Goal: Information Seeking & Learning: Learn about a topic

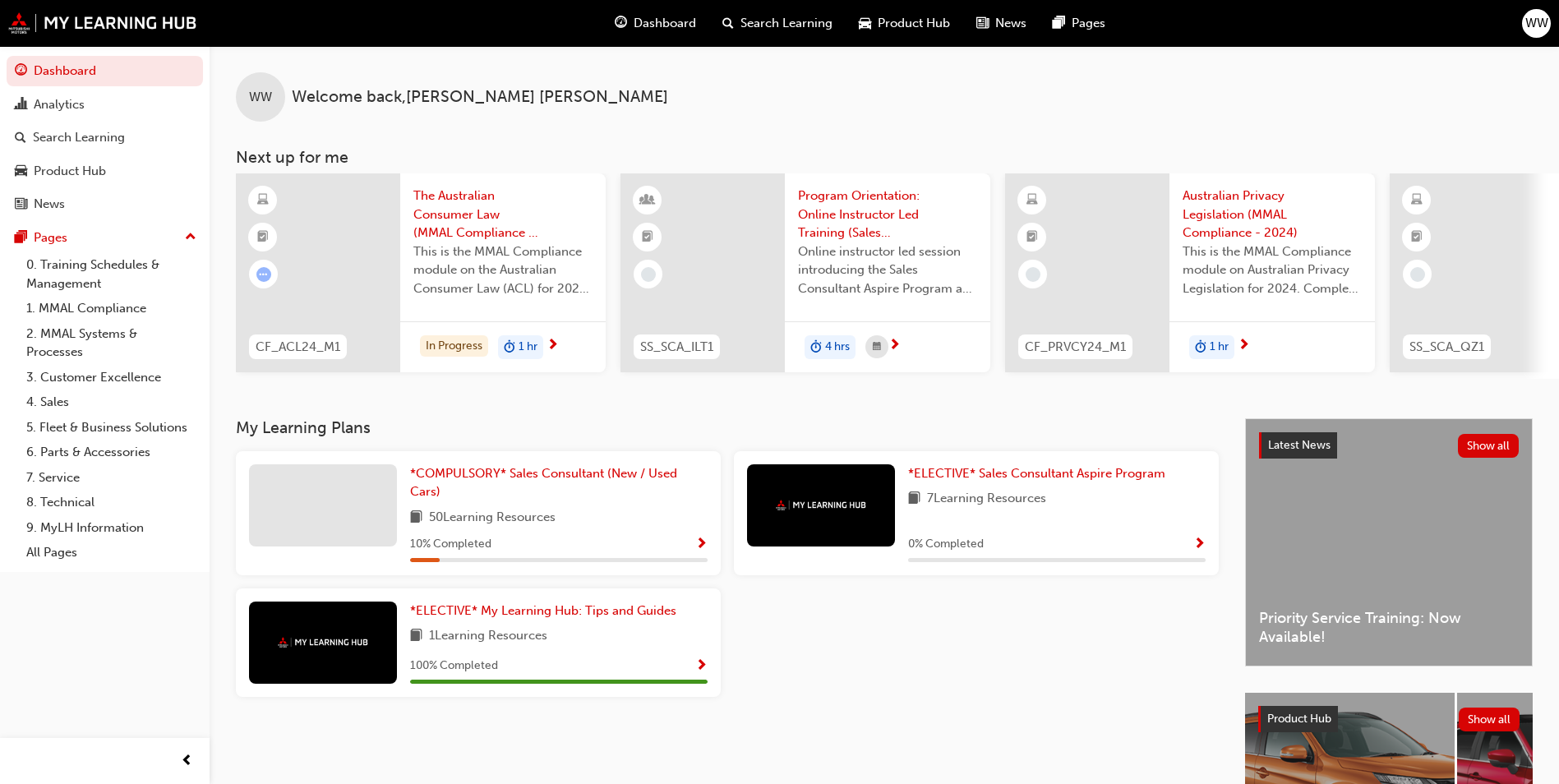
click at [778, 22] on span "Search Learning" at bounding box center [786, 23] width 92 height 19
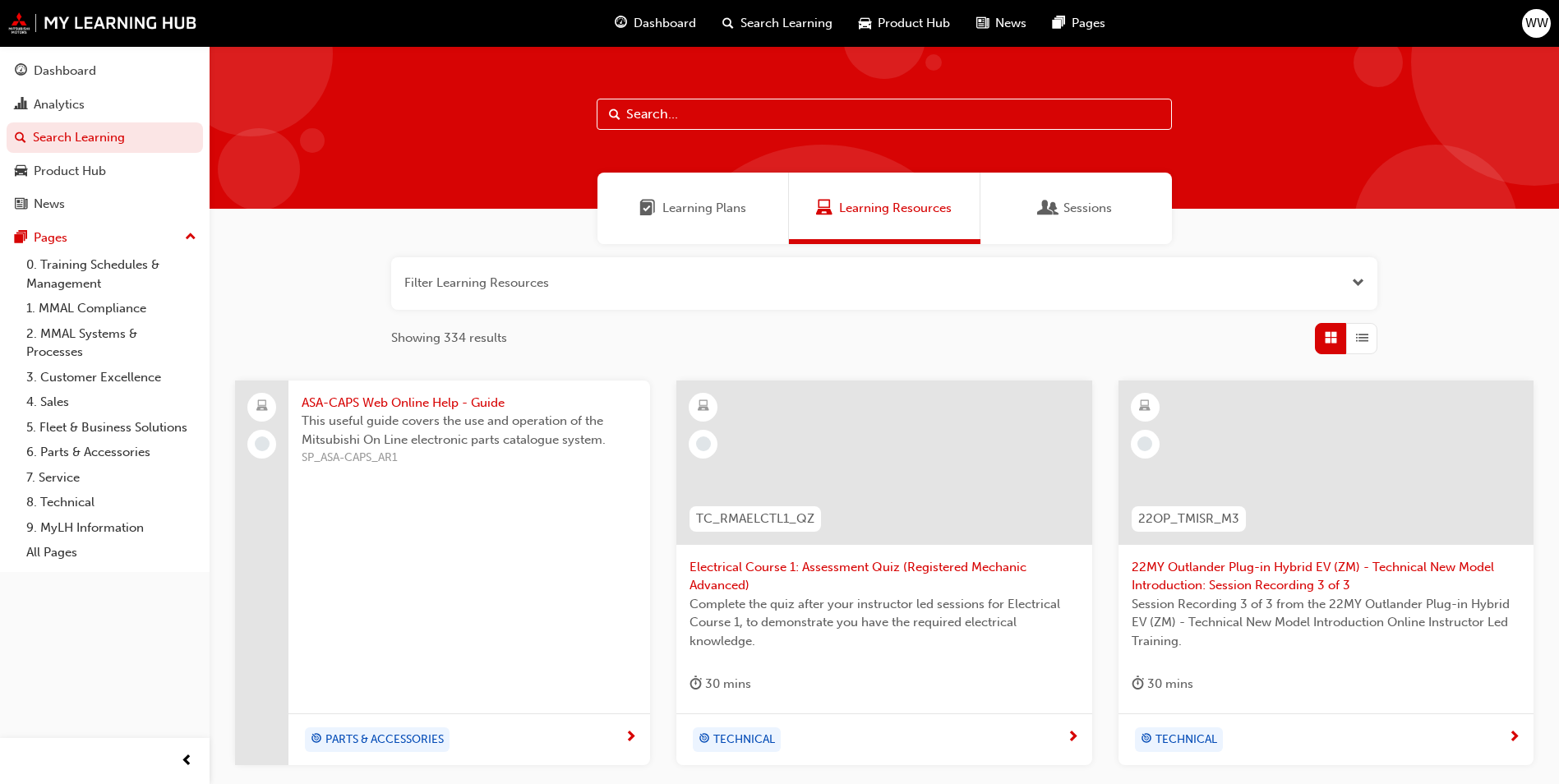
click at [644, 117] on input "text" at bounding box center [884, 114] width 576 height 31
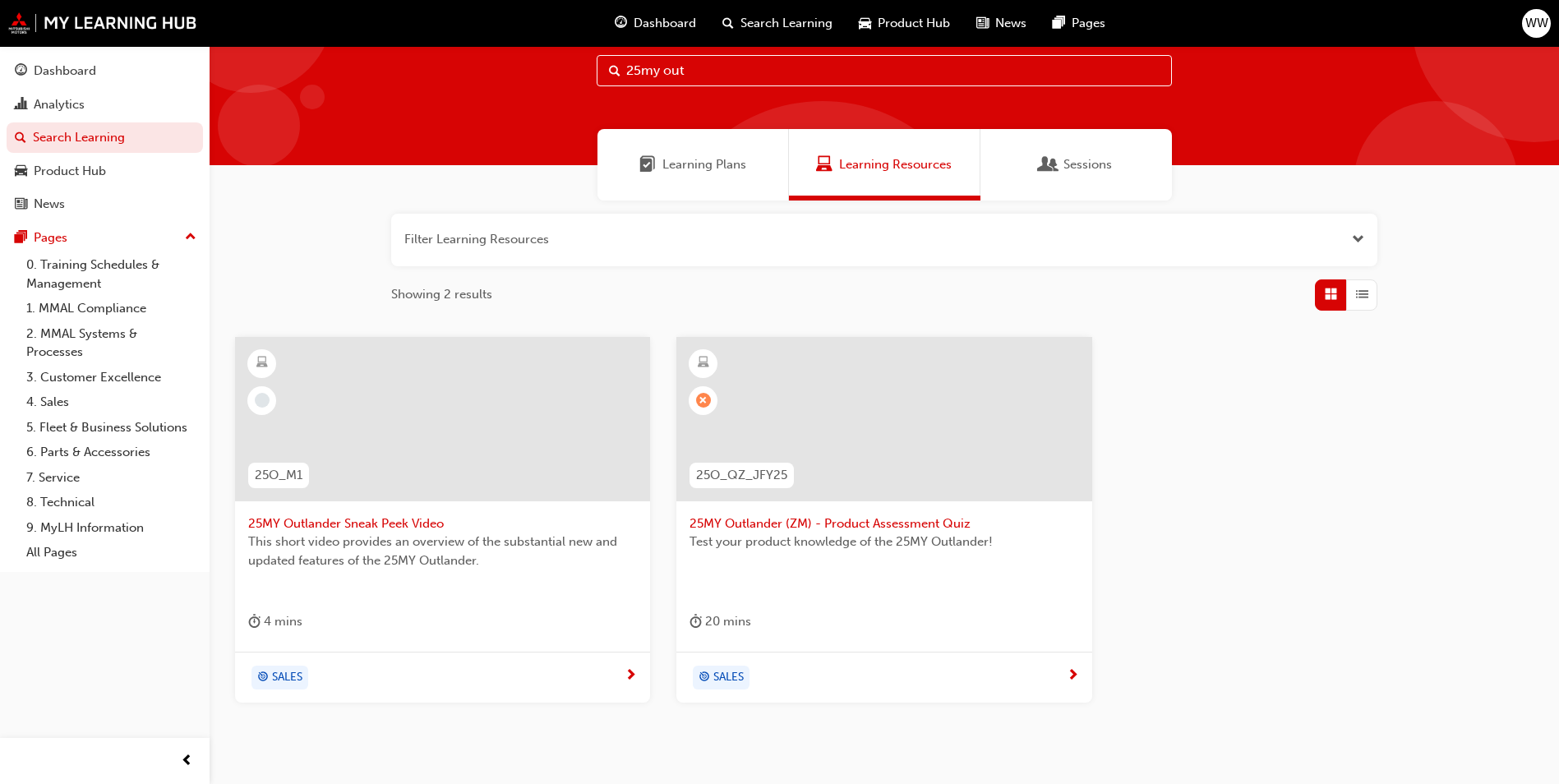
scroll to position [82, 0]
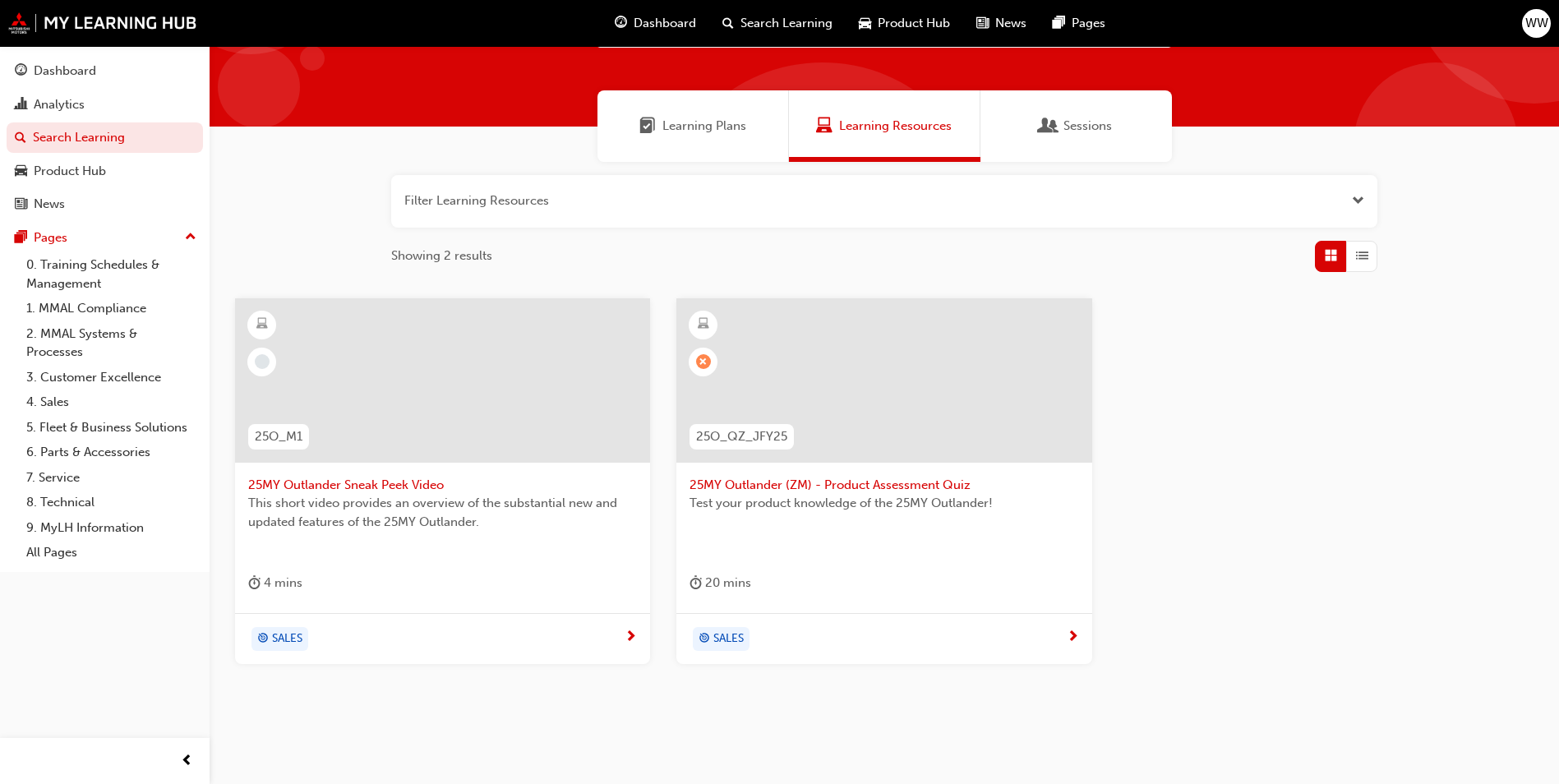
type input "25my out"
click at [425, 479] on span "25MY Outlander Sneak Peek Video" at bounding box center [442, 485] width 389 height 19
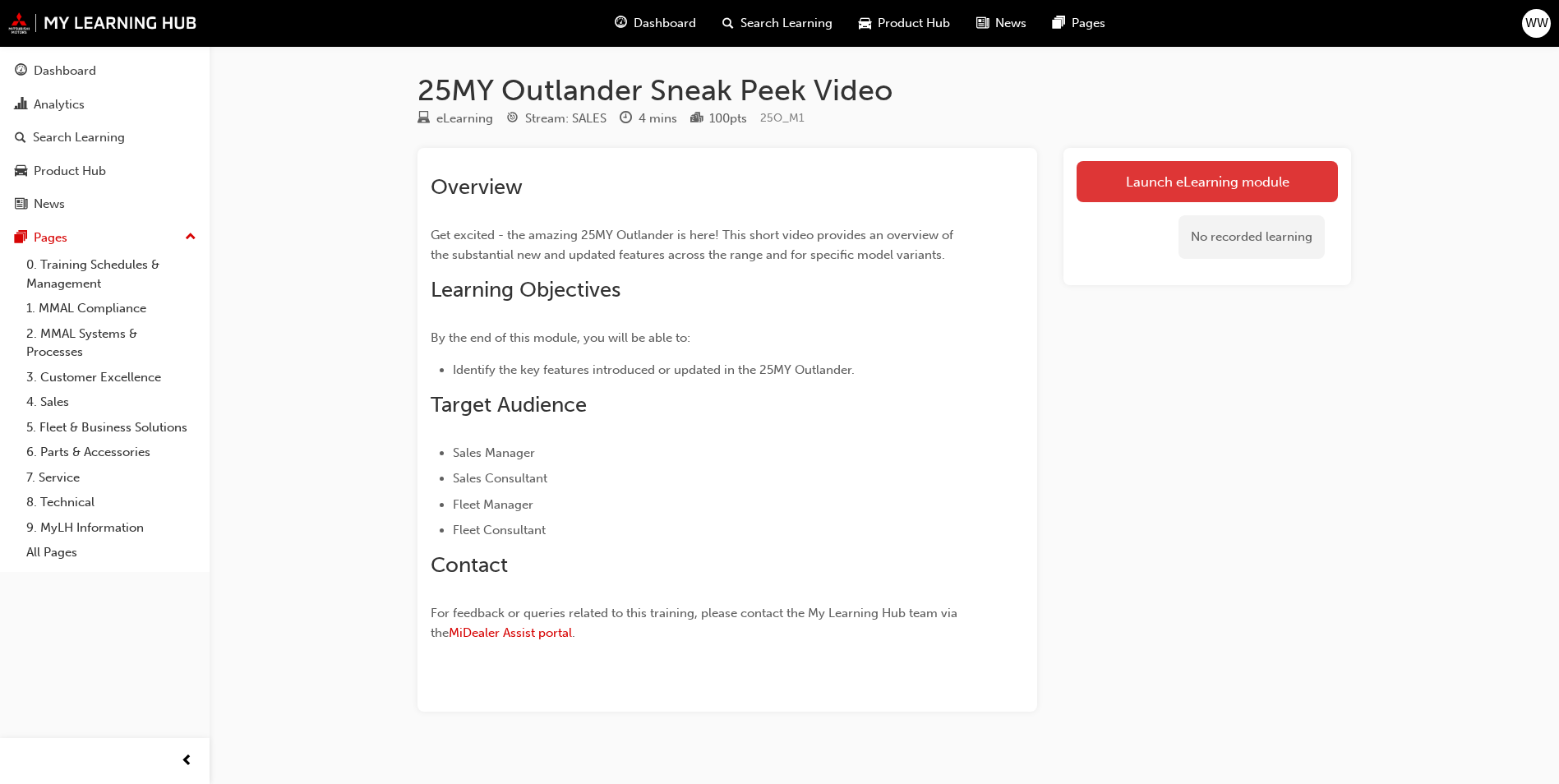
click at [1269, 185] on link "Launch eLearning module" at bounding box center [1208, 181] width 262 height 41
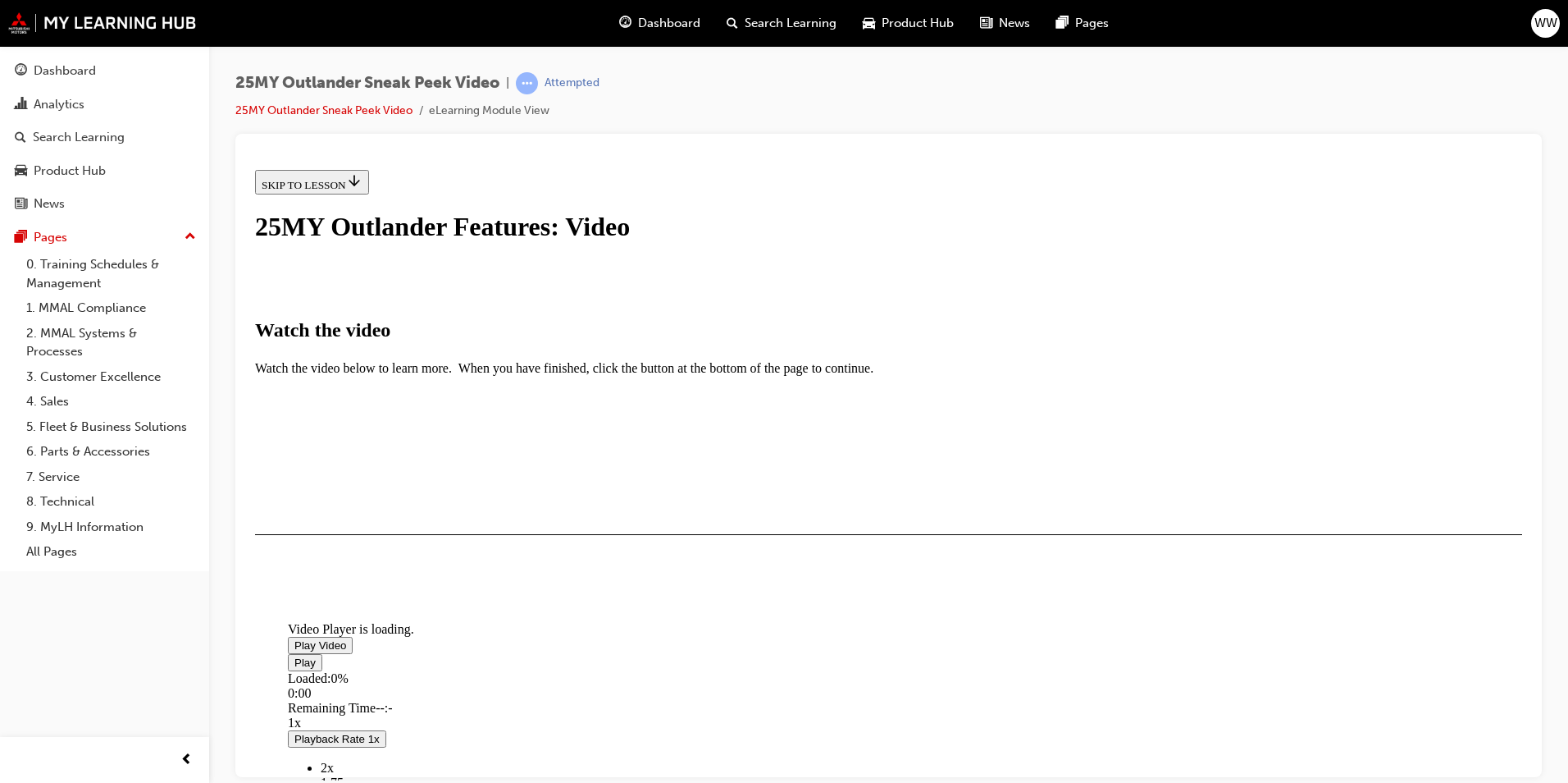
click at [294, 638] on span "Video player" at bounding box center [294, 644] width 0 height 12
drag, startPoint x: 1325, startPoint y: 637, endPoint x: 1303, endPoint y: 642, distance: 22.6
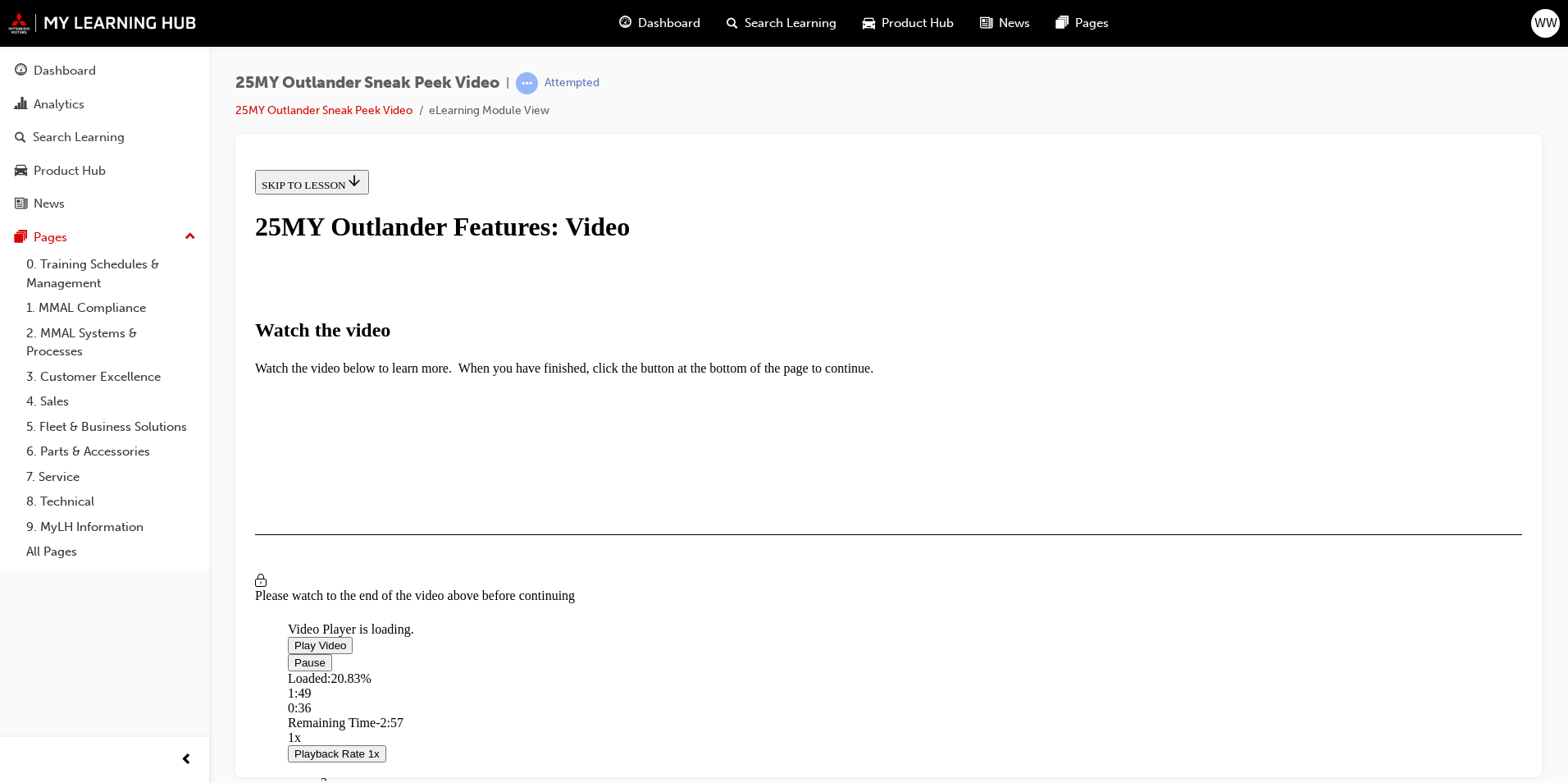
scroll to position [162, 0]
click at [931, 714] on div "Loaded : 77.54% 2:44 2:36" at bounding box center [1075, 693] width 1575 height 45
click at [1022, 714] on div "Loaded : 92.68% 3:18 3:13" at bounding box center [1075, 693] width 1575 height 45
click at [1035, 714] on div "Loaded : 96.85% 3:23 3:19" at bounding box center [1075, 693] width 1575 height 45
click at [1049, 714] on div "Loaded : 97.98% 3:28 3:23" at bounding box center [1075, 693] width 1575 height 45
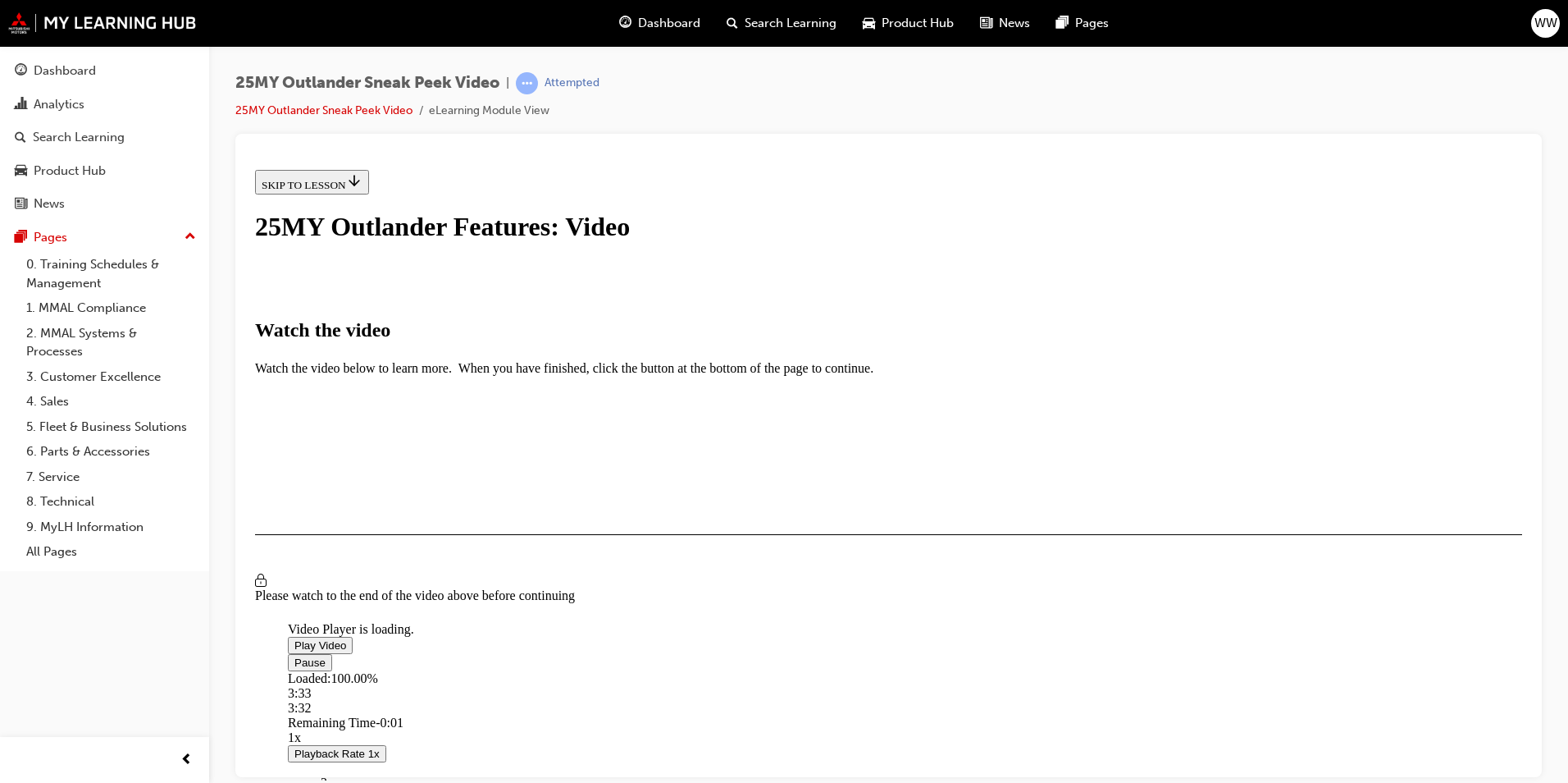
scroll to position [327, 0]
click at [415, 588] on div "I HAVE WATCHED THIS VIDEO" at bounding box center [339, 582] width 154 height 13
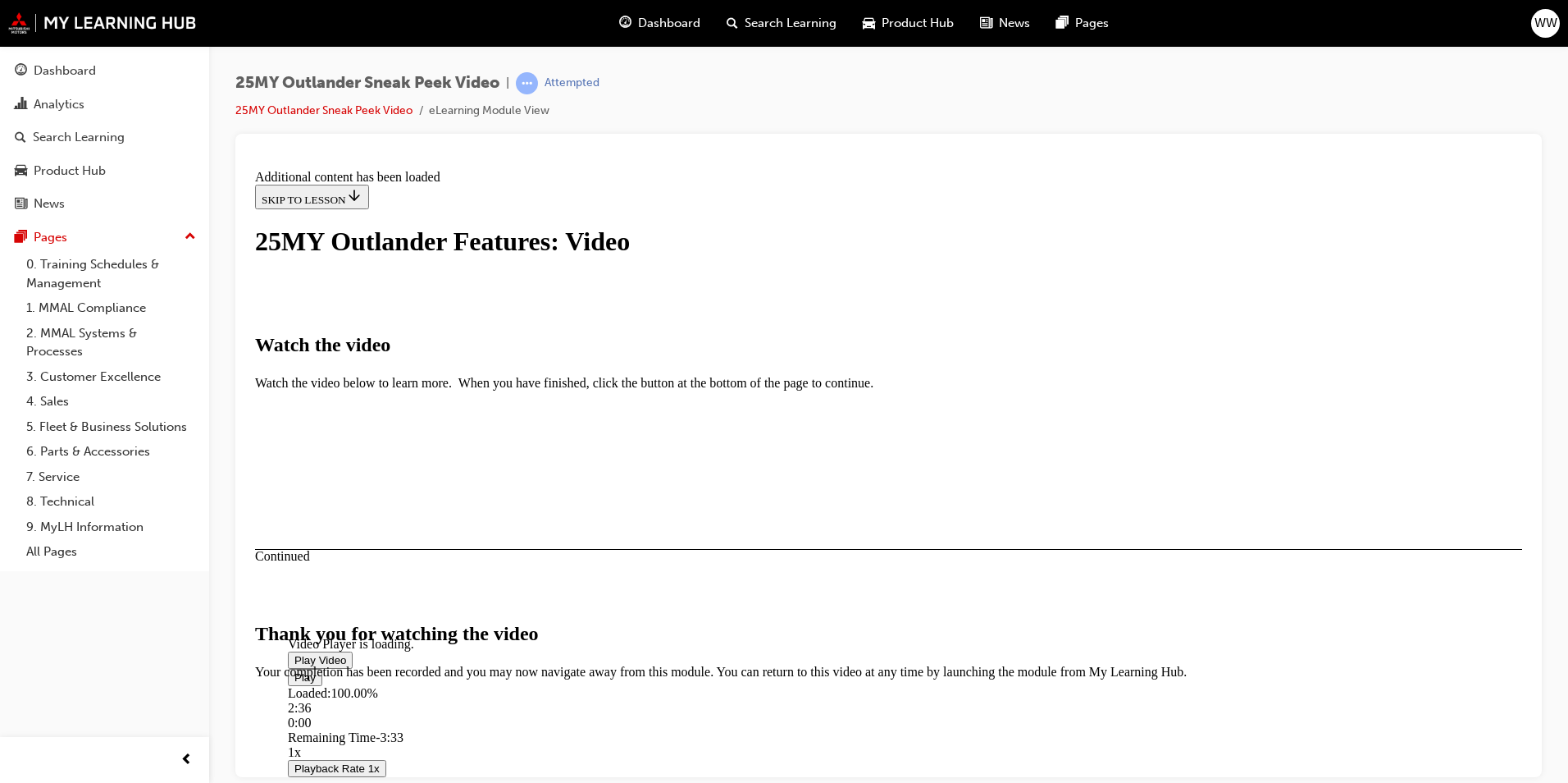
scroll to position [485, 0]
click at [355, 771] on button "CLOSE MODULE" at bounding box center [305, 779] width 100 height 17
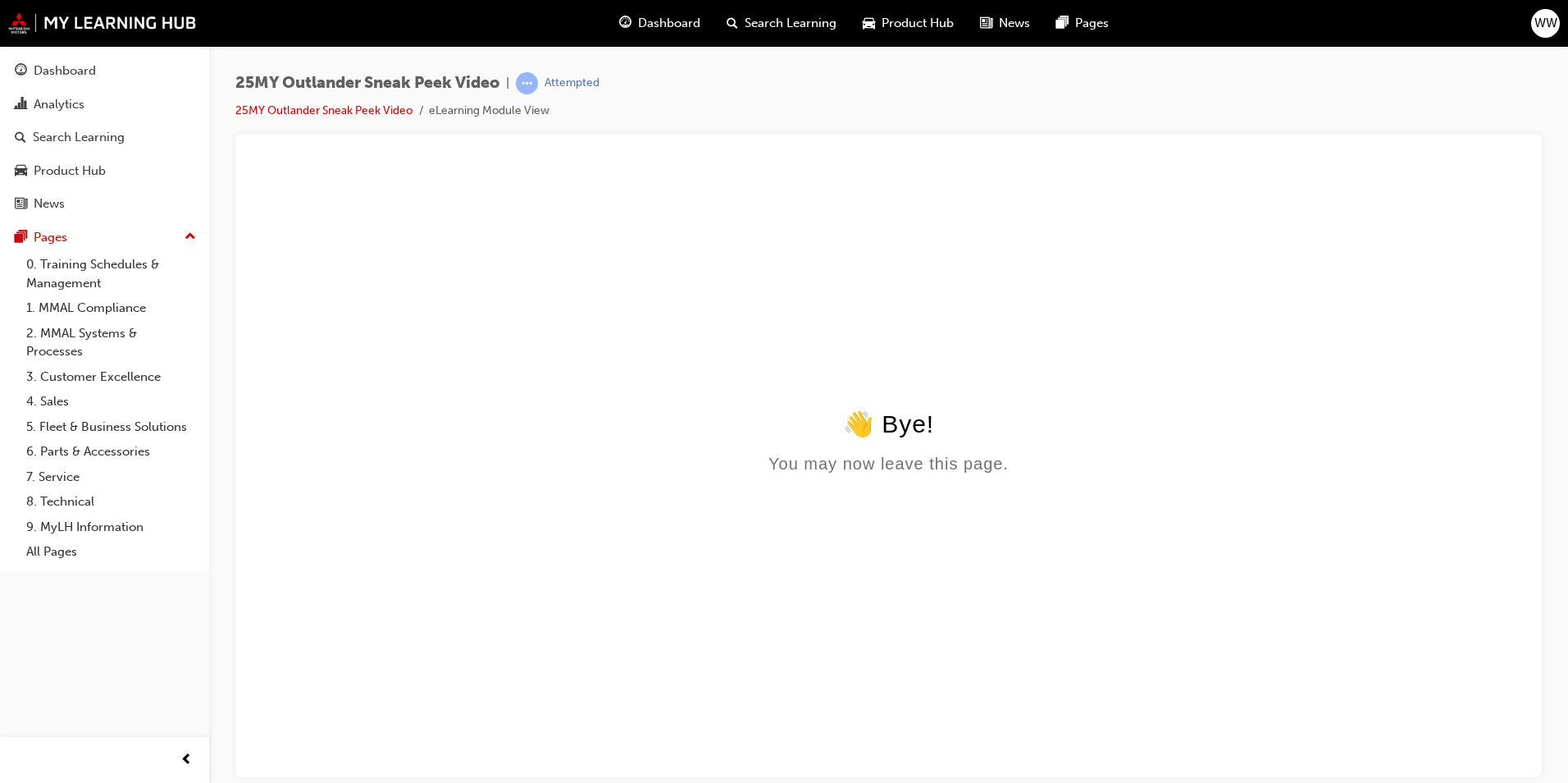
scroll to position [0, 0]
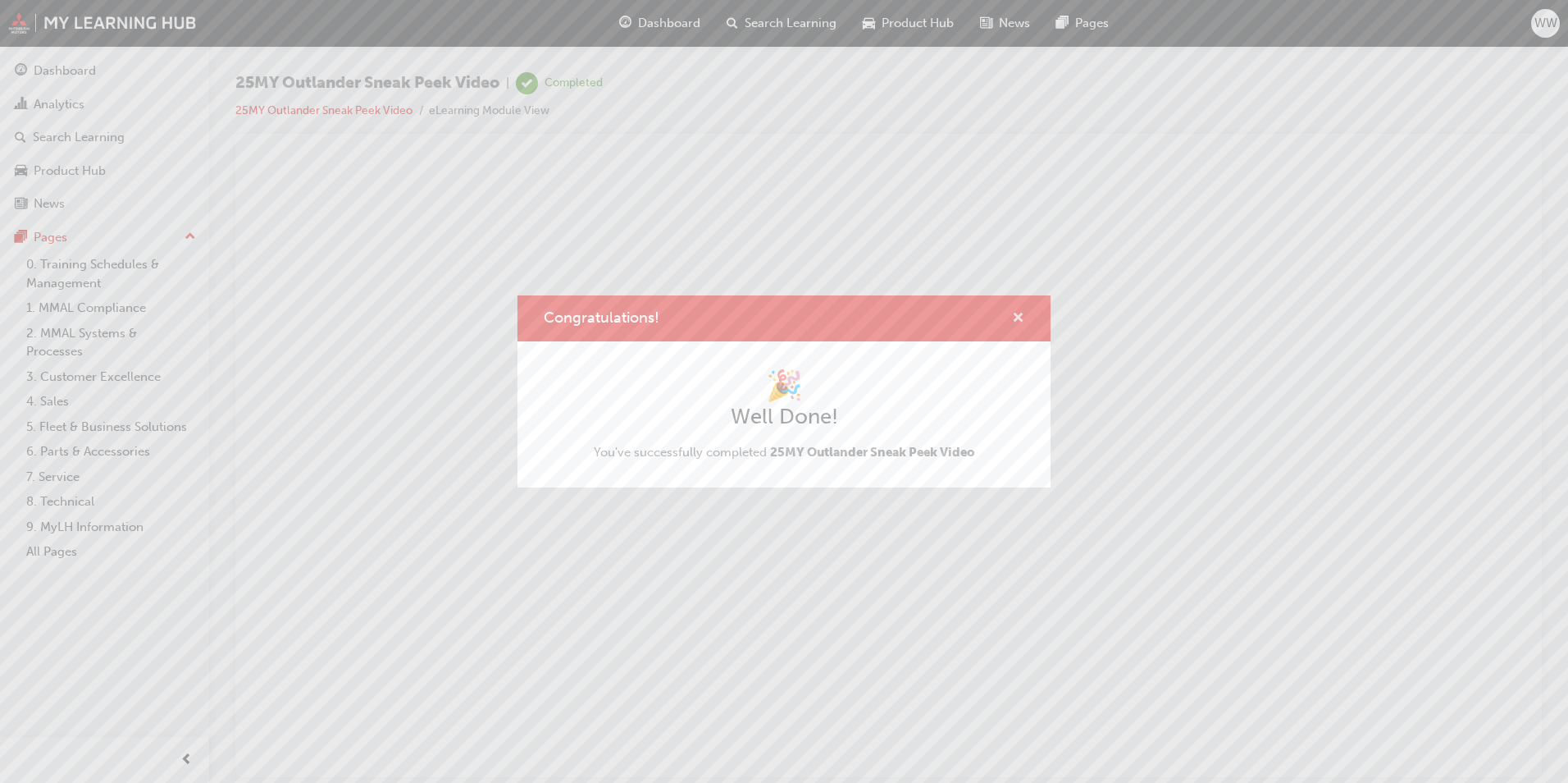
click at [1020, 313] on span "cross-icon" at bounding box center [1018, 319] width 12 height 15
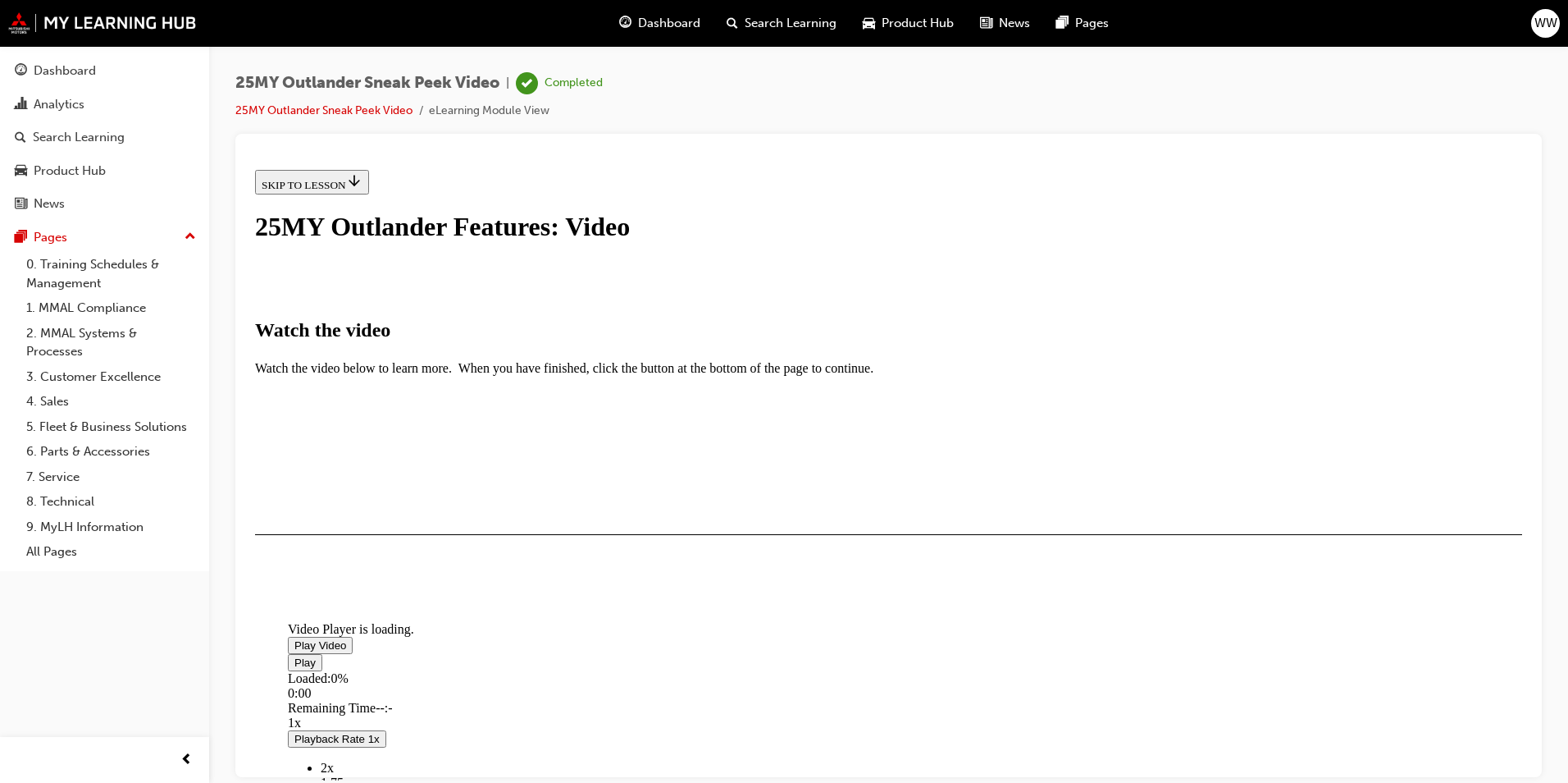
click at [672, 26] on span "Dashboard" at bounding box center [669, 23] width 62 height 19
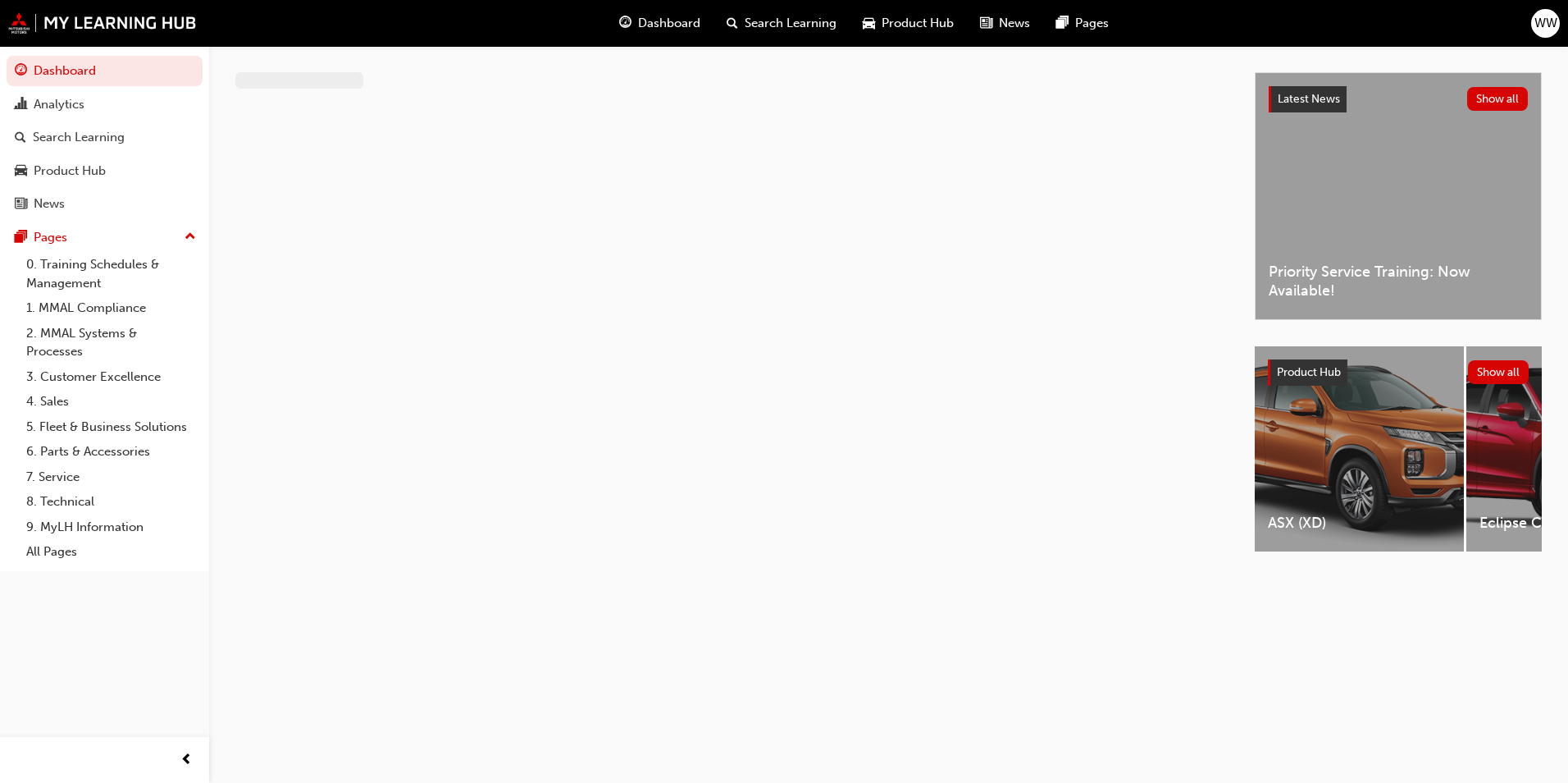
click at [753, 21] on span "Search Learning" at bounding box center [790, 23] width 92 height 19
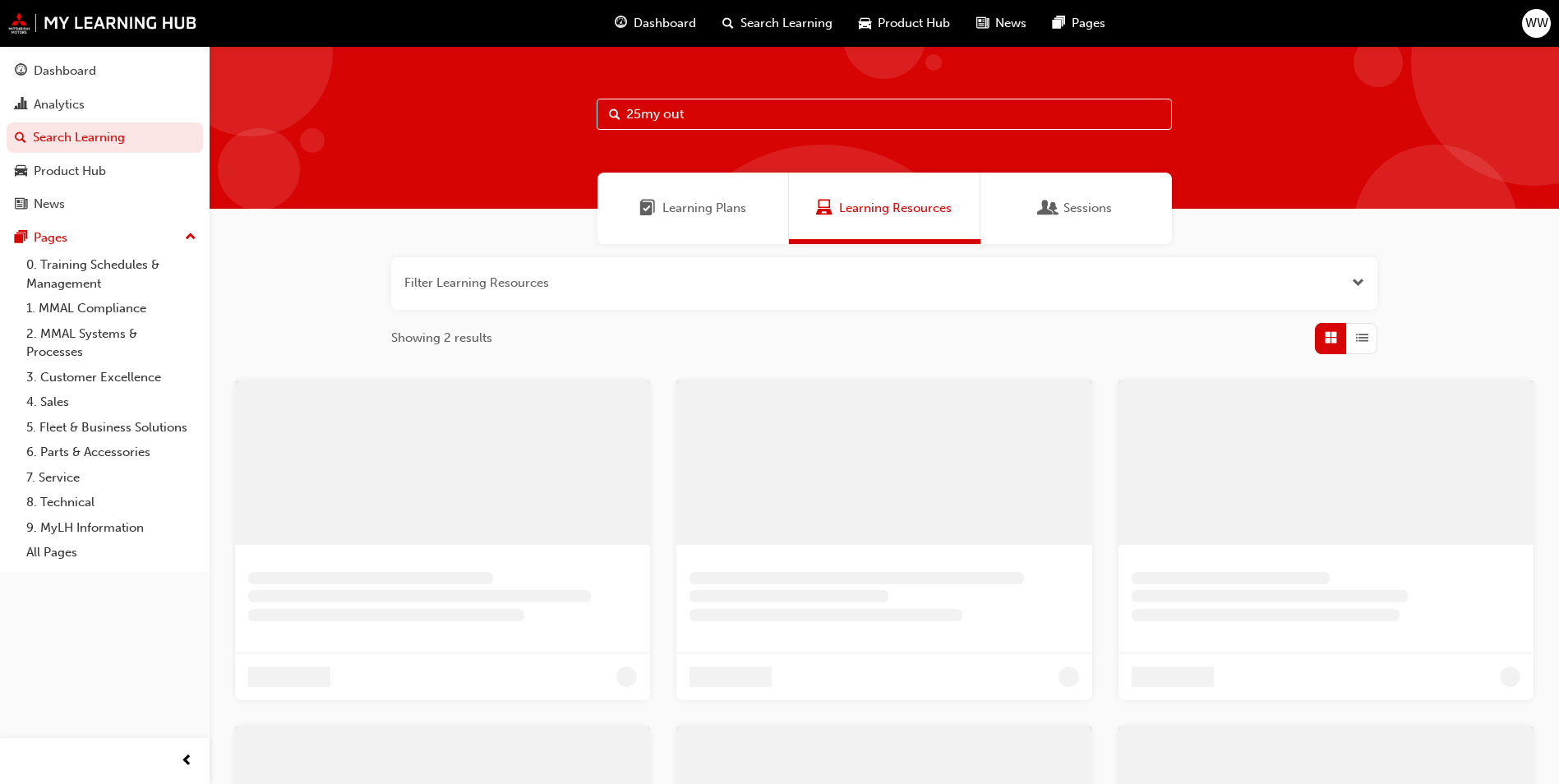
click at [771, 152] on div "25my out" at bounding box center [884, 127] width 1349 height 162
click at [766, 127] on input "25my out" at bounding box center [884, 114] width 576 height 31
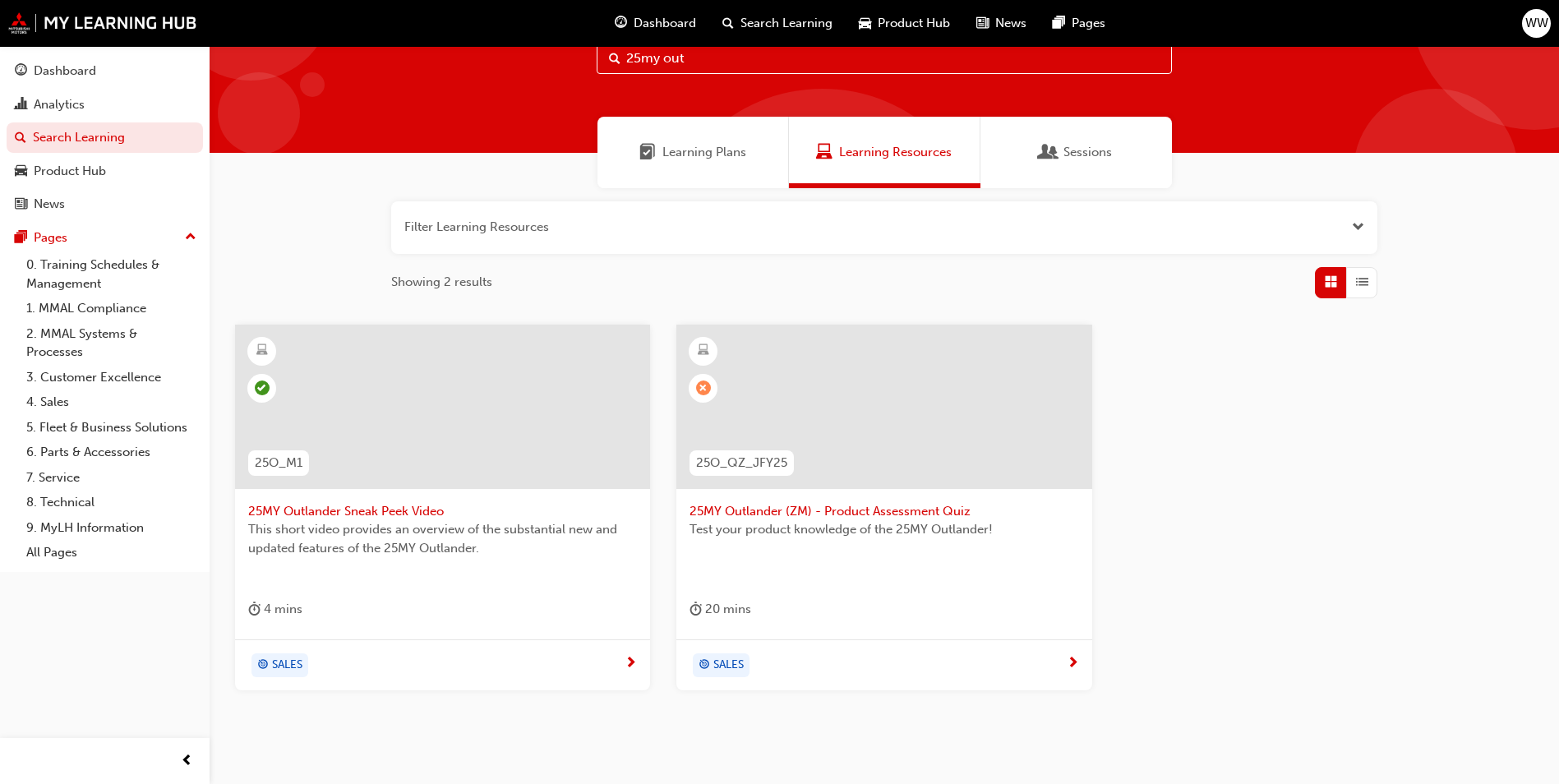
scroll to position [122, 0]
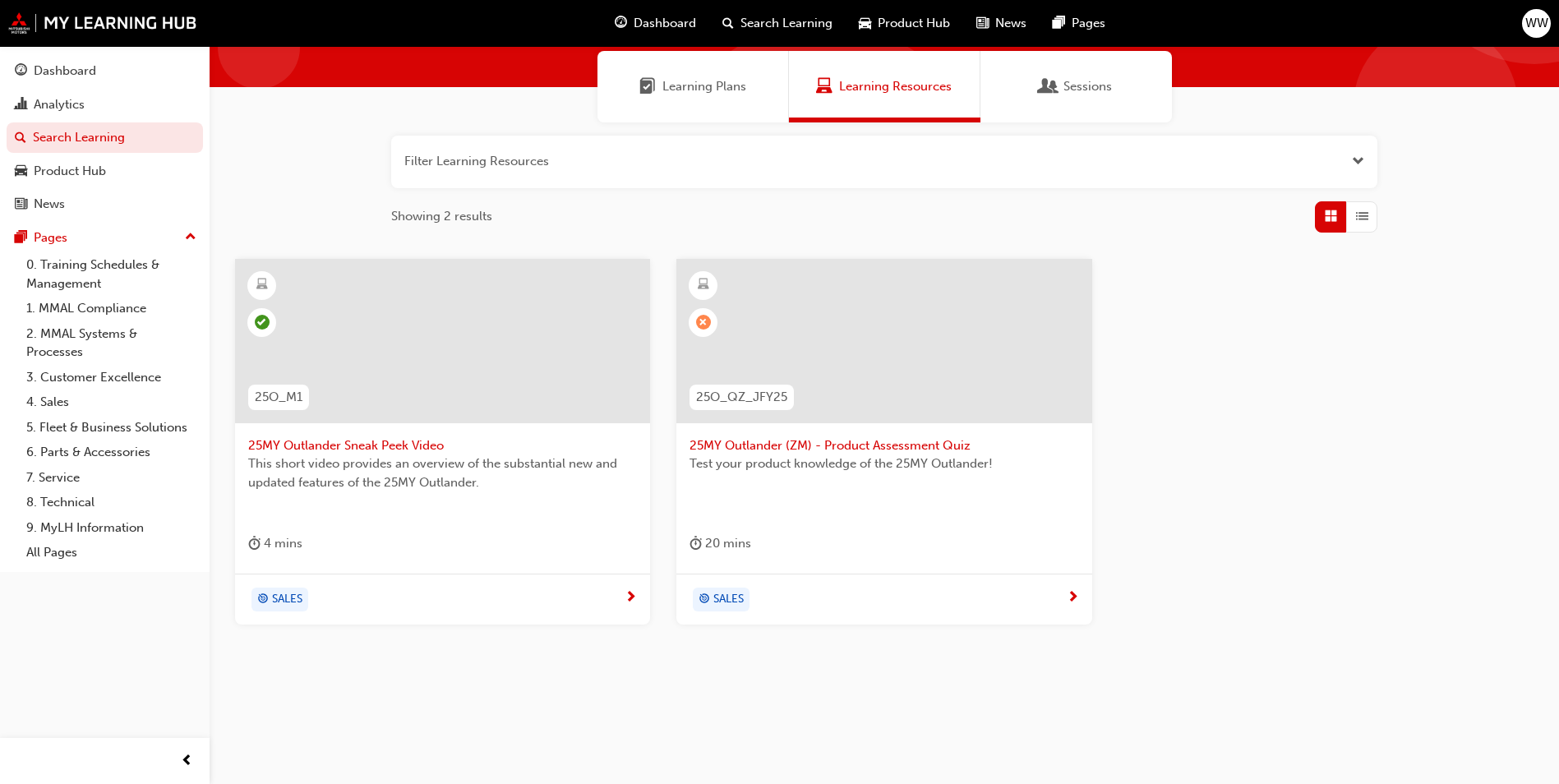
click at [807, 449] on span "25MY Outlander (ZM) - Product Assessment Quiz" at bounding box center [884, 445] width 389 height 19
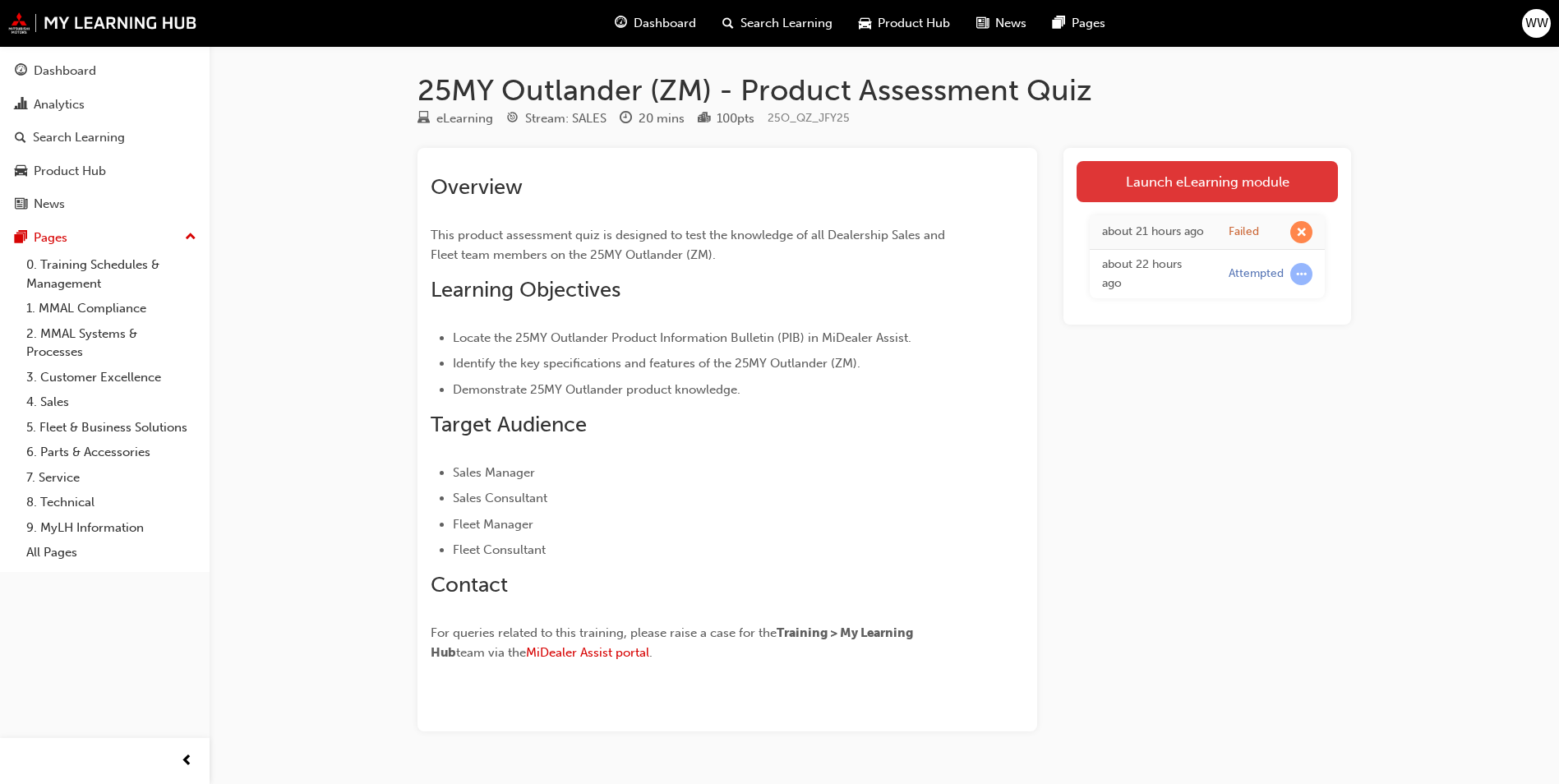
click at [1182, 168] on link "Launch eLearning module" at bounding box center [1208, 181] width 262 height 41
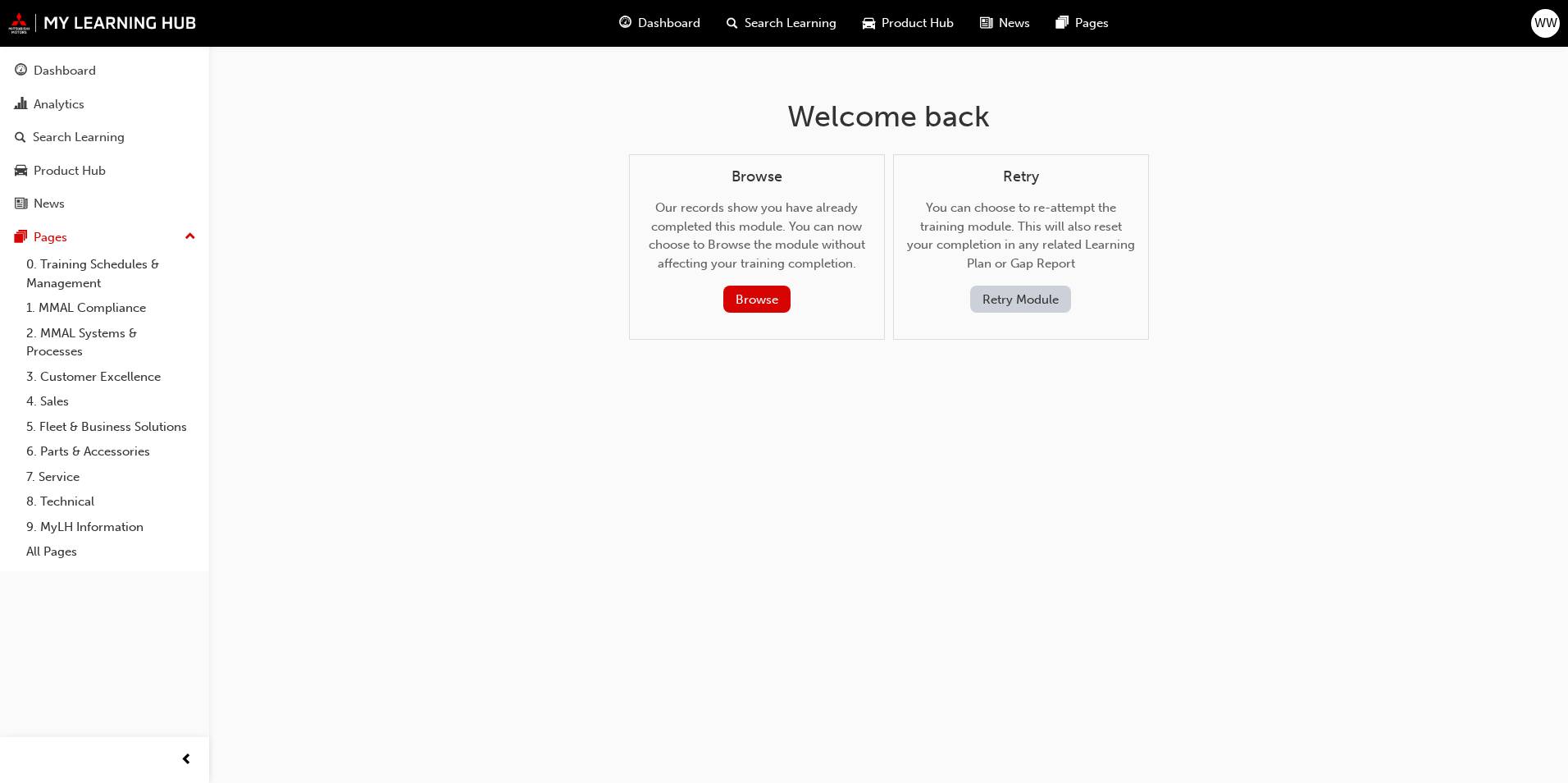
click at [1065, 301] on button "Retry Module" at bounding box center [1021, 298] width 101 height 27
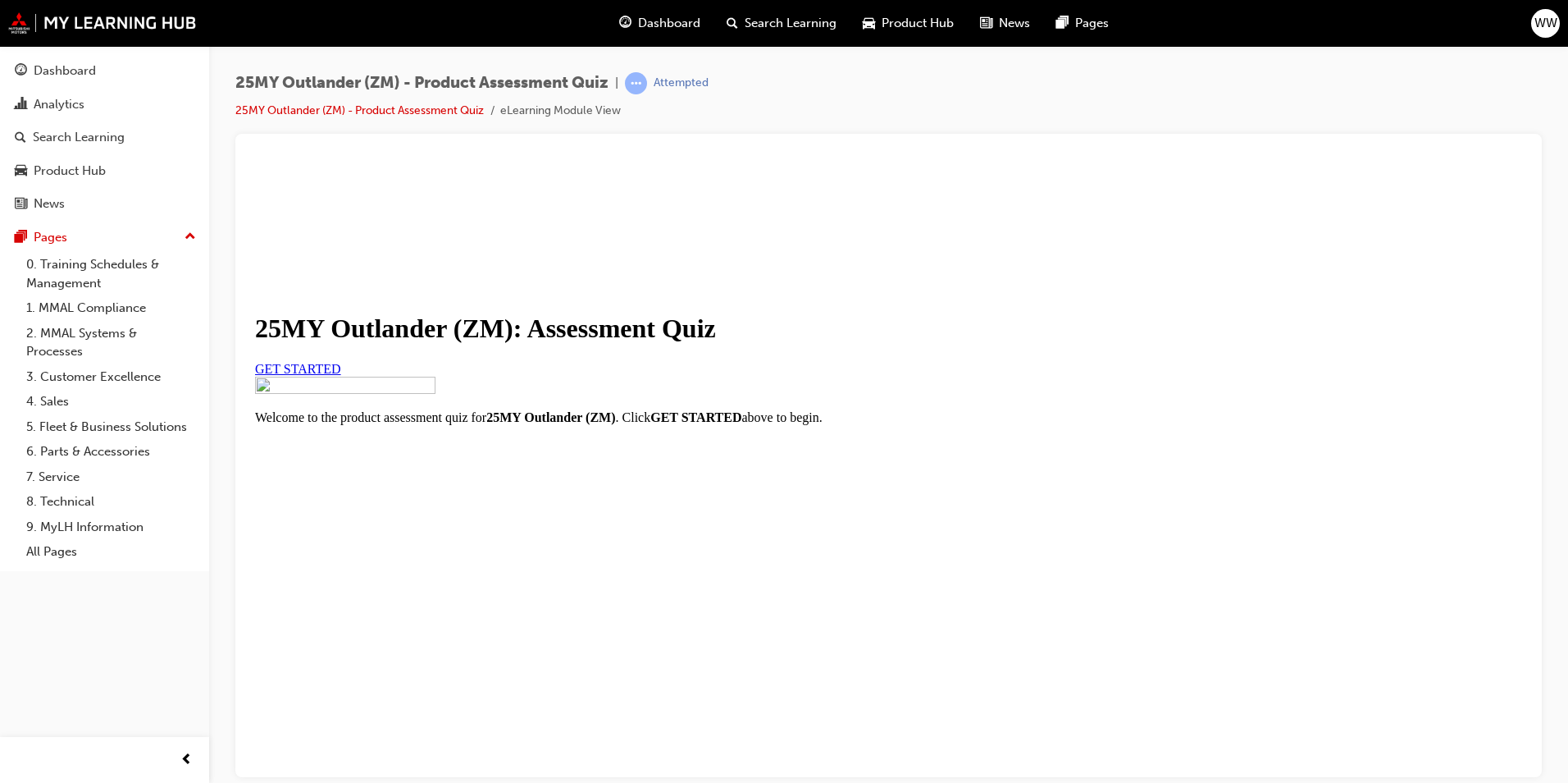
click at [642, 83] on span "learningRecordVerb_ATTEMPT-icon" at bounding box center [636, 83] width 22 height 22
click at [674, 83] on div "Attempted" at bounding box center [681, 83] width 55 height 16
click at [710, 22] on div "Dashboard" at bounding box center [660, 23] width 107 height 34
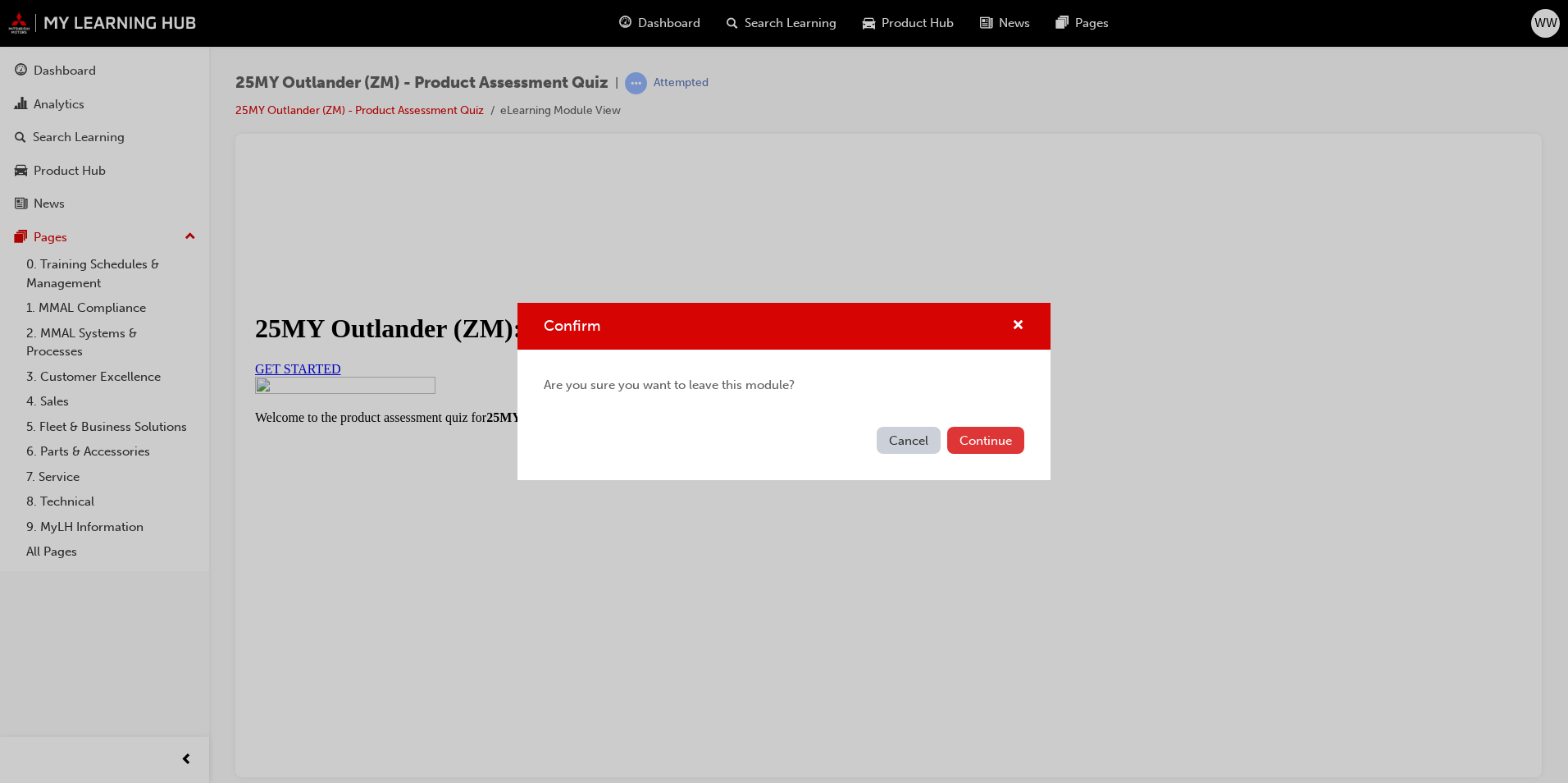
click at [981, 438] on button "Continue" at bounding box center [985, 440] width 77 height 27
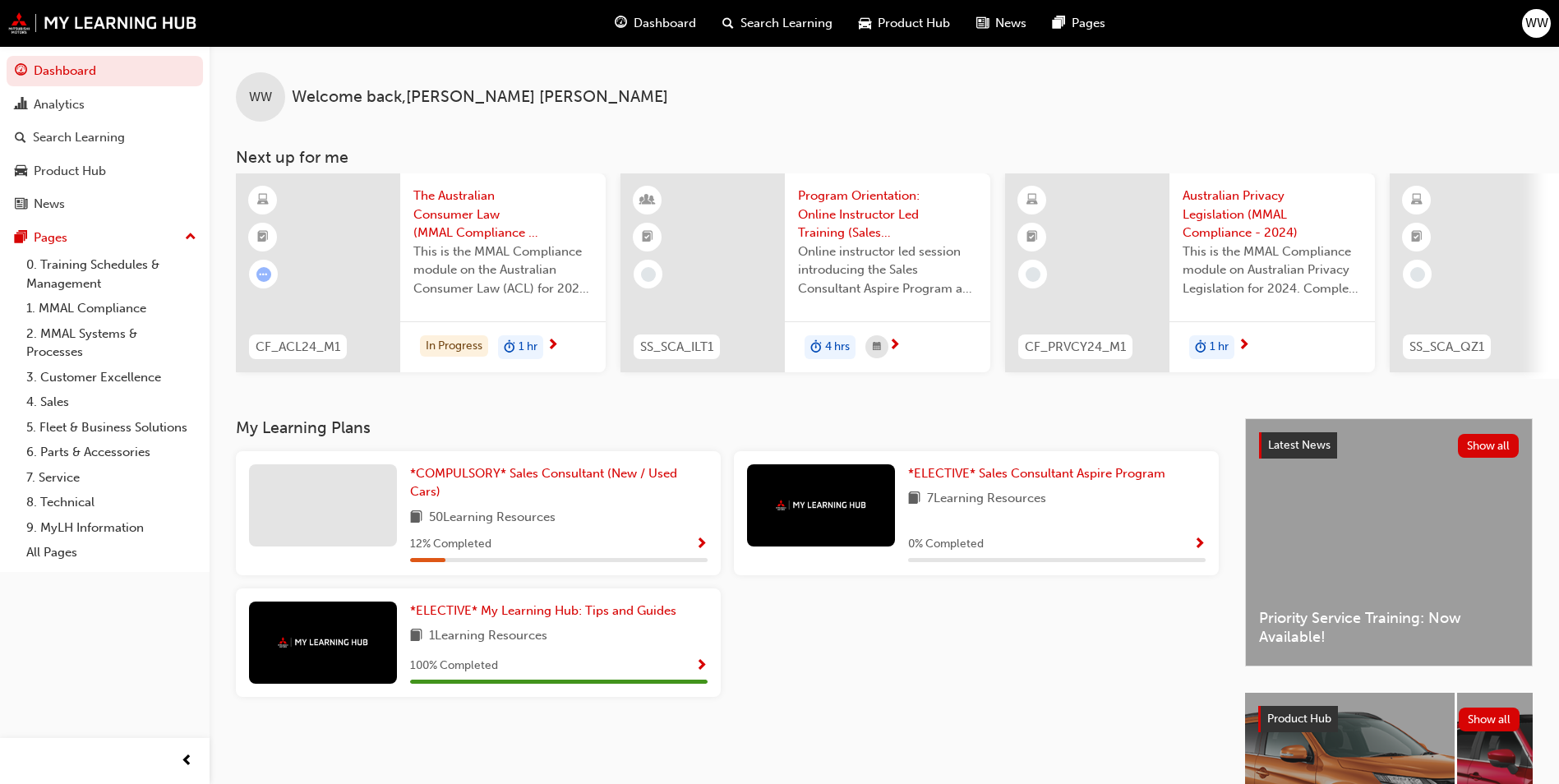
click at [779, 25] on span "Search Learning" at bounding box center [786, 23] width 92 height 19
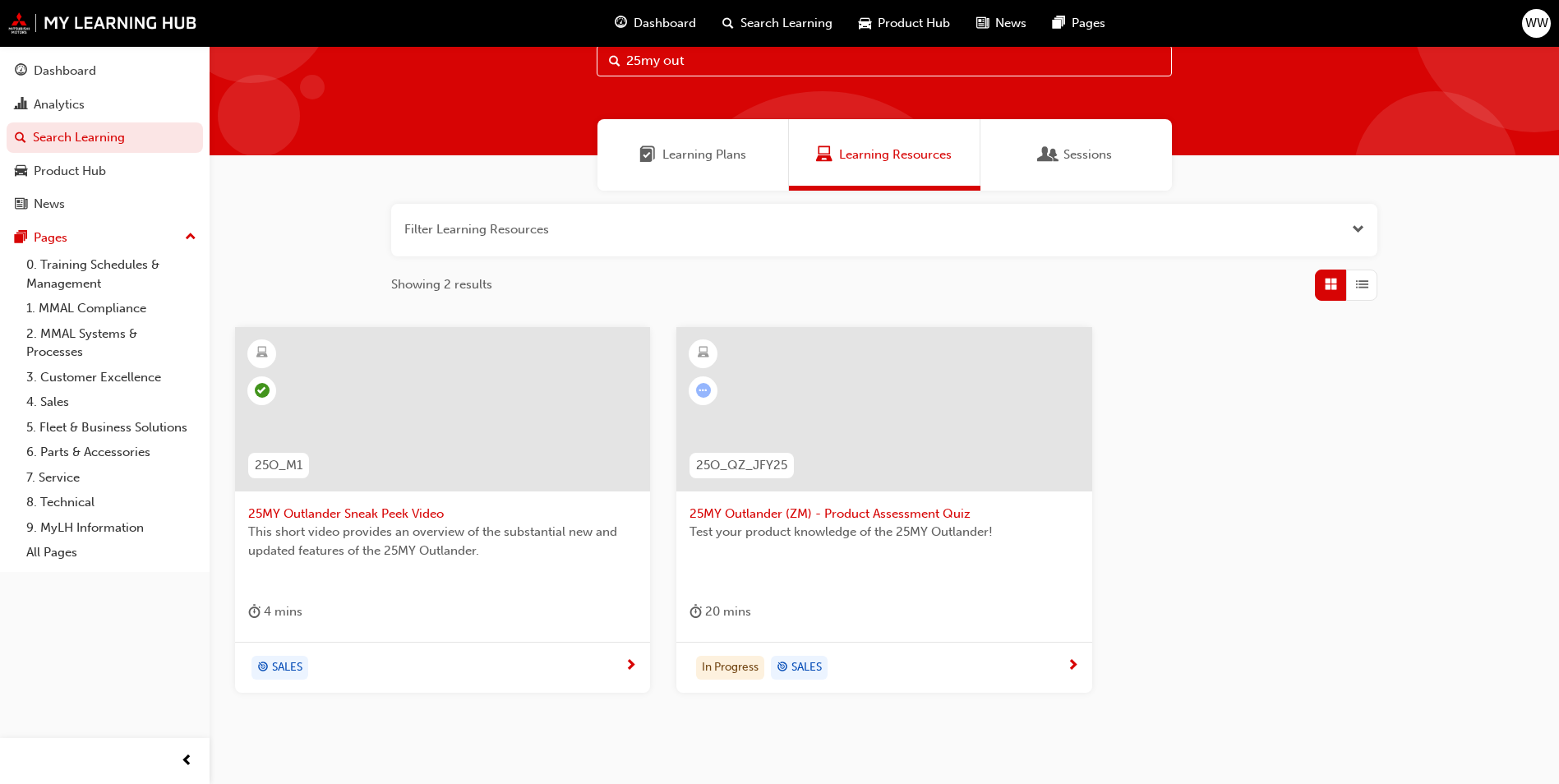
scroll to position [122, 0]
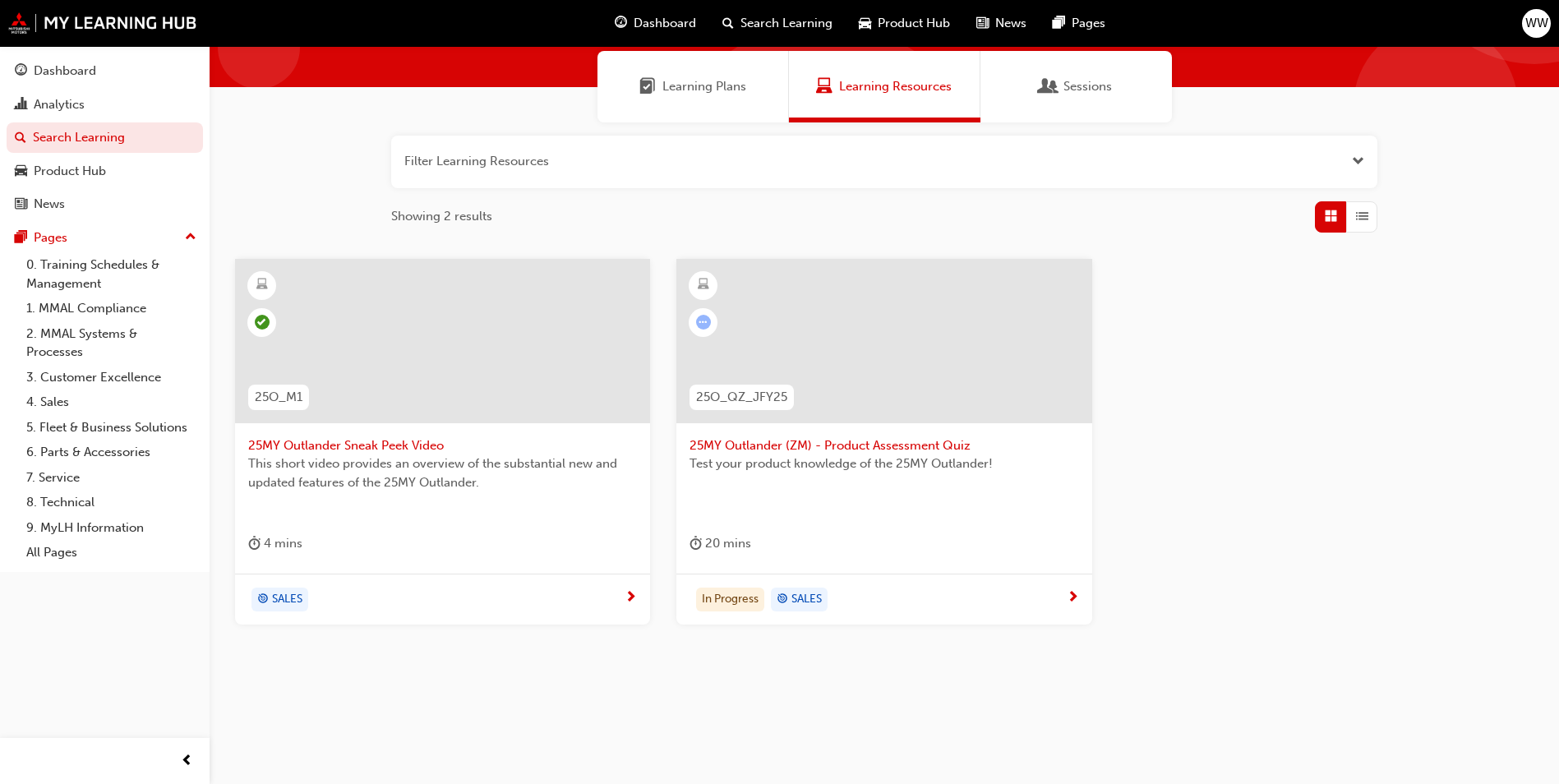
click at [973, 603] on div "In Progress SALES" at bounding box center [878, 599] width 376 height 25
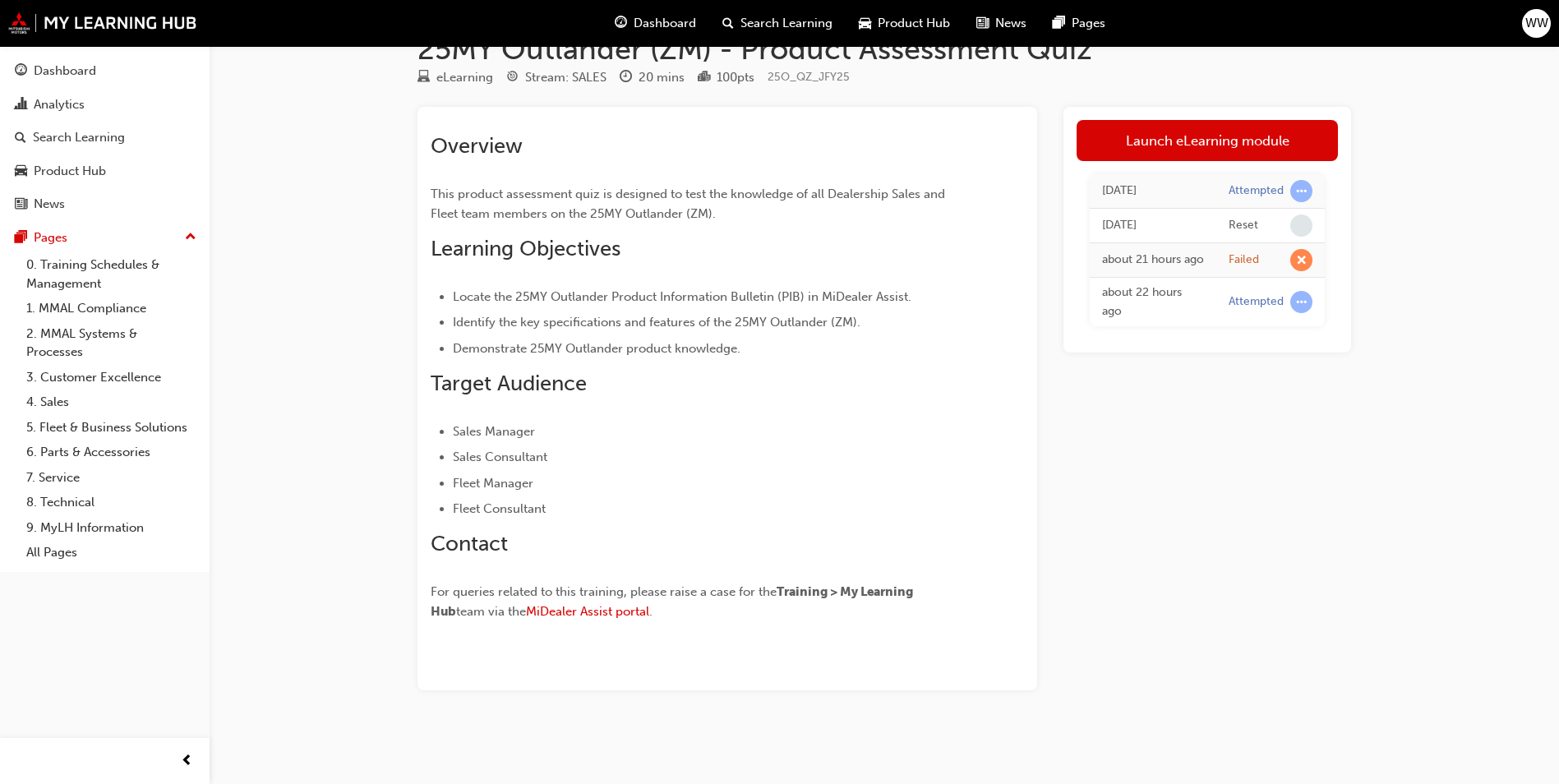
click at [1299, 194] on span "learningRecordVerb_ATTEMPT-icon" at bounding box center [1301, 190] width 22 height 22
click at [1137, 136] on link "Launch eLearning module" at bounding box center [1208, 141] width 262 height 41
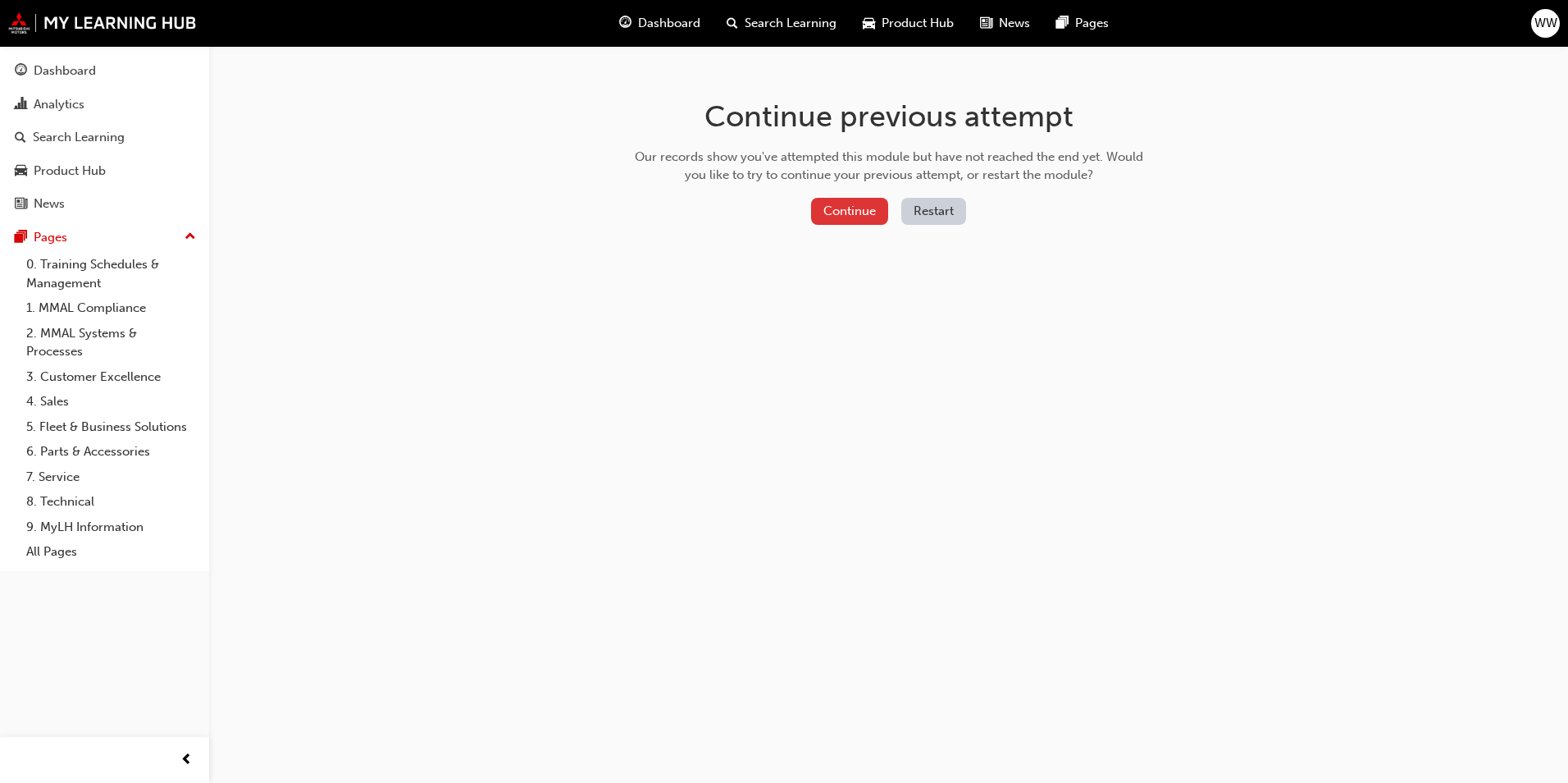
click at [871, 198] on button "Continue" at bounding box center [849, 211] width 77 height 27
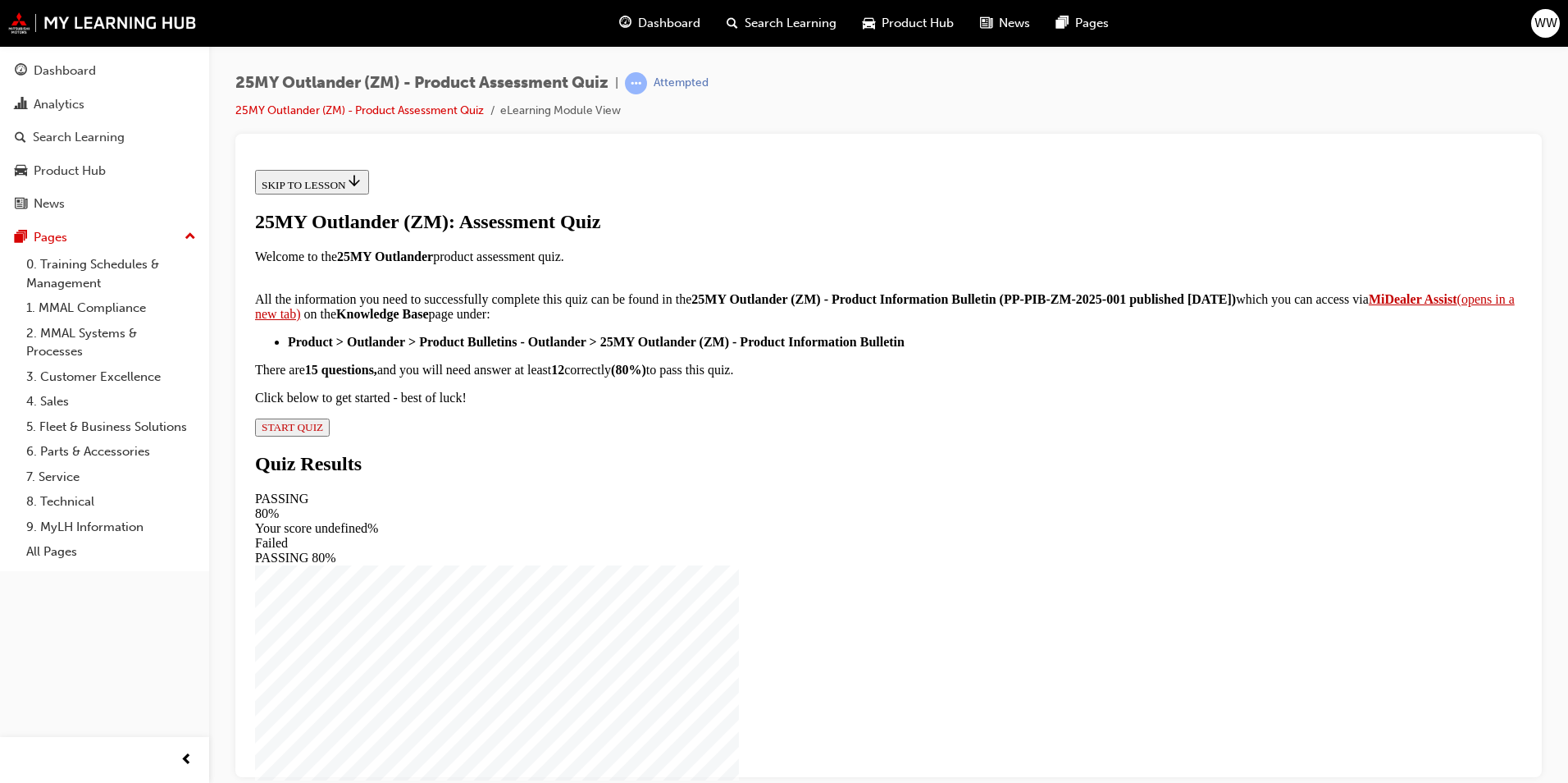
scroll to position [238, 0]
click at [323, 432] on span "START QUIZ" at bounding box center [293, 426] width 61 height 12
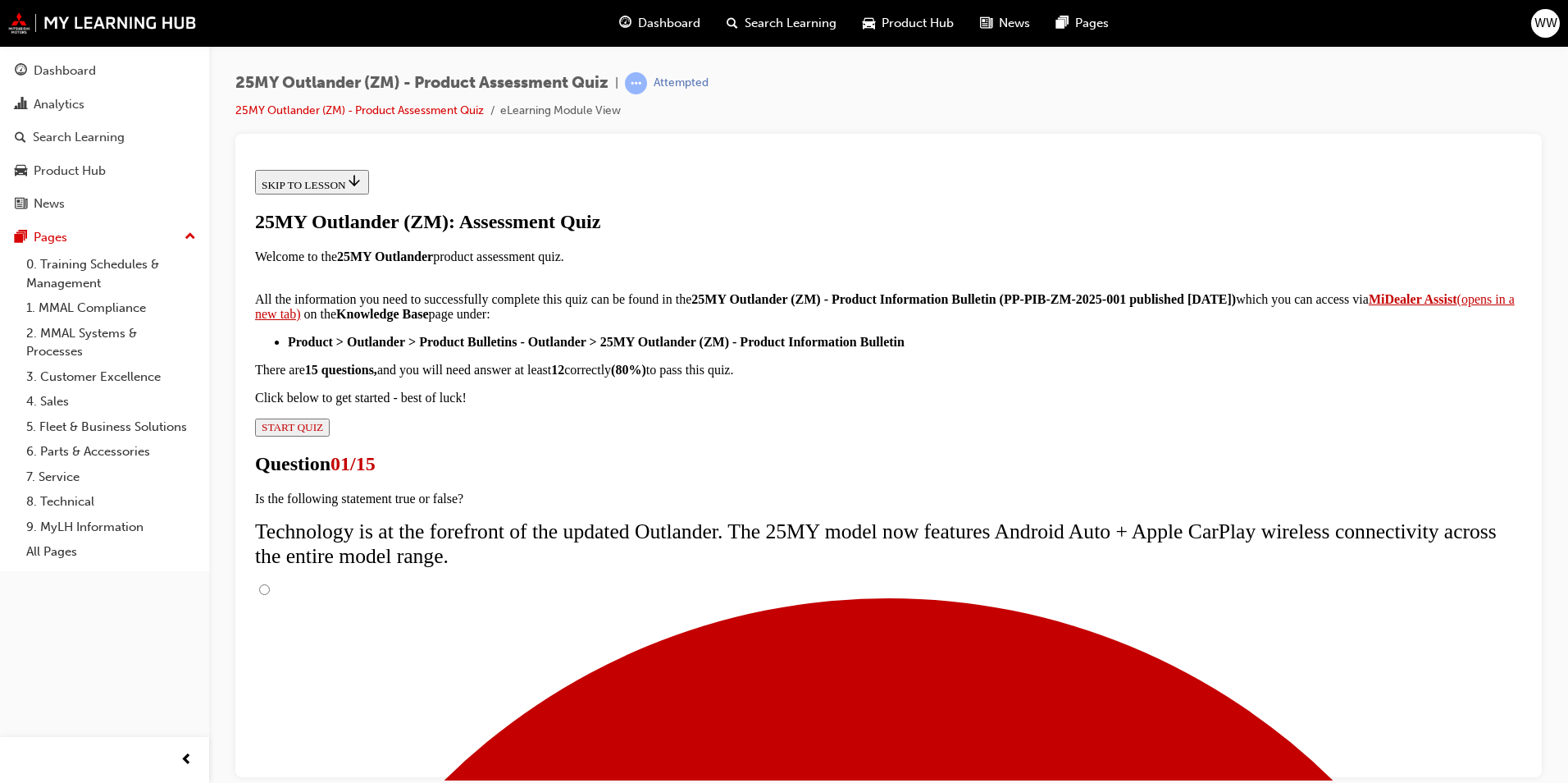
scroll to position [112, 0]
click at [269, 584] on input "True" at bounding box center [265, 589] width 11 height 11
radio input "true"
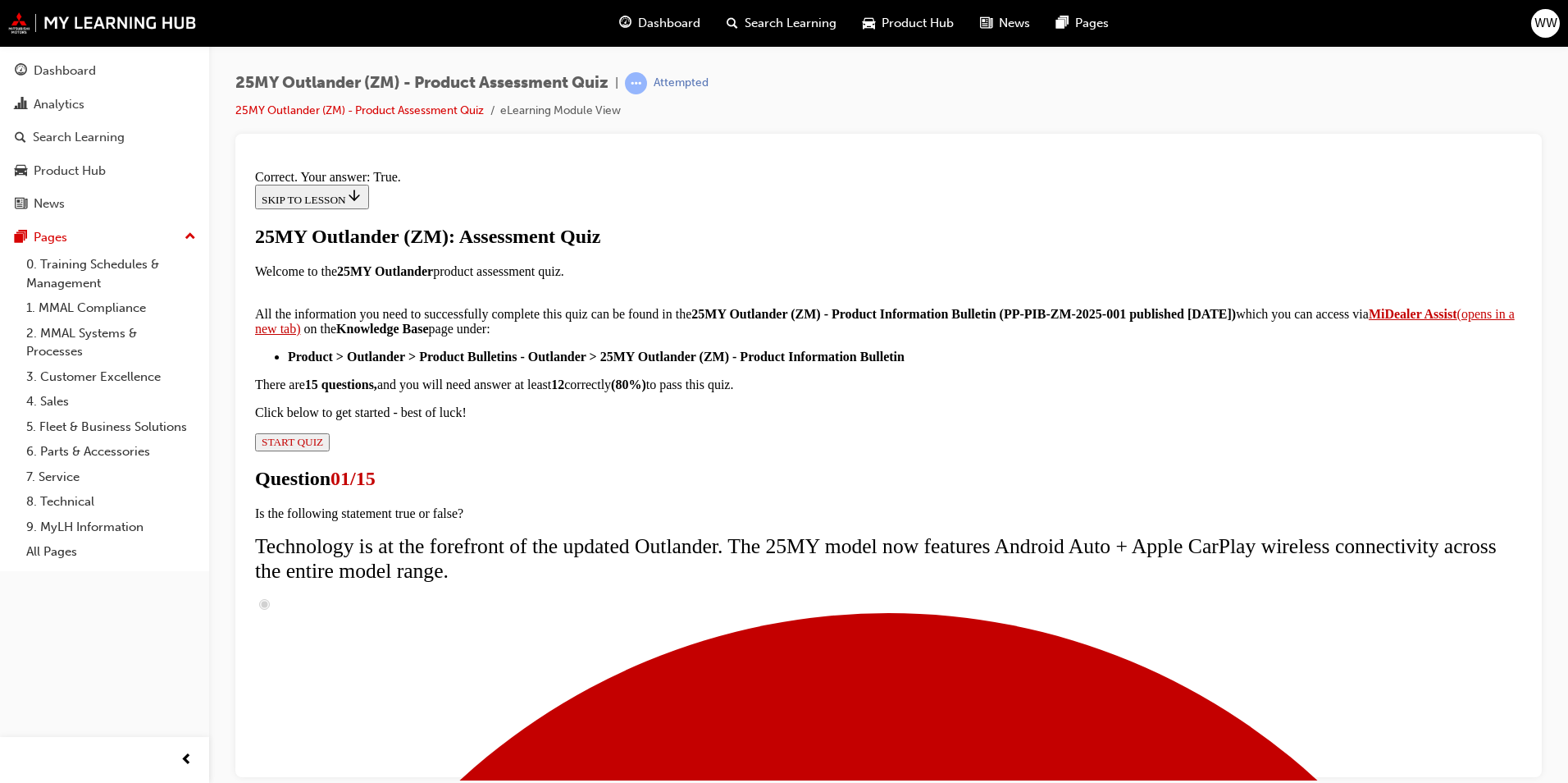
scroll to position [163, 0]
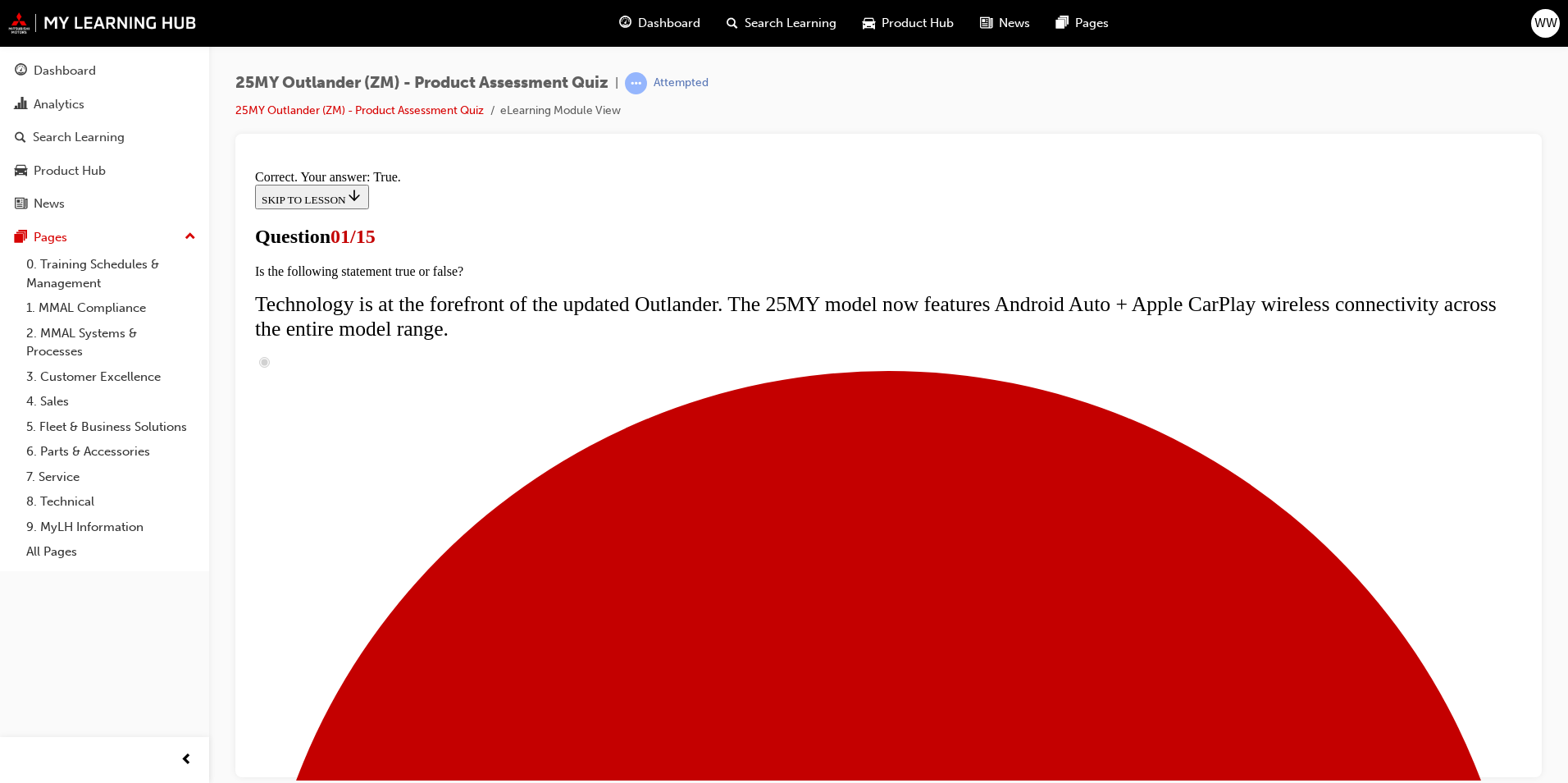
scroll to position [115, 0]
radio input "true"
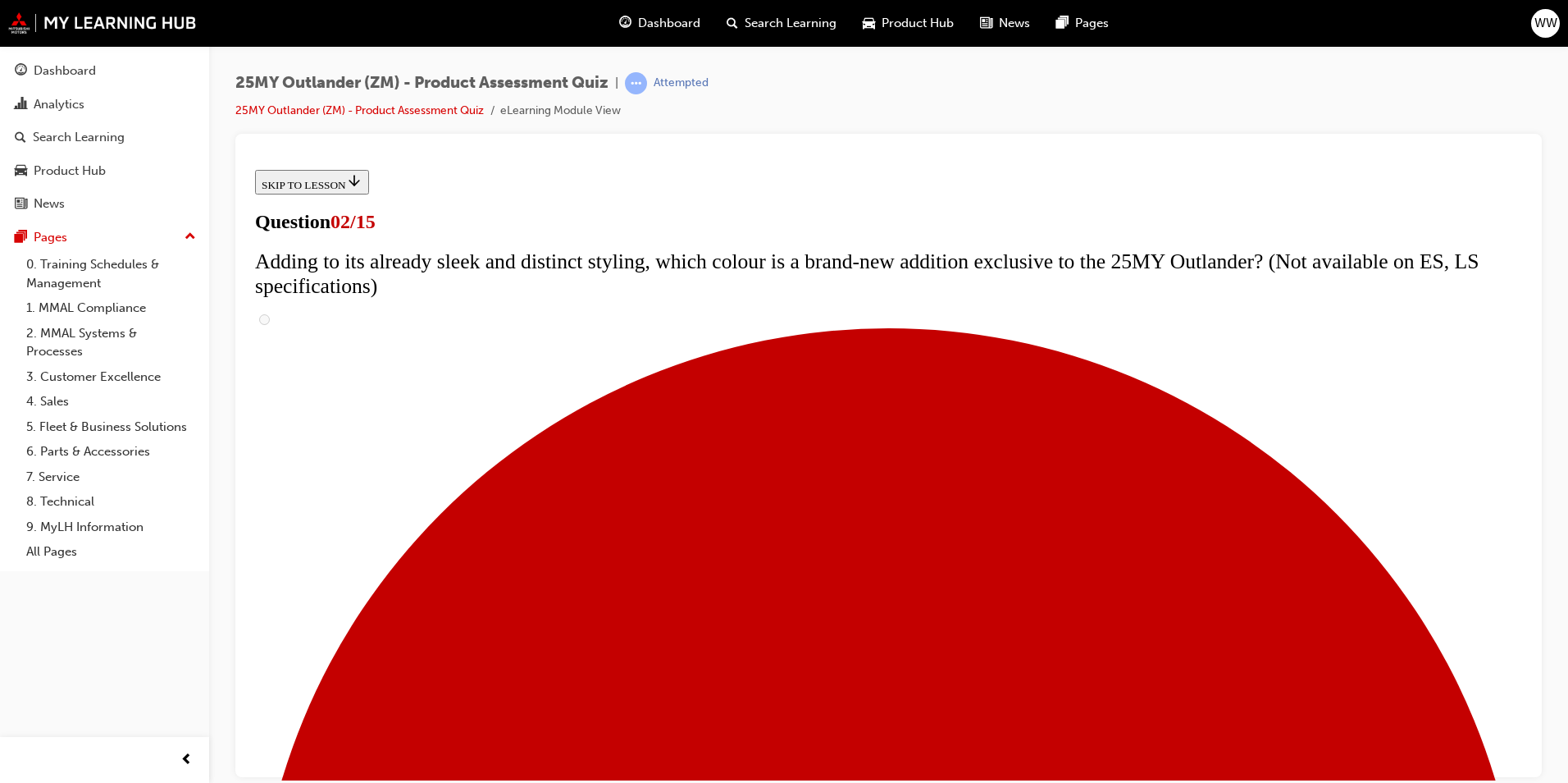
scroll to position [246, 0]
checkbox input "true"
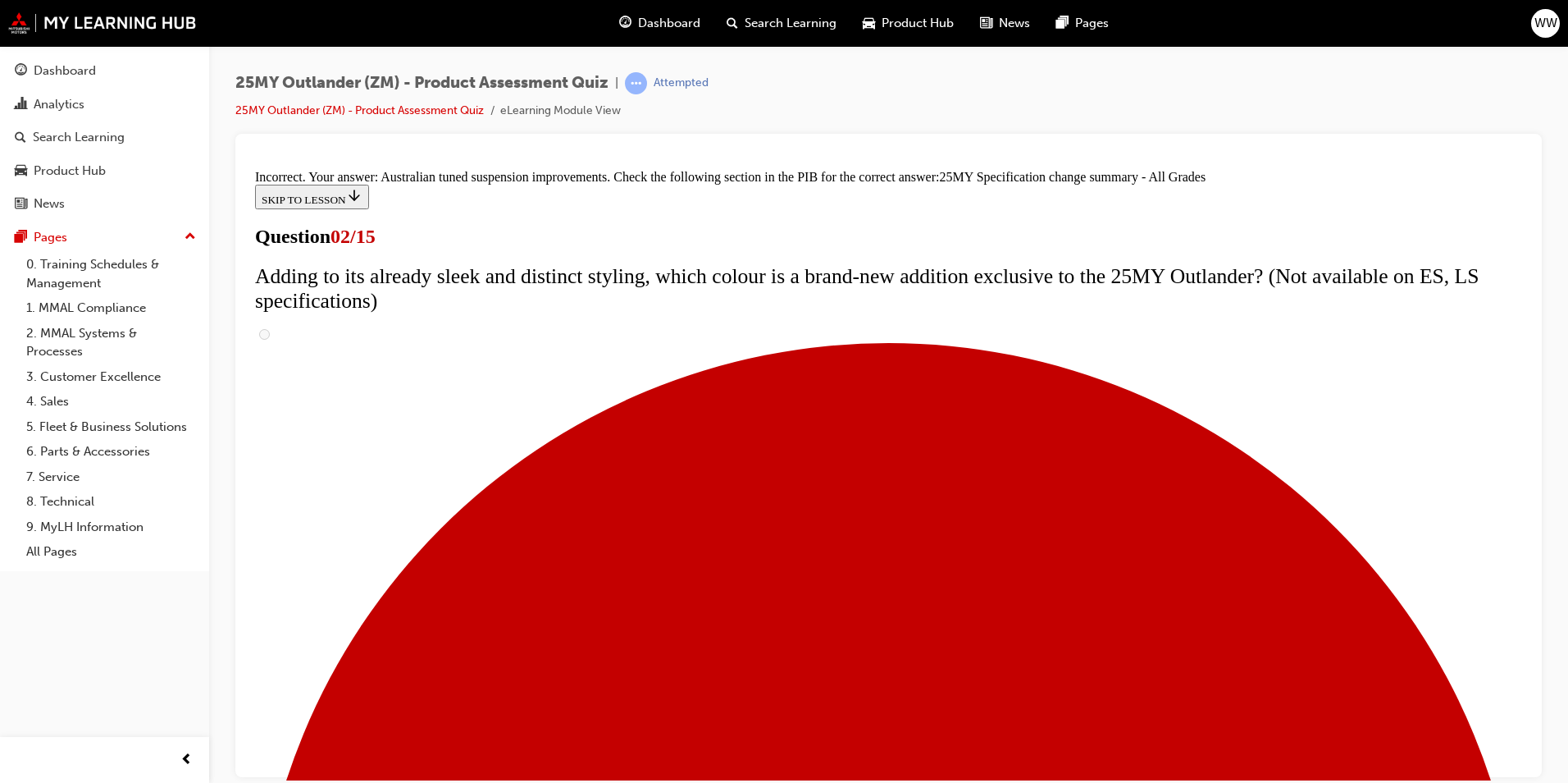
scroll to position [527, 0]
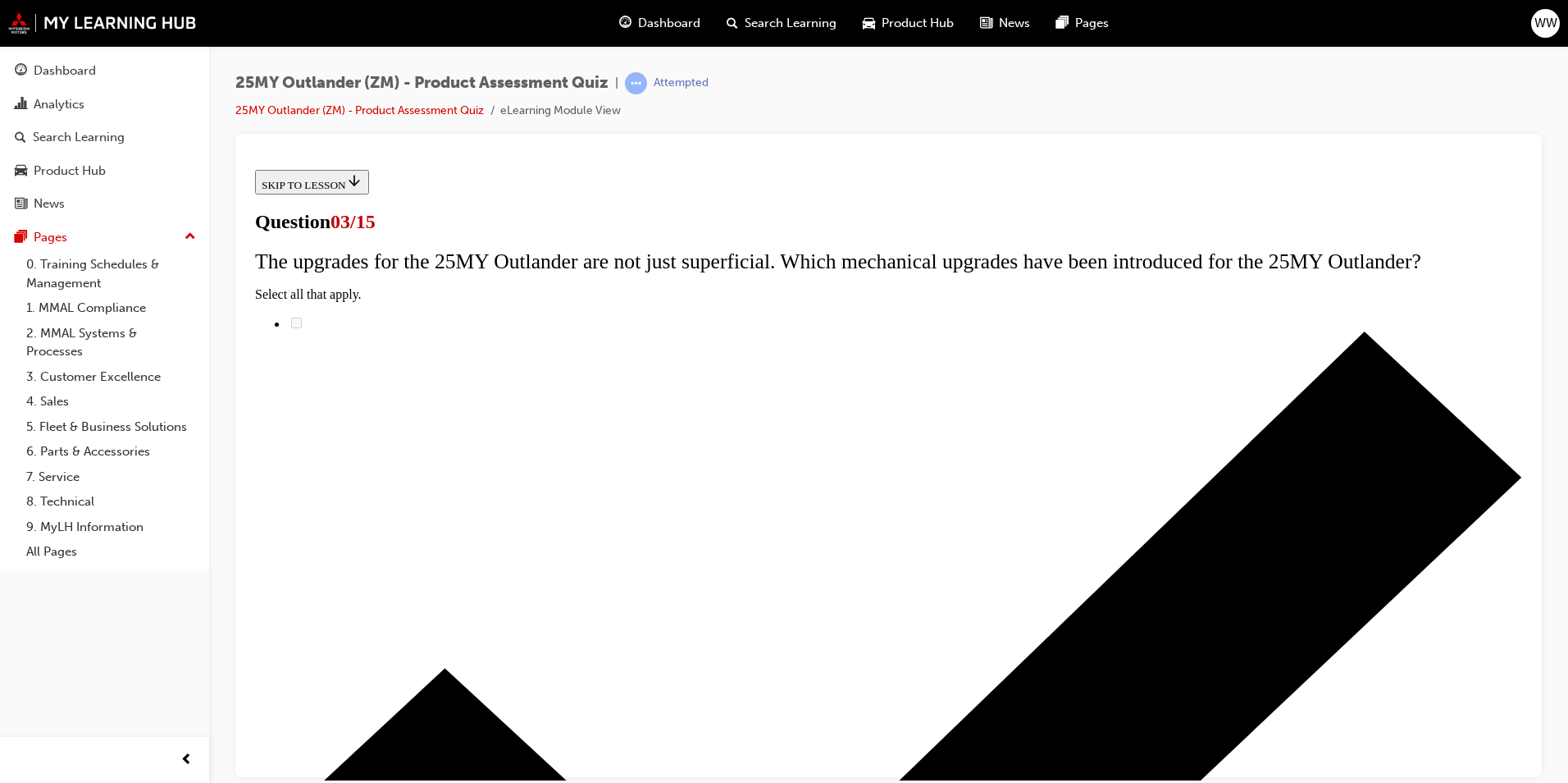
scroll to position [164, 0]
radio input "true"
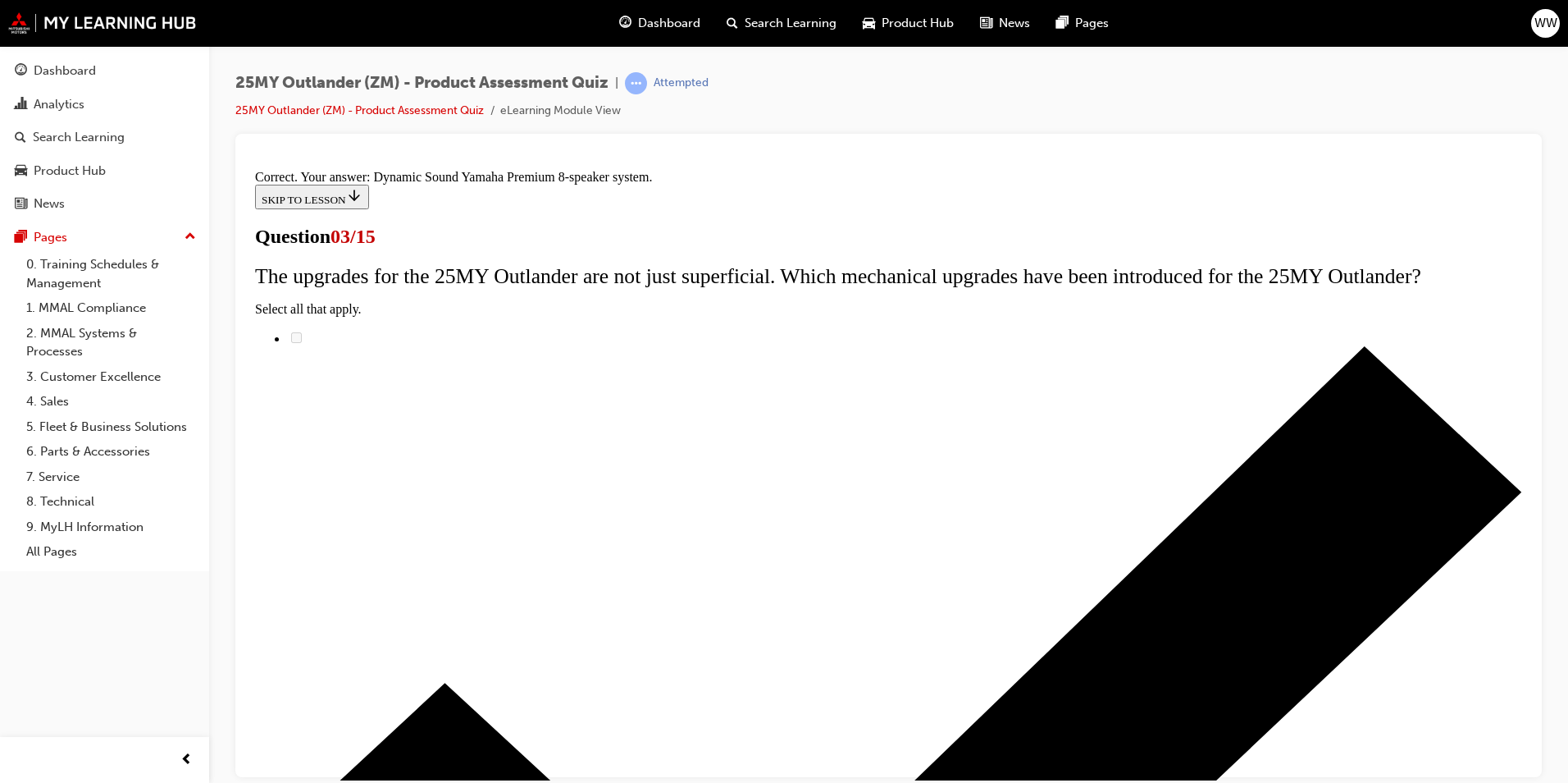
scroll to position [239, 0]
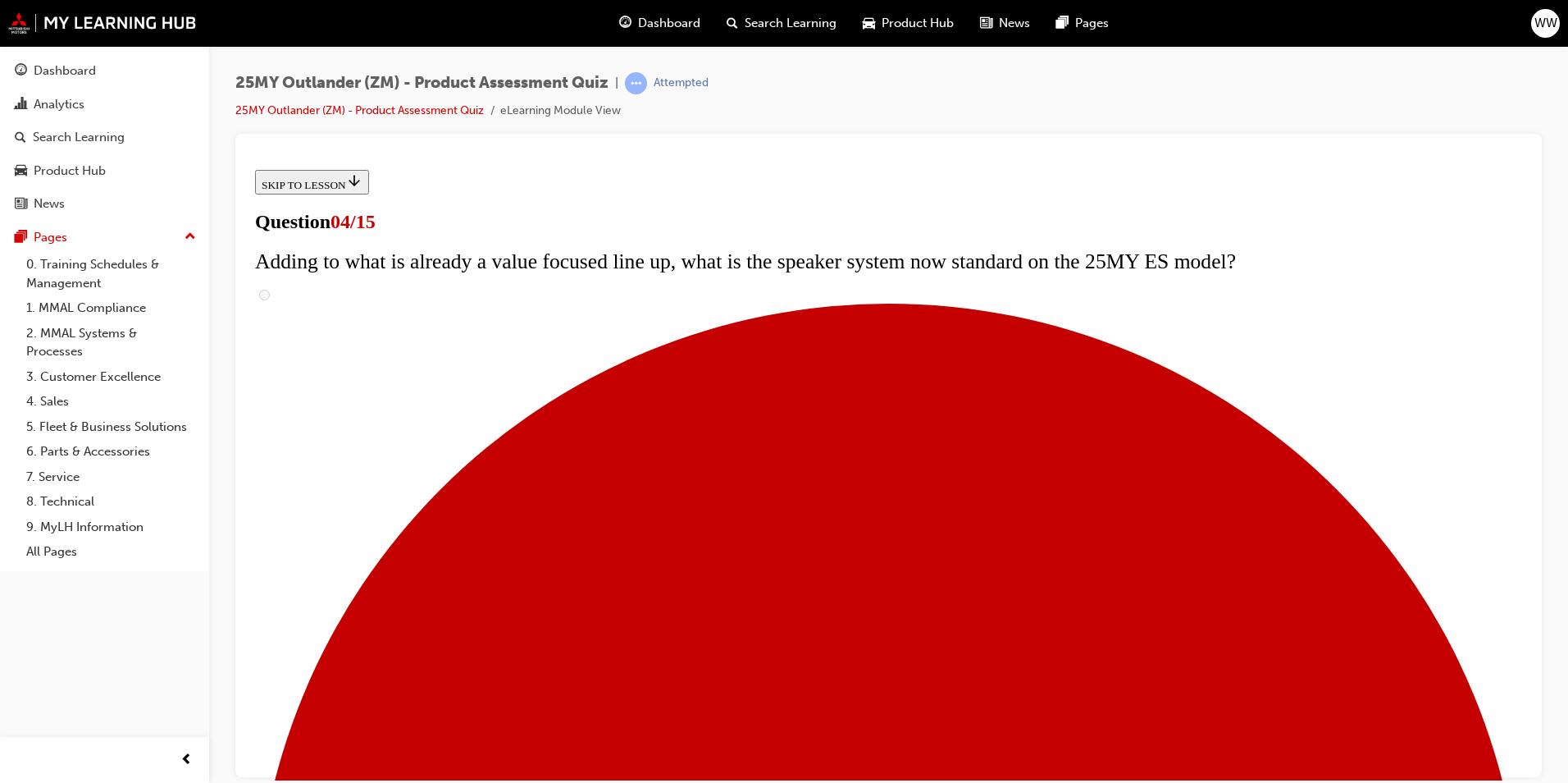
scroll to position [82, 0]
checkbox input "true"
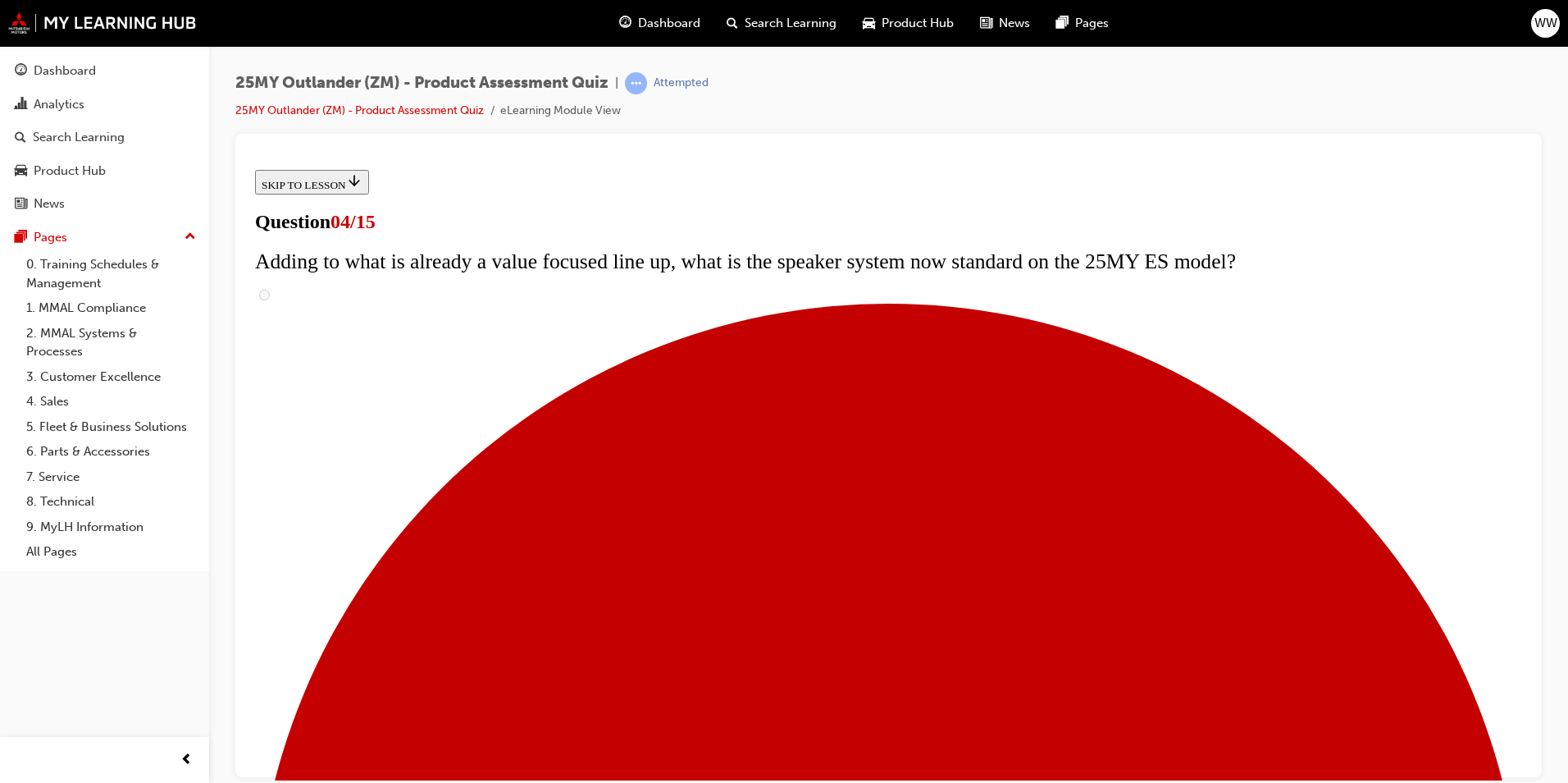
checkbox input "true"
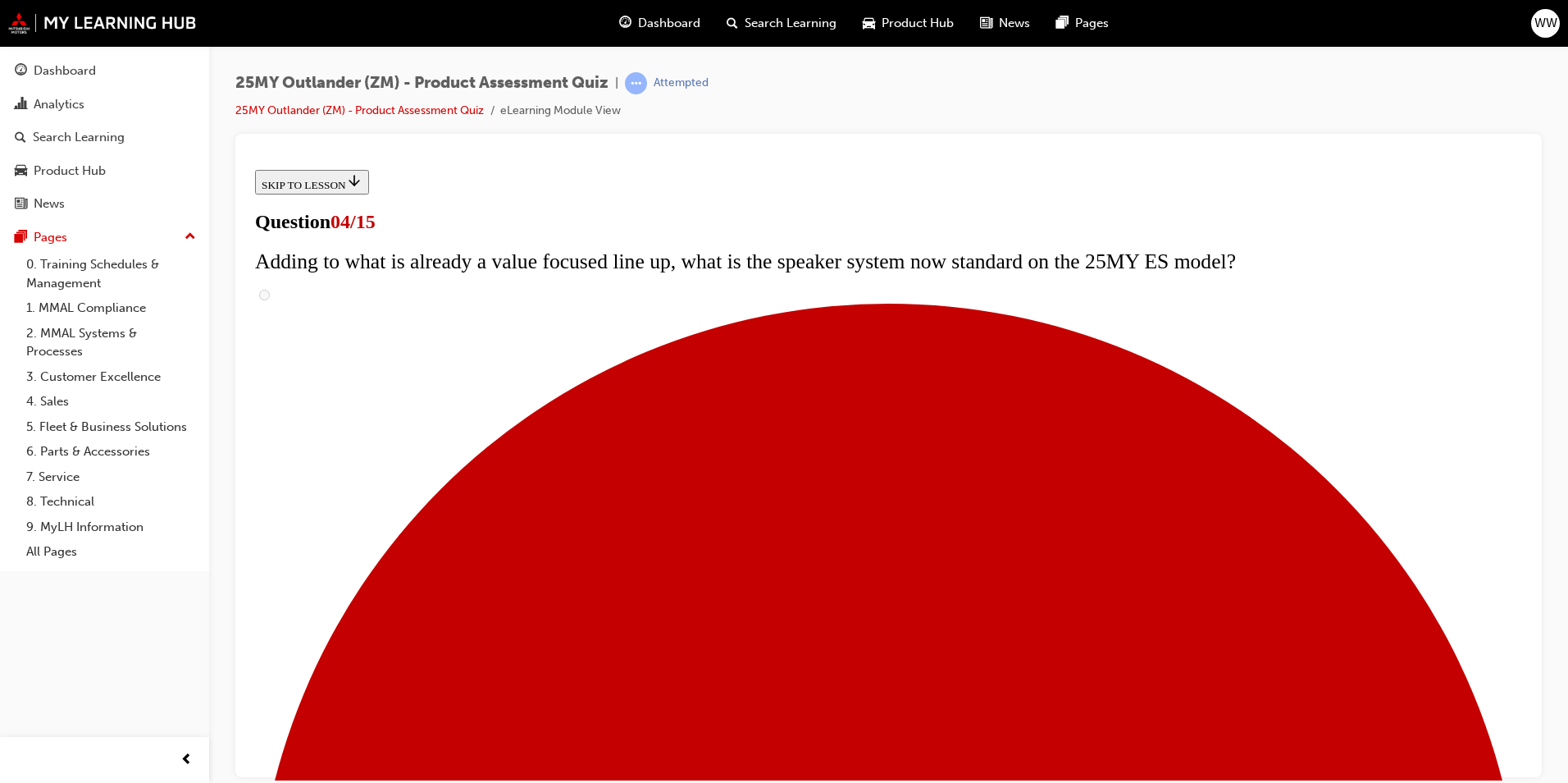
checkbox input "true"
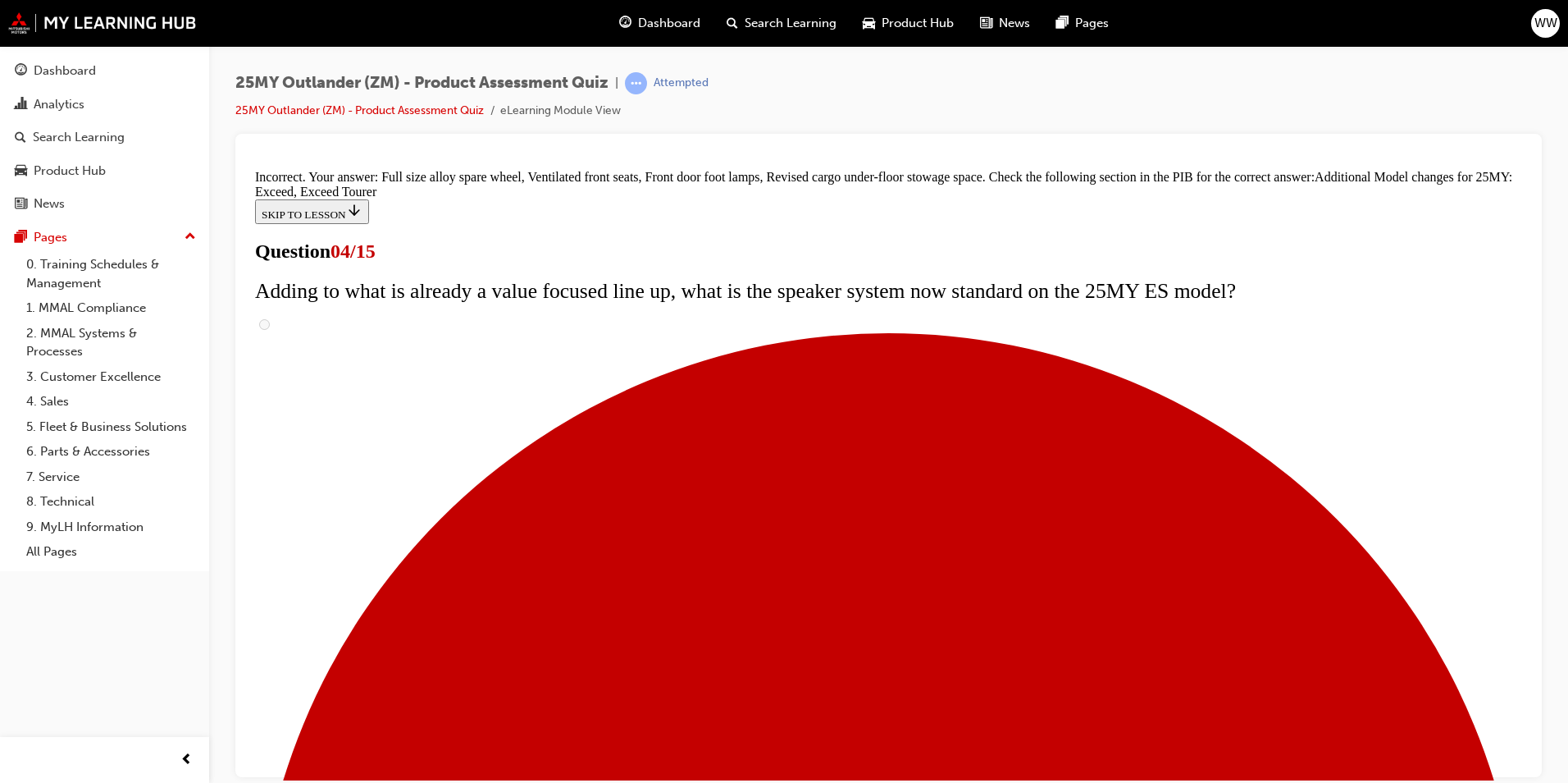
scroll to position [592, 0]
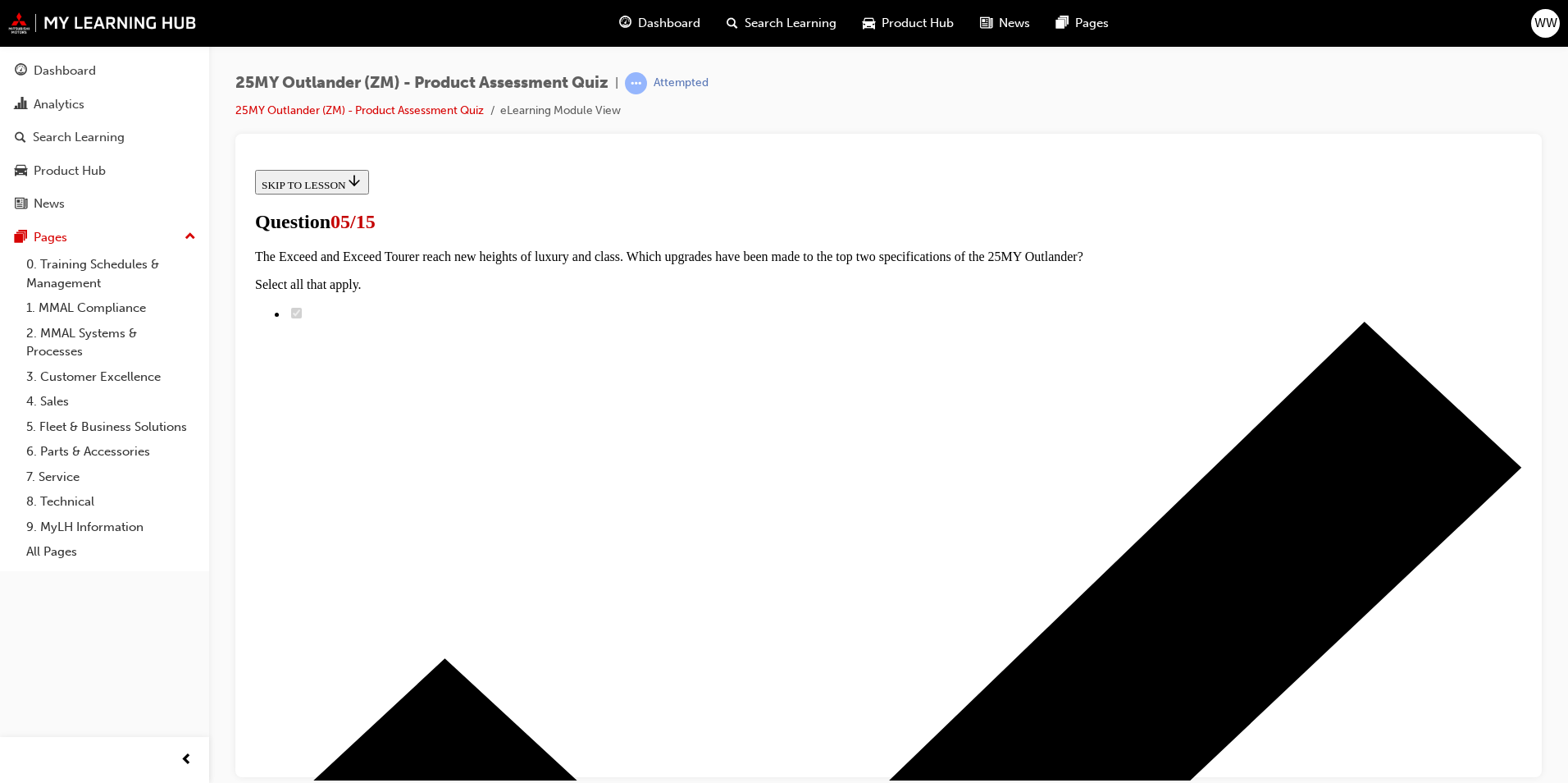
scroll to position [246, 0]
radio input "true"
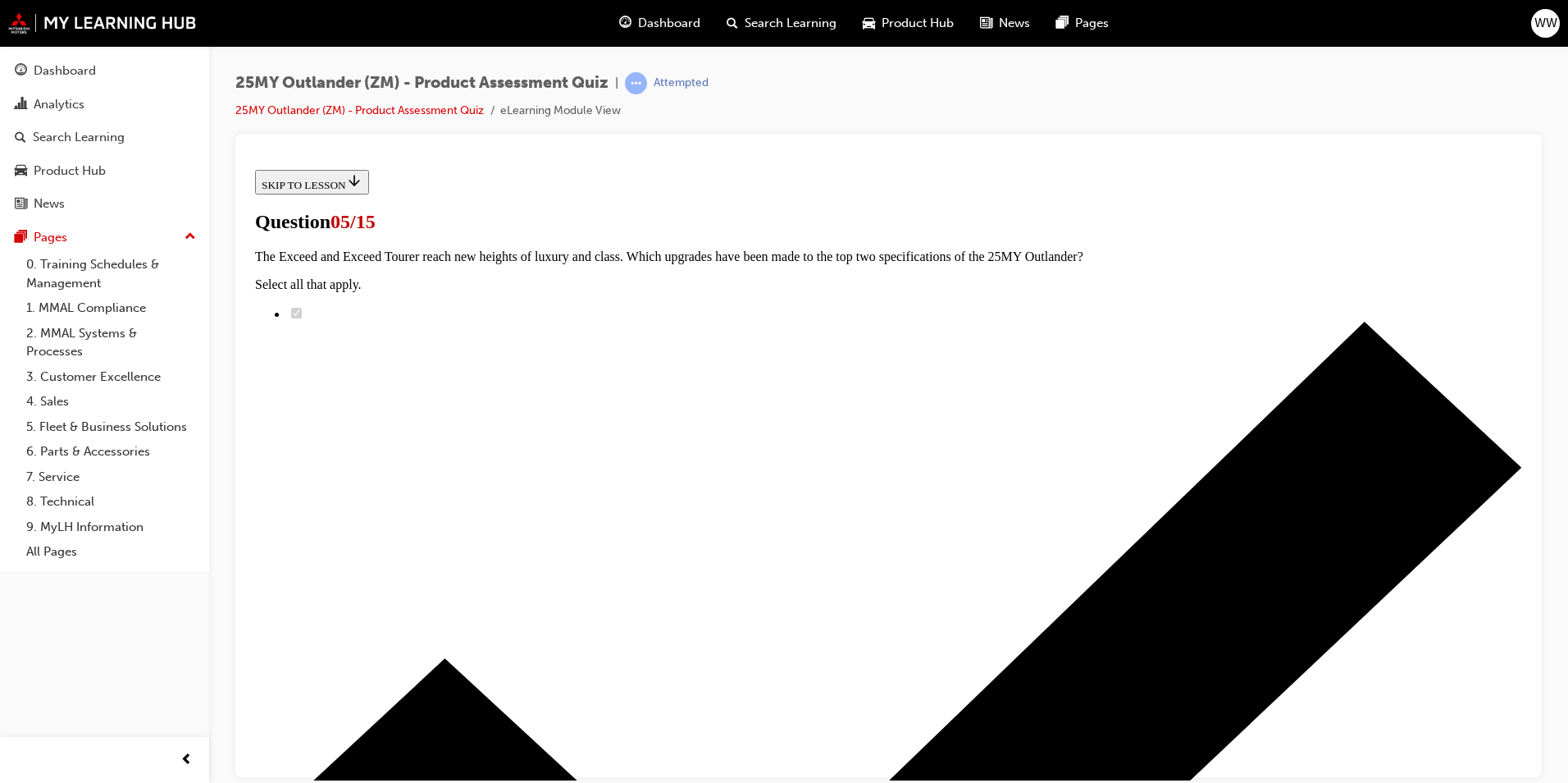
radio input "true"
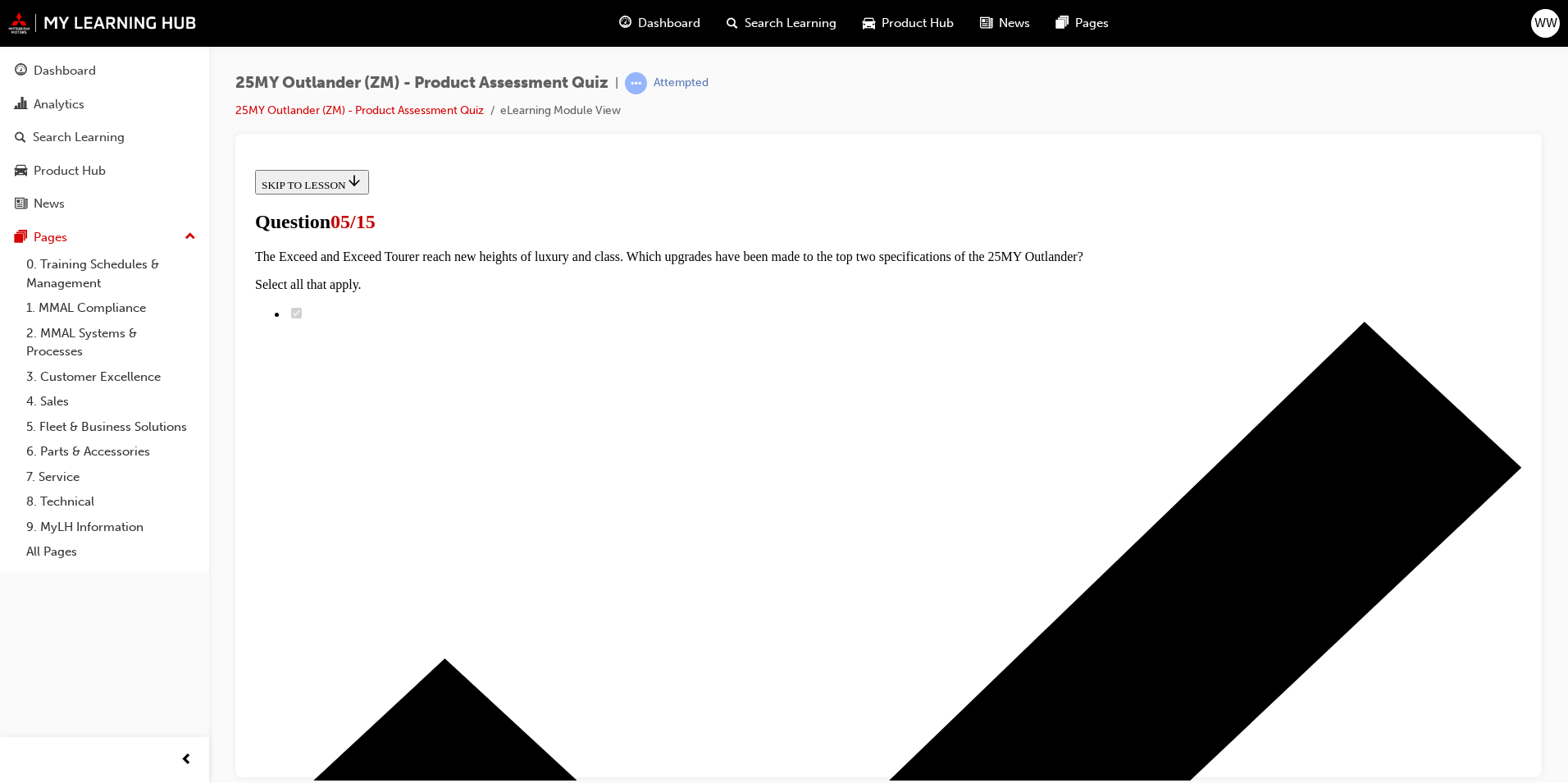
radio input "true"
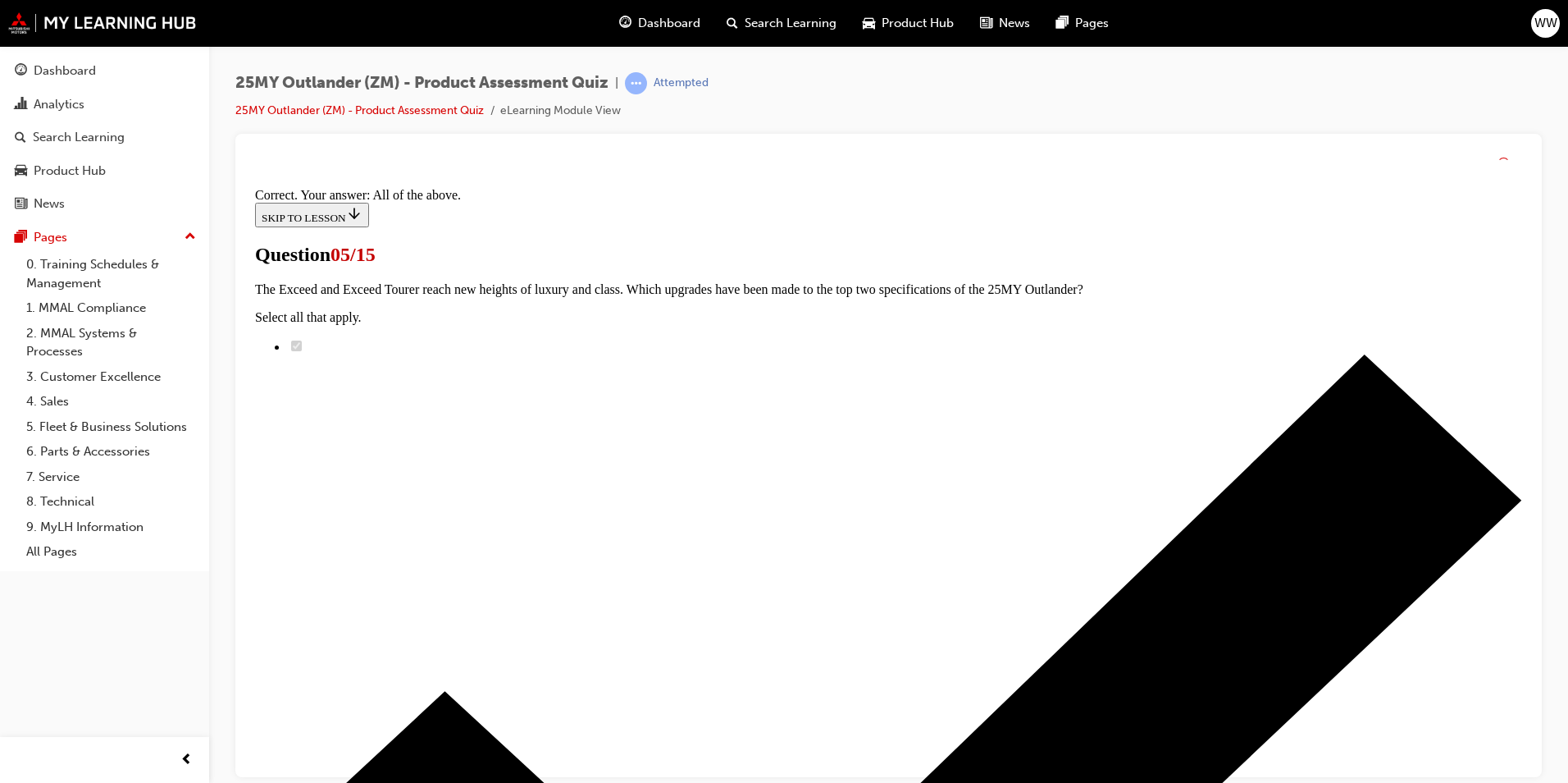
scroll to position [370, 0]
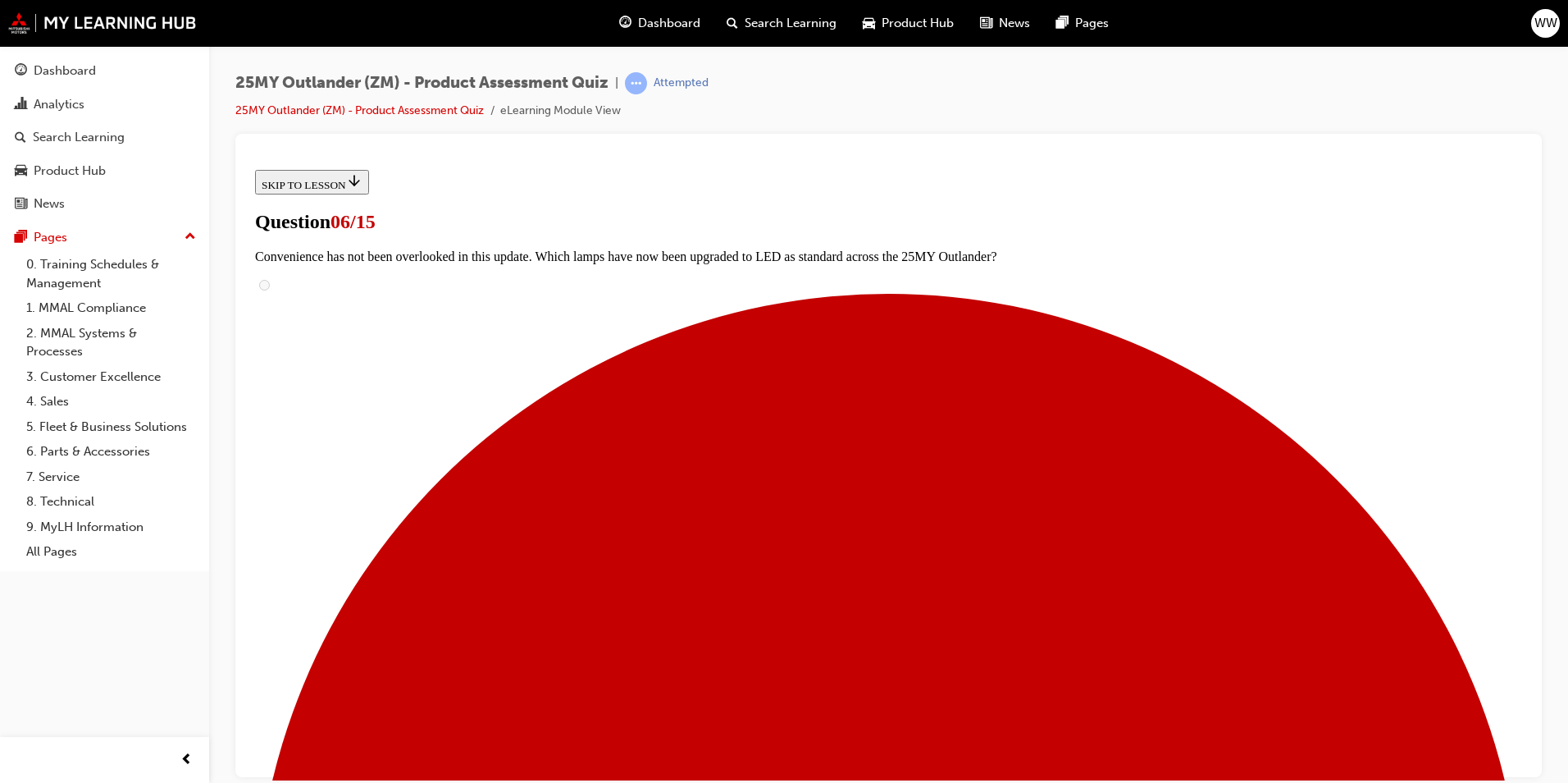
scroll to position [328, 0]
radio input "true"
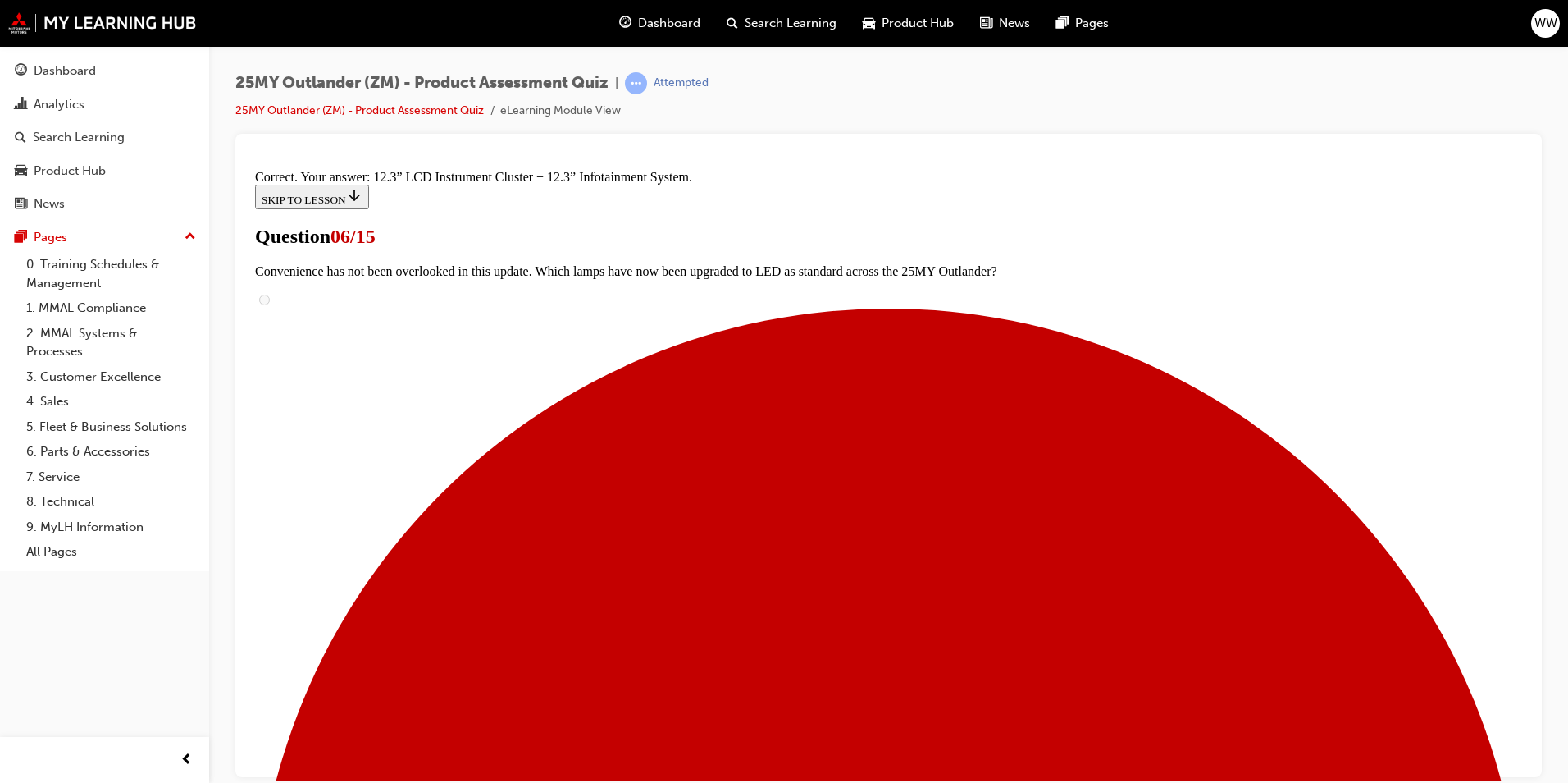
scroll to position [525, 0]
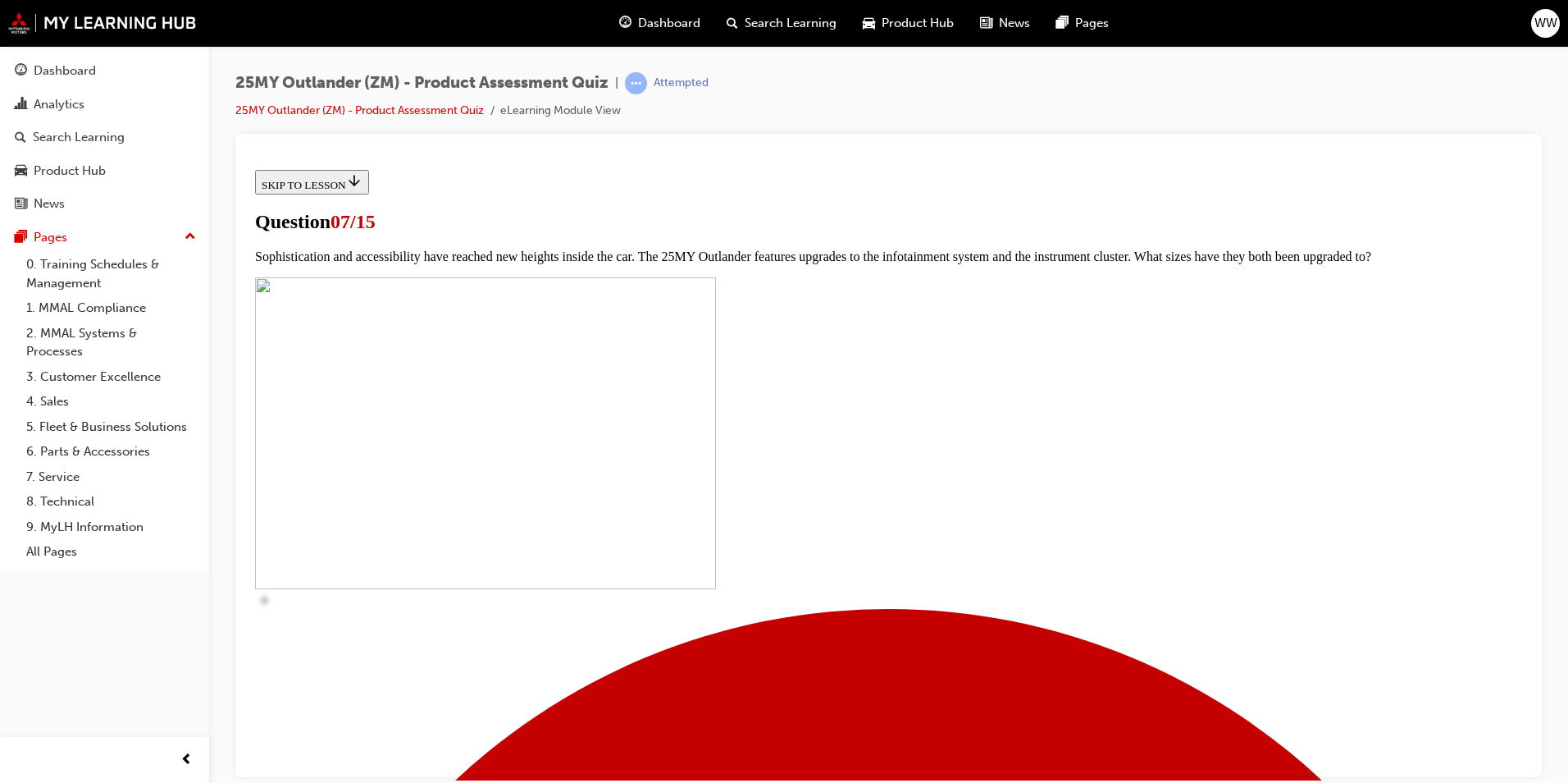
scroll to position [410, 0]
checkbox input "true"
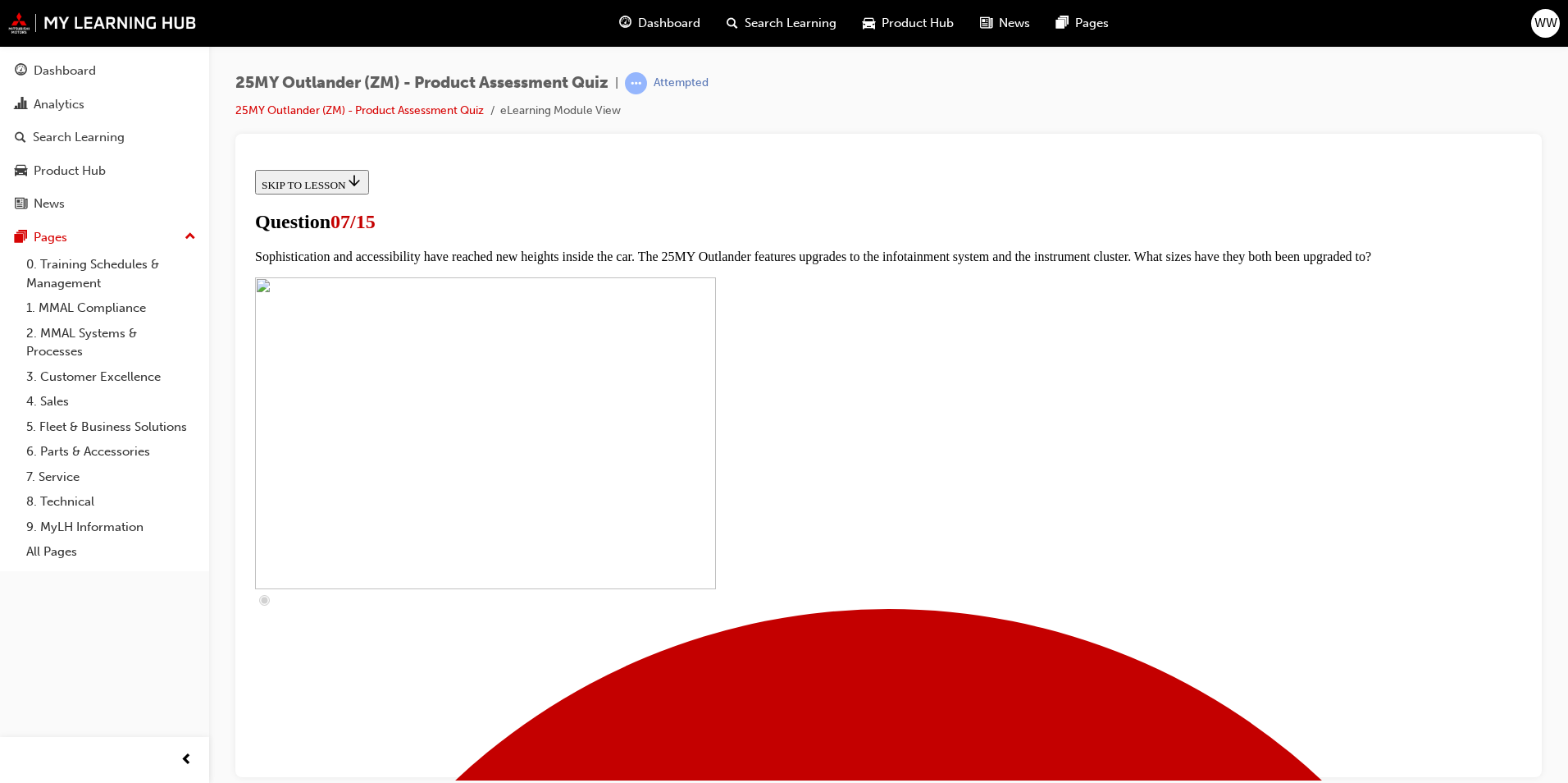
checkbox input "true"
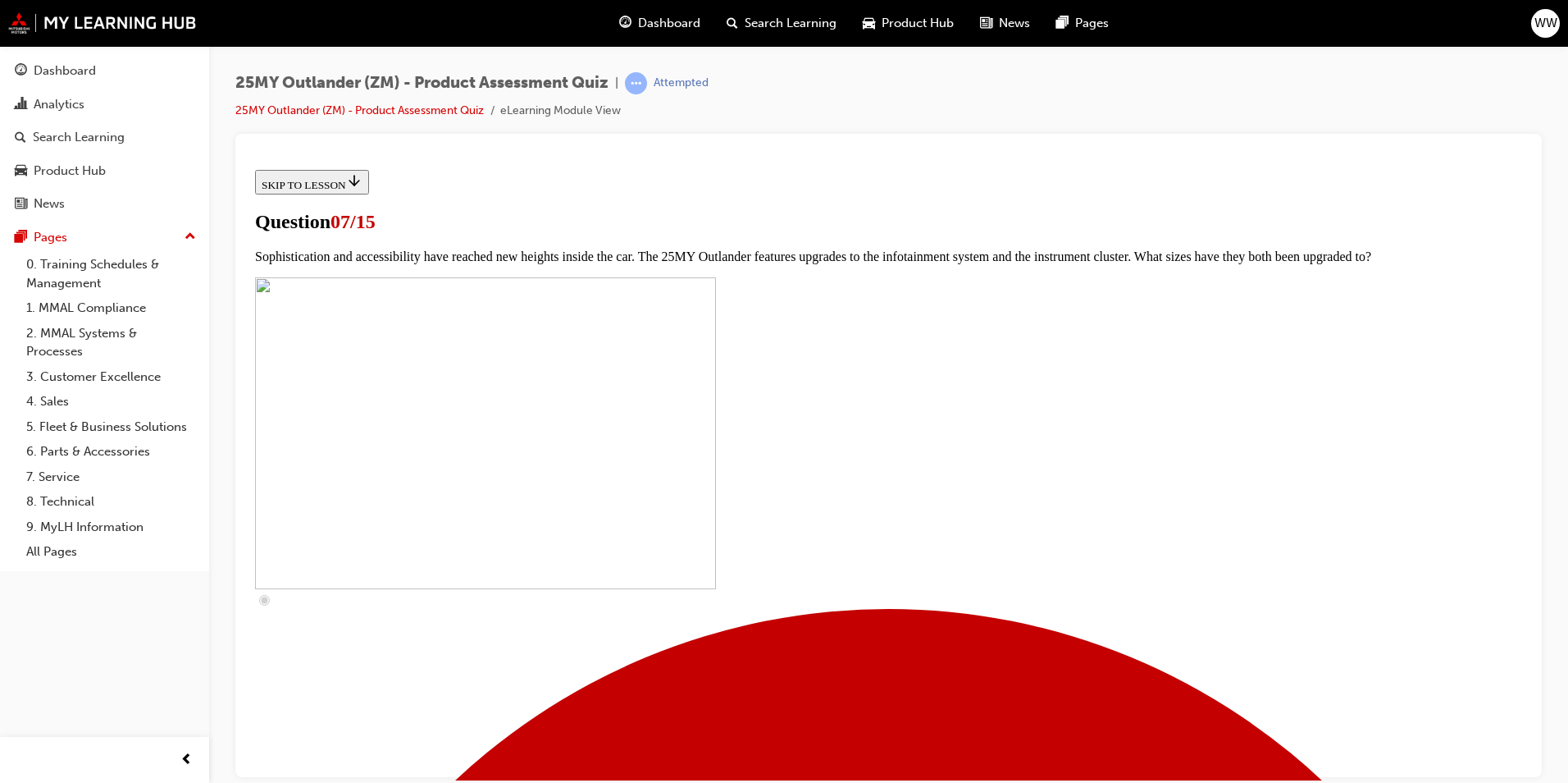
checkbox input "false"
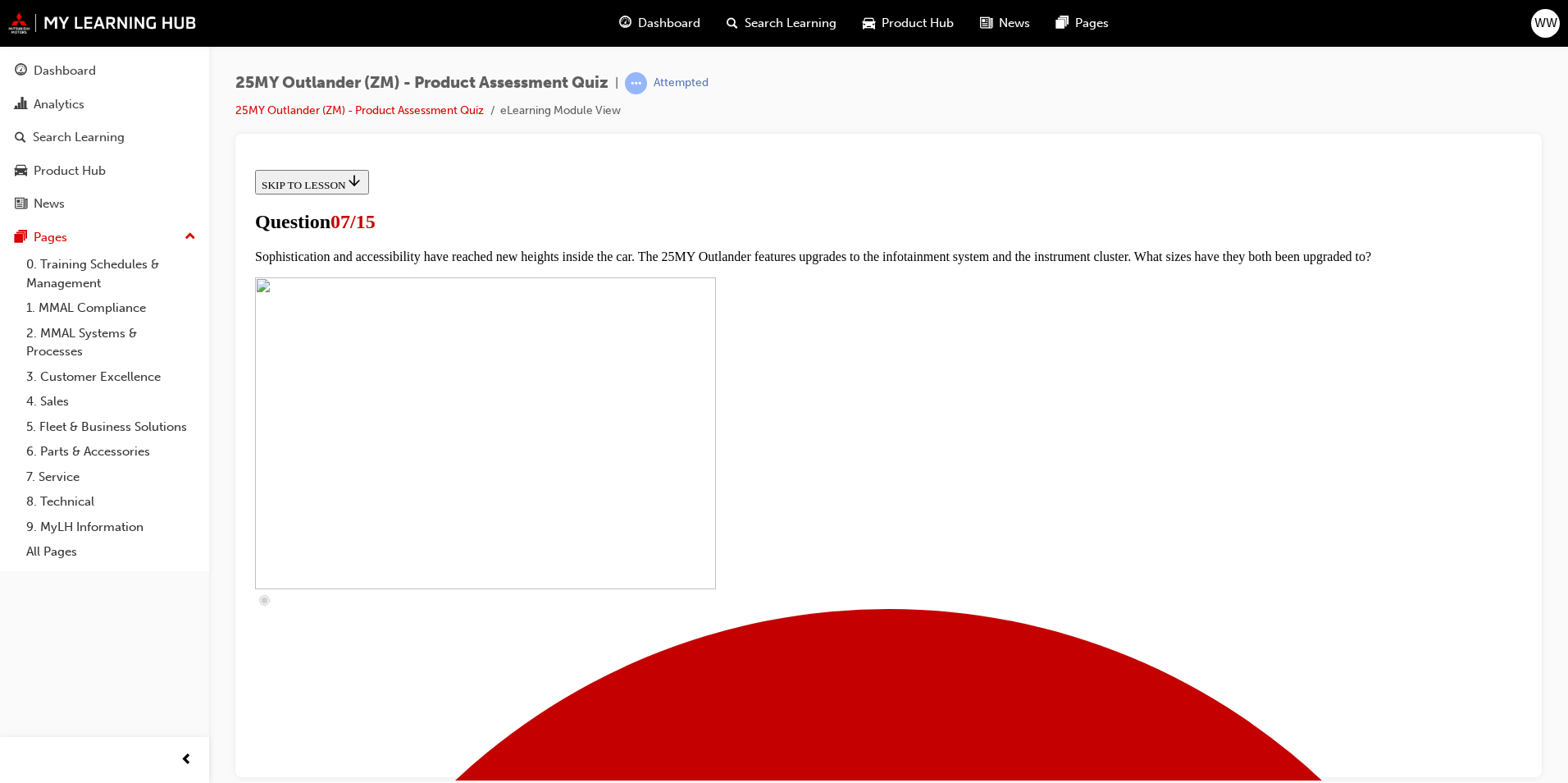
checkbox input "true"
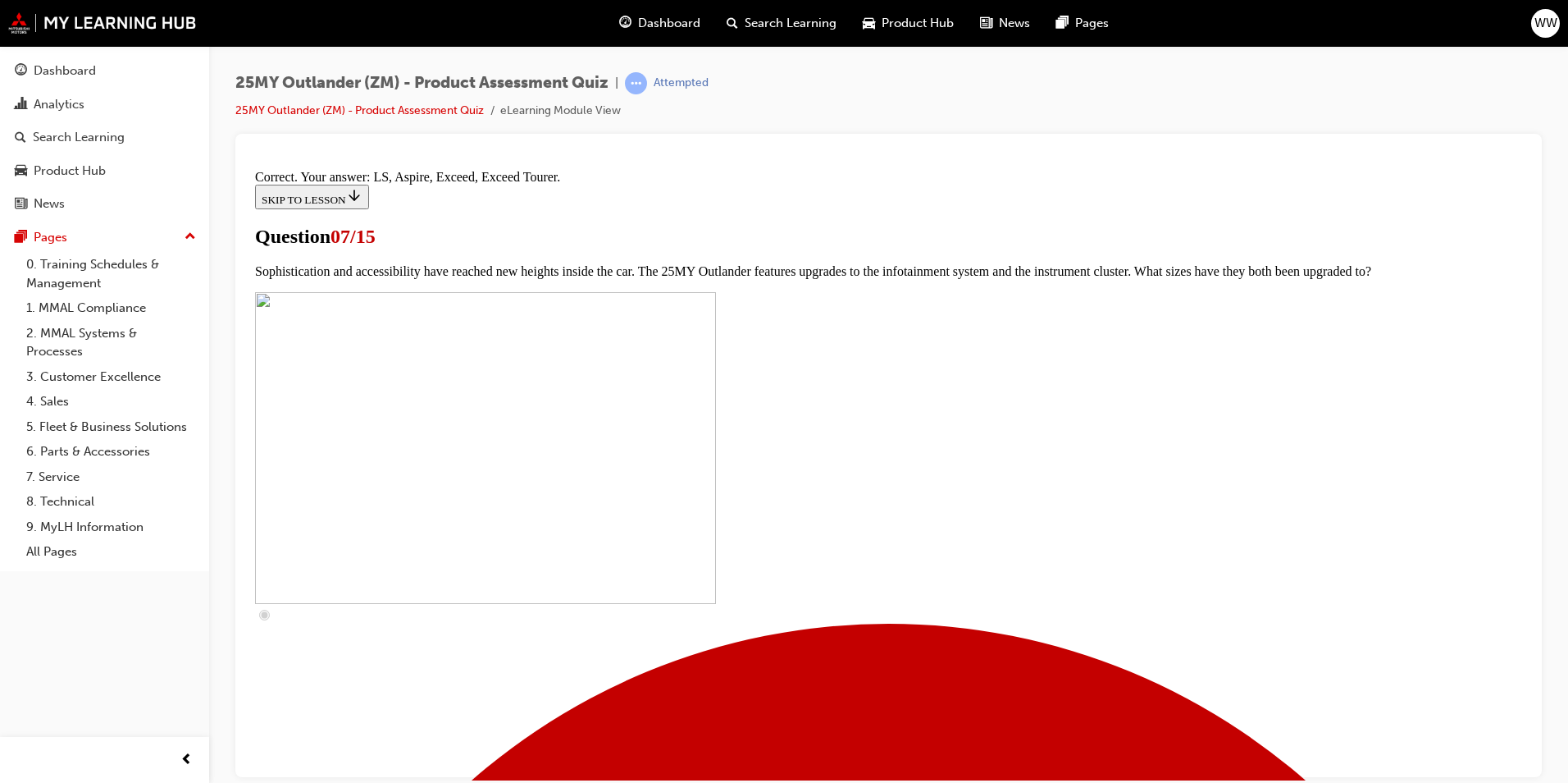
scroll to position [712, 0]
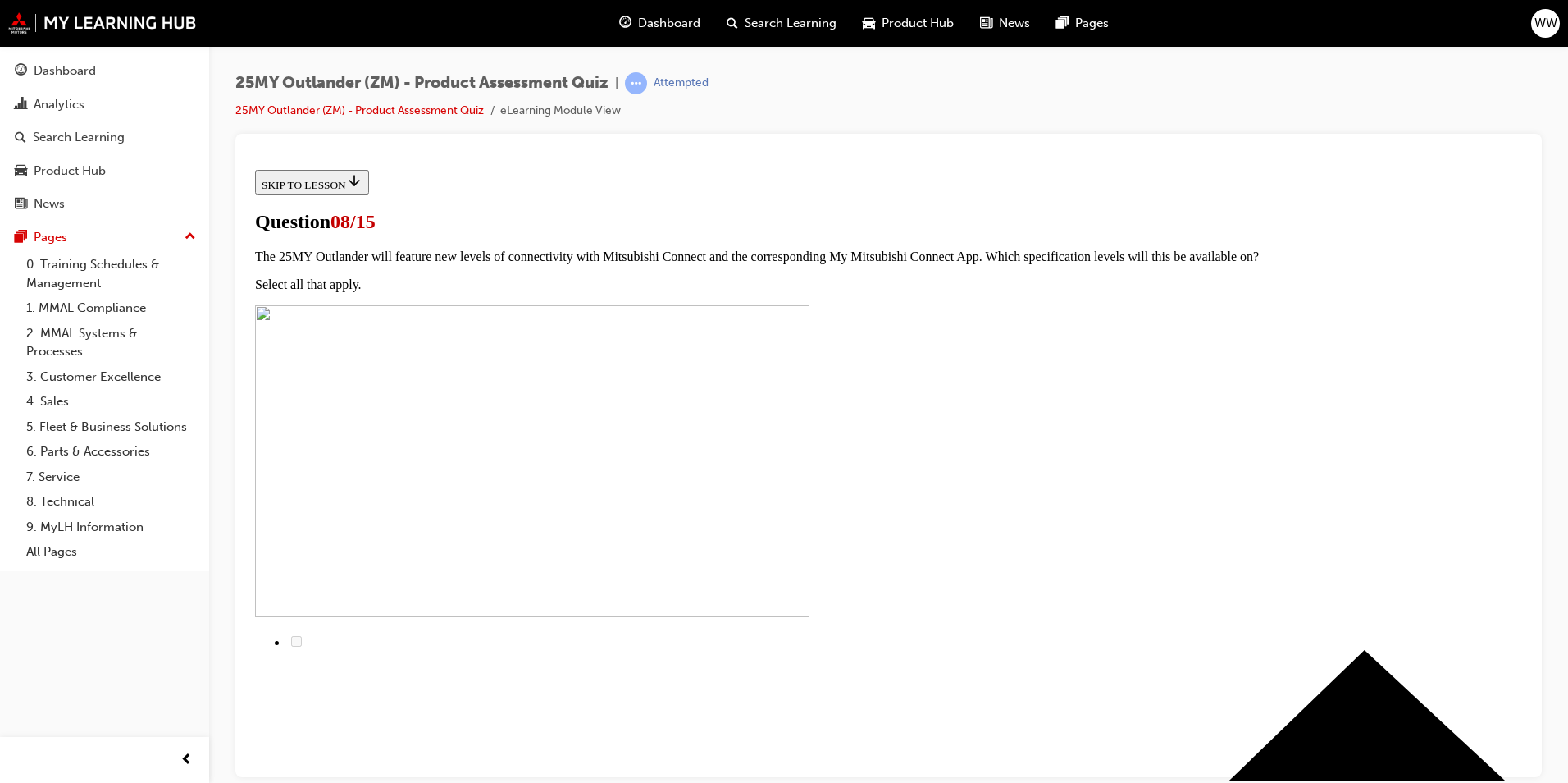
radio input "true"
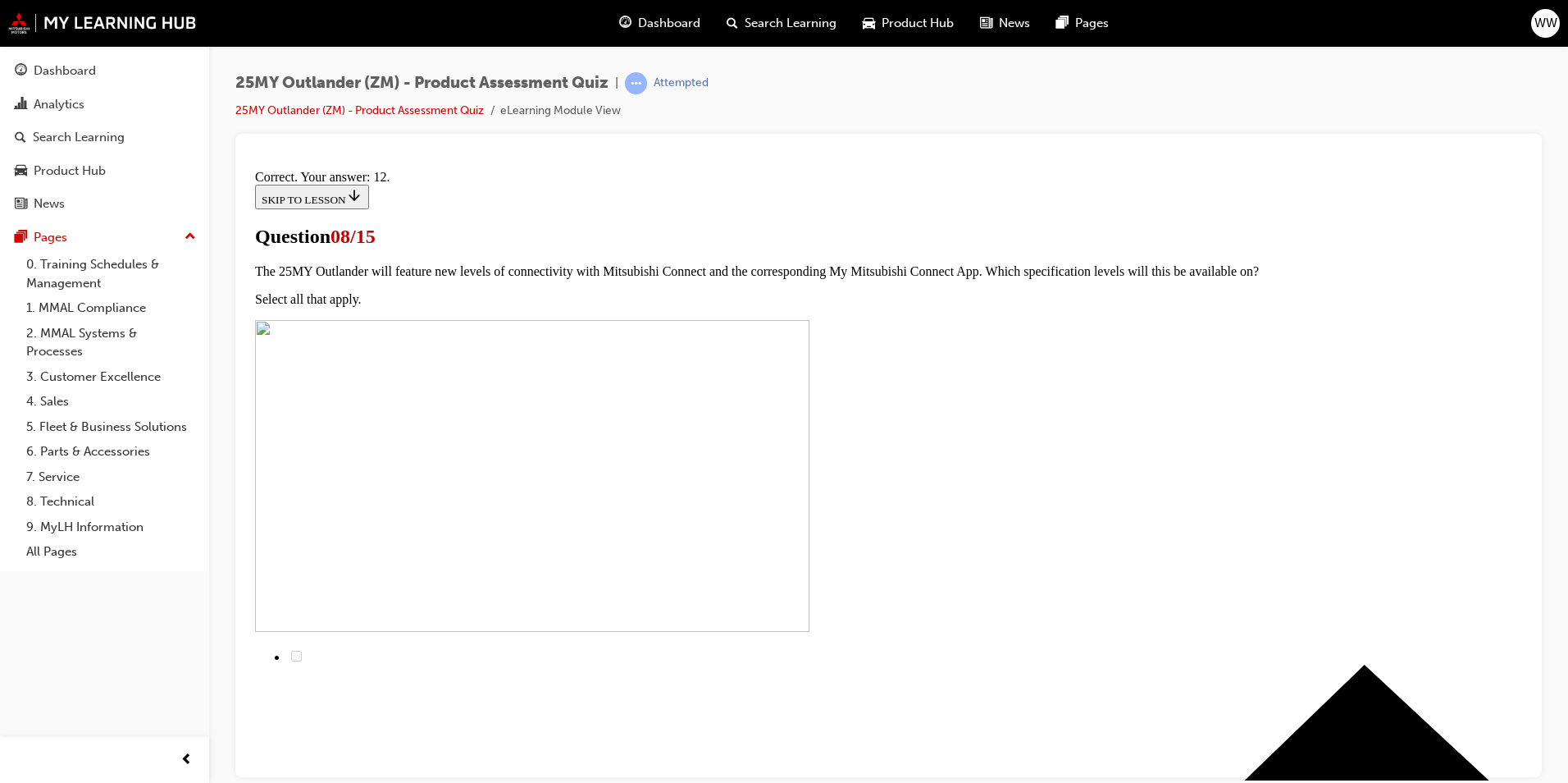
scroll to position [239, 0]
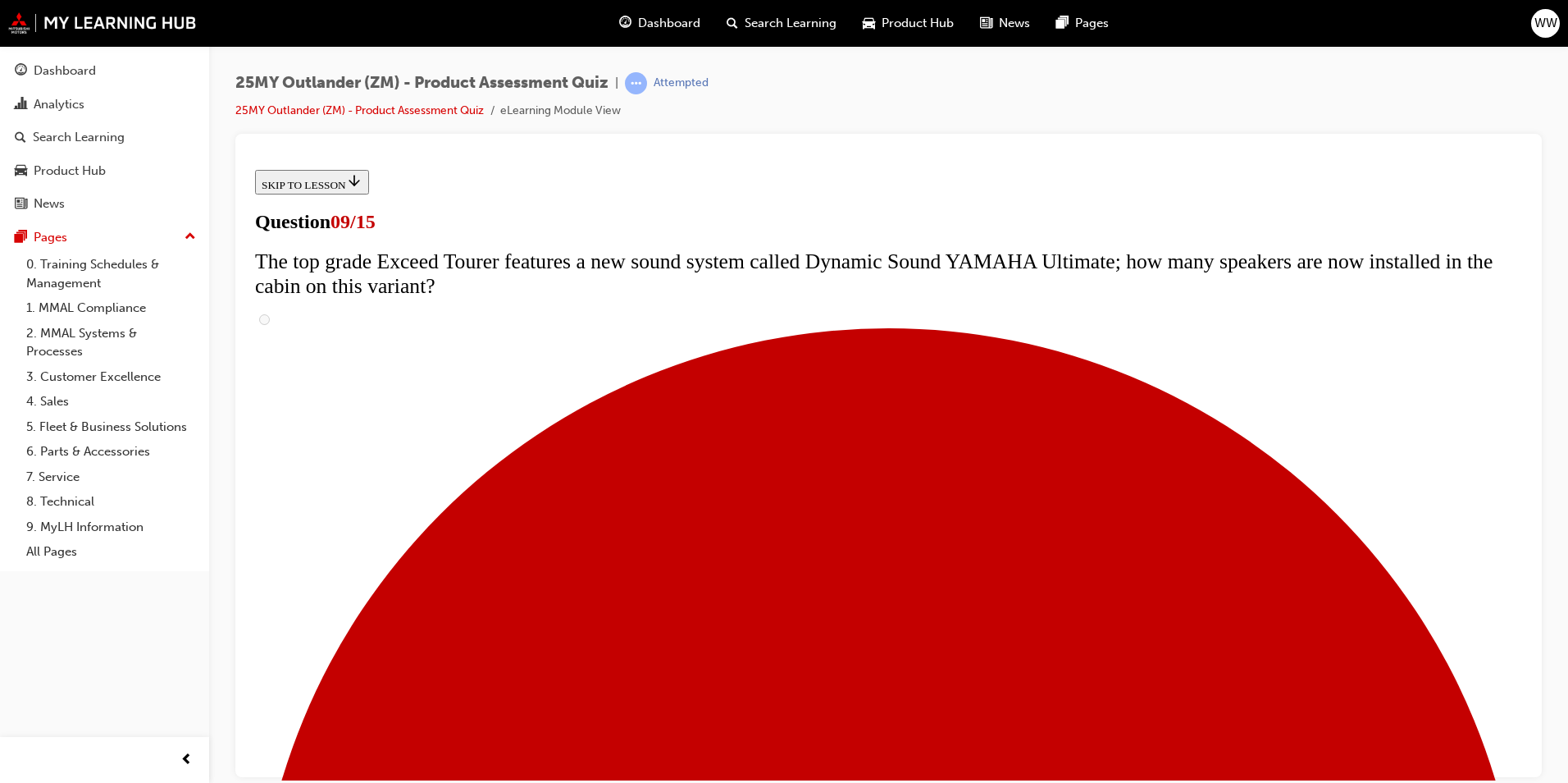
scroll to position [615, 0]
radio input "true"
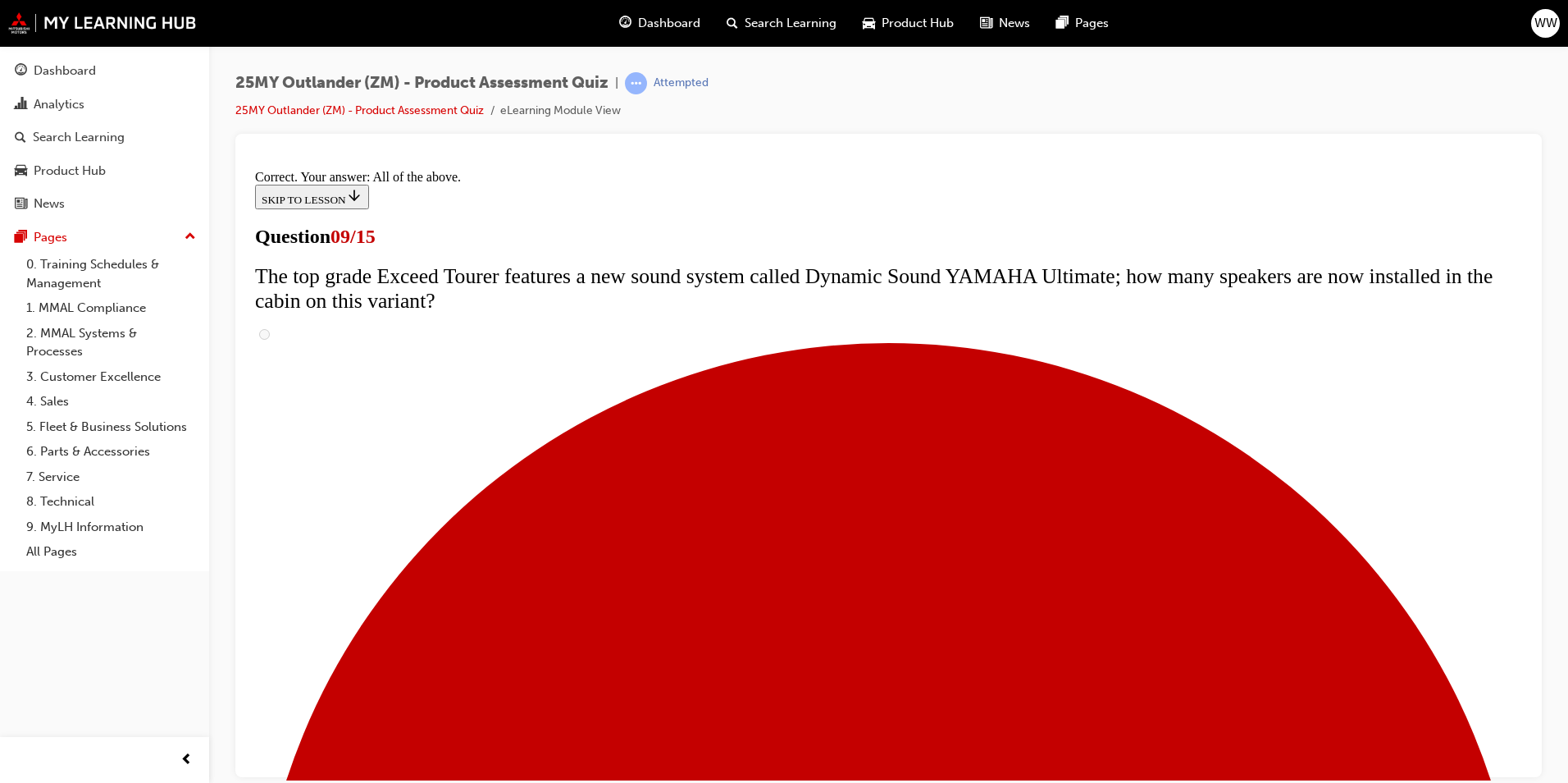
scroll to position [825, 0]
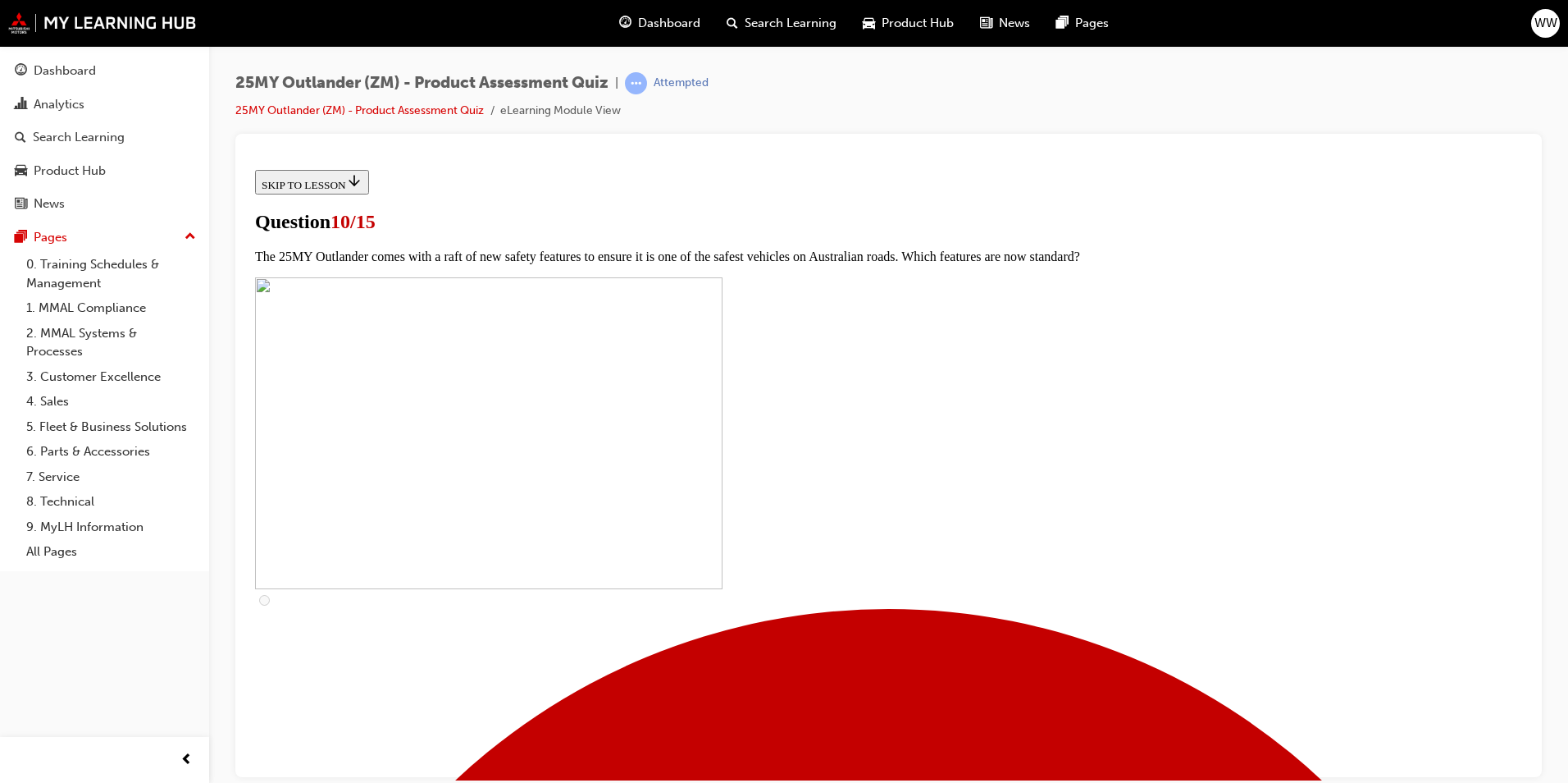
scroll to position [246, 0]
checkbox input "true"
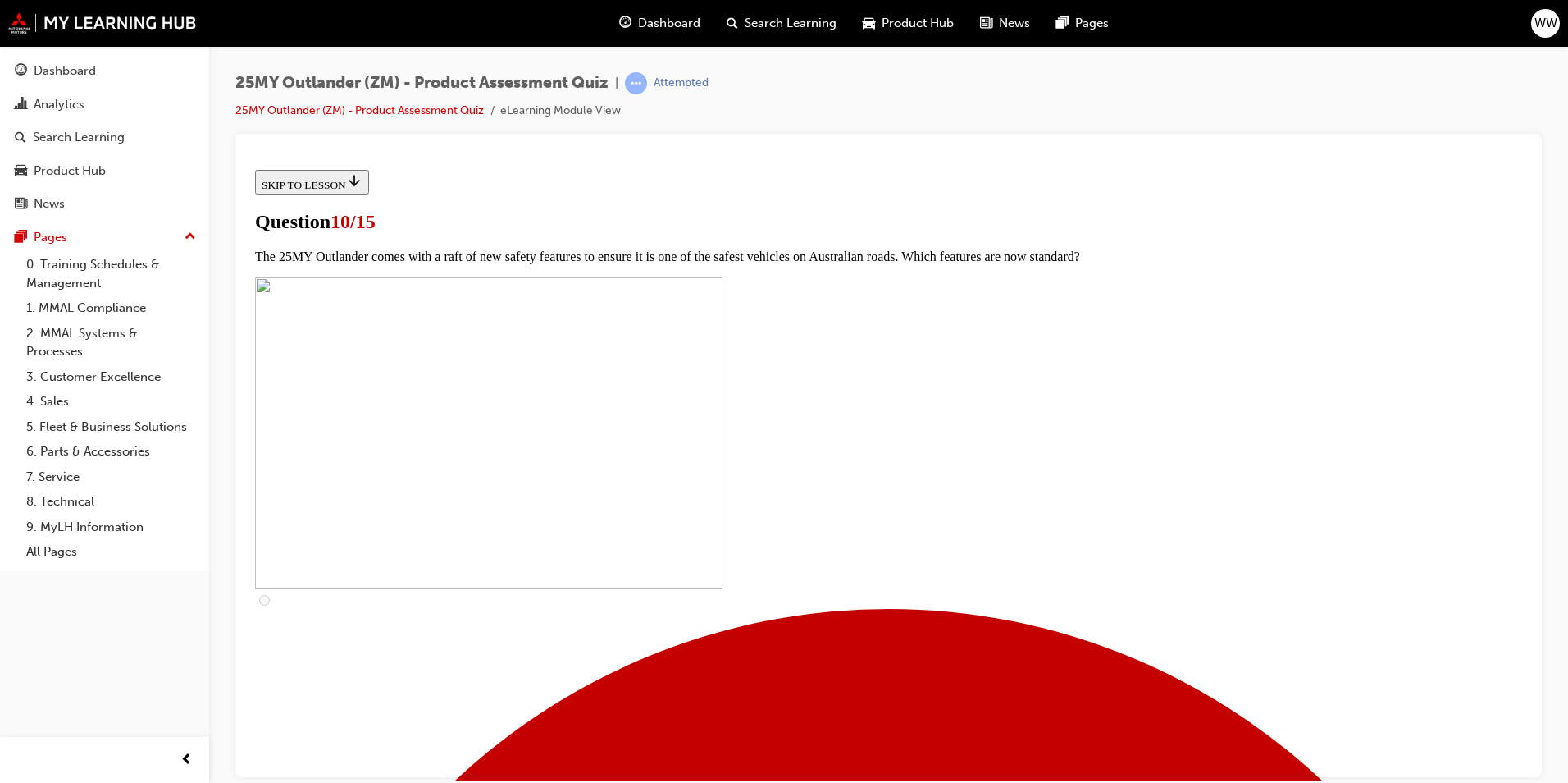
checkbox input "true"
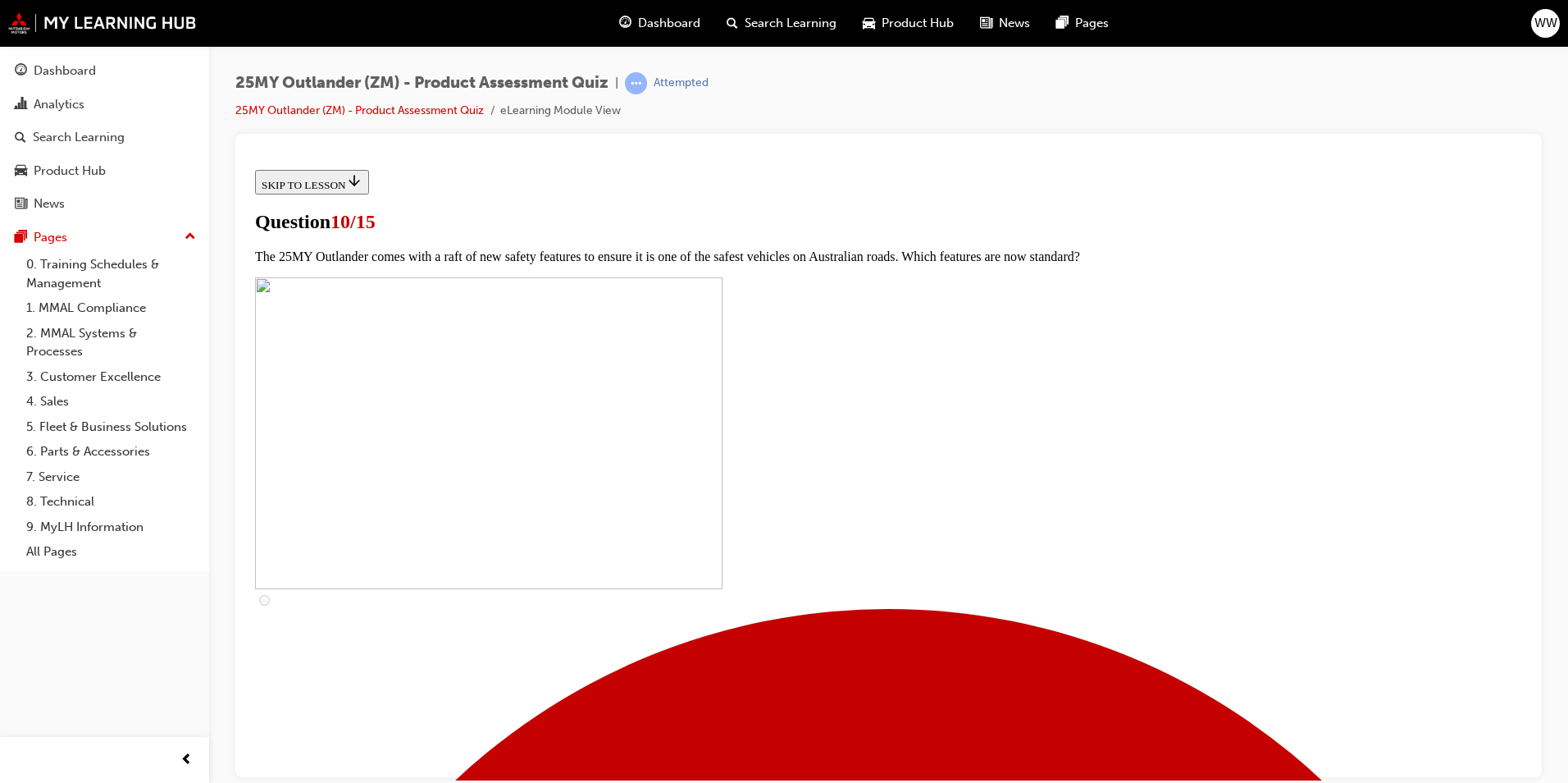
checkbox input "true"
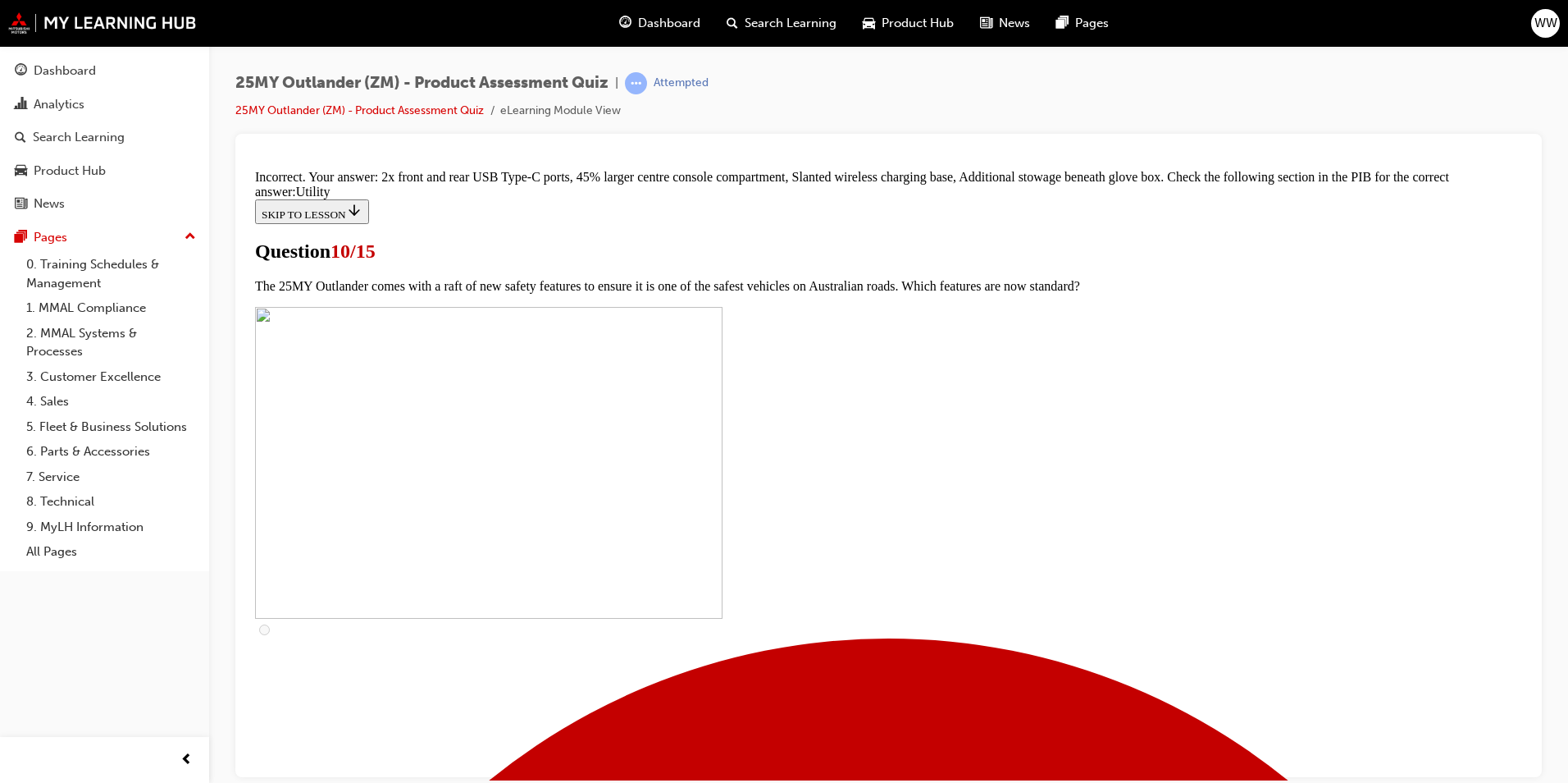
scroll to position [773, 0]
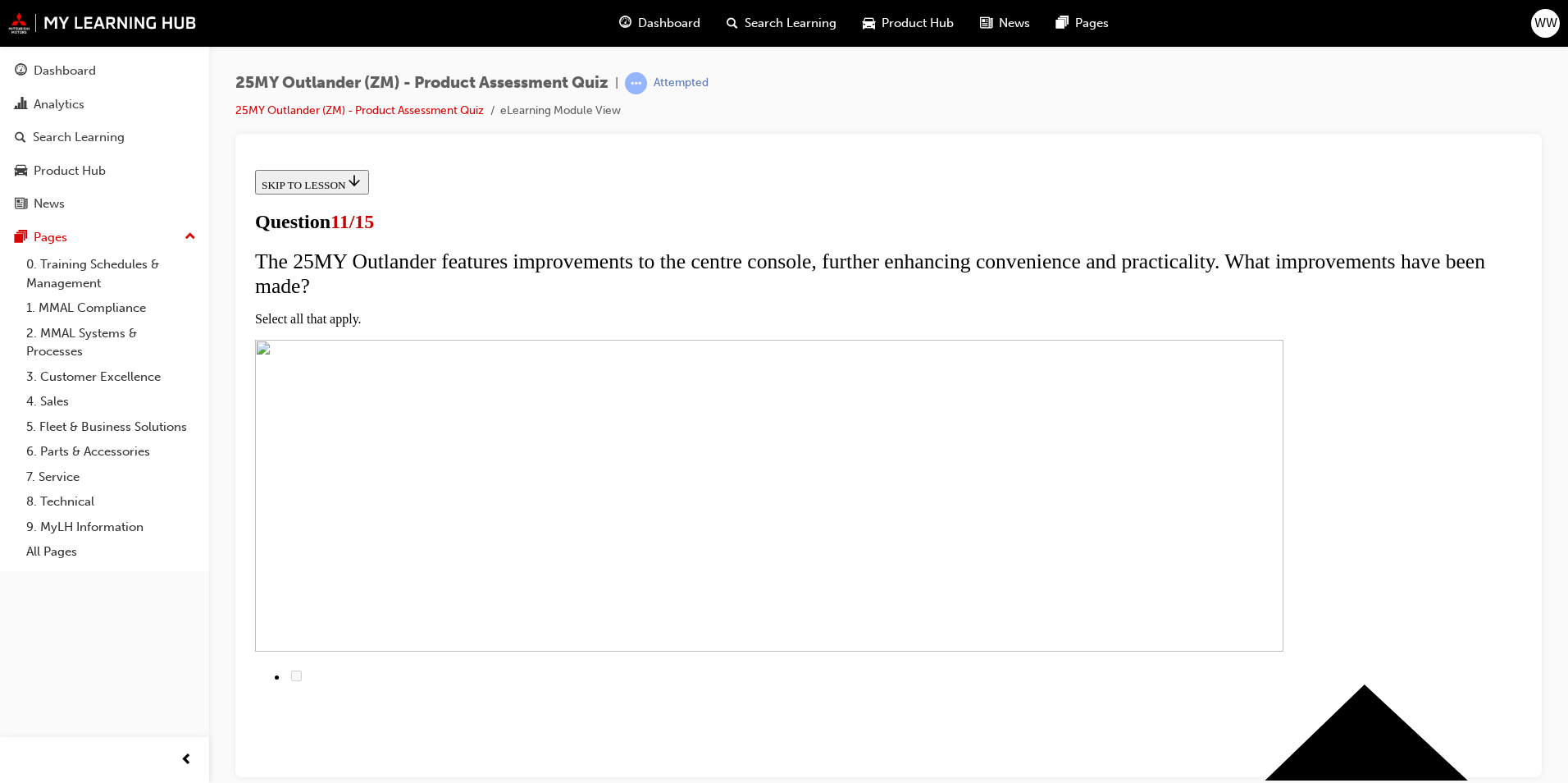
scroll to position [164, 0]
checkbox input "true"
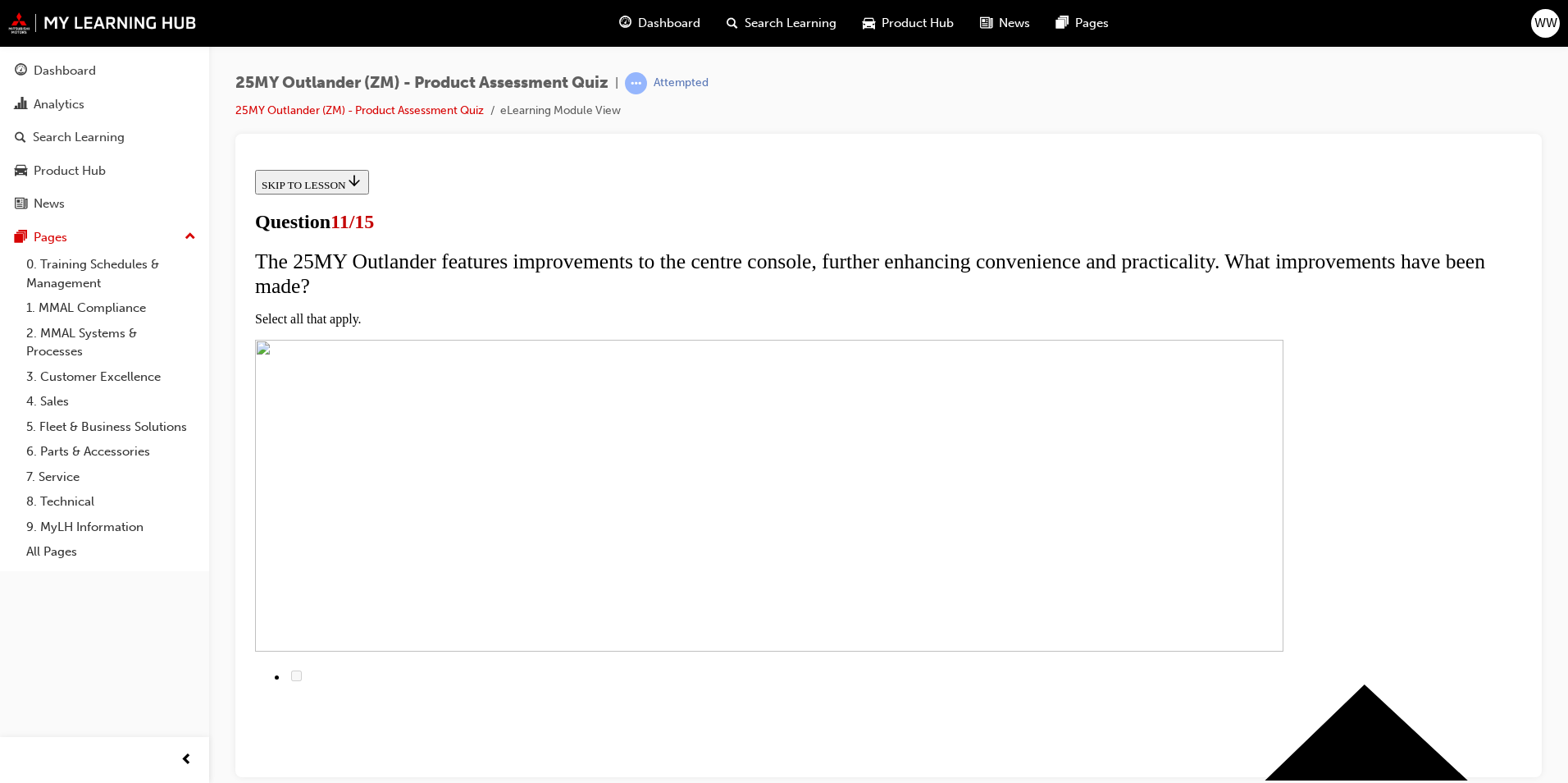
checkbox input "true"
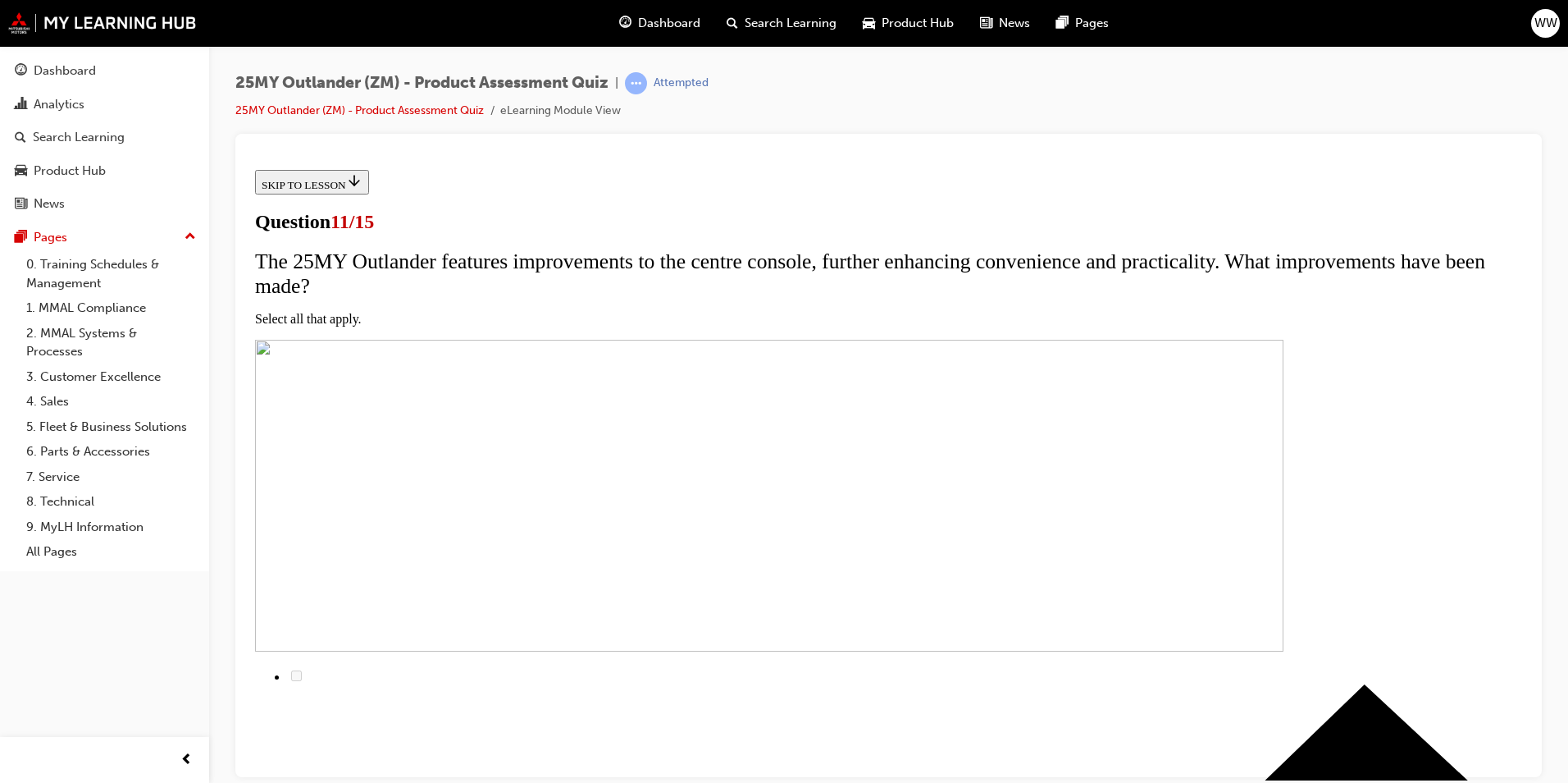
checkbox input "true"
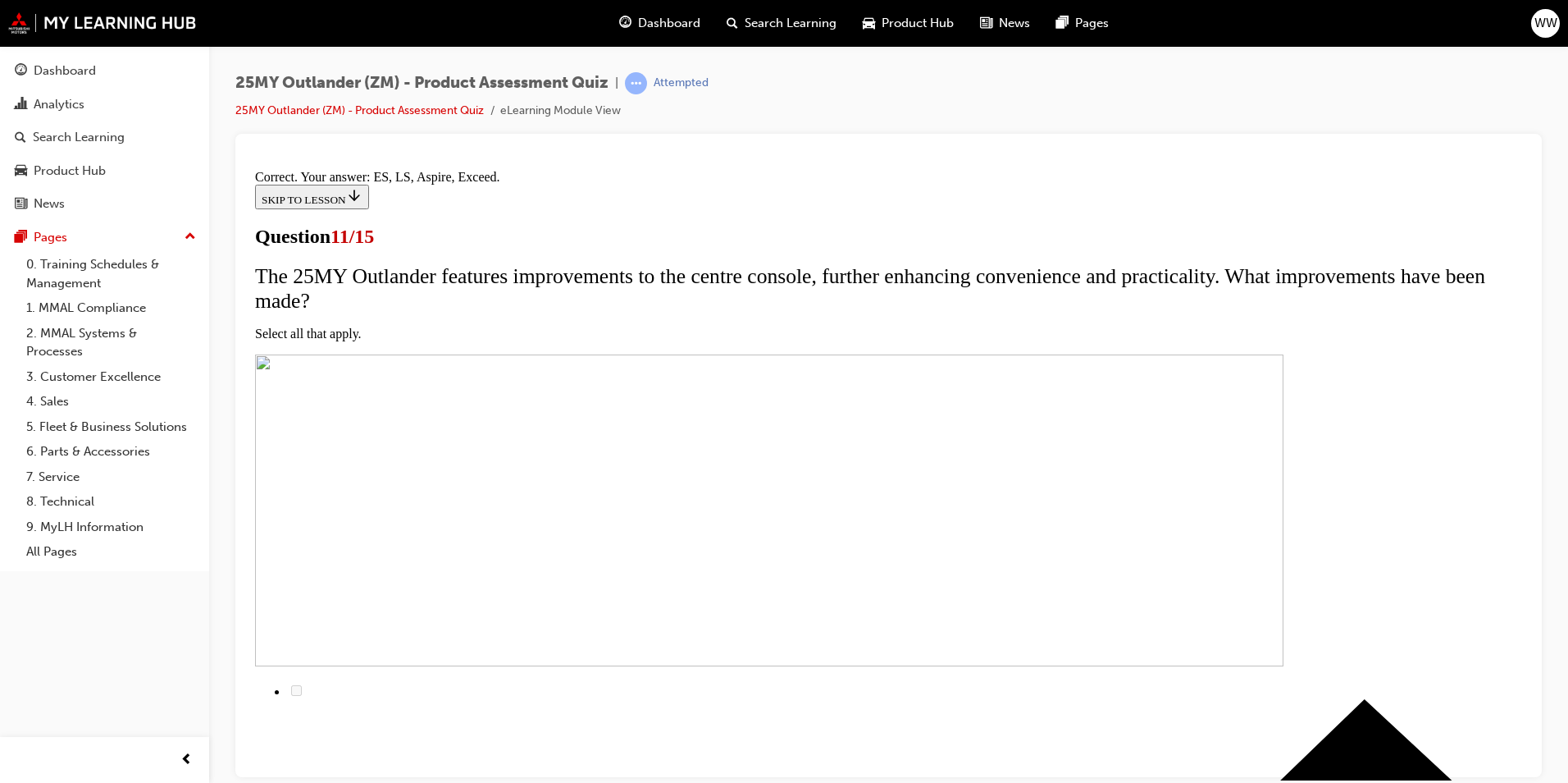
scroll to position [360, 0]
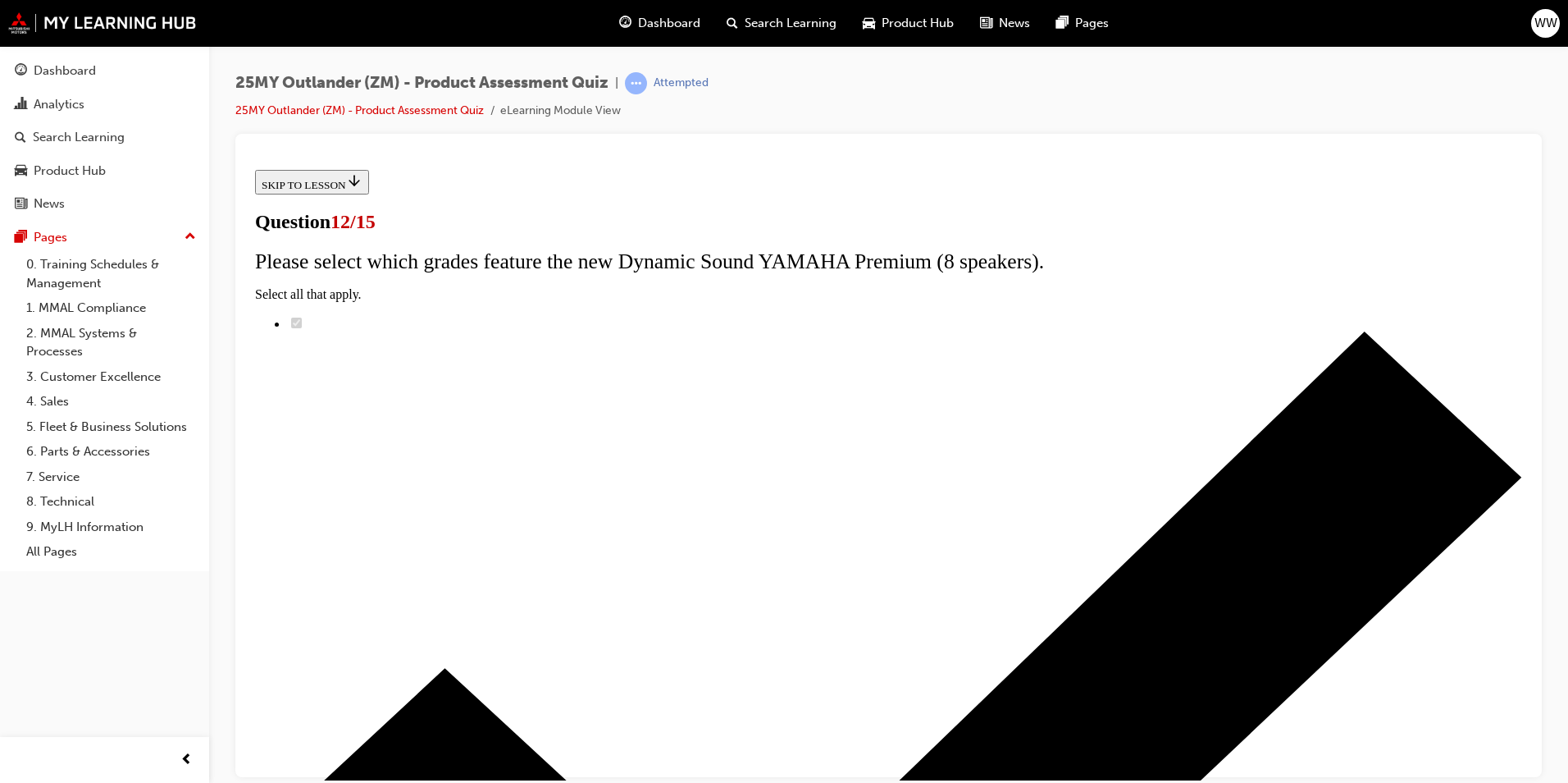
scroll to position [112, 0]
radio input "true"
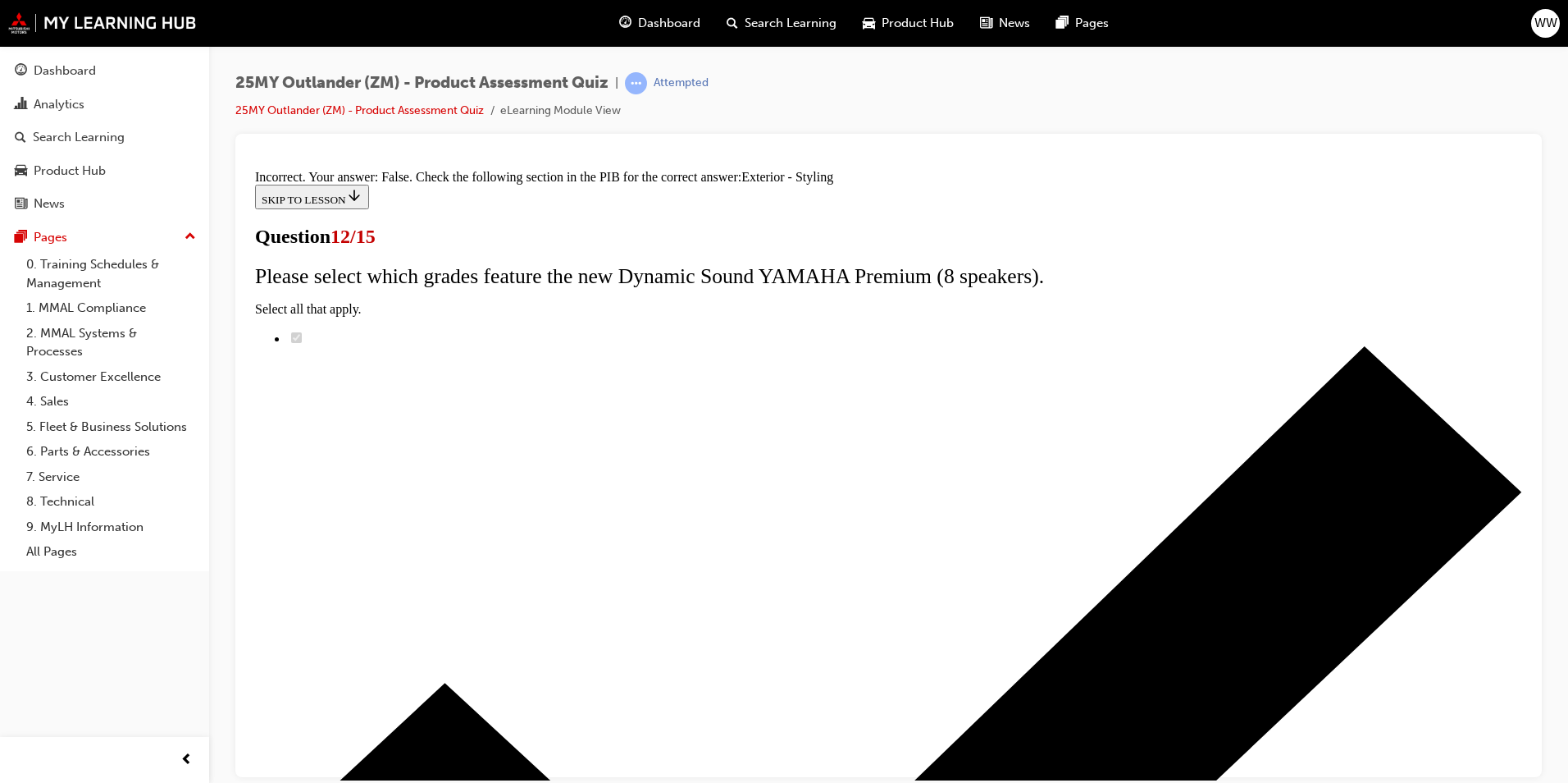
scroll to position [265, 0]
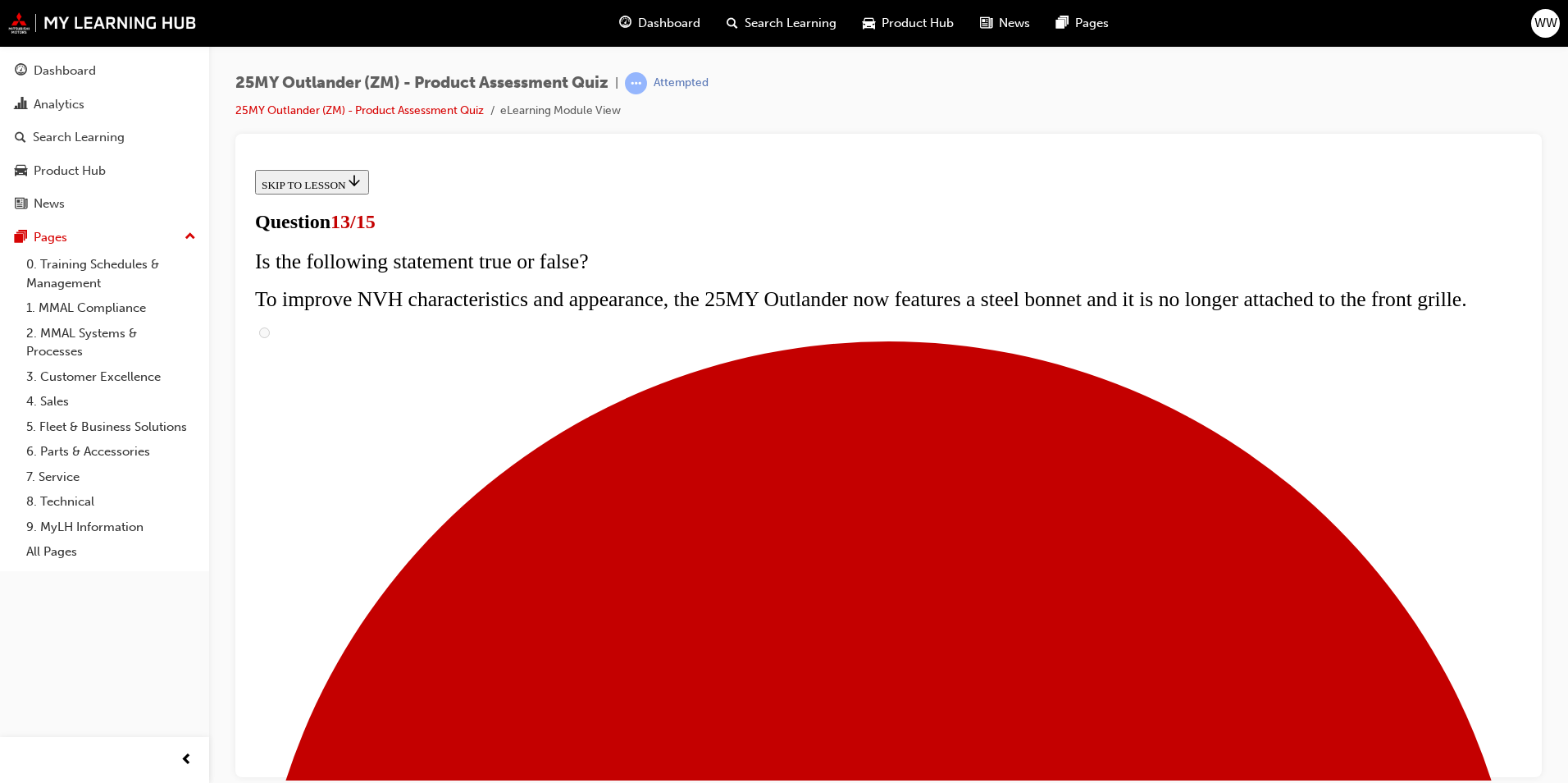
scroll to position [164, 0]
radio input "true"
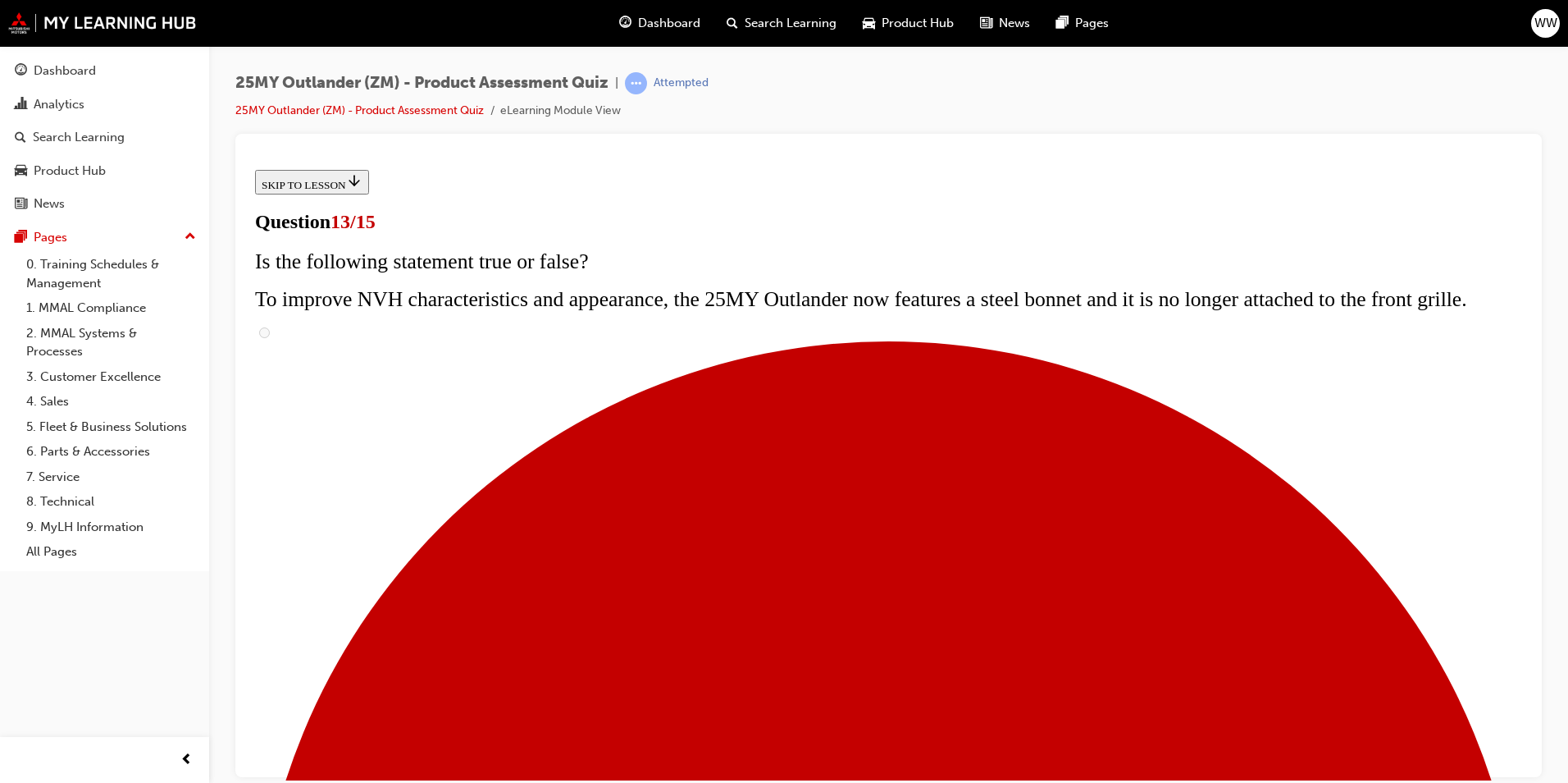
scroll to position [324, 0]
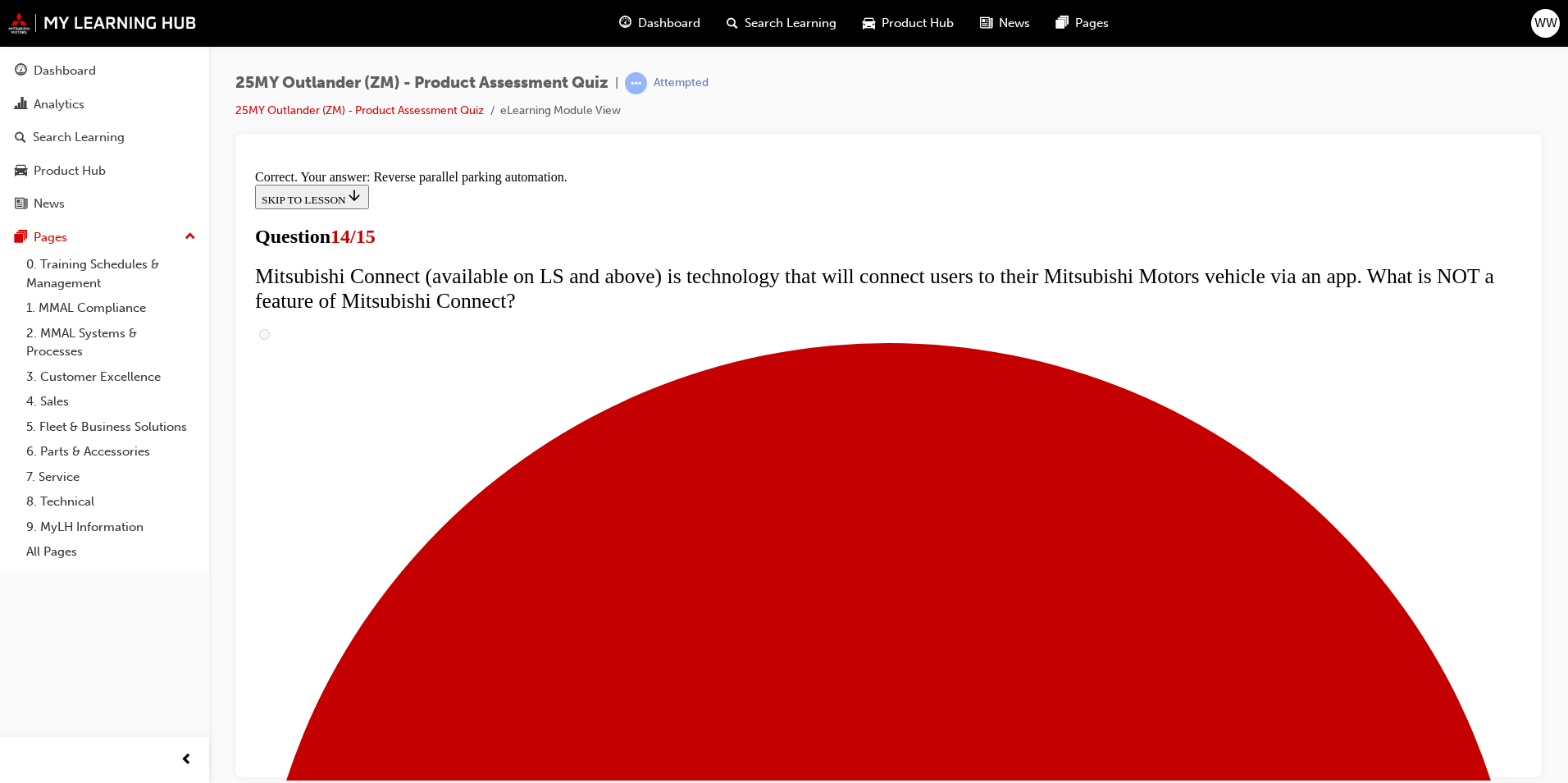
scroll to position [459, 0]
radio input "true"
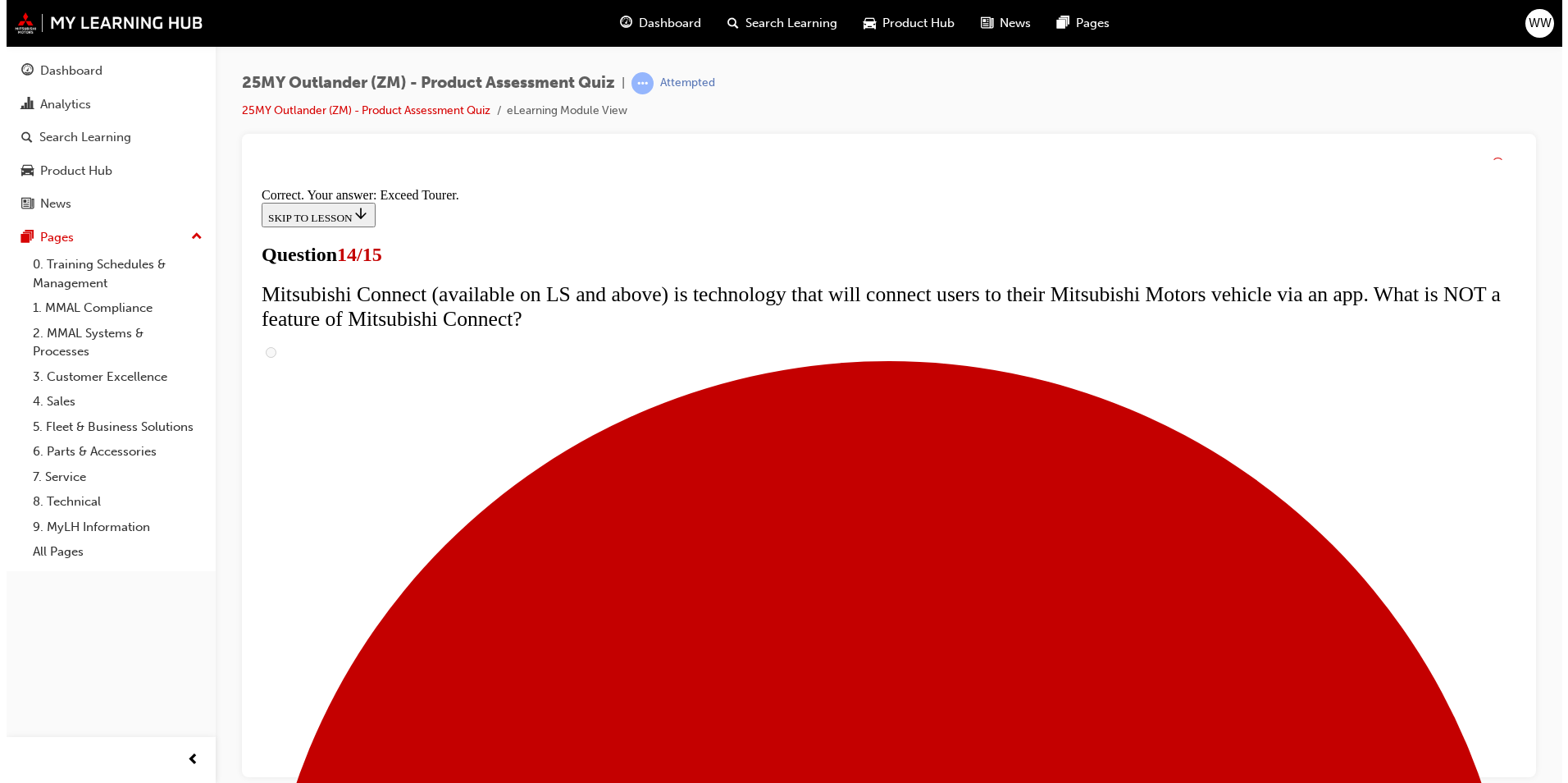
scroll to position [656, 0]
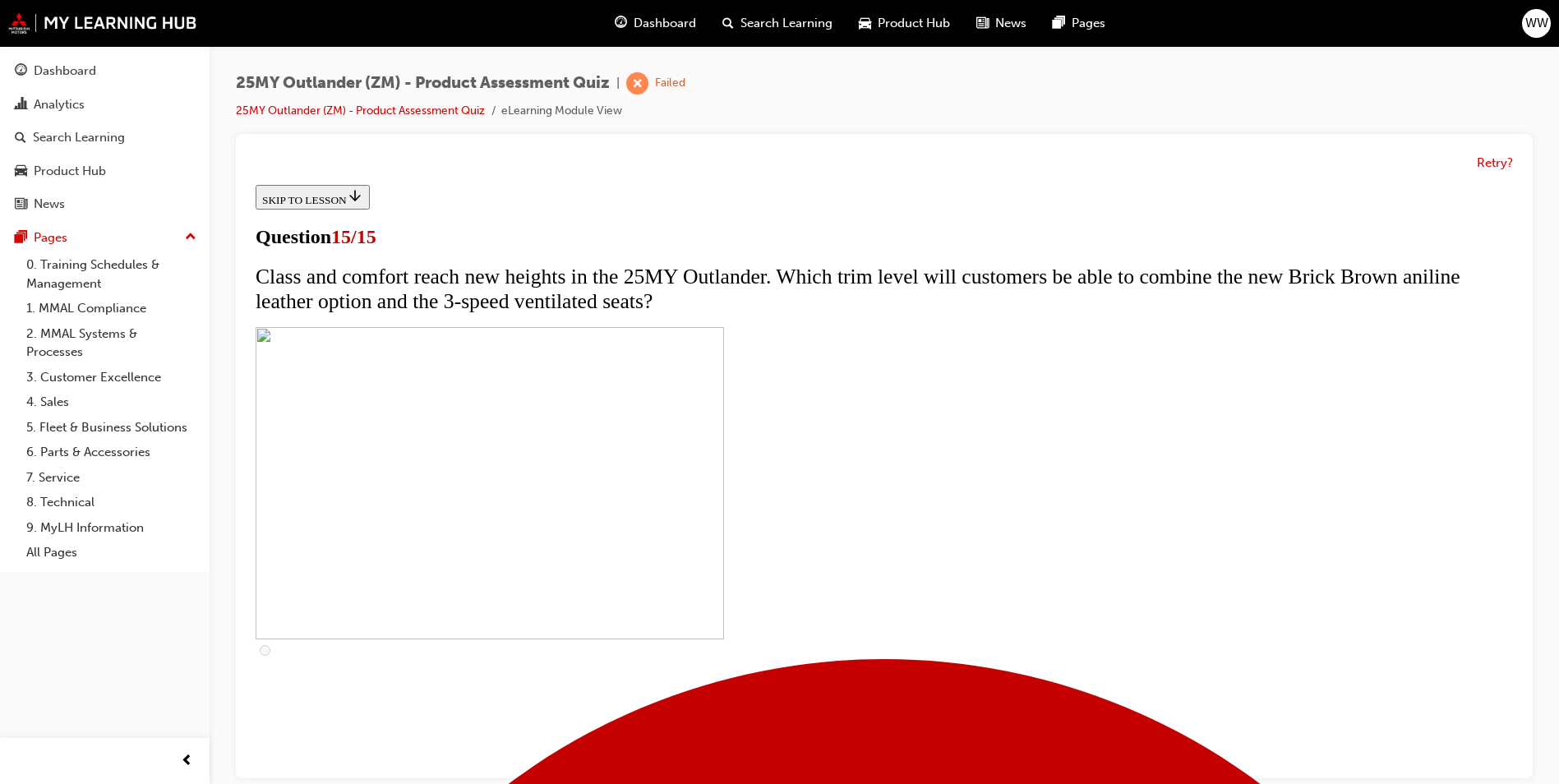
scroll to position [241, 0]
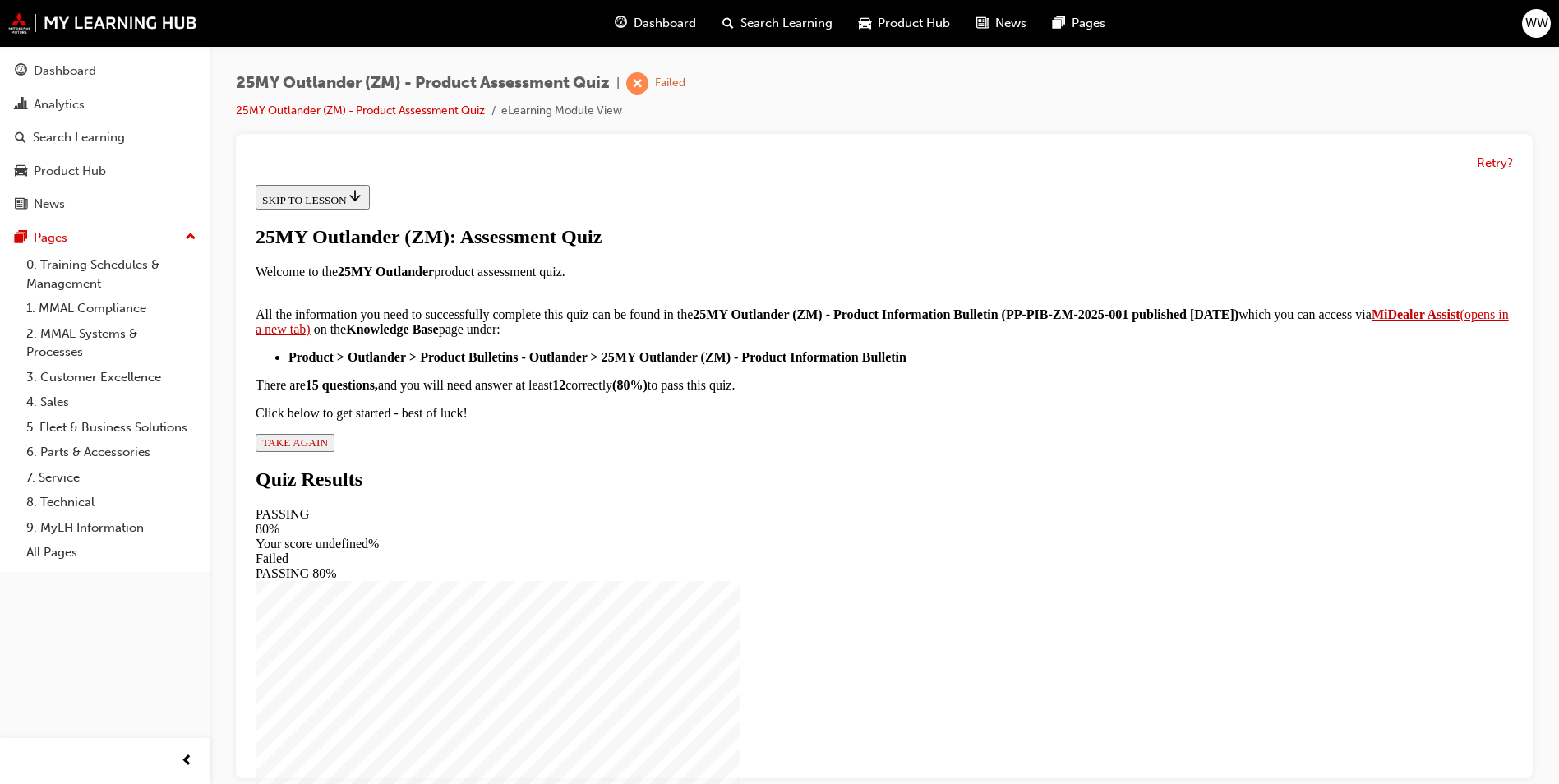
scroll to position [238, 0]
click at [671, 452] on div "25MY Outlander (ZM): Assessment Quiz Welcome to the 25MY Outlander product asse…" at bounding box center [885, 339] width 1257 height 226
click at [335, 452] on button "TAKE AGAIN" at bounding box center [295, 443] width 79 height 18
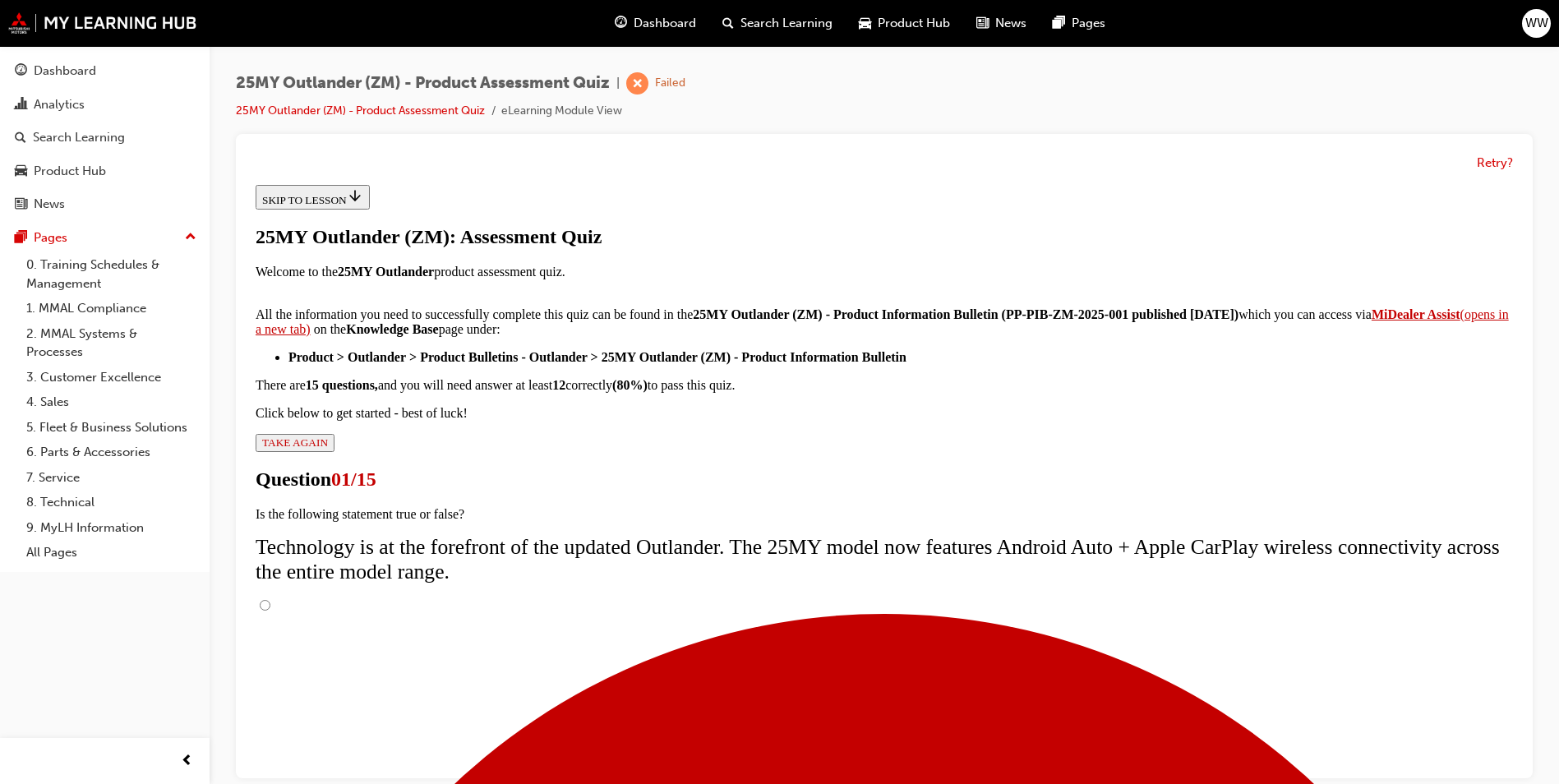
click at [270, 599] on input "True" at bounding box center [265, 604] width 11 height 11
radio input "true"
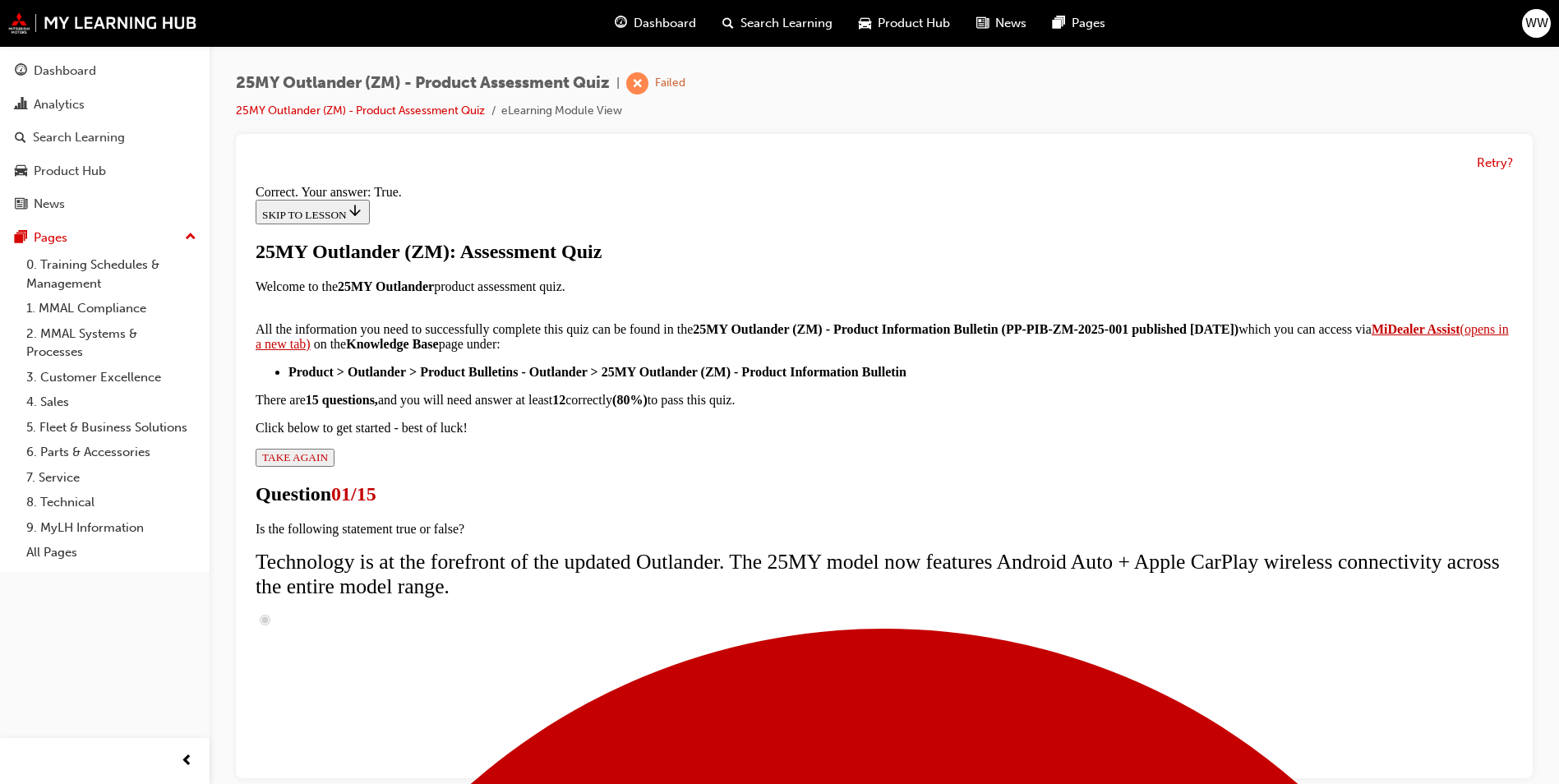
scroll to position [163, 0]
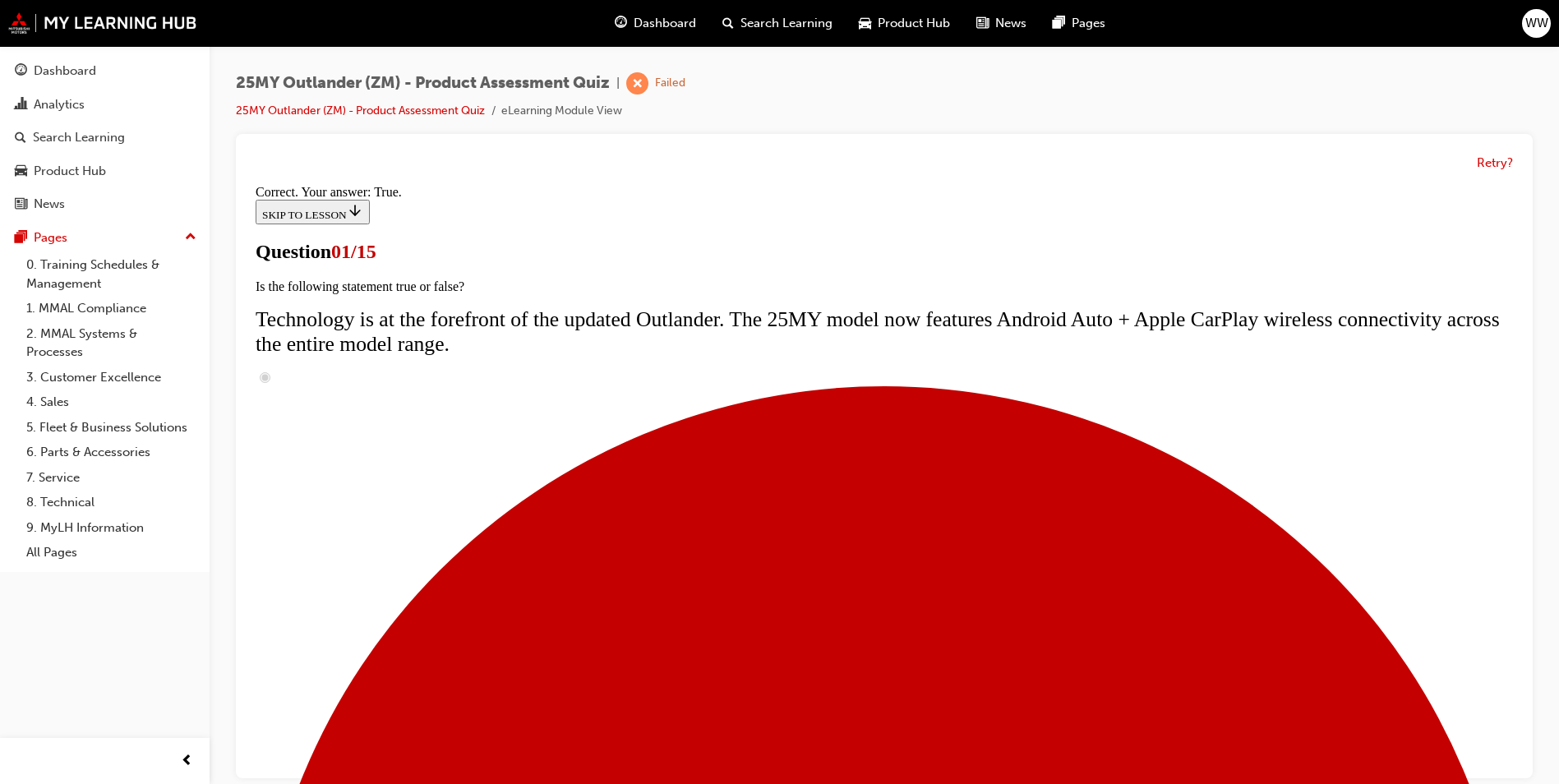
scroll to position [197, 0]
radio input "true"
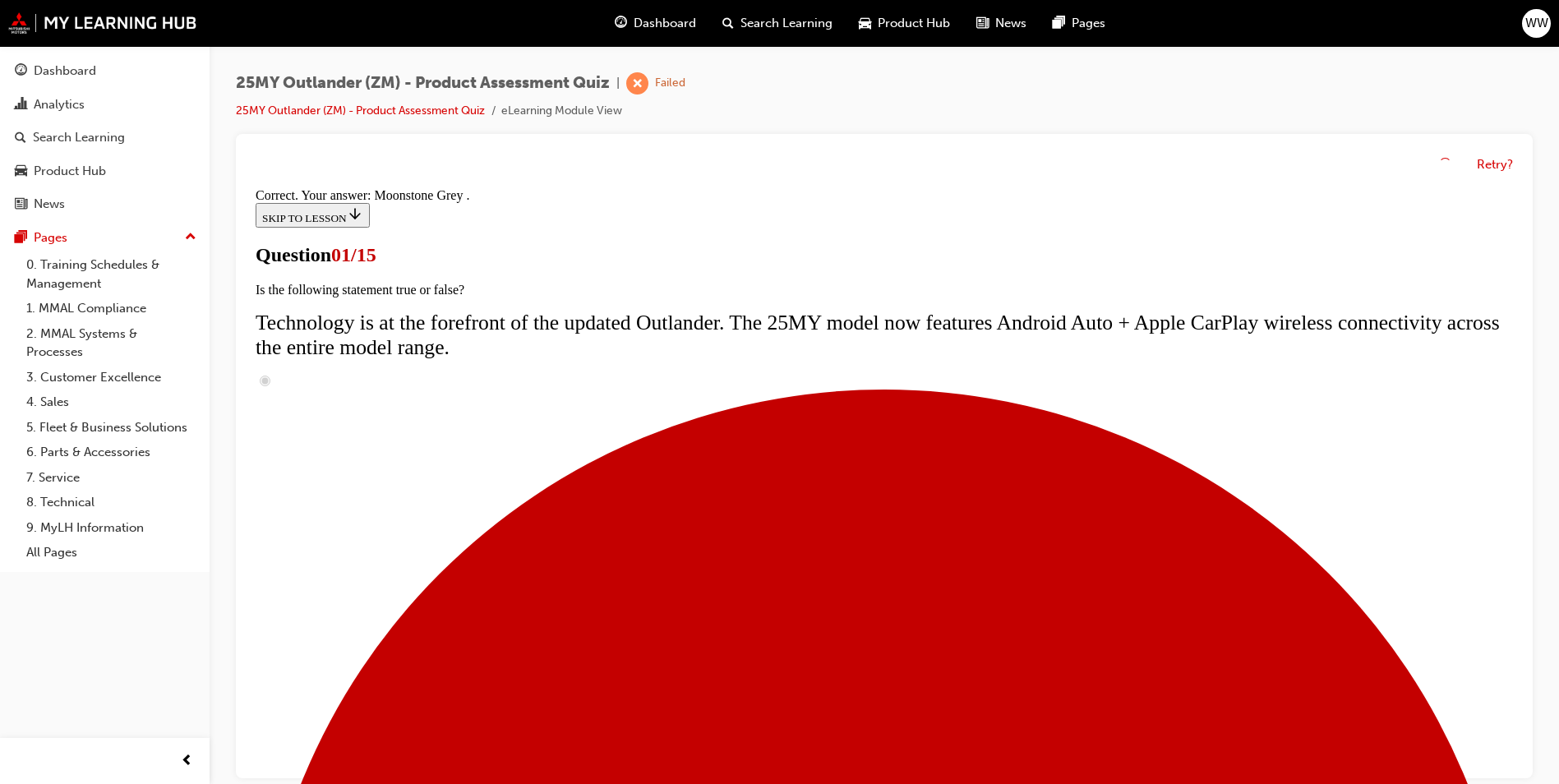
scroll to position [371, 0]
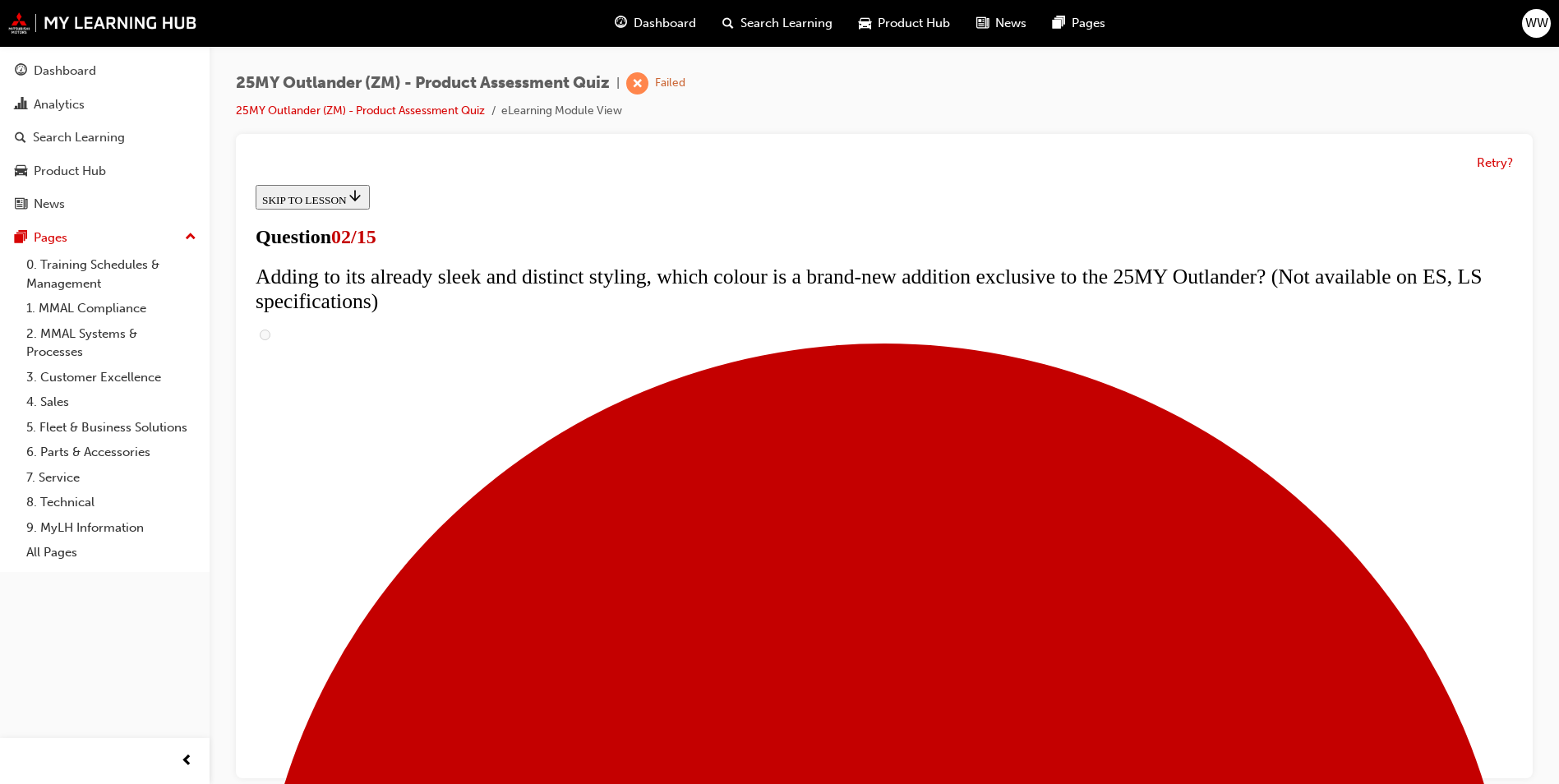
scroll to position [247, 0]
checkbox input "true"
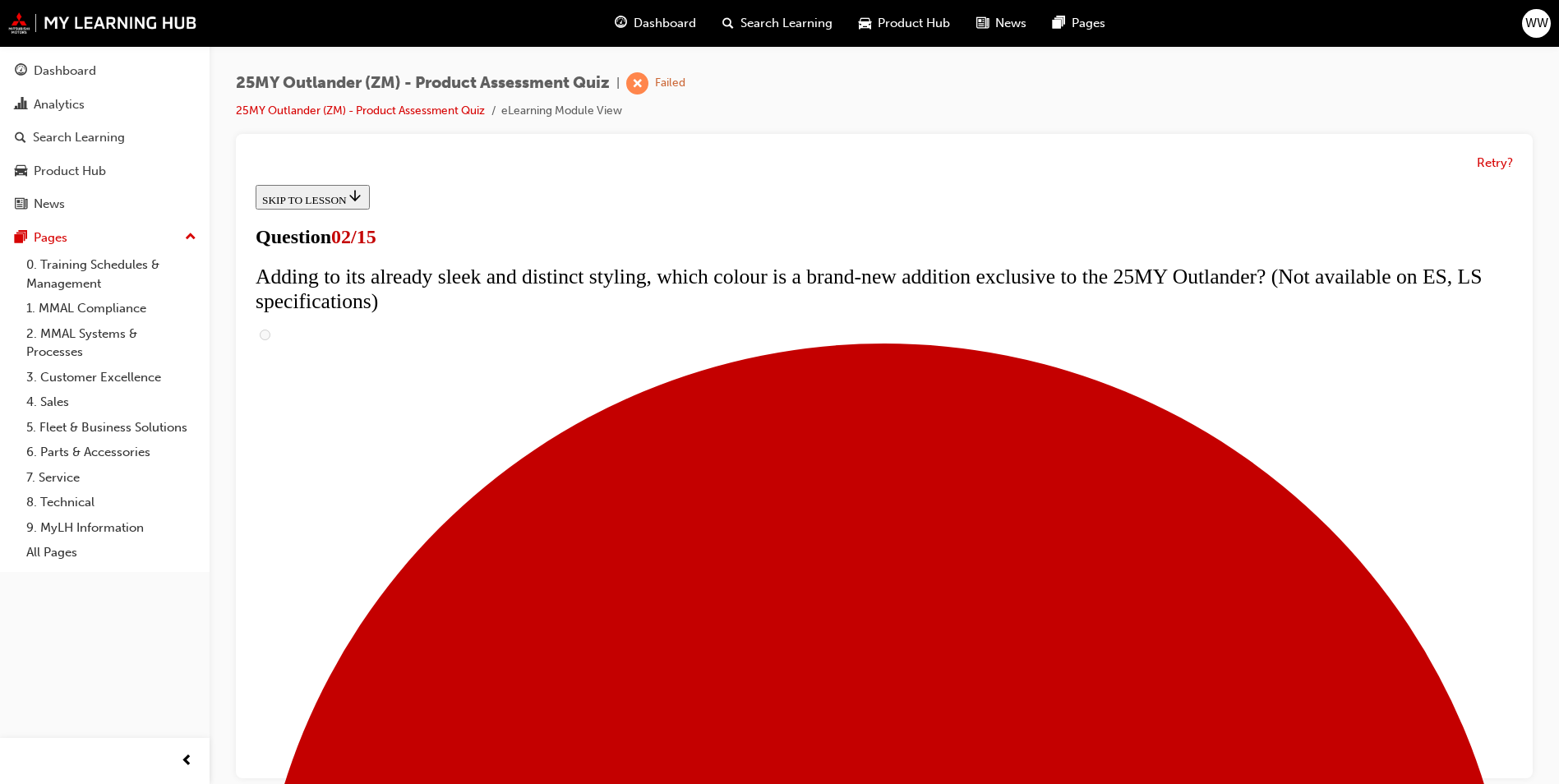
checkbox input "true"
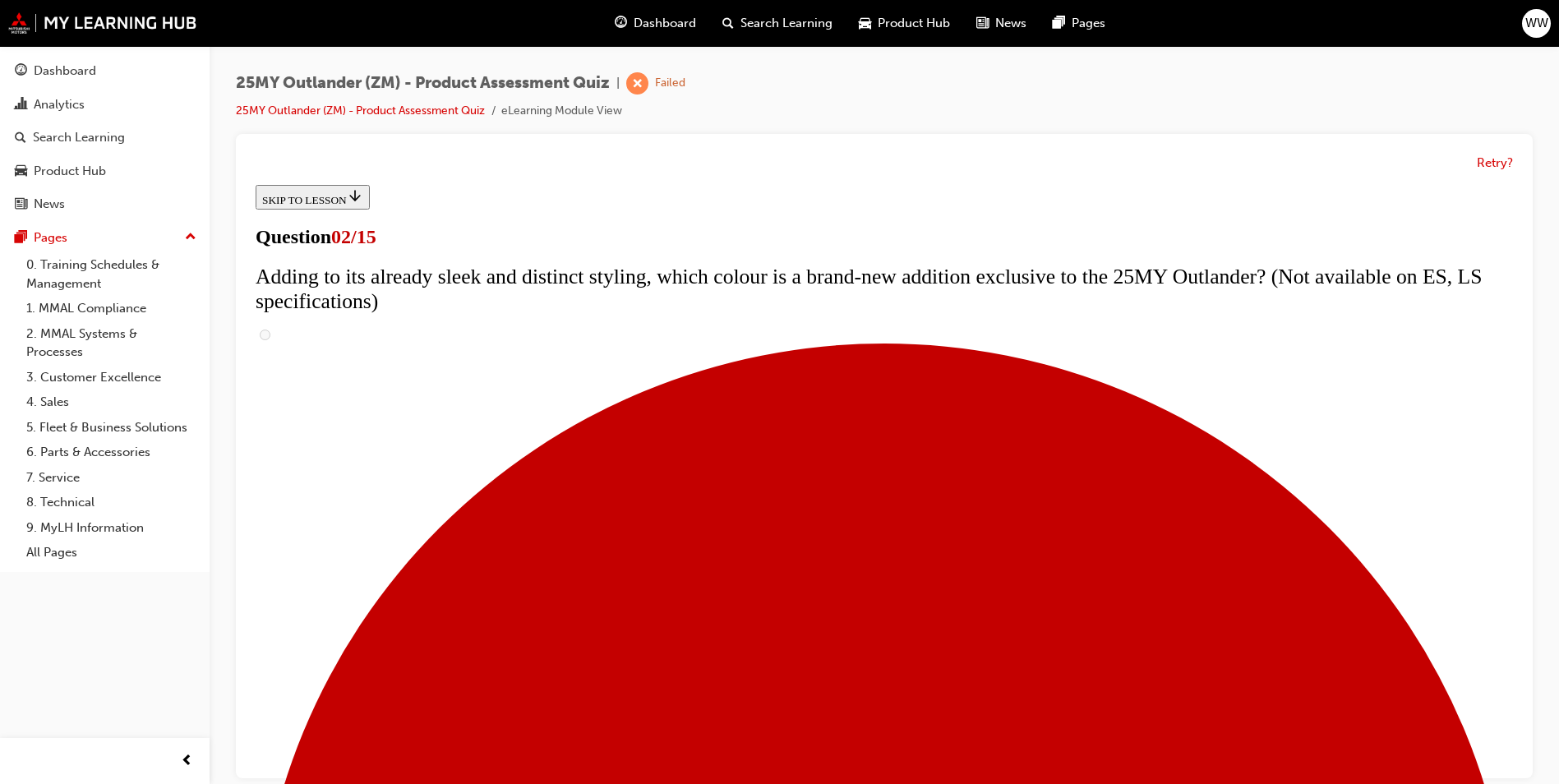
checkbox input "true"
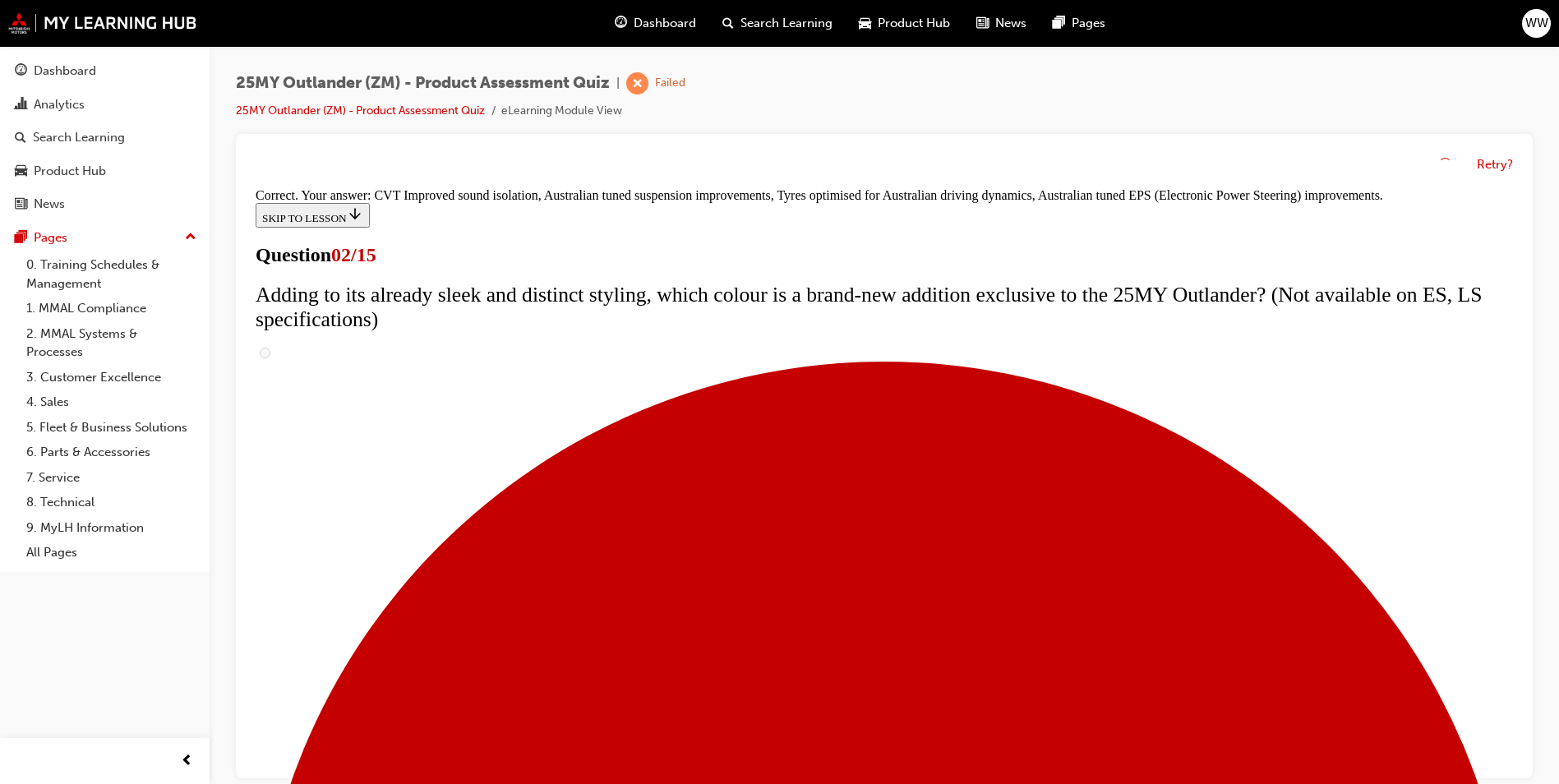
scroll to position [426, 0]
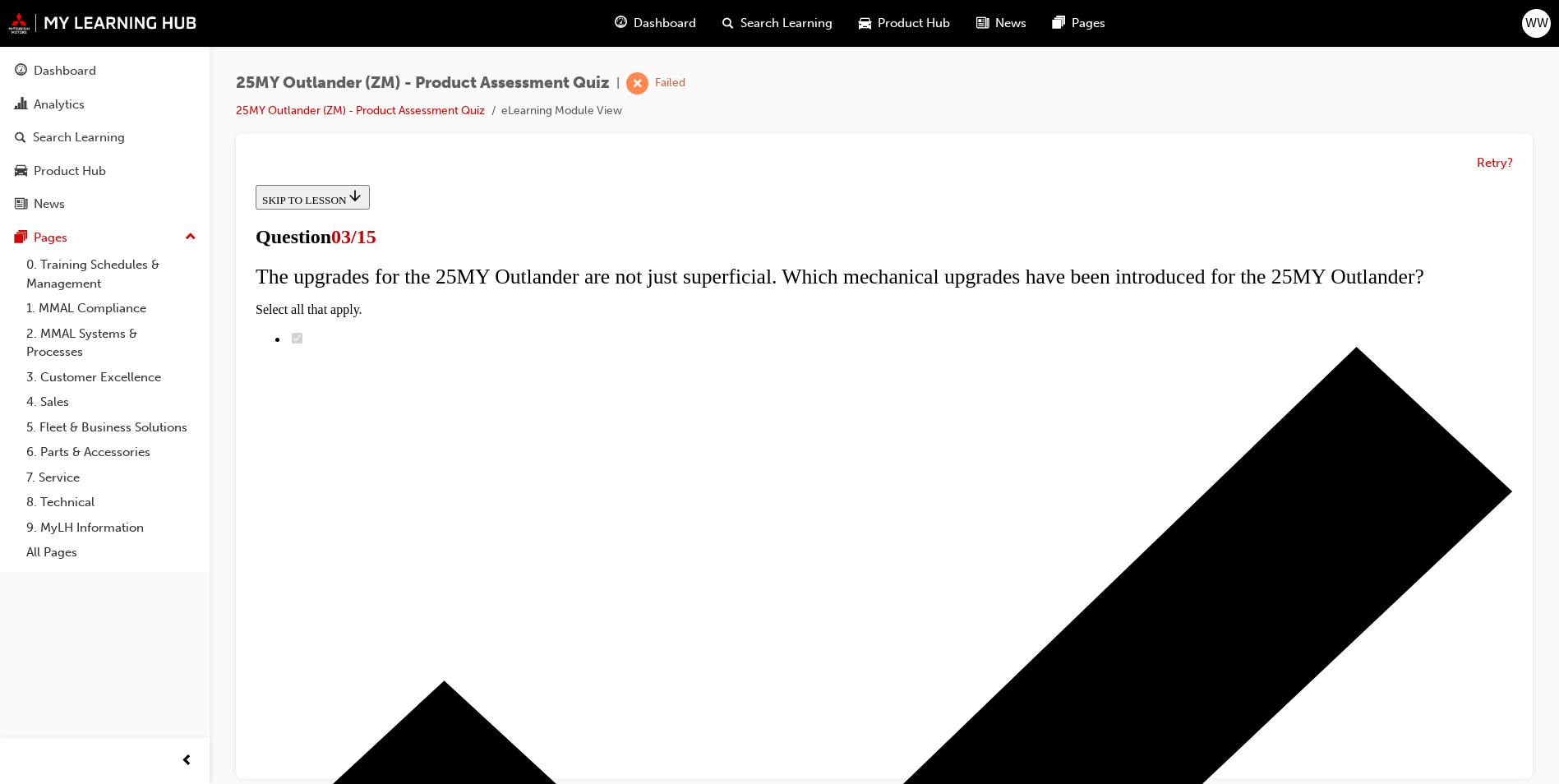
scroll to position [82, 0]
radio input "true"
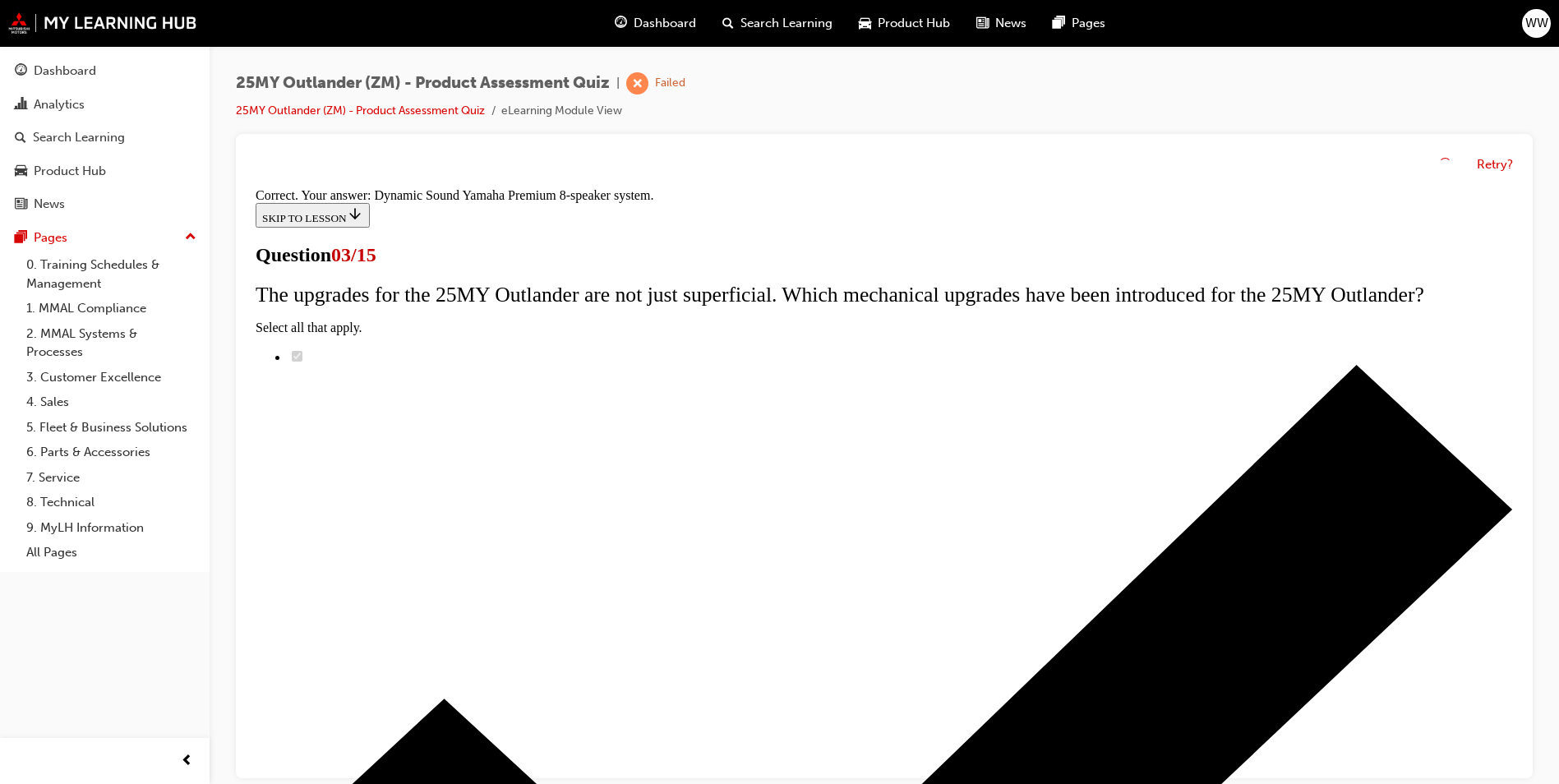
scroll to position [239, 0]
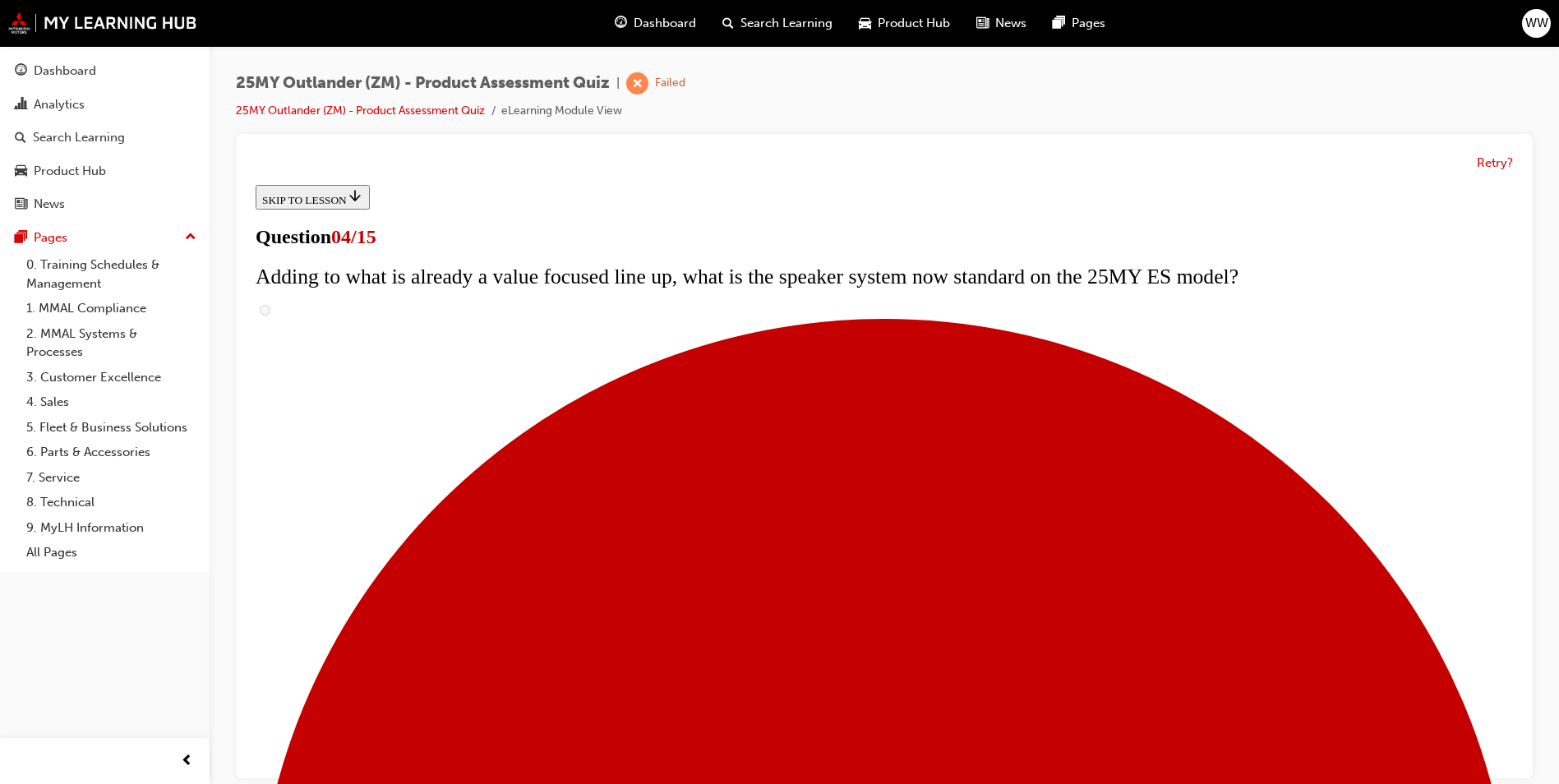
scroll to position [164, 0]
checkbox input "true"
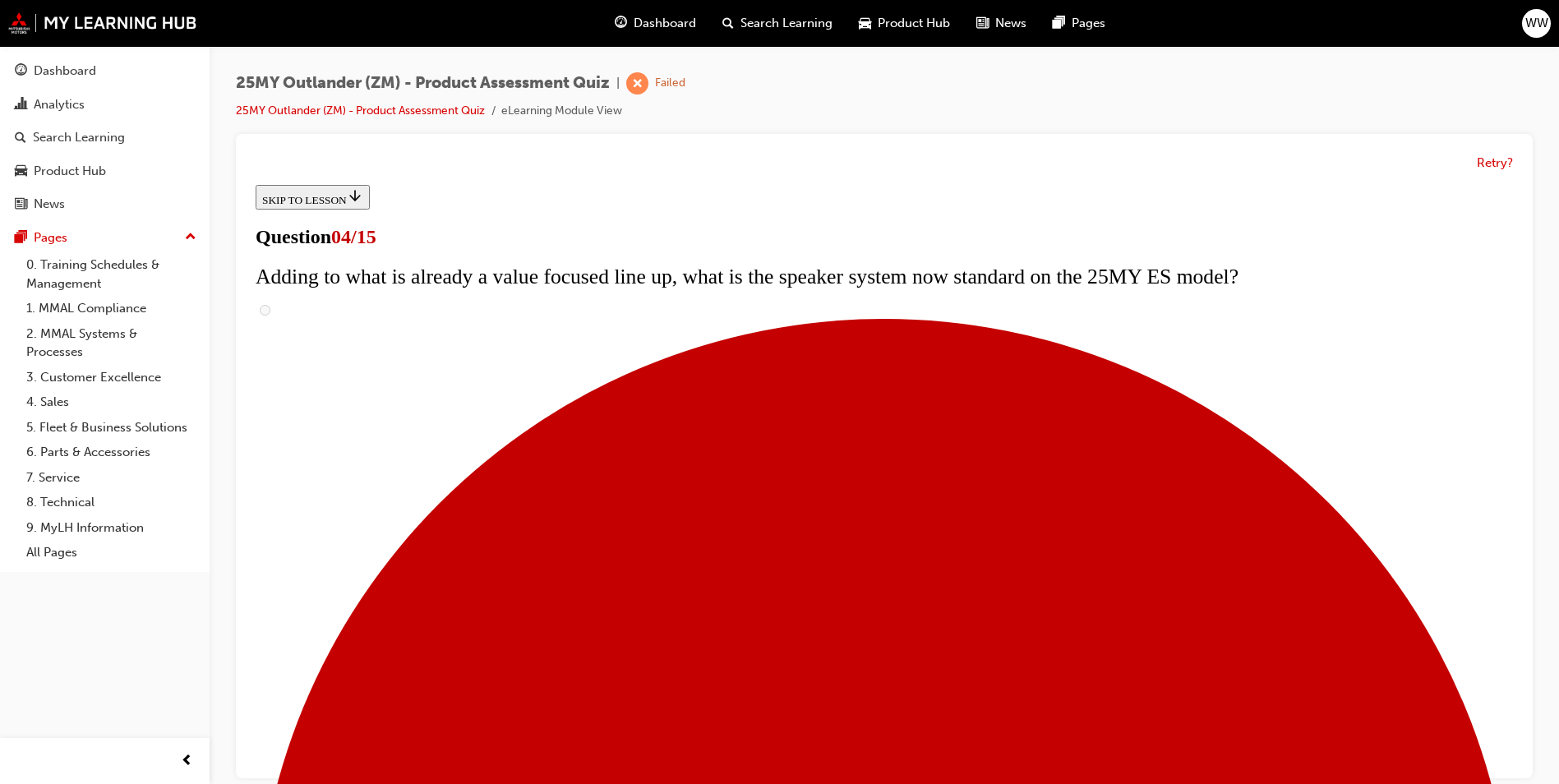
checkbox input "true"
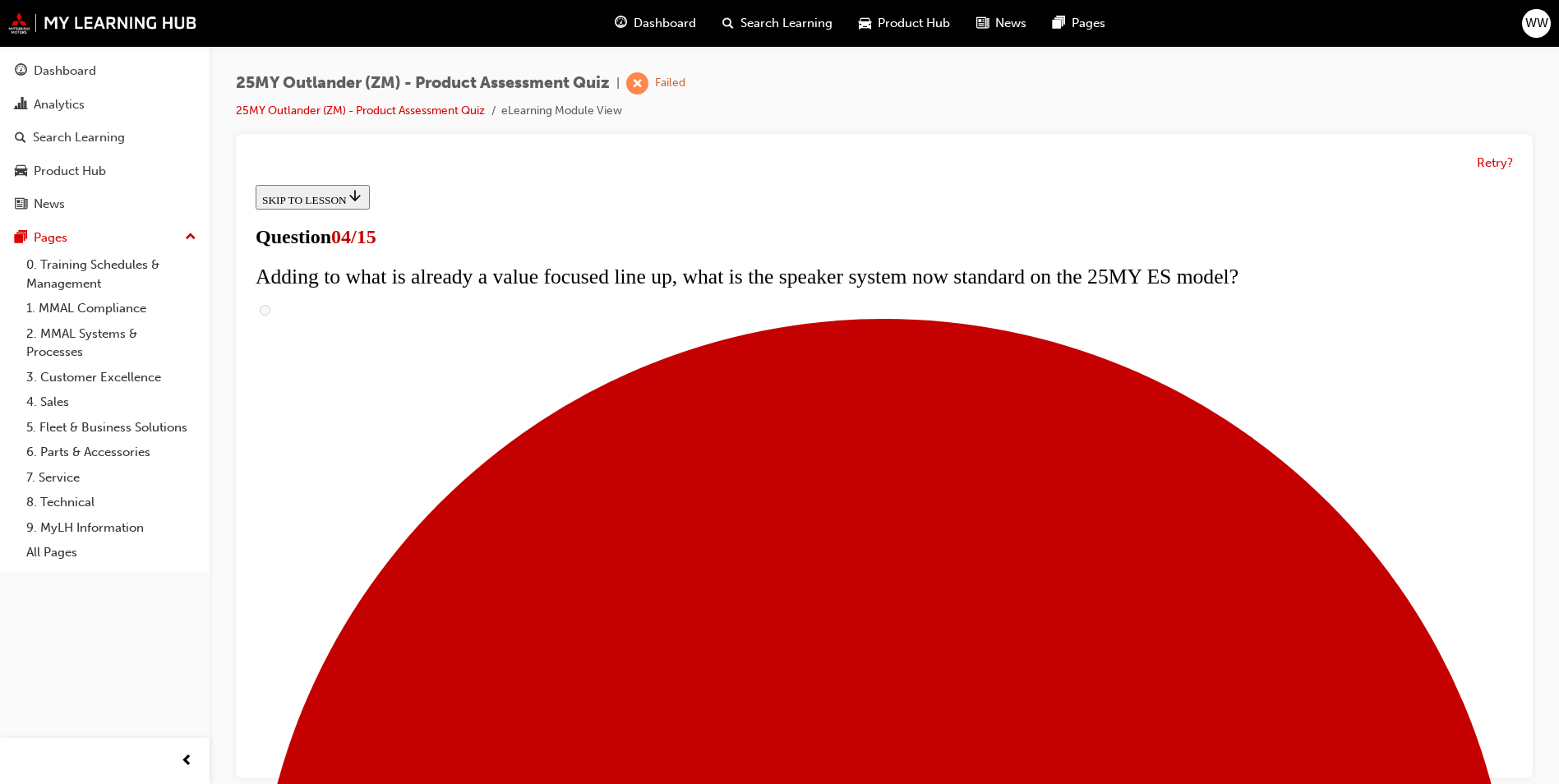
checkbox input "true"
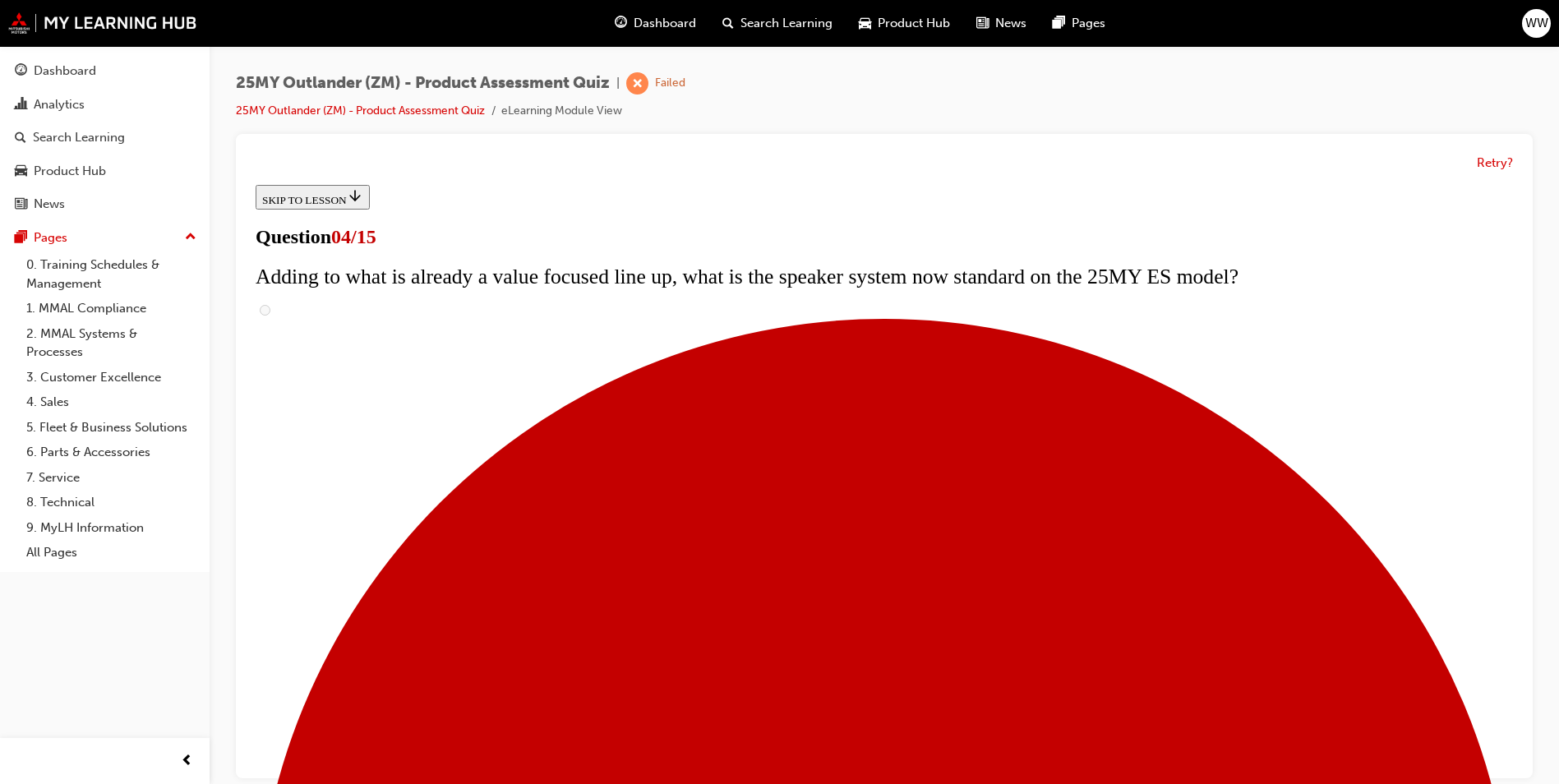
checkbox input "true"
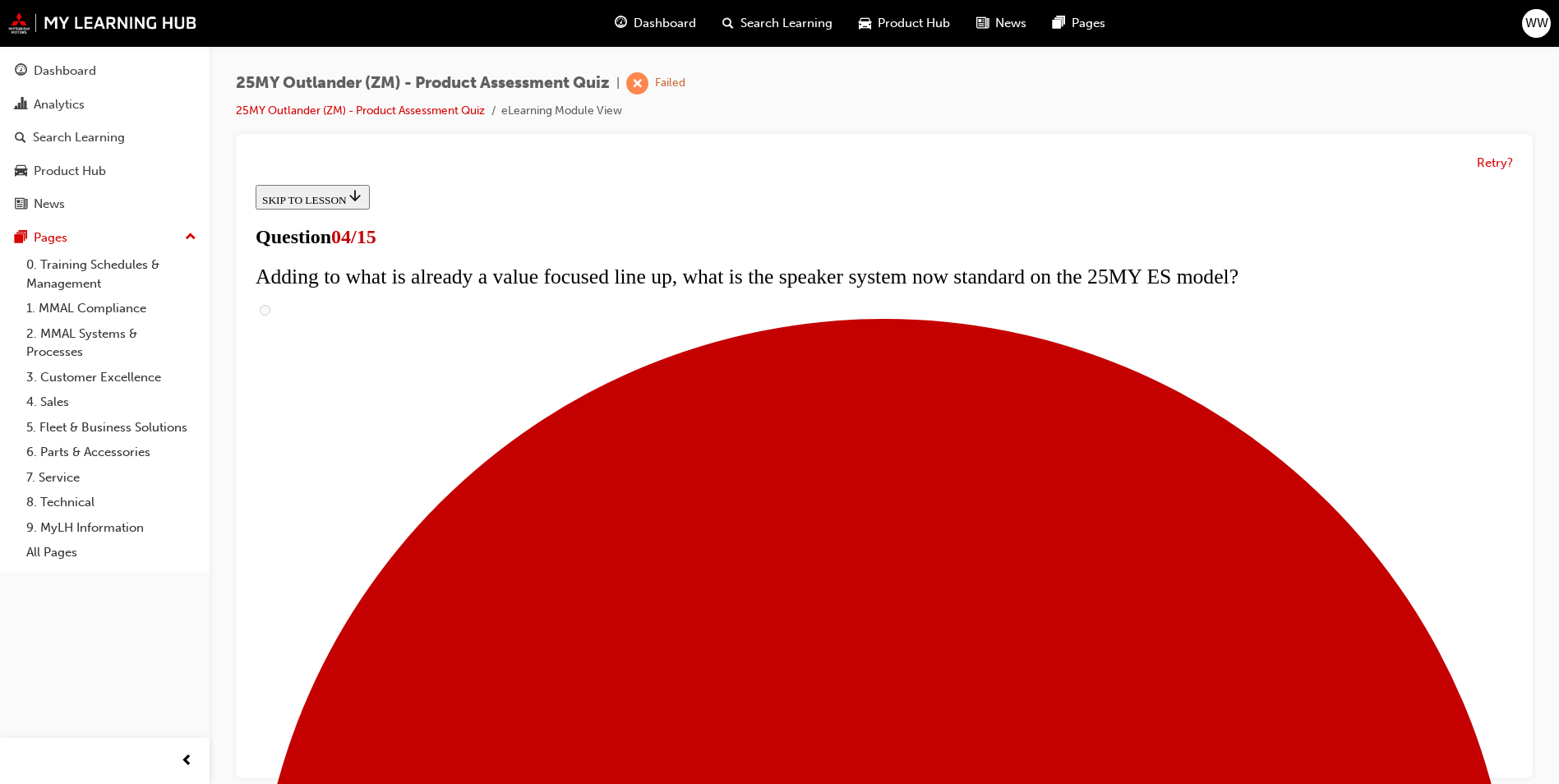
checkbox input "true"
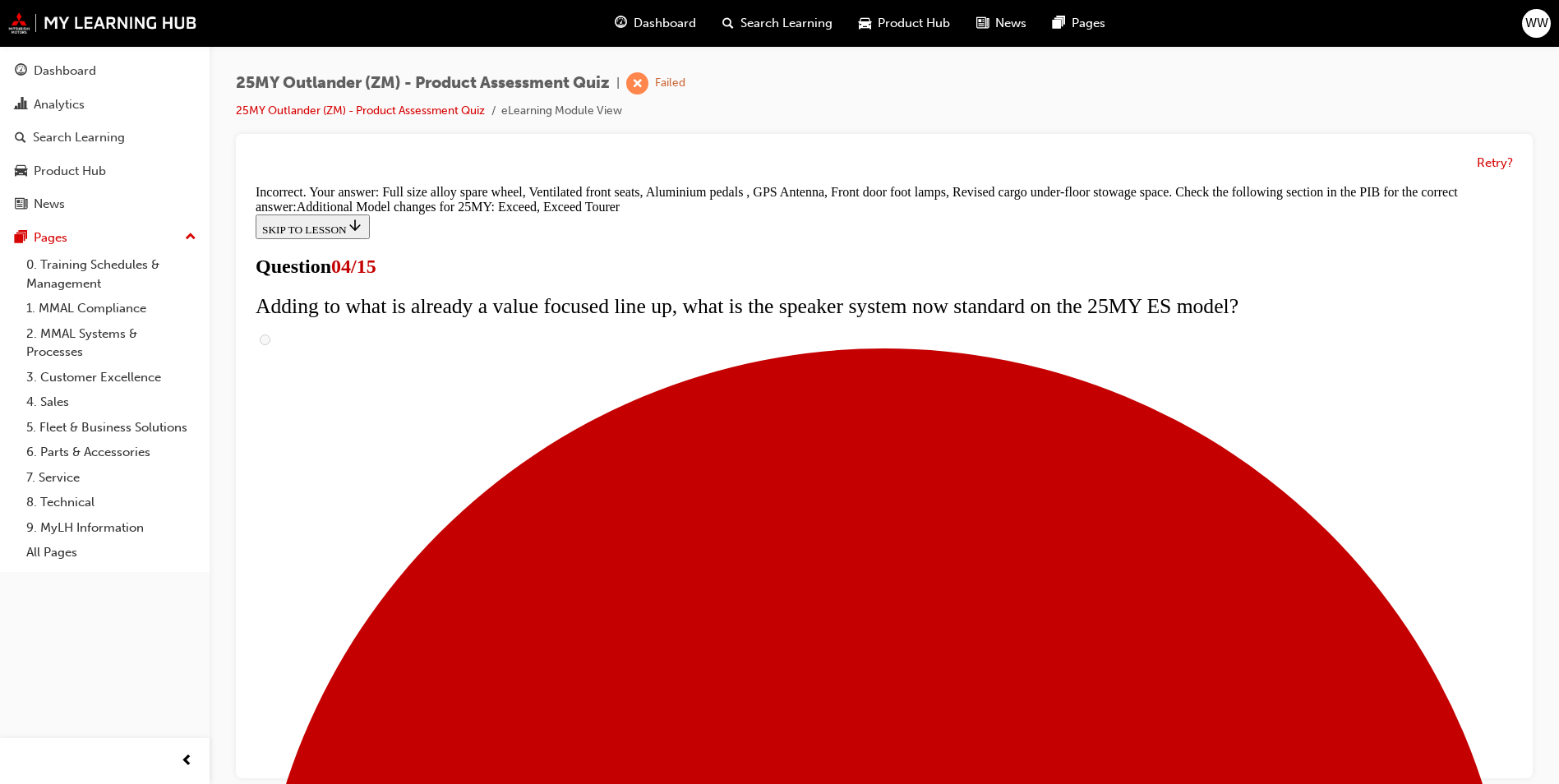
scroll to position [593, 0]
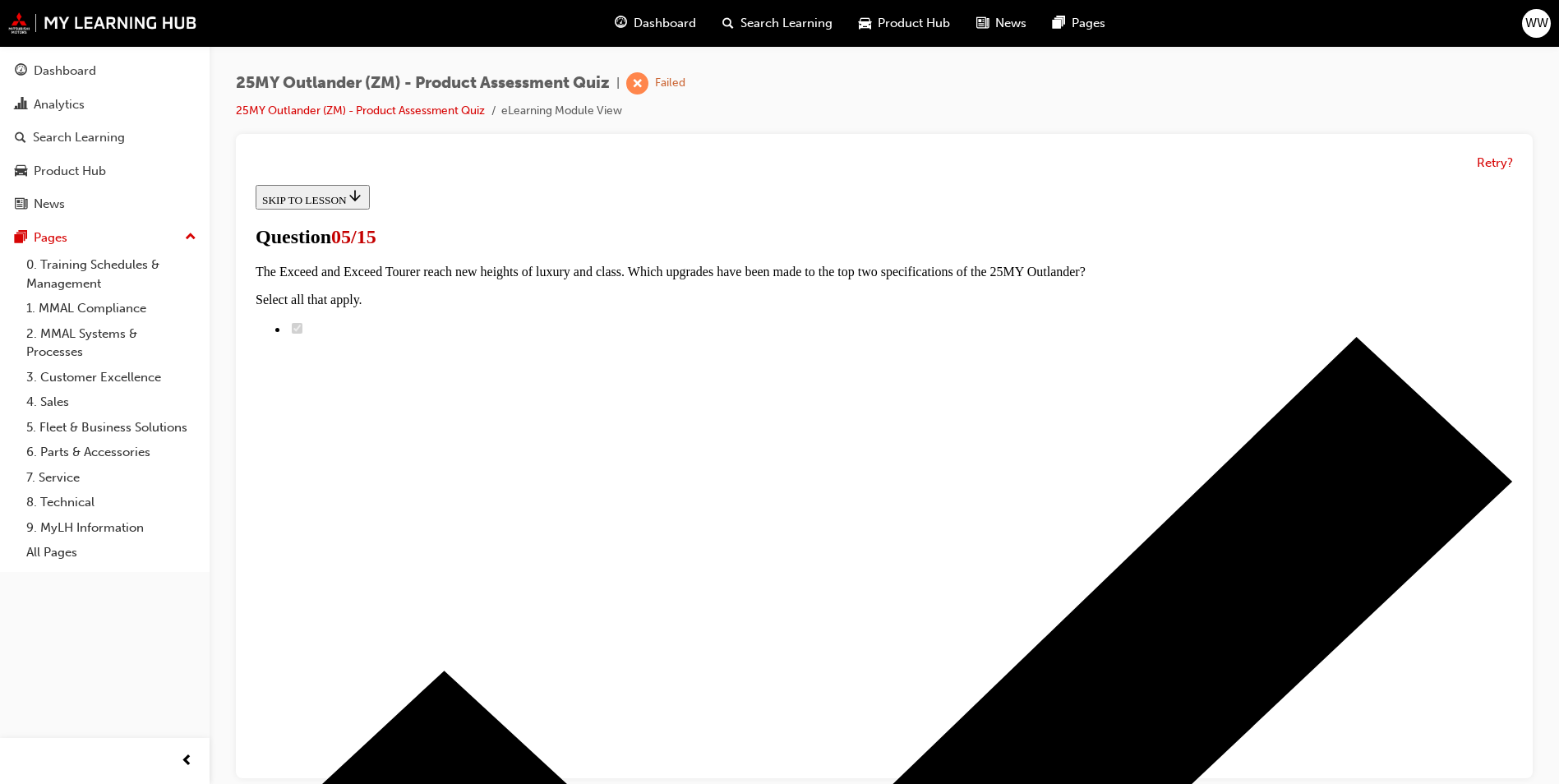
scroll to position [247, 0]
radio input "true"
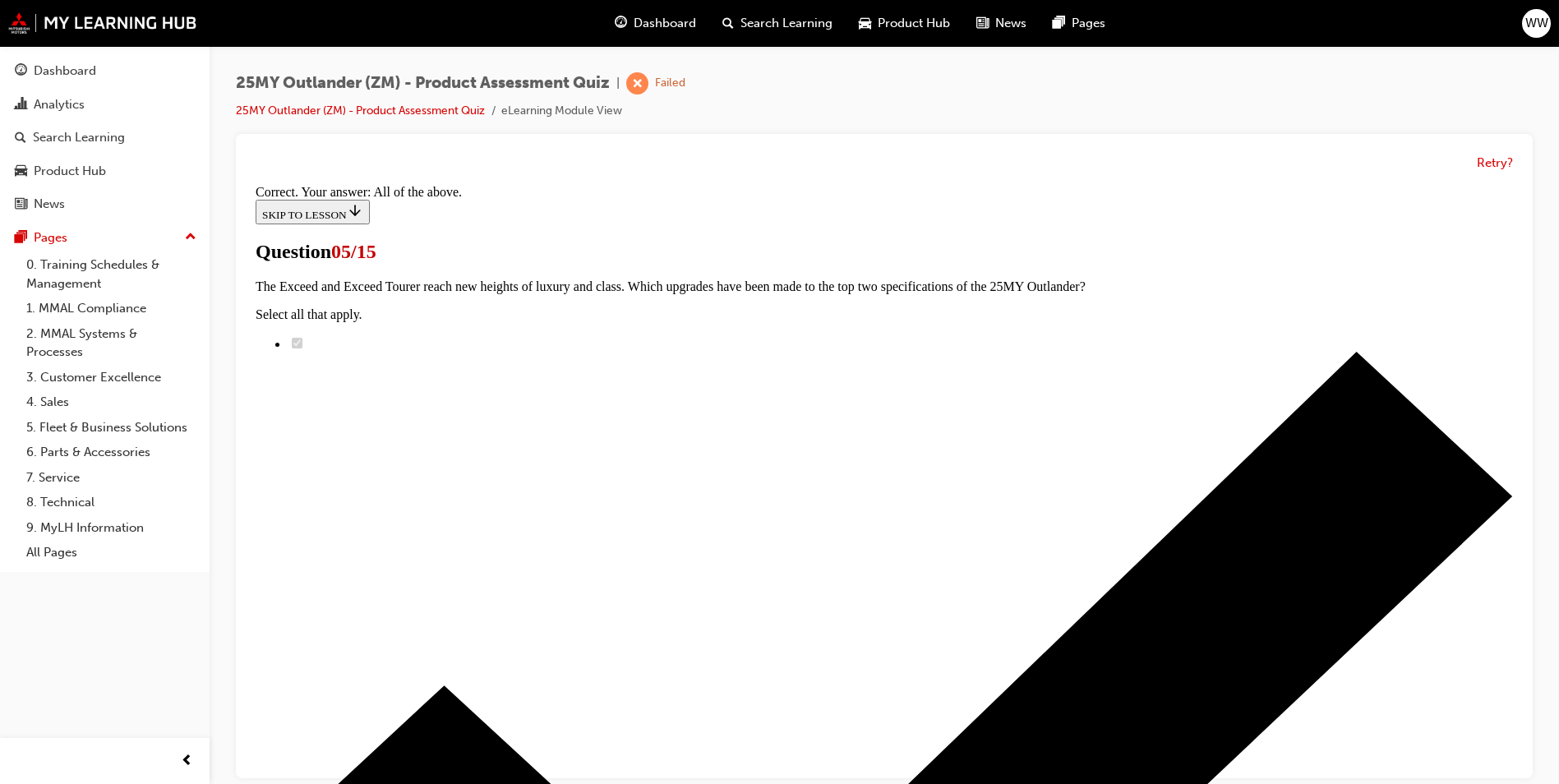
scroll to position [371, 0]
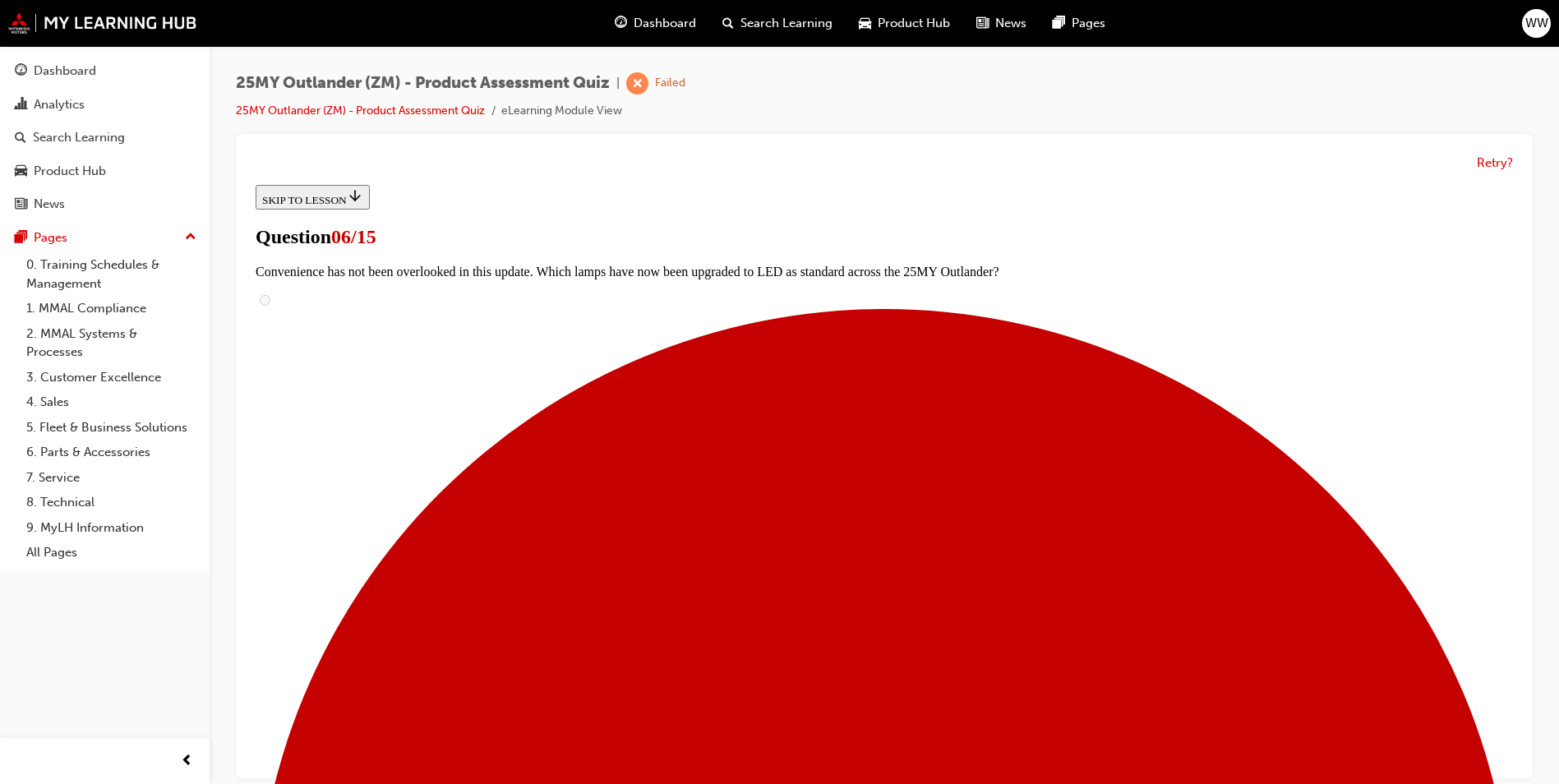
scroll to position [329, 0]
radio input "true"
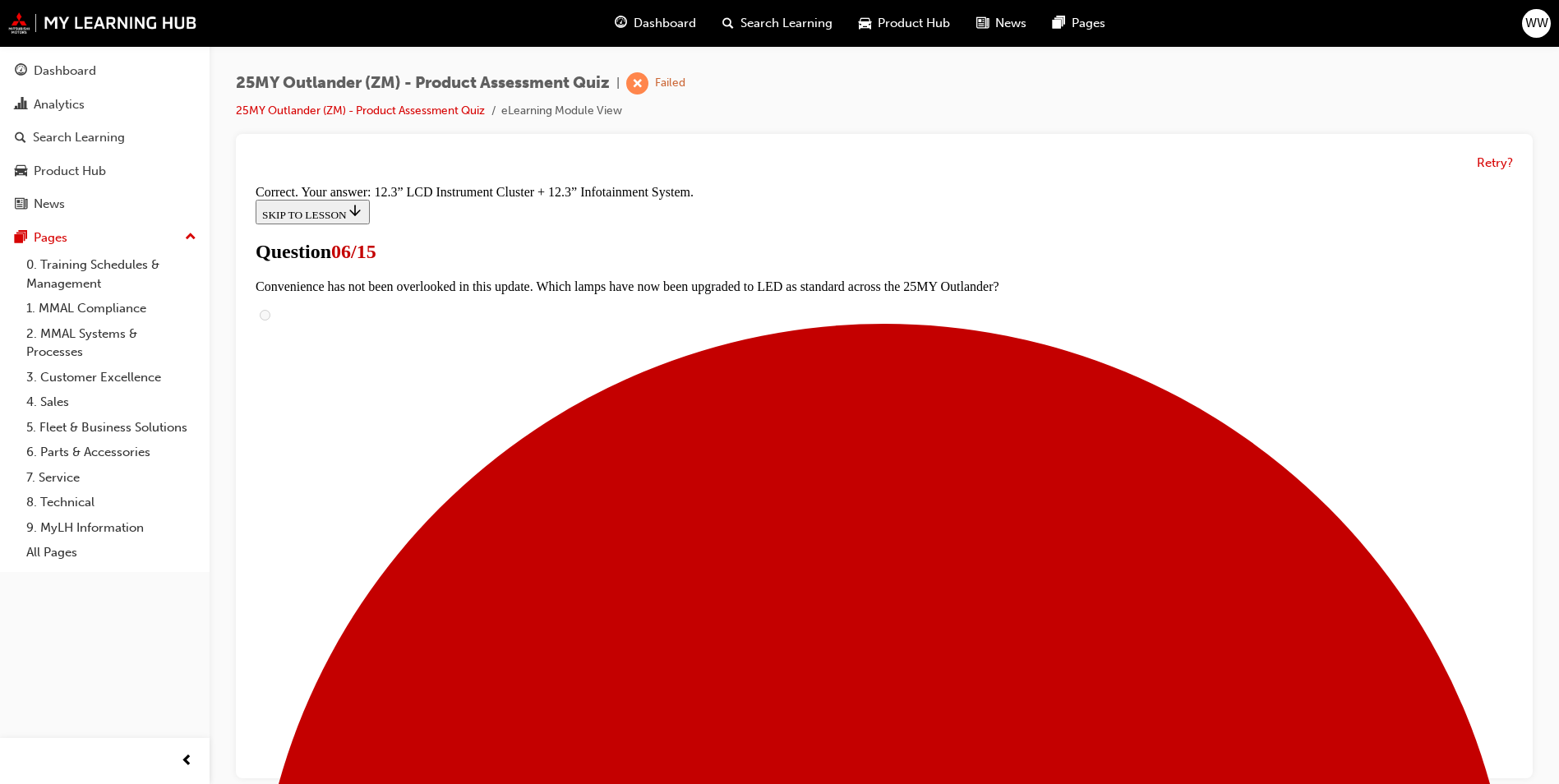
scroll to position [526, 0]
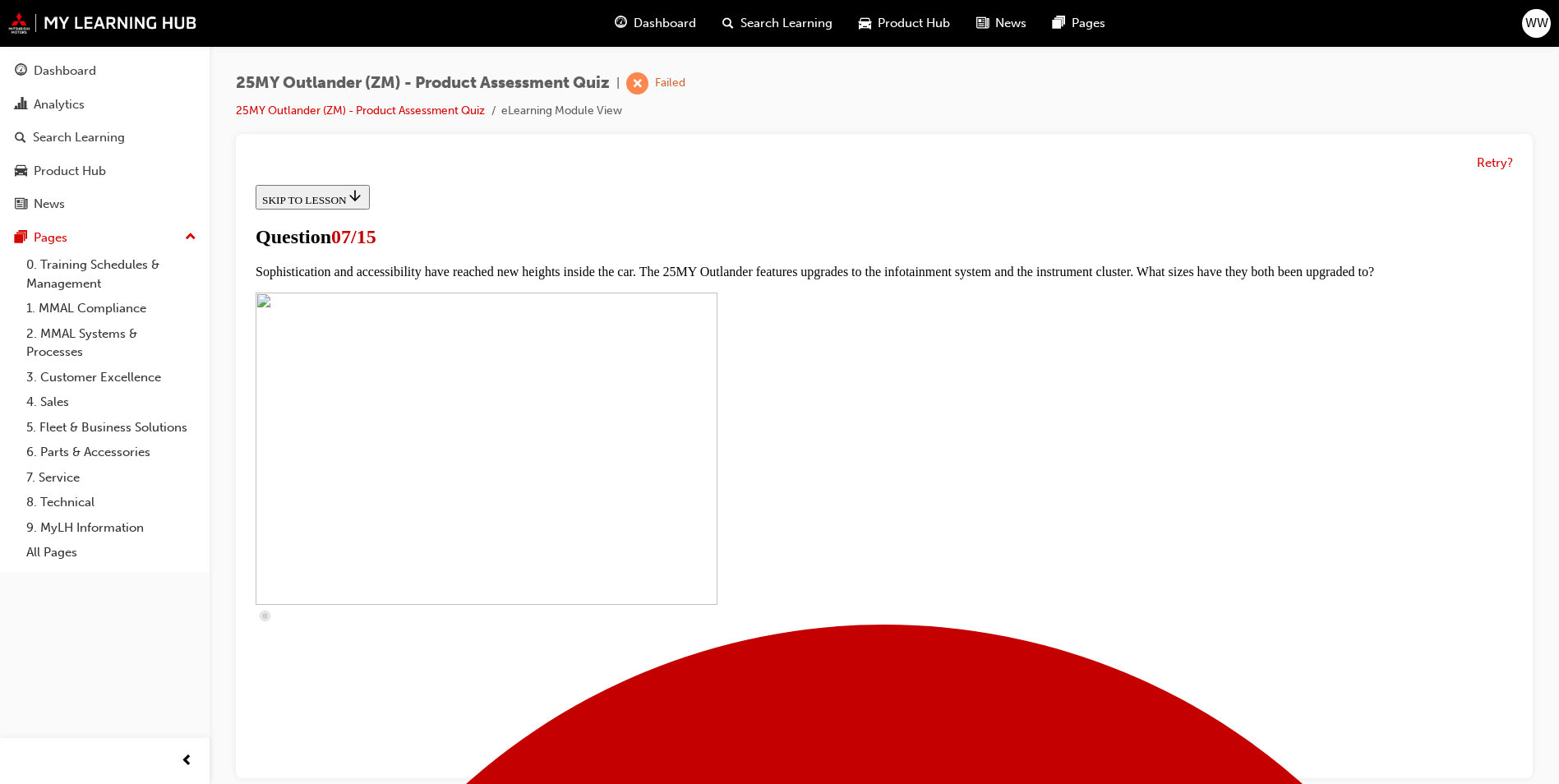
scroll to position [493, 0]
checkbox input "true"
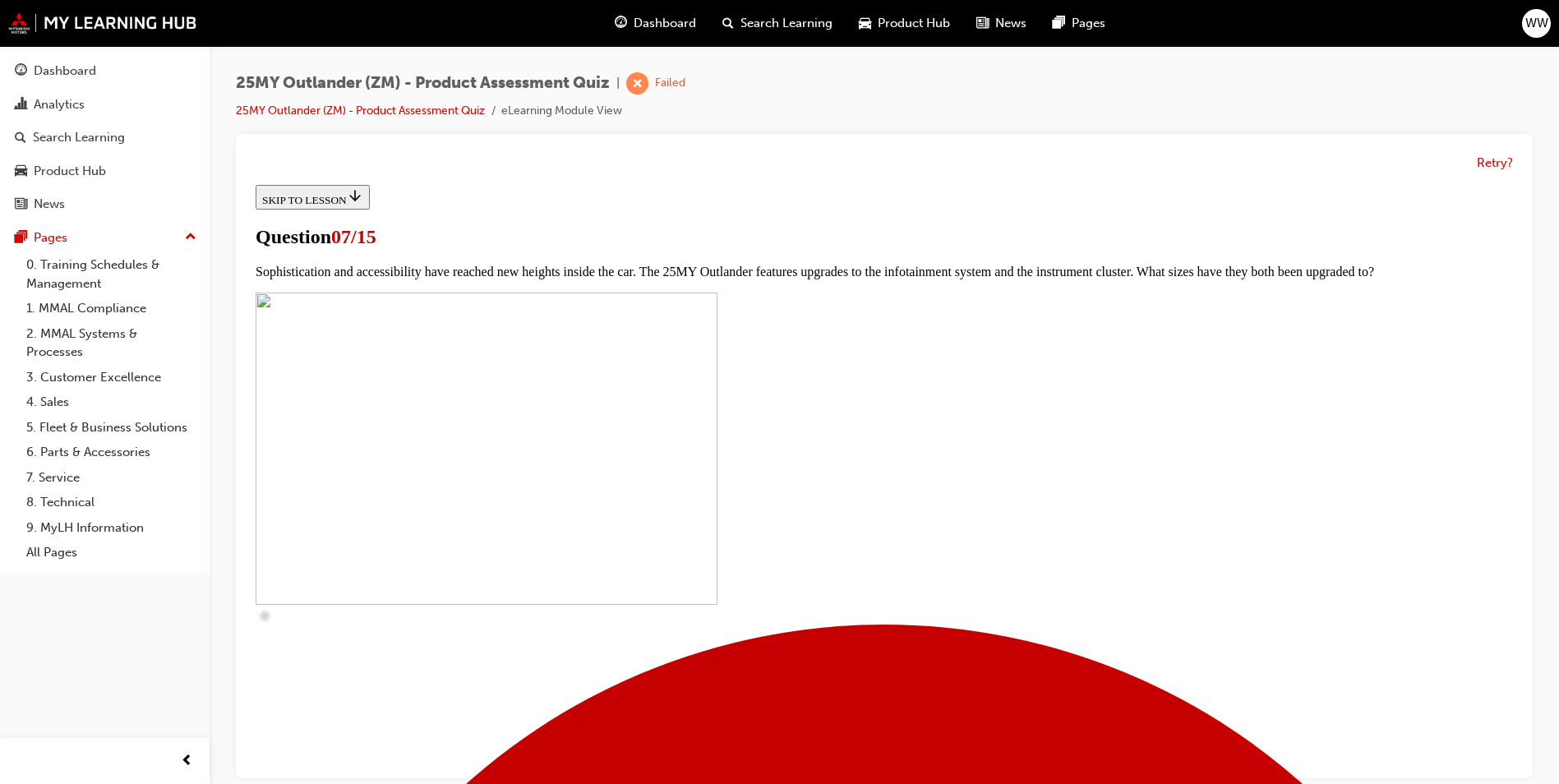
checkbox input "true"
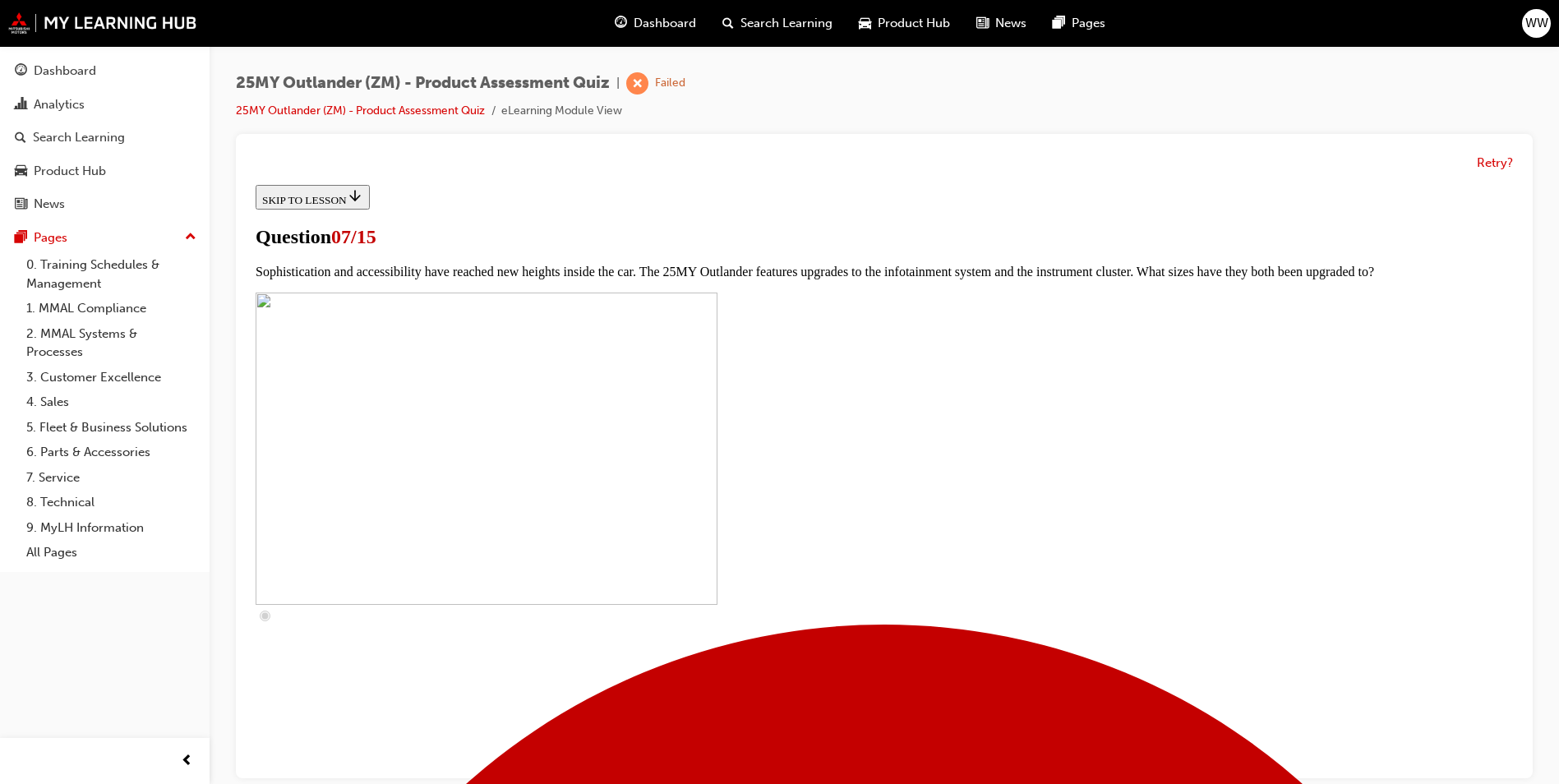
checkbox input "true"
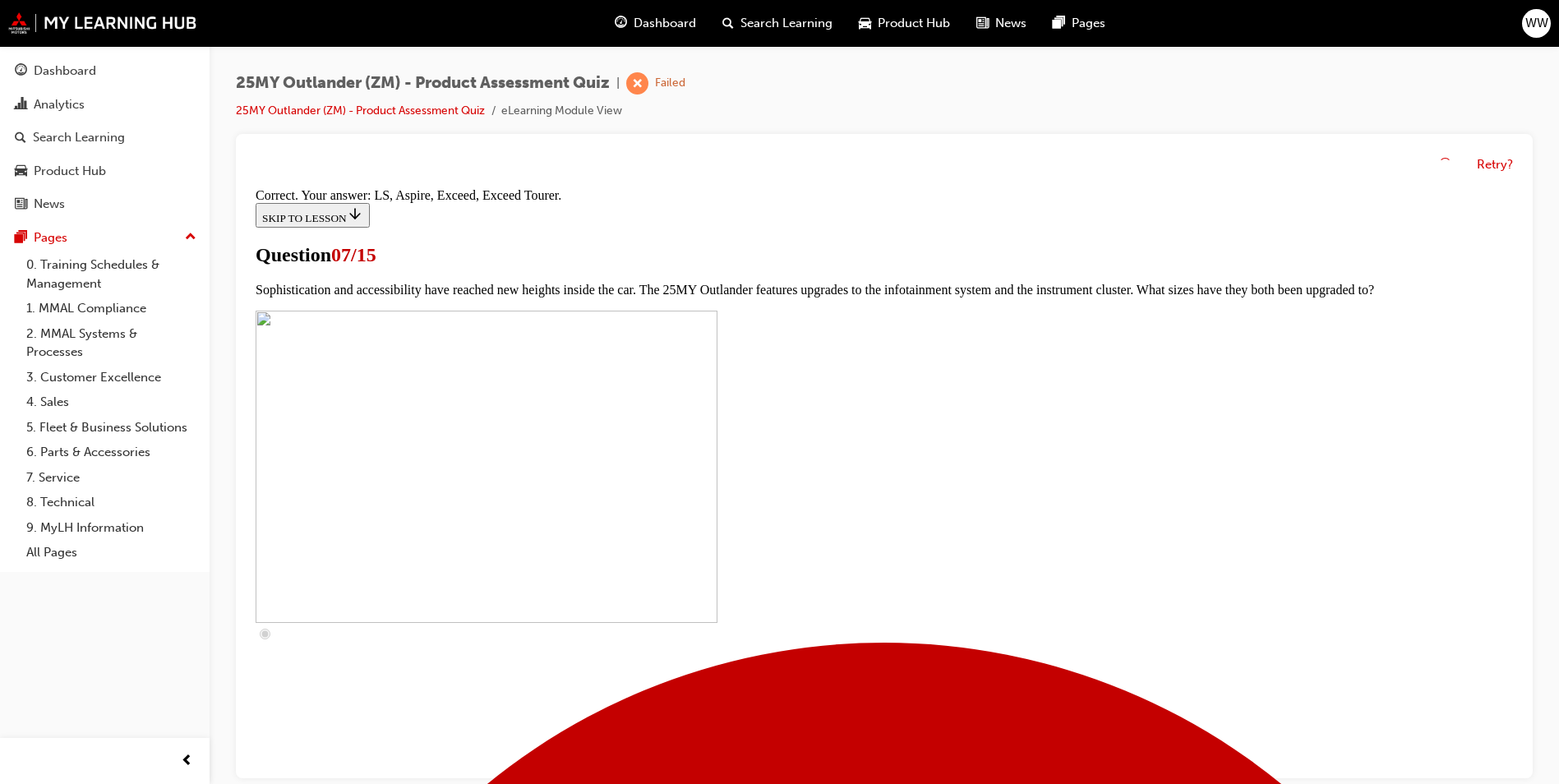
scroll to position [713, 0]
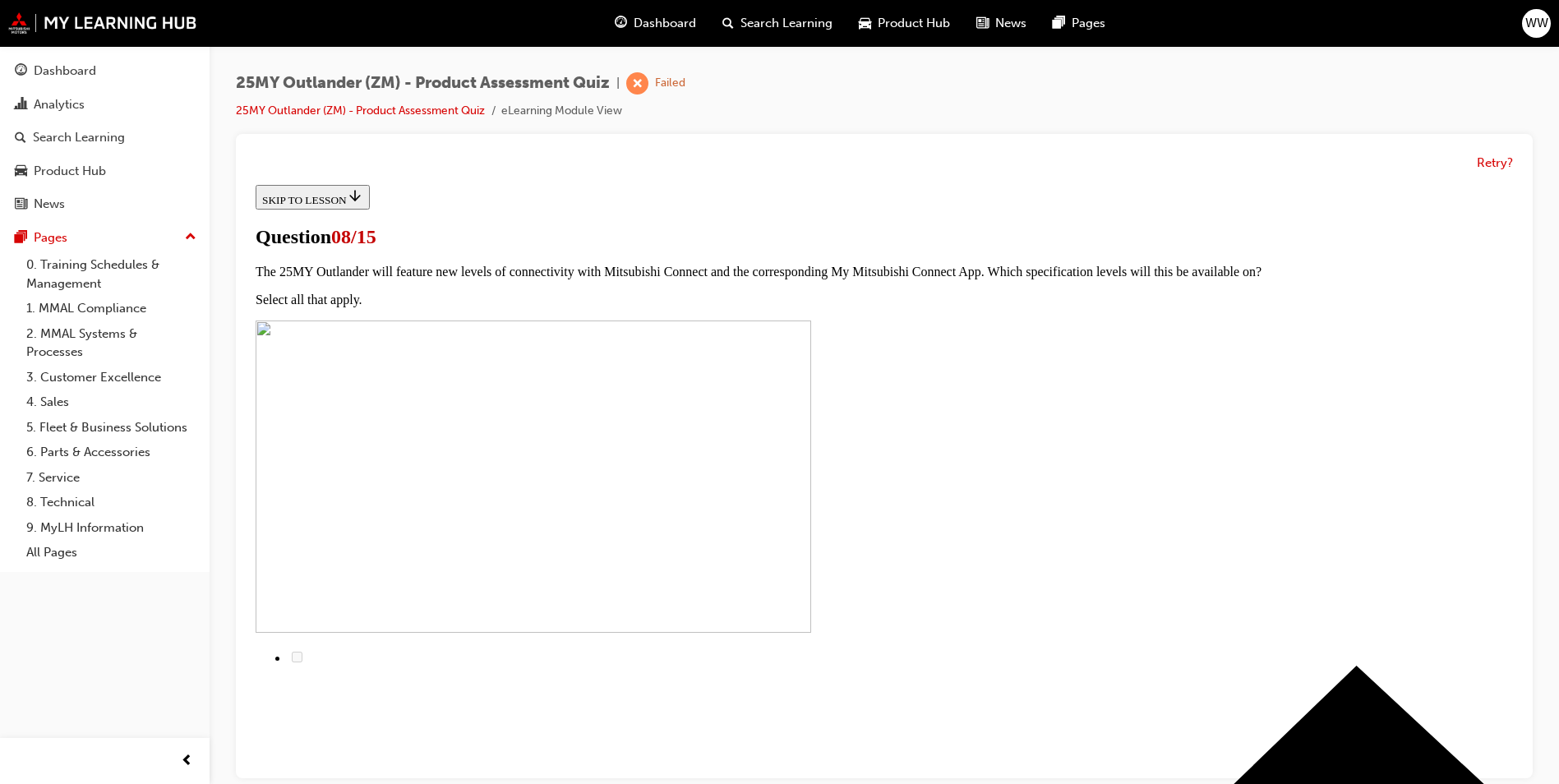
radio input "true"
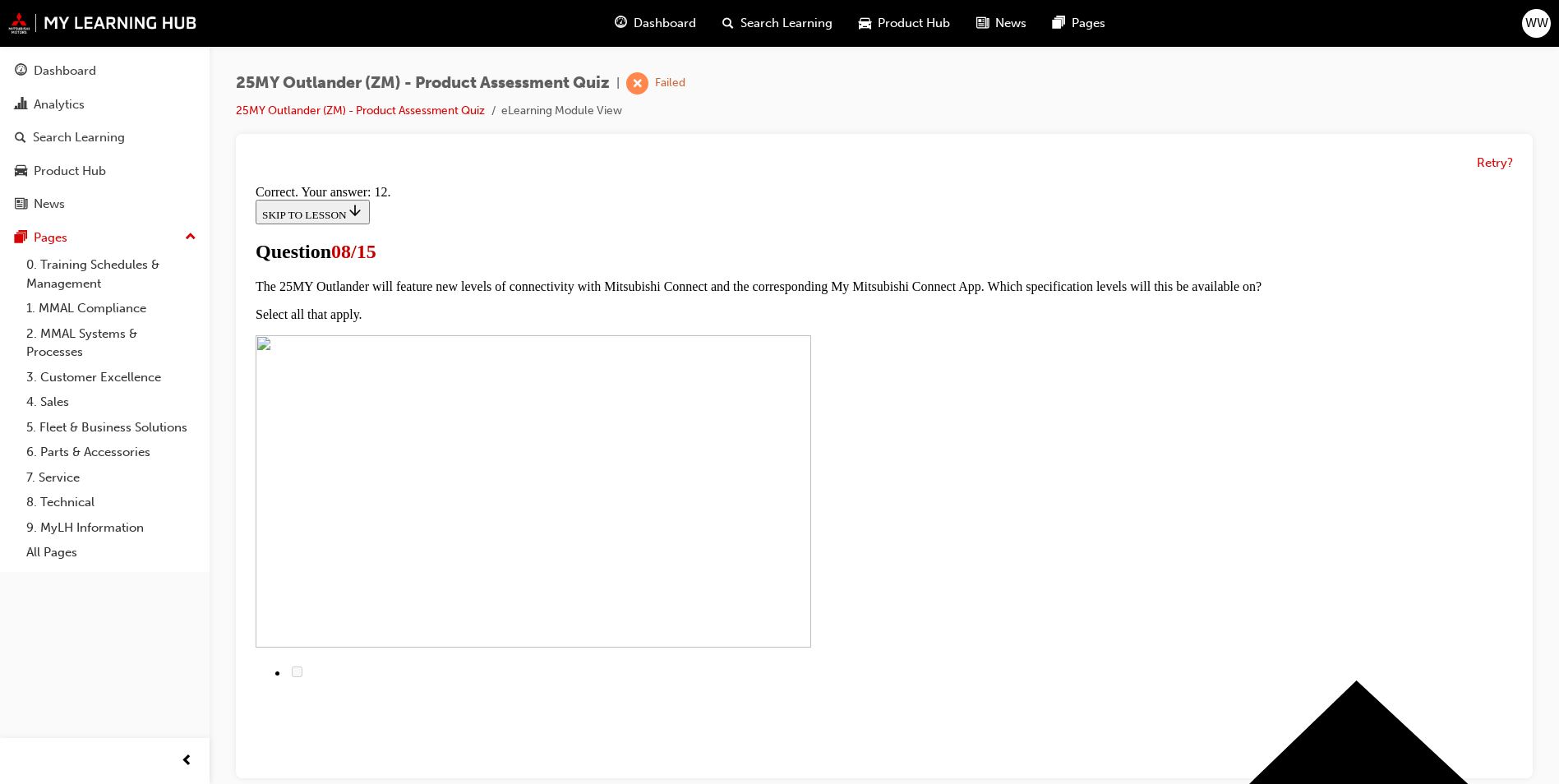
scroll to position [239, 0]
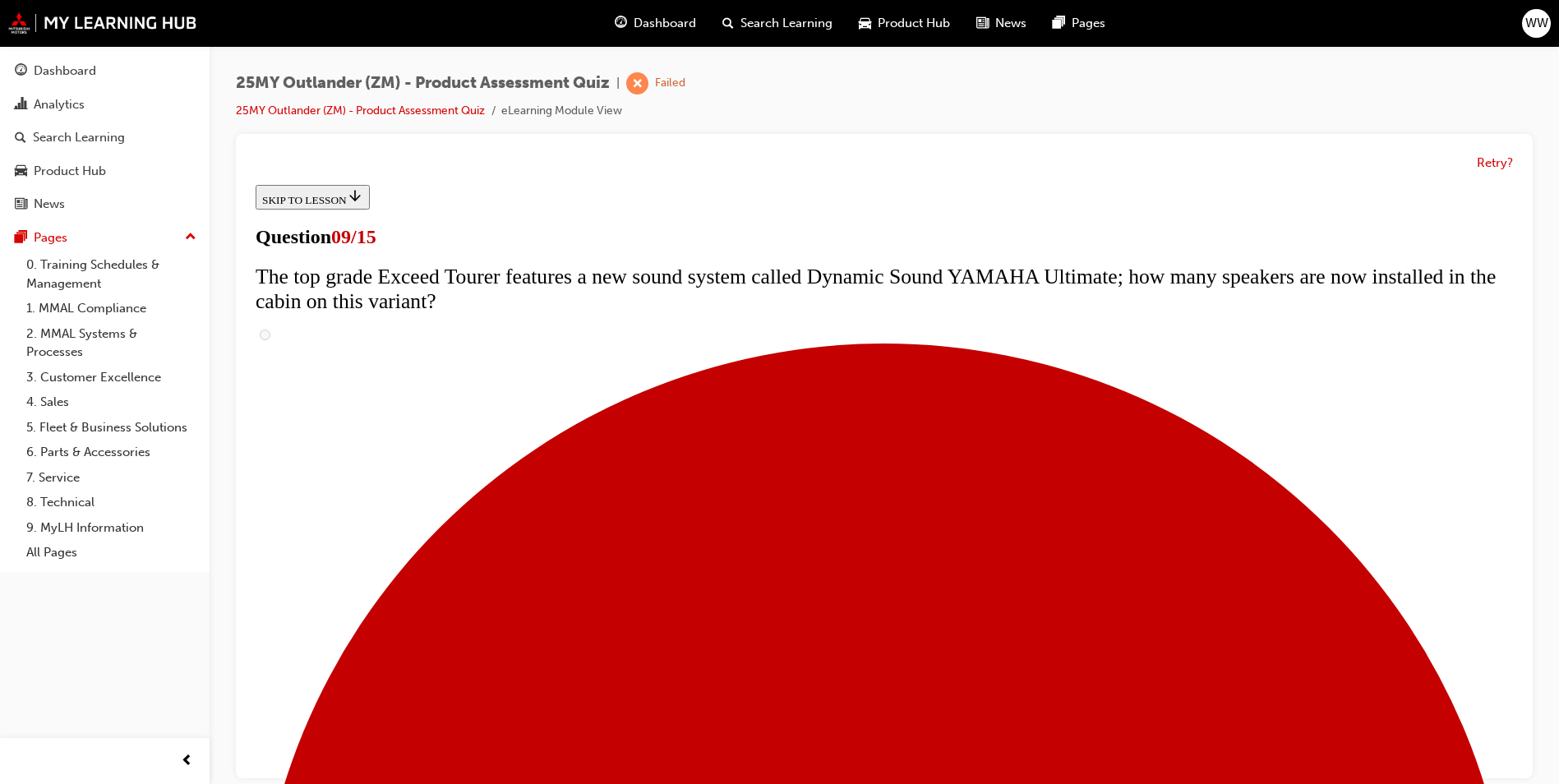
scroll to position [575, 0]
radio input "true"
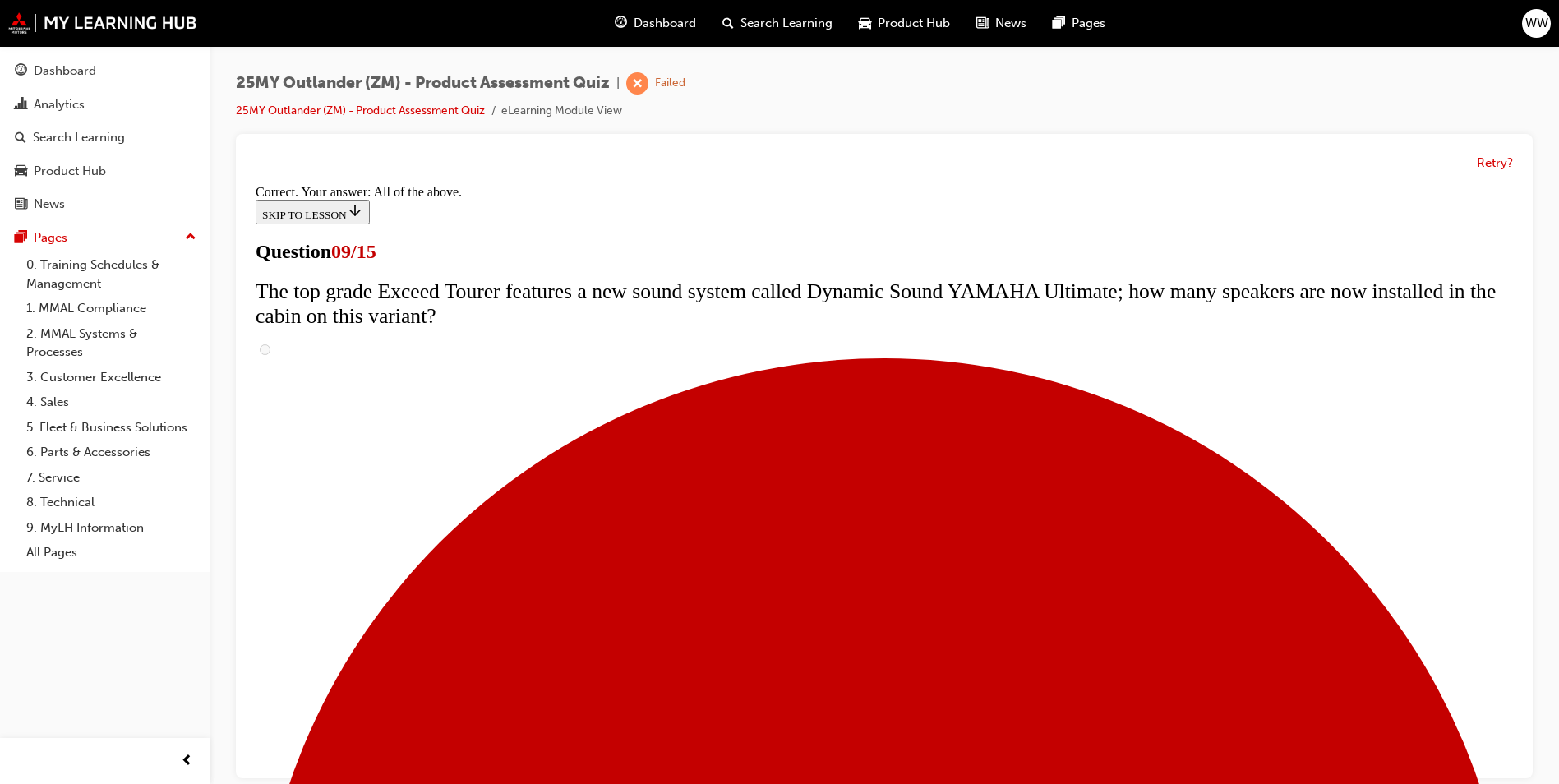
scroll to position [826, 0]
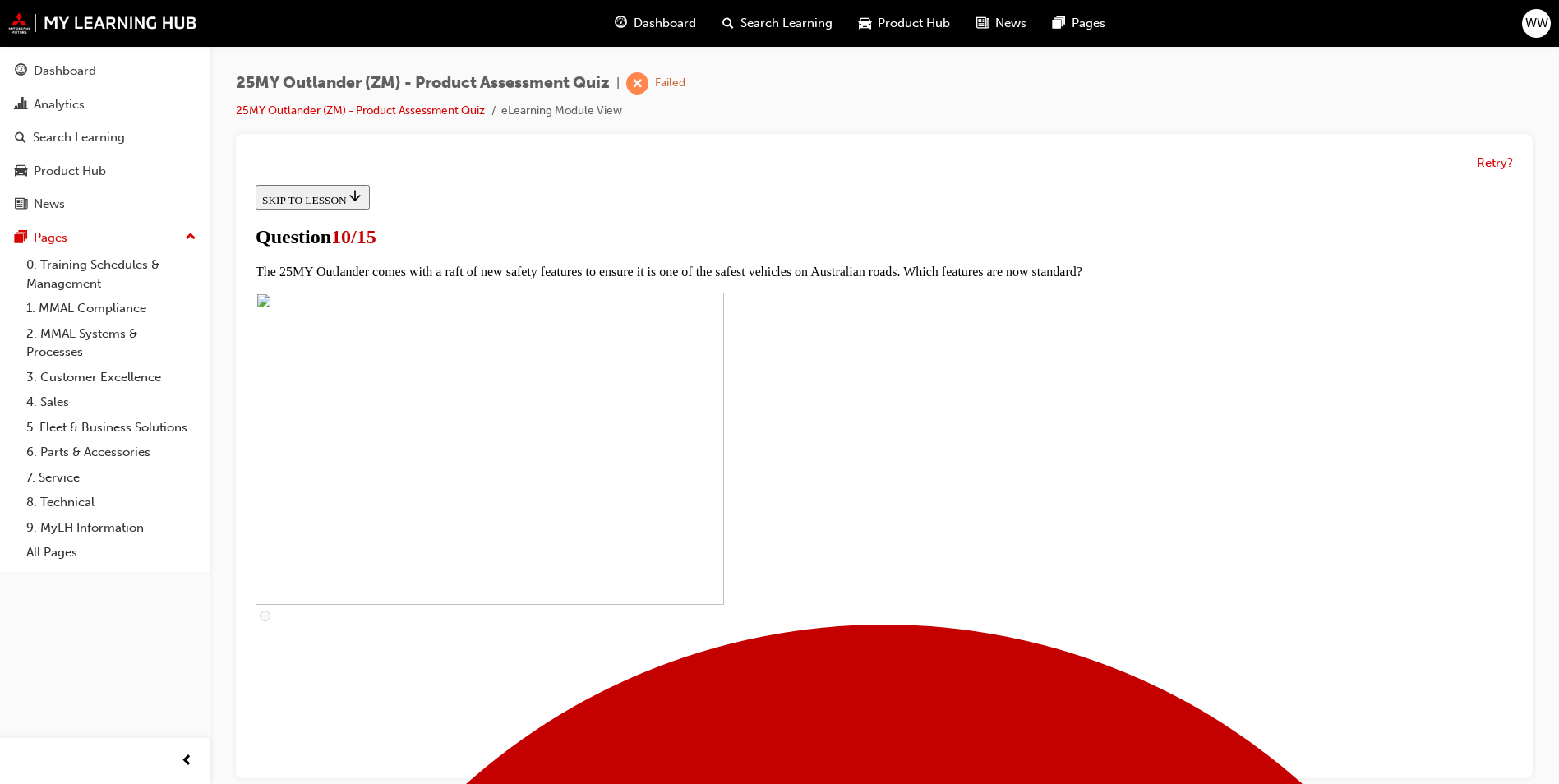
scroll to position [575, 0]
checkbox input "true"
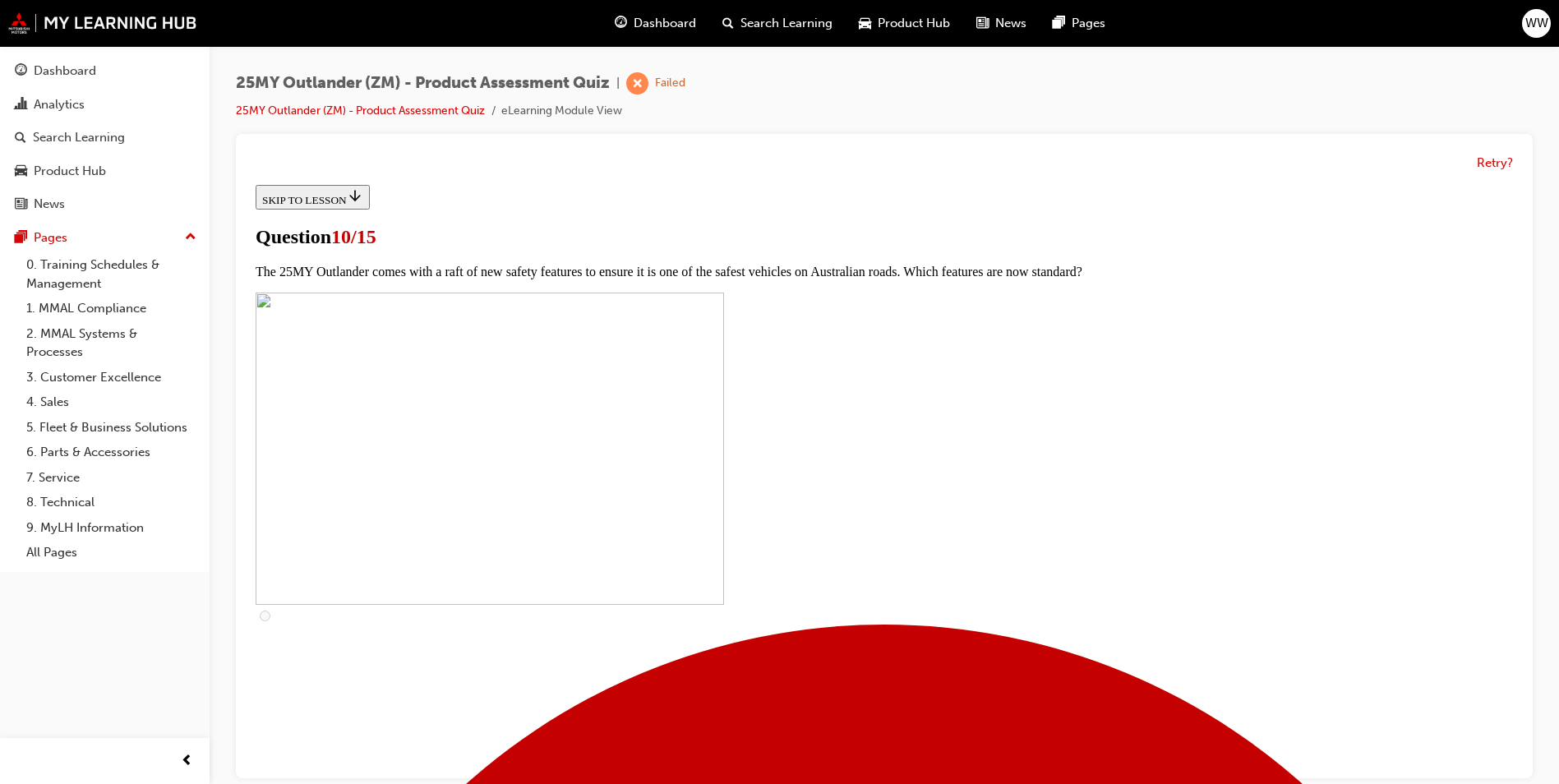
checkbox input "true"
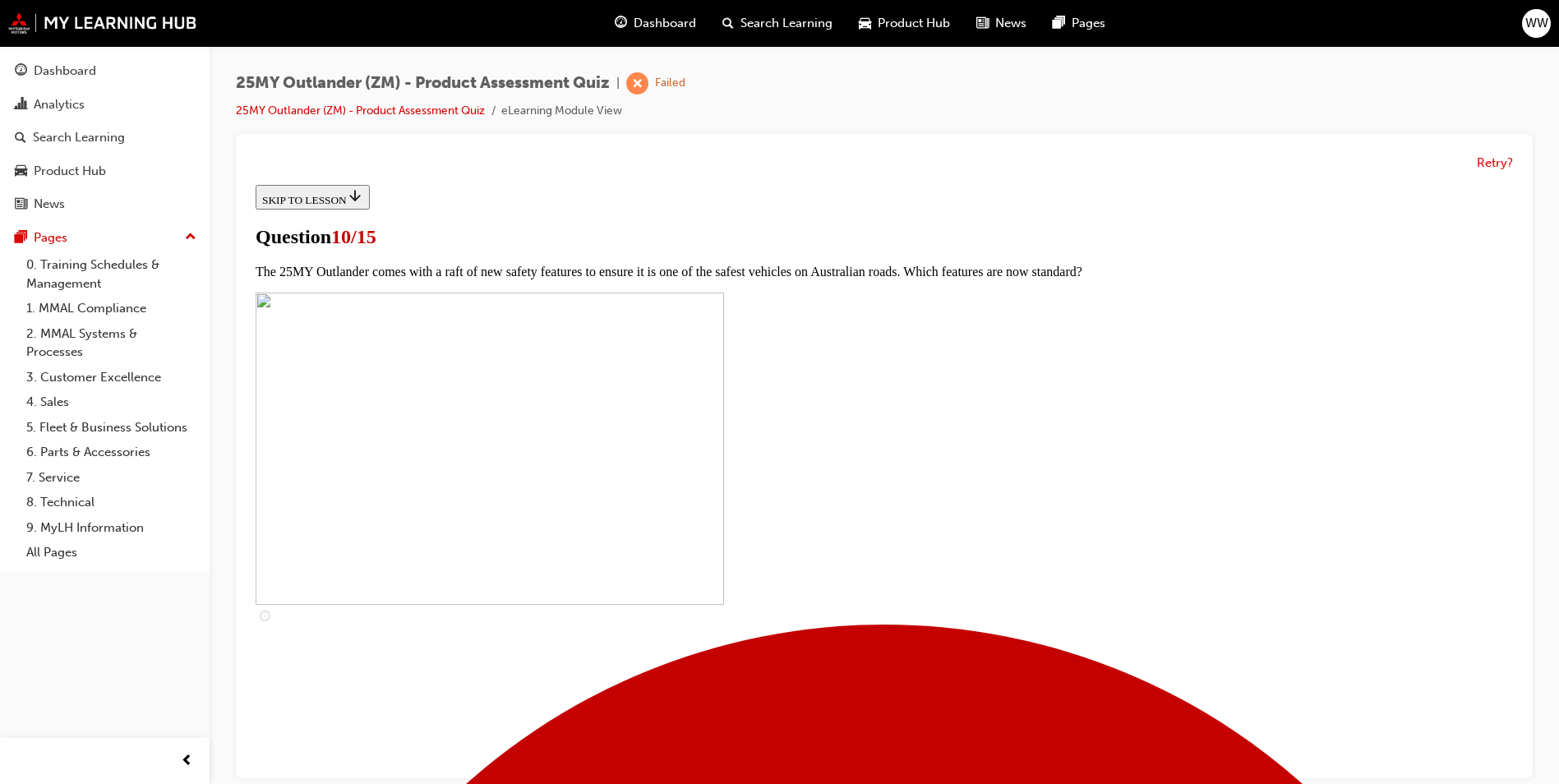
checkbox input "true"
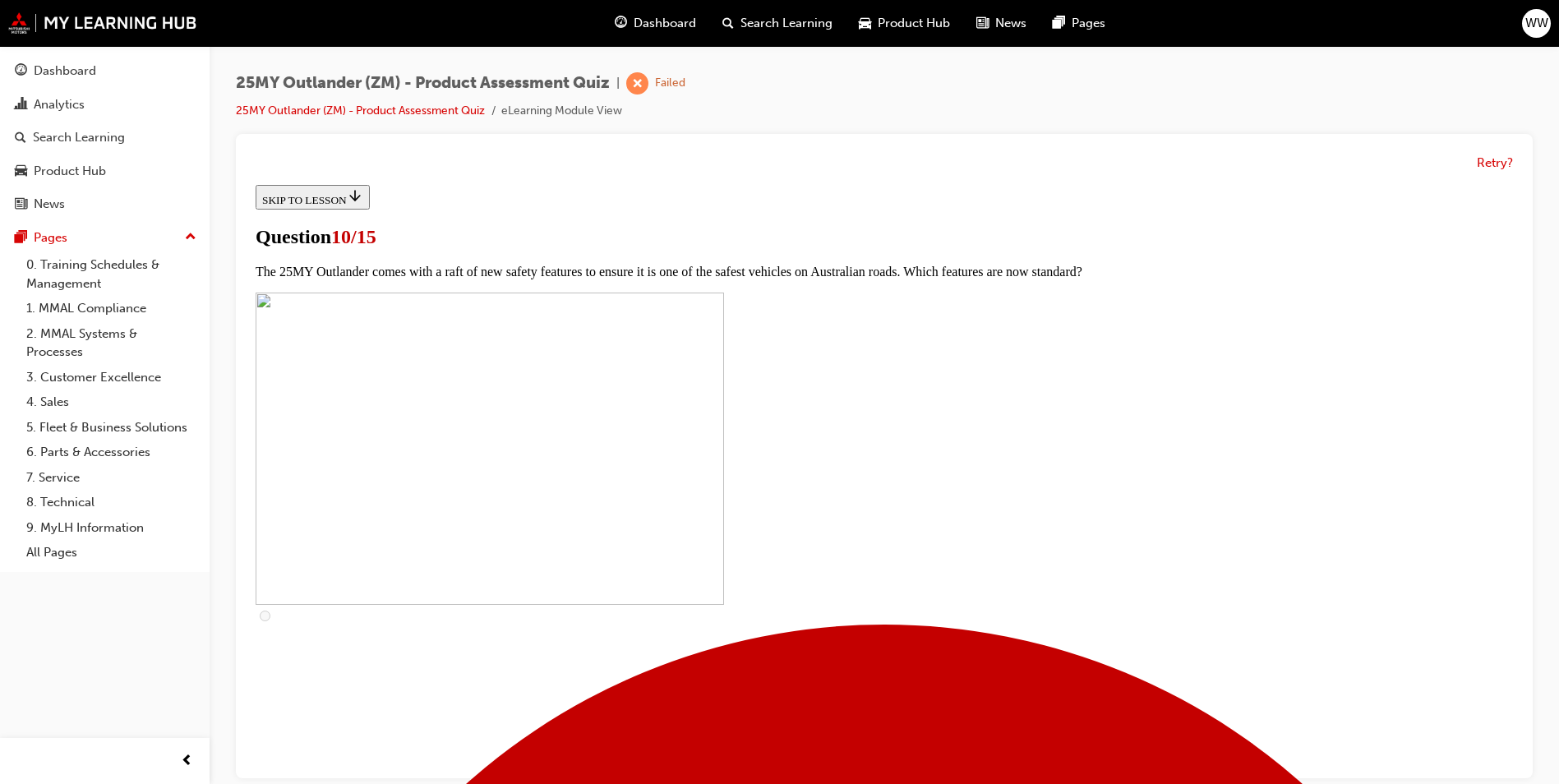
checkbox input "true"
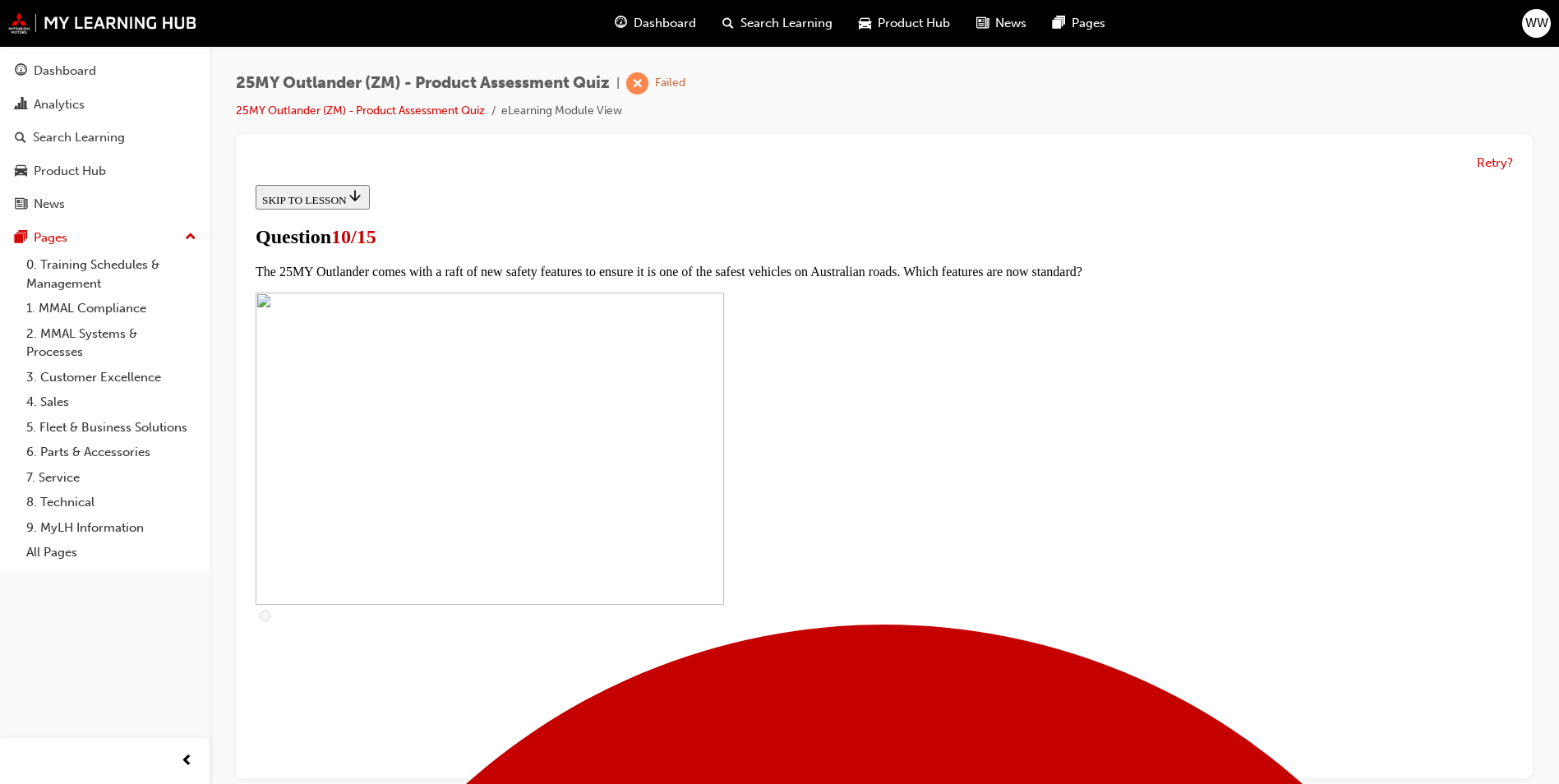
checkbox input "true"
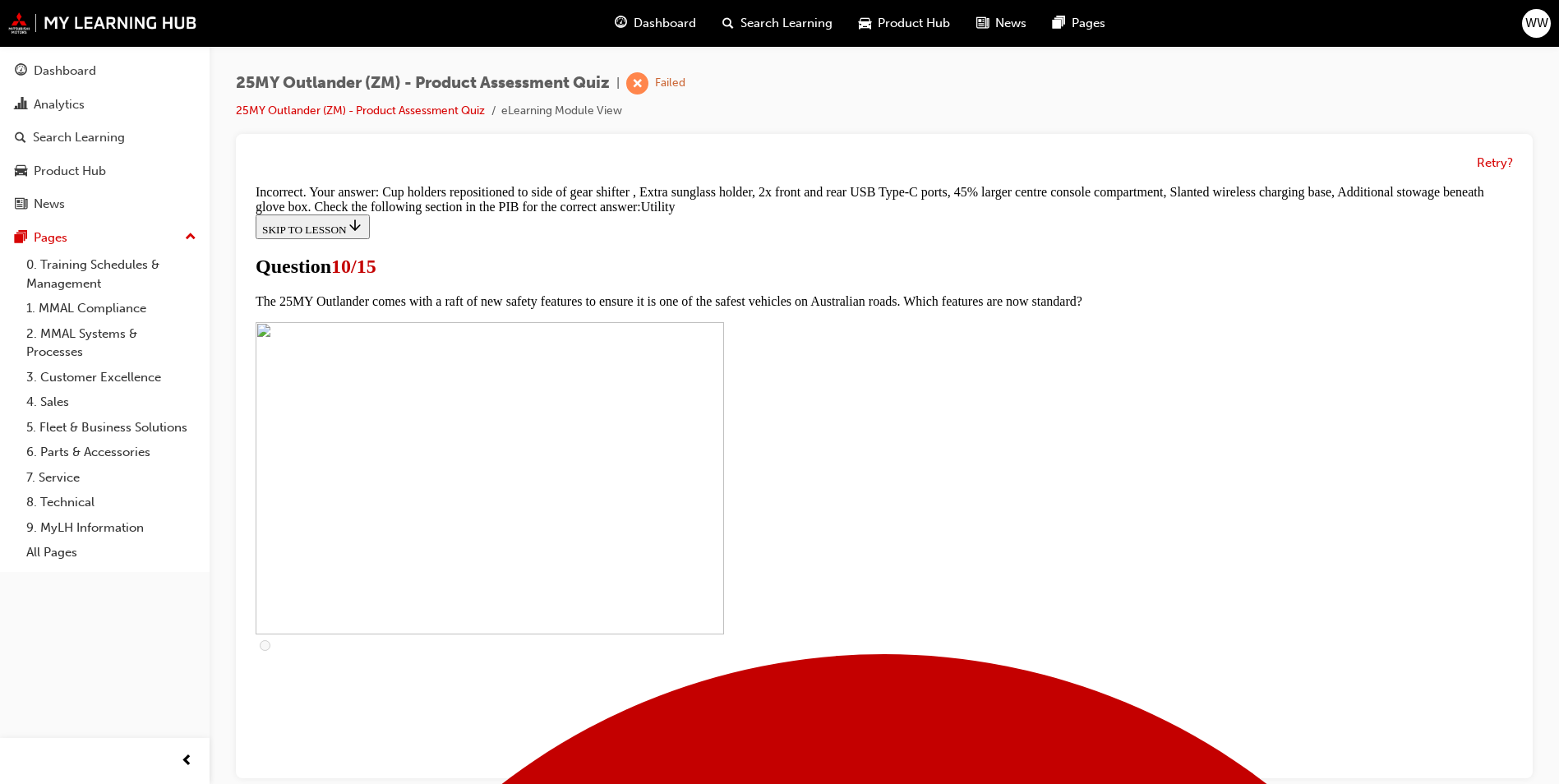
scroll to position [774, 0]
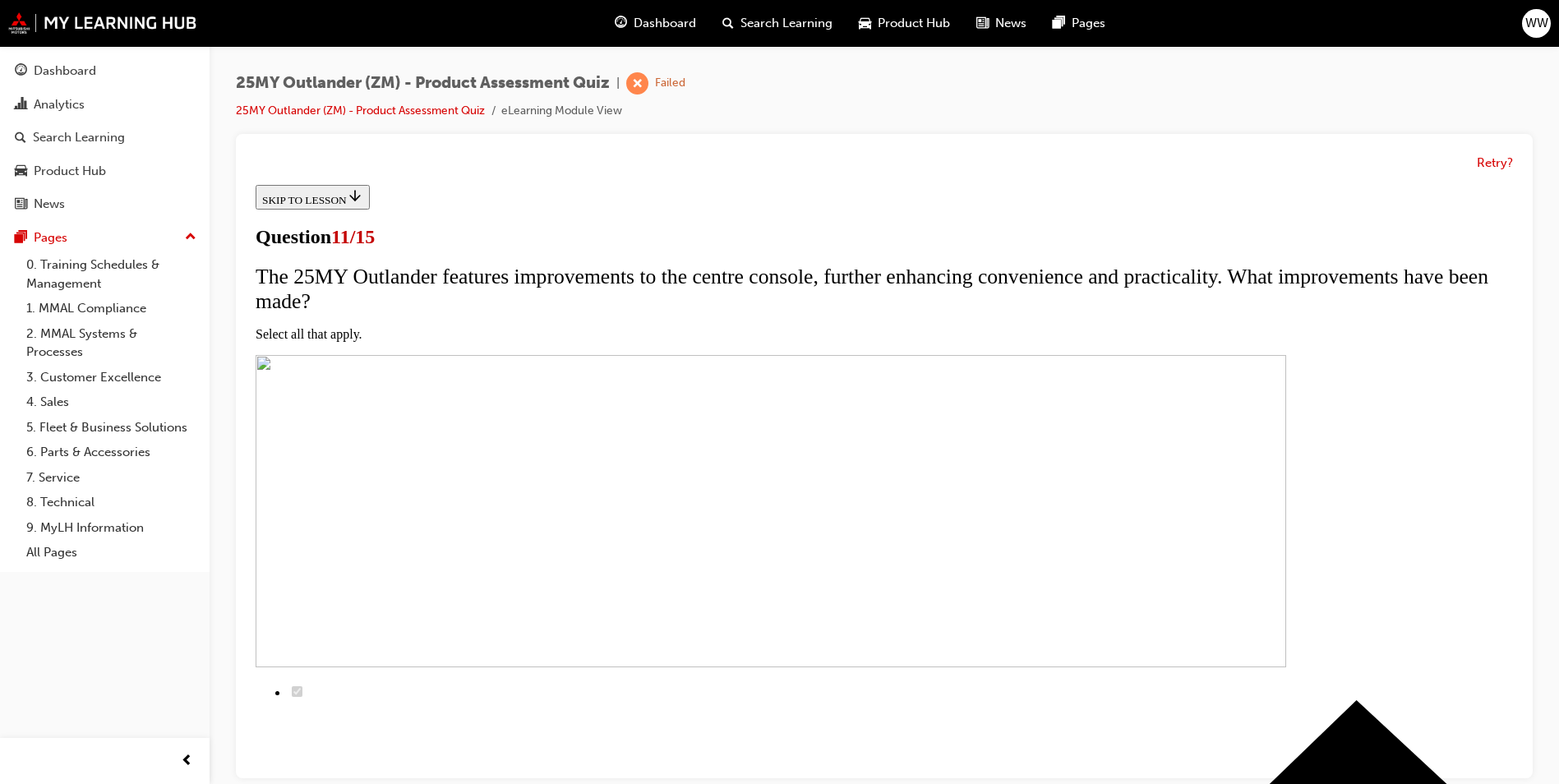
scroll to position [164, 0]
checkbox input "true"
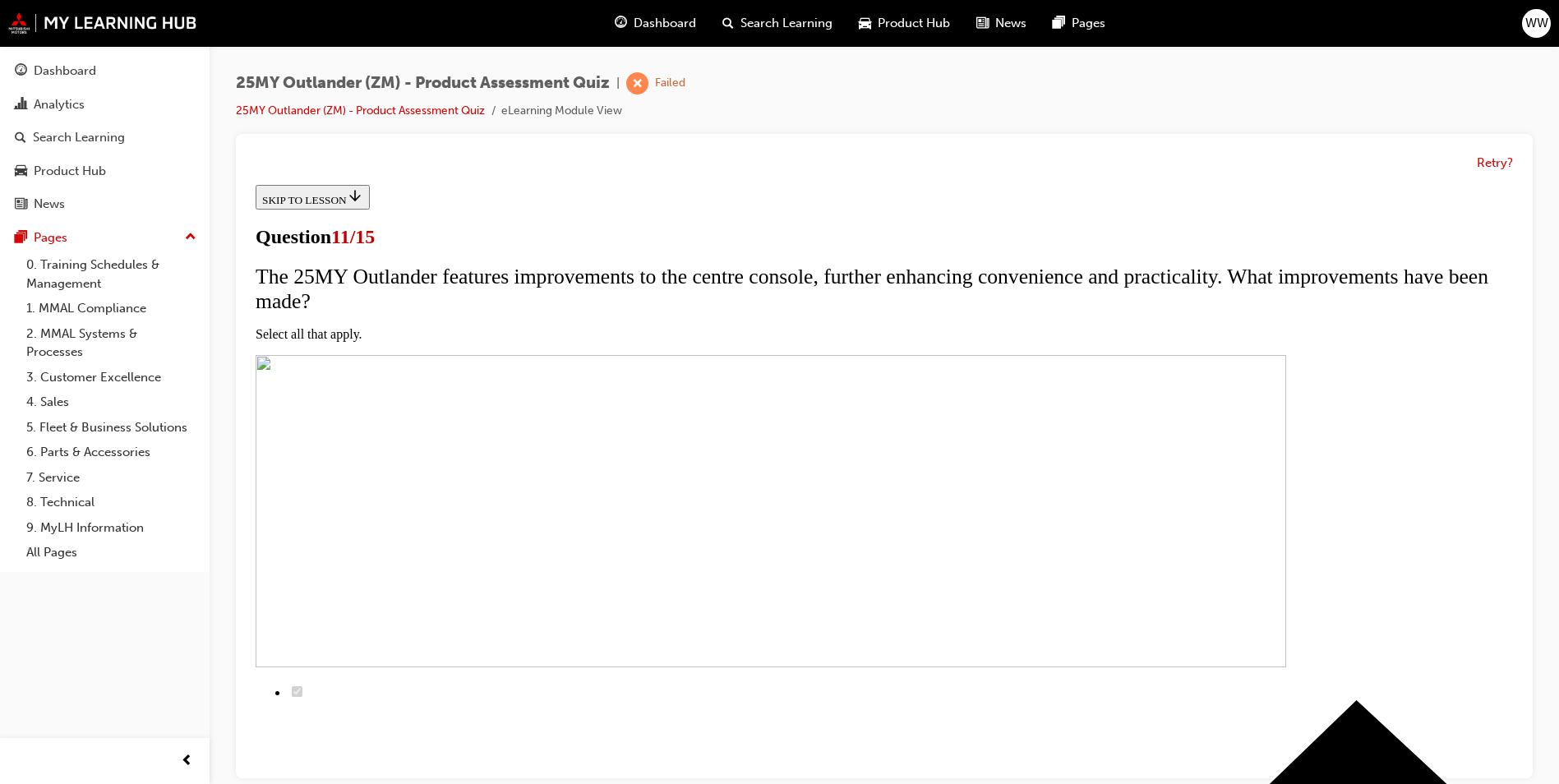
checkbox input "true"
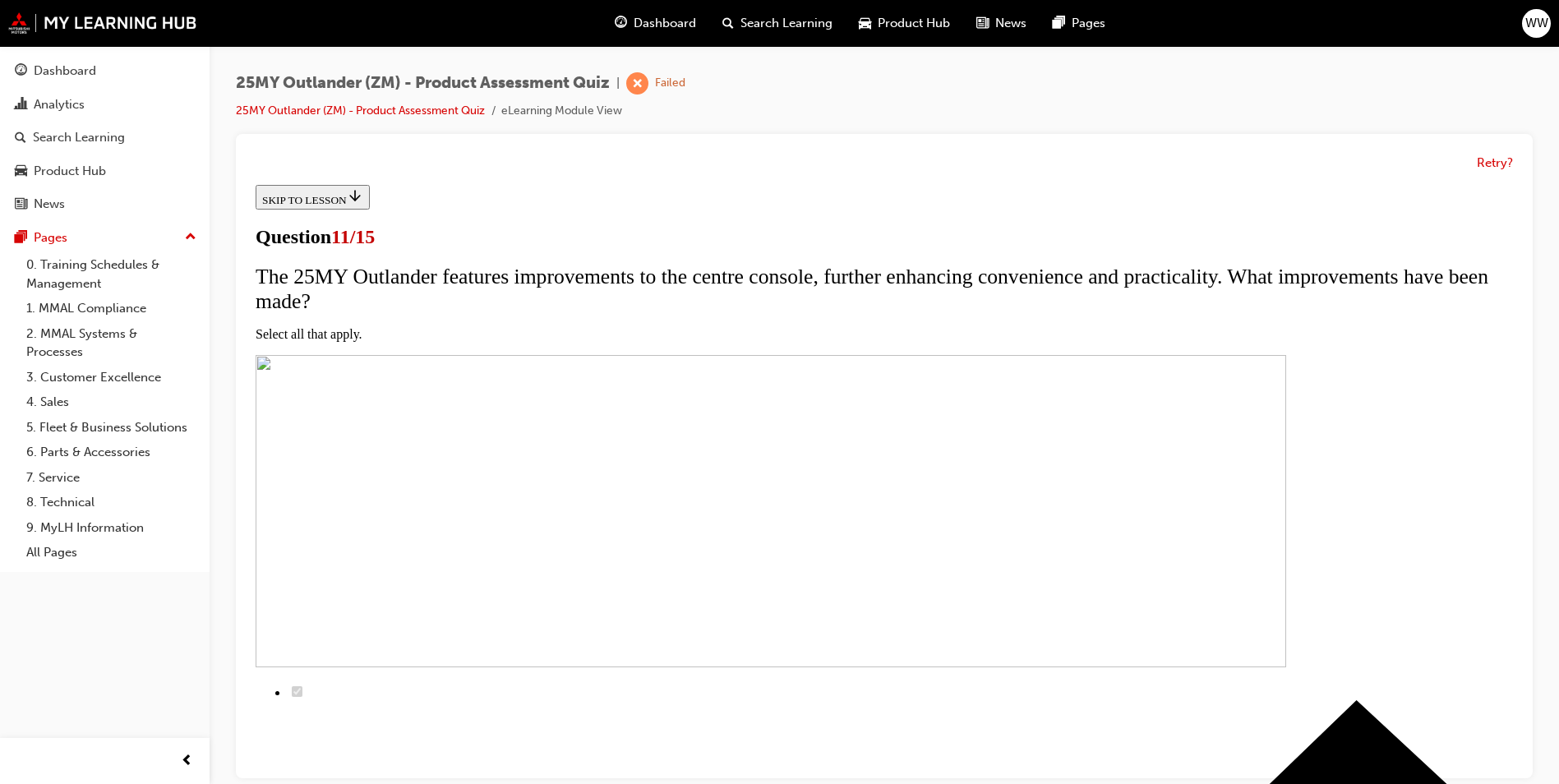
checkbox input "false"
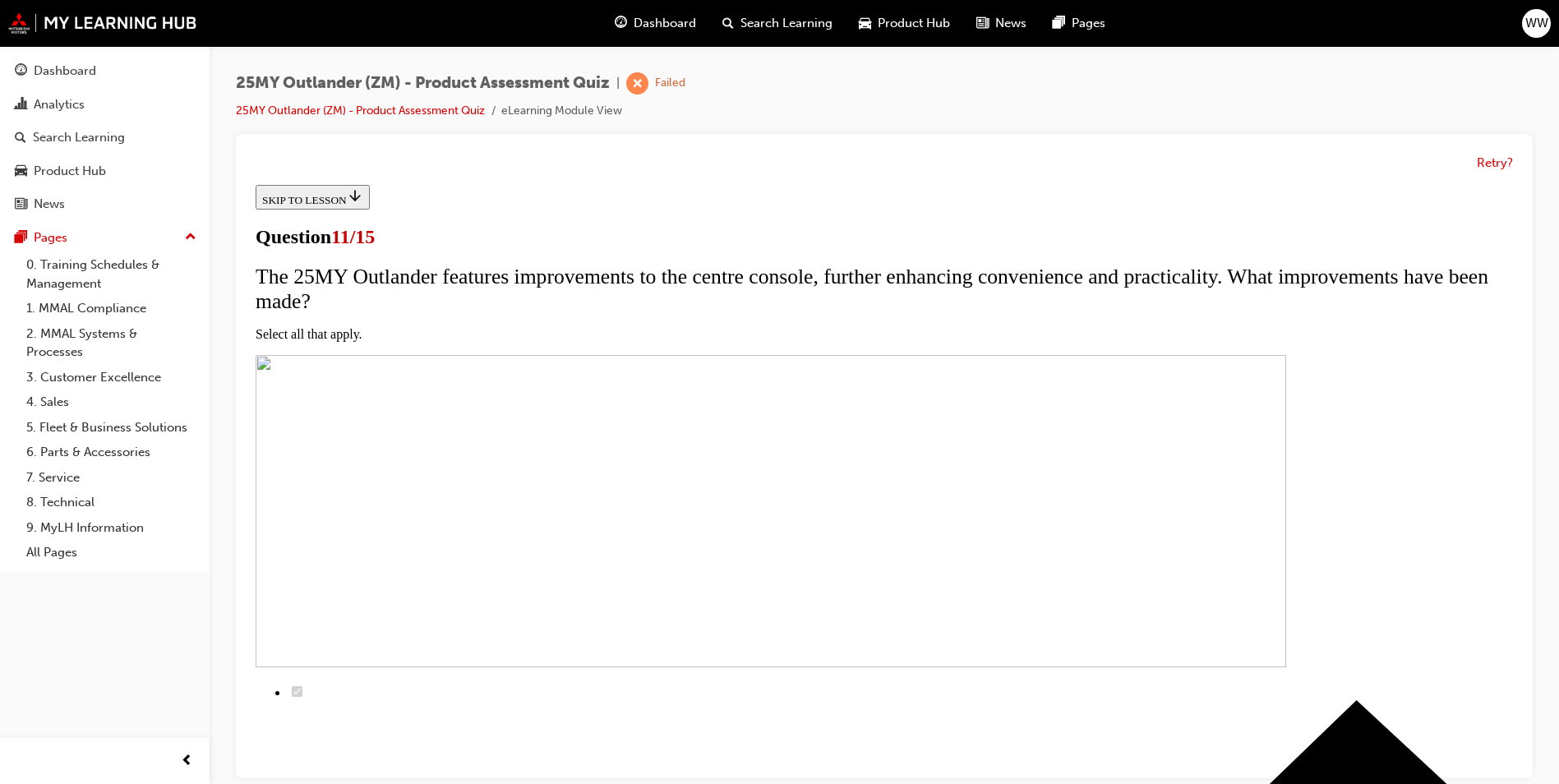
drag, startPoint x: 668, startPoint y: 614, endPoint x: 670, endPoint y: 599, distance: 15.1
checkbox input "false"
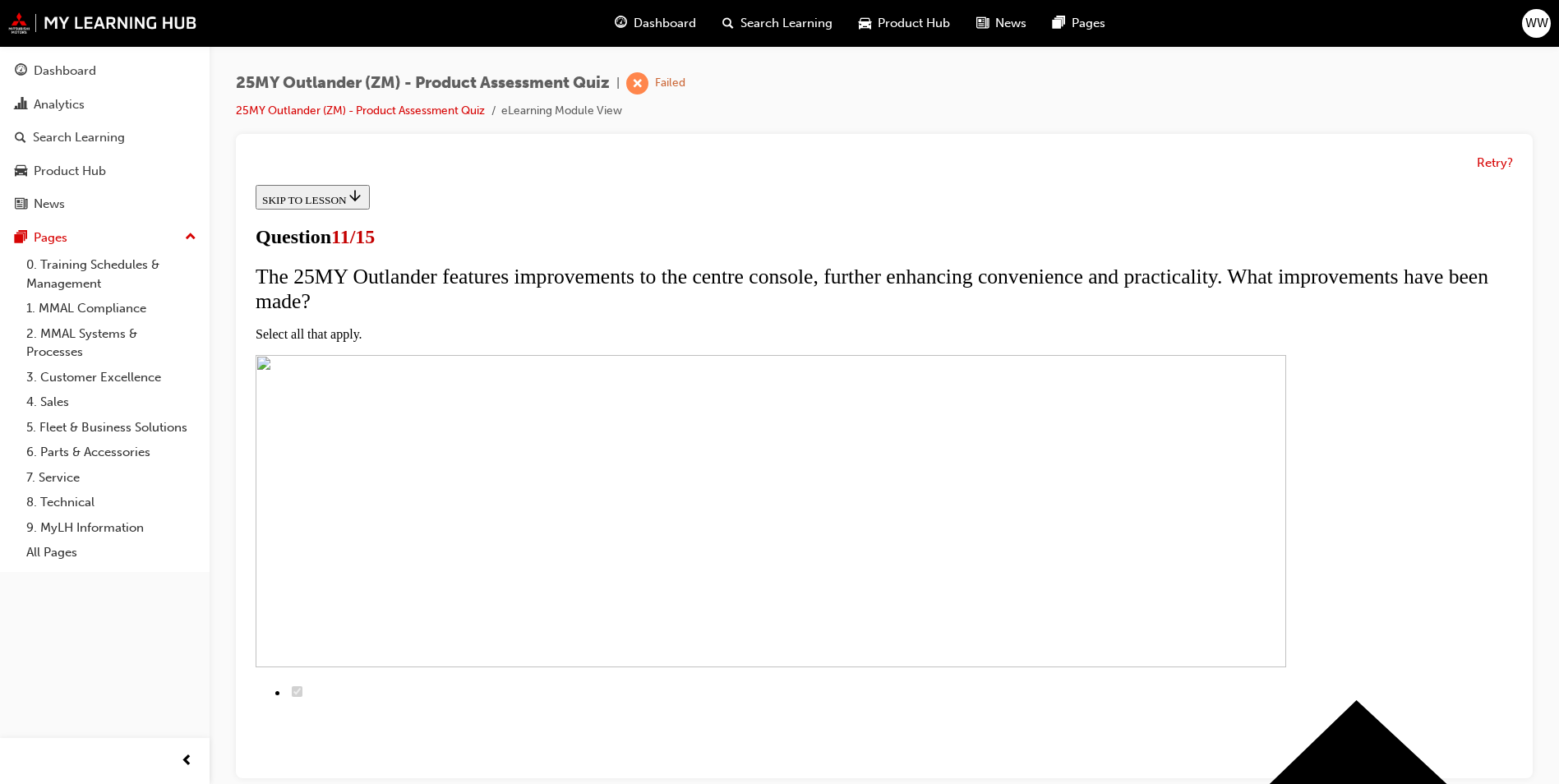
checkbox input "true"
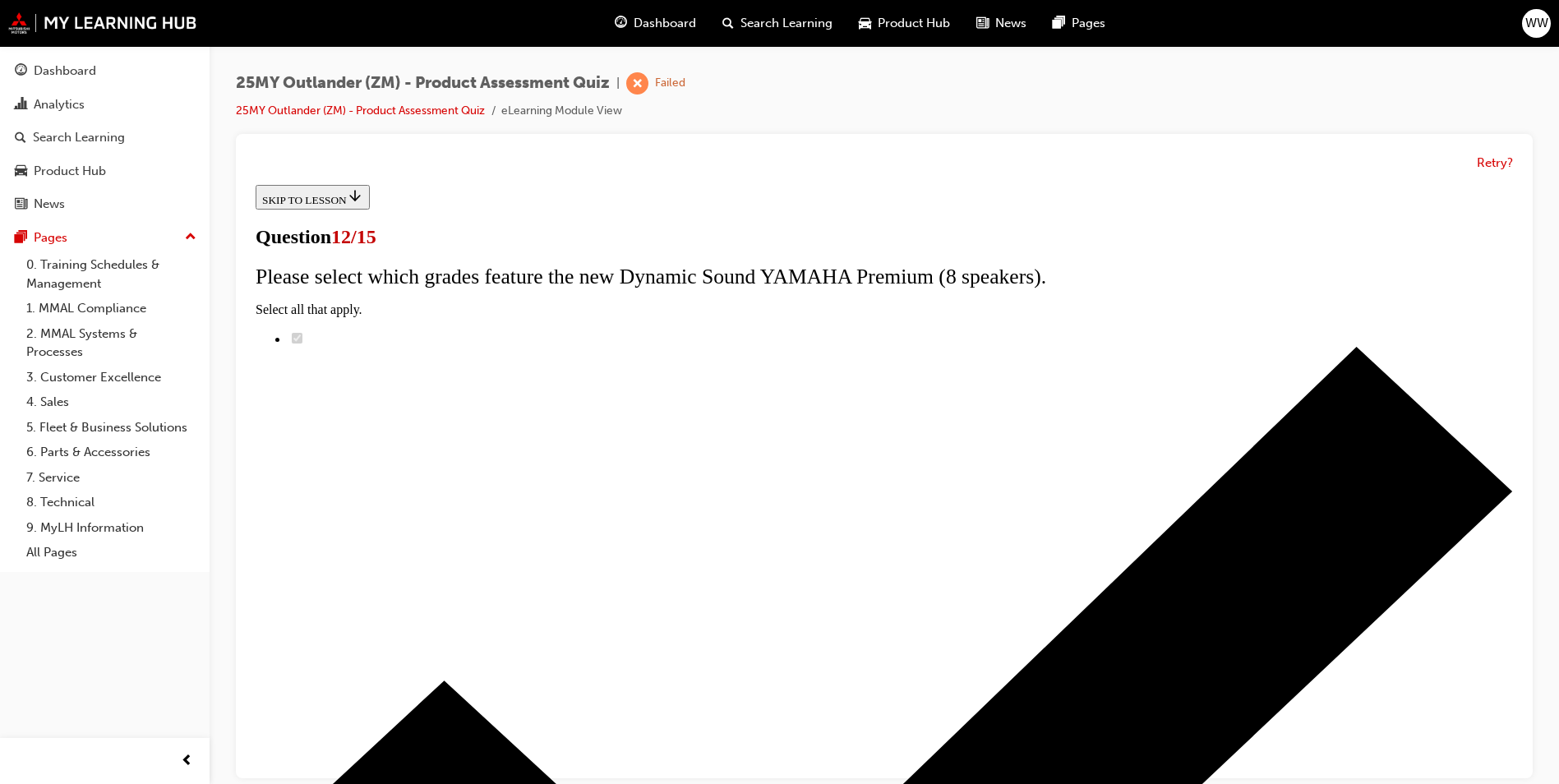
scroll to position [112, 0]
radio input "true"
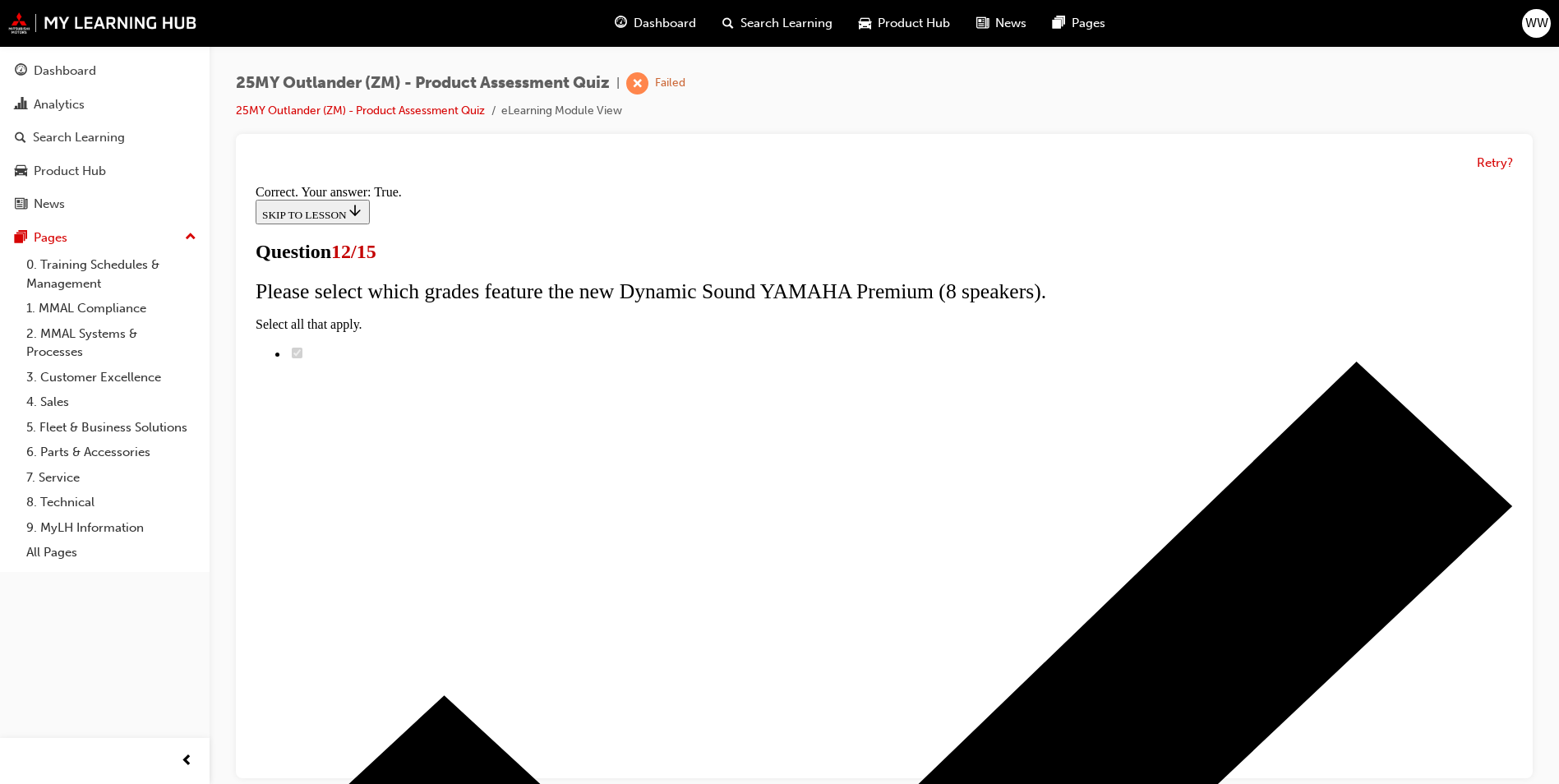
scroll to position [163, 0]
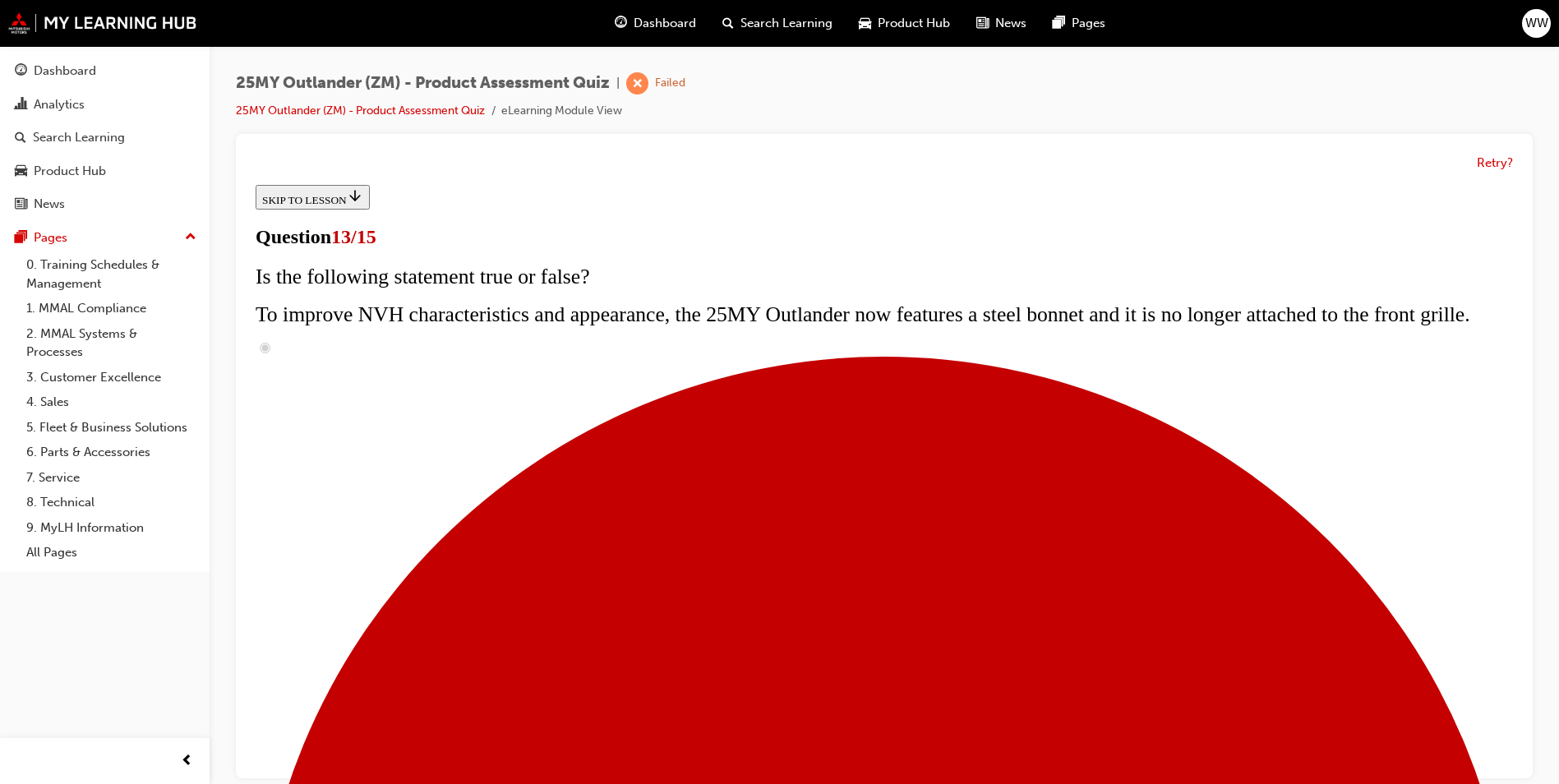
scroll to position [197, 0]
radio input "true"
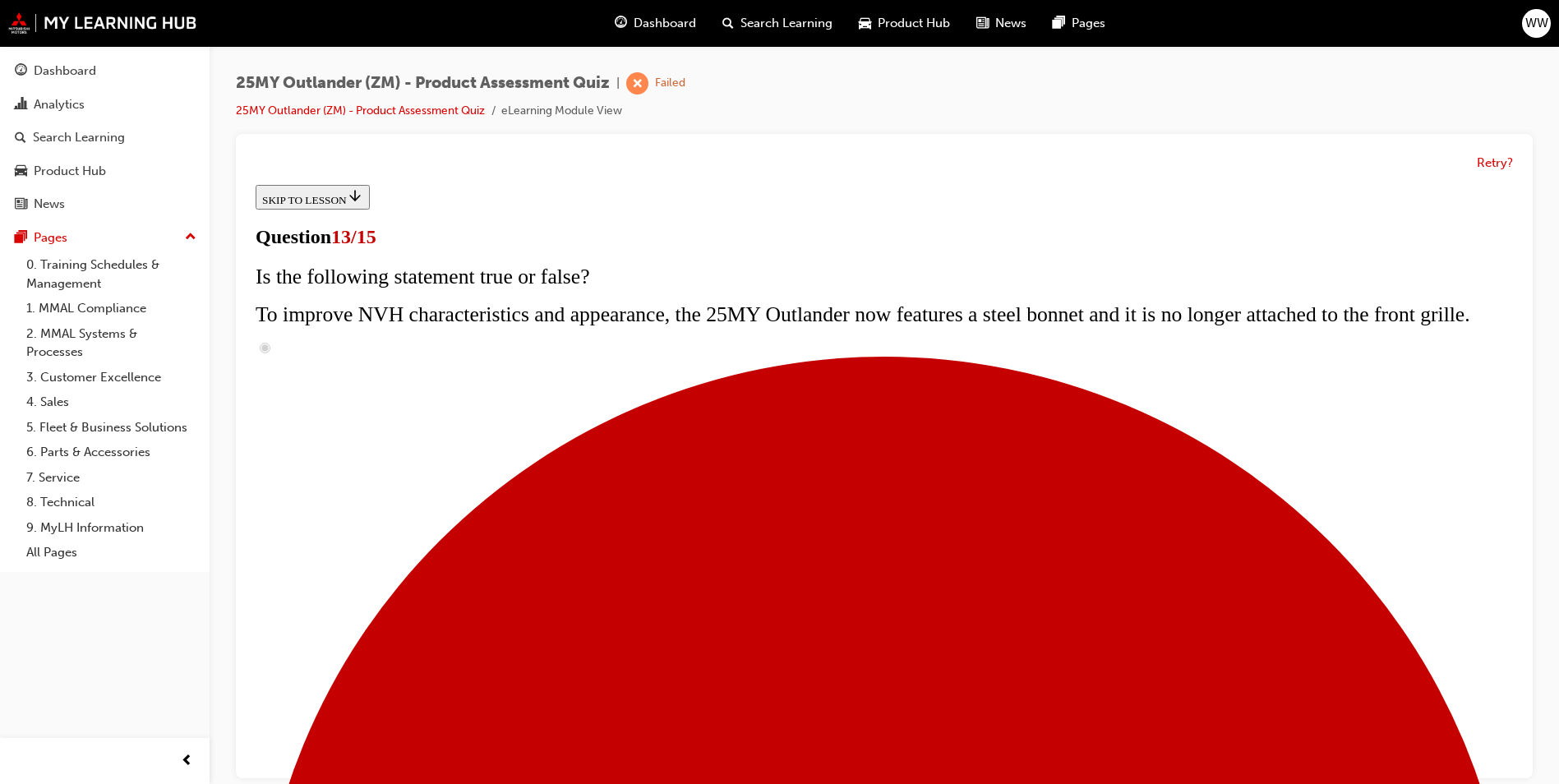
radio input "true"
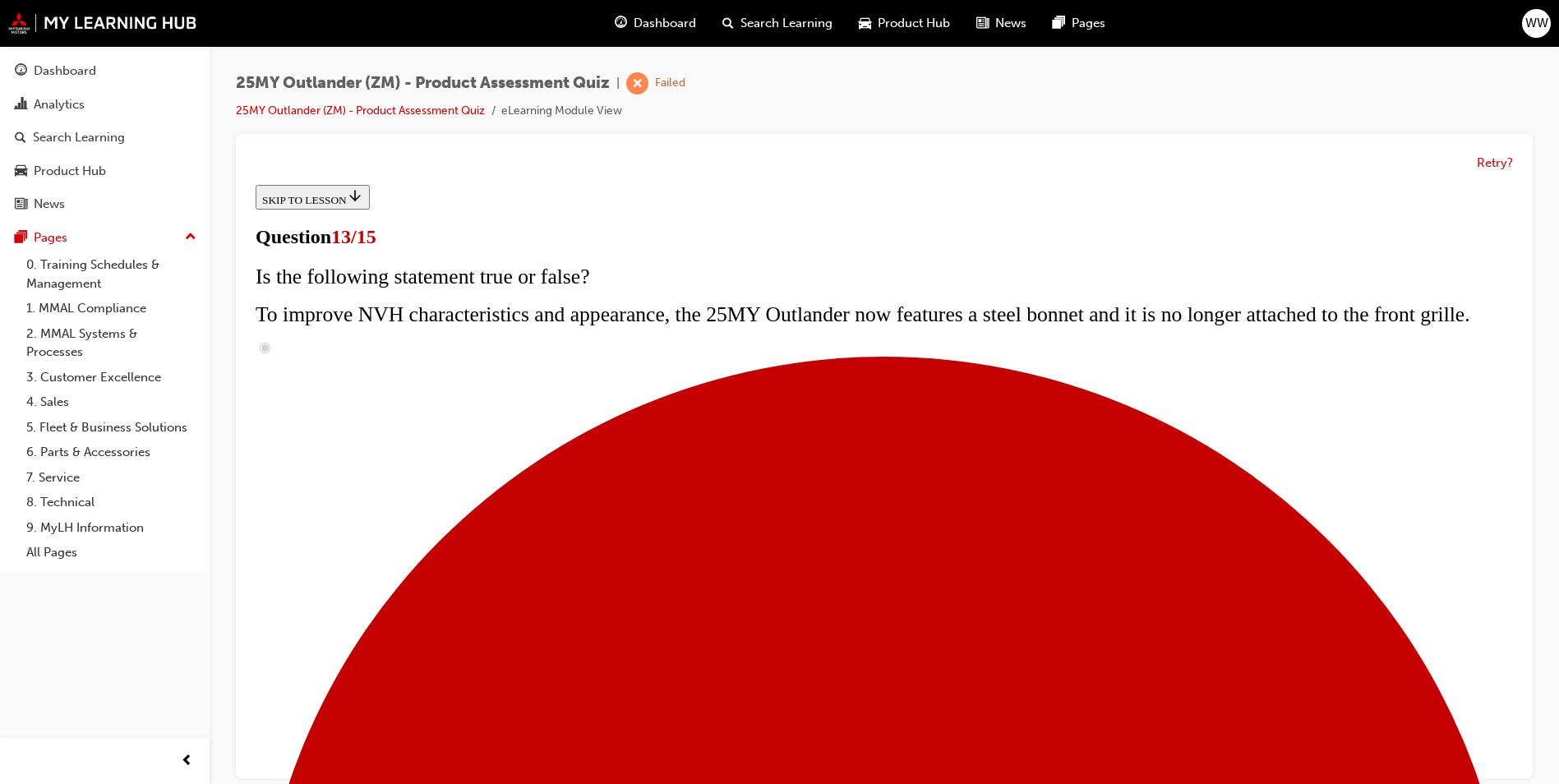
radio input "true"
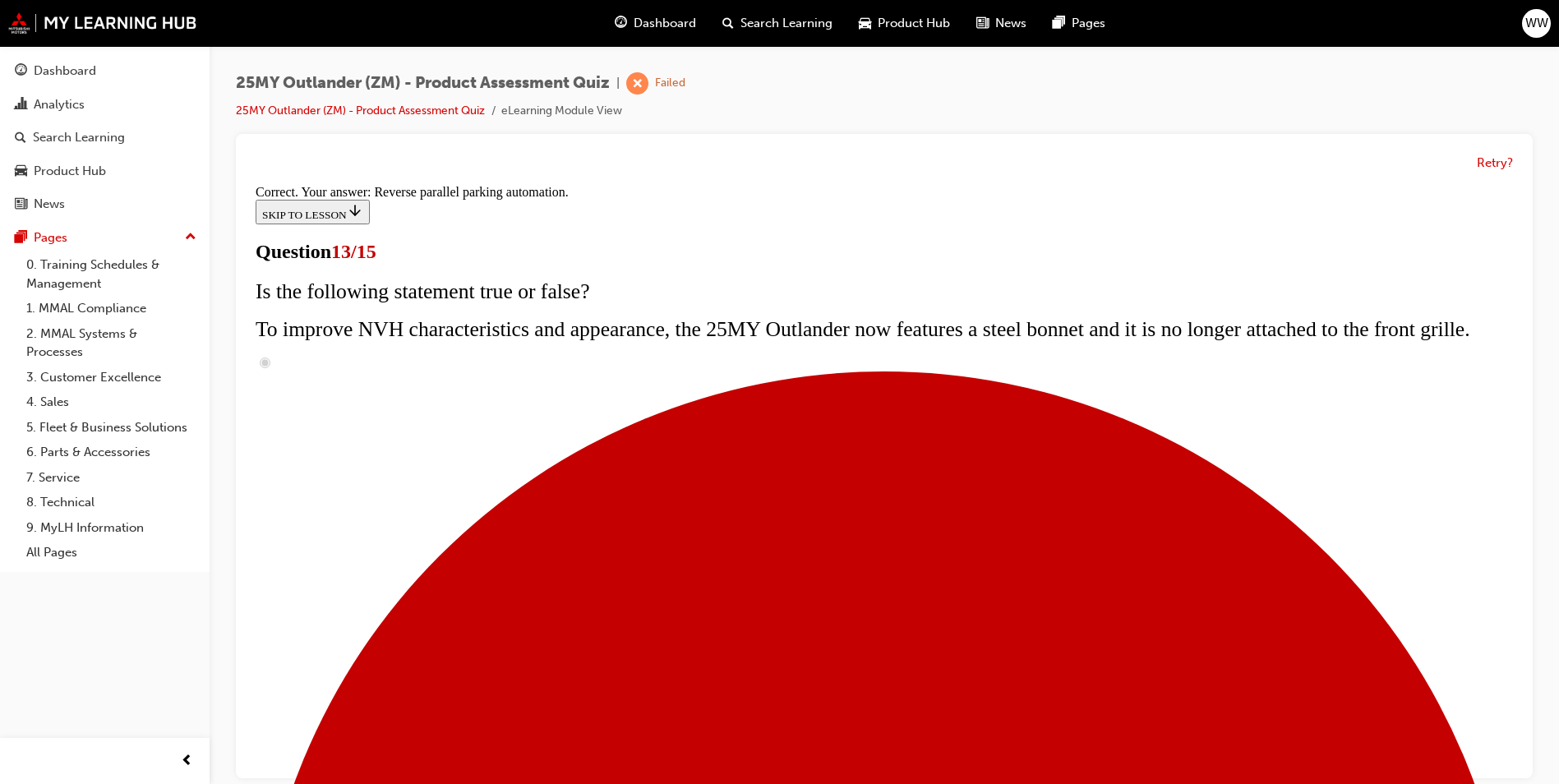
scroll to position [398, 0]
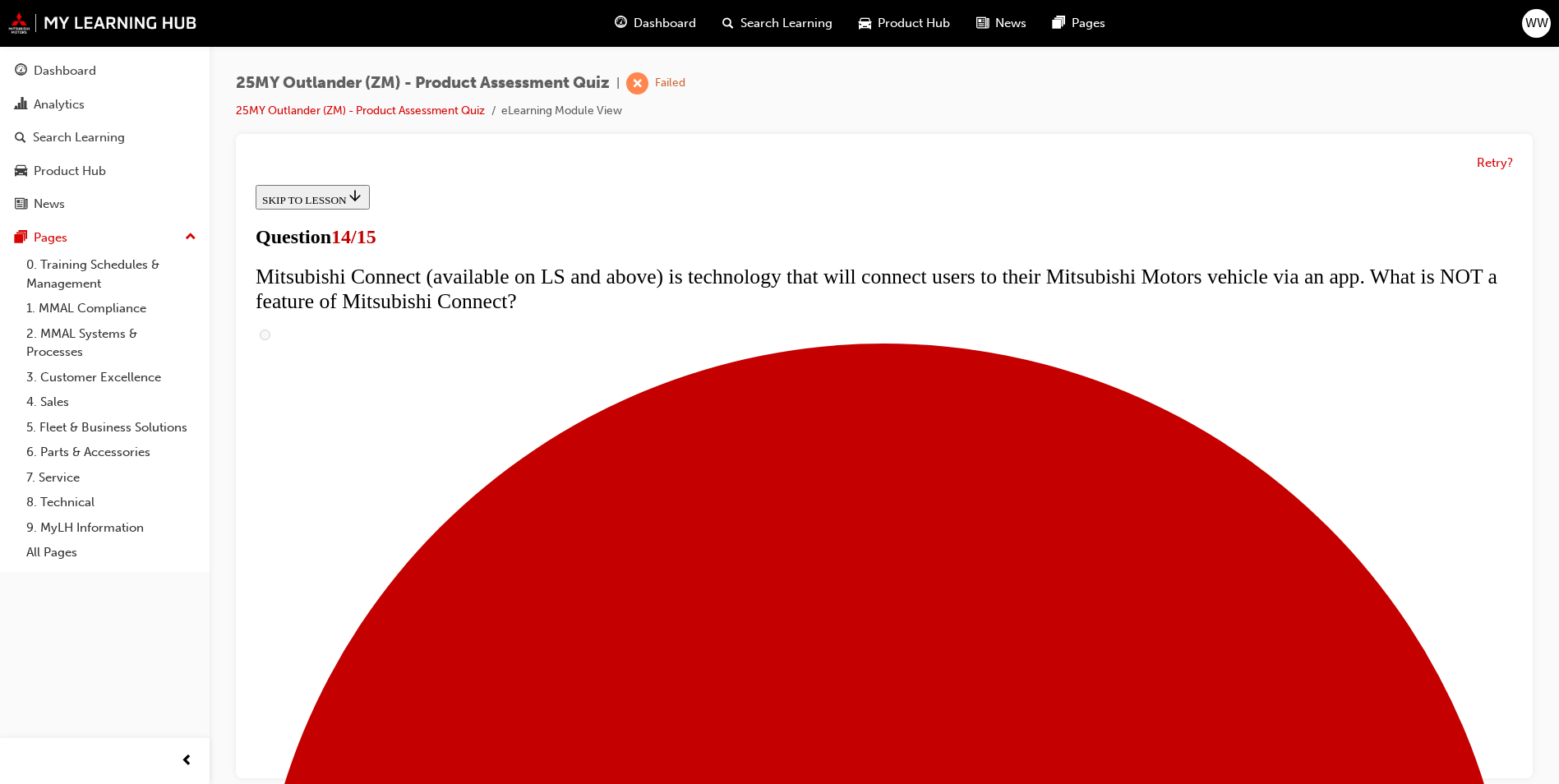
scroll to position [575, 0]
radio input "true"
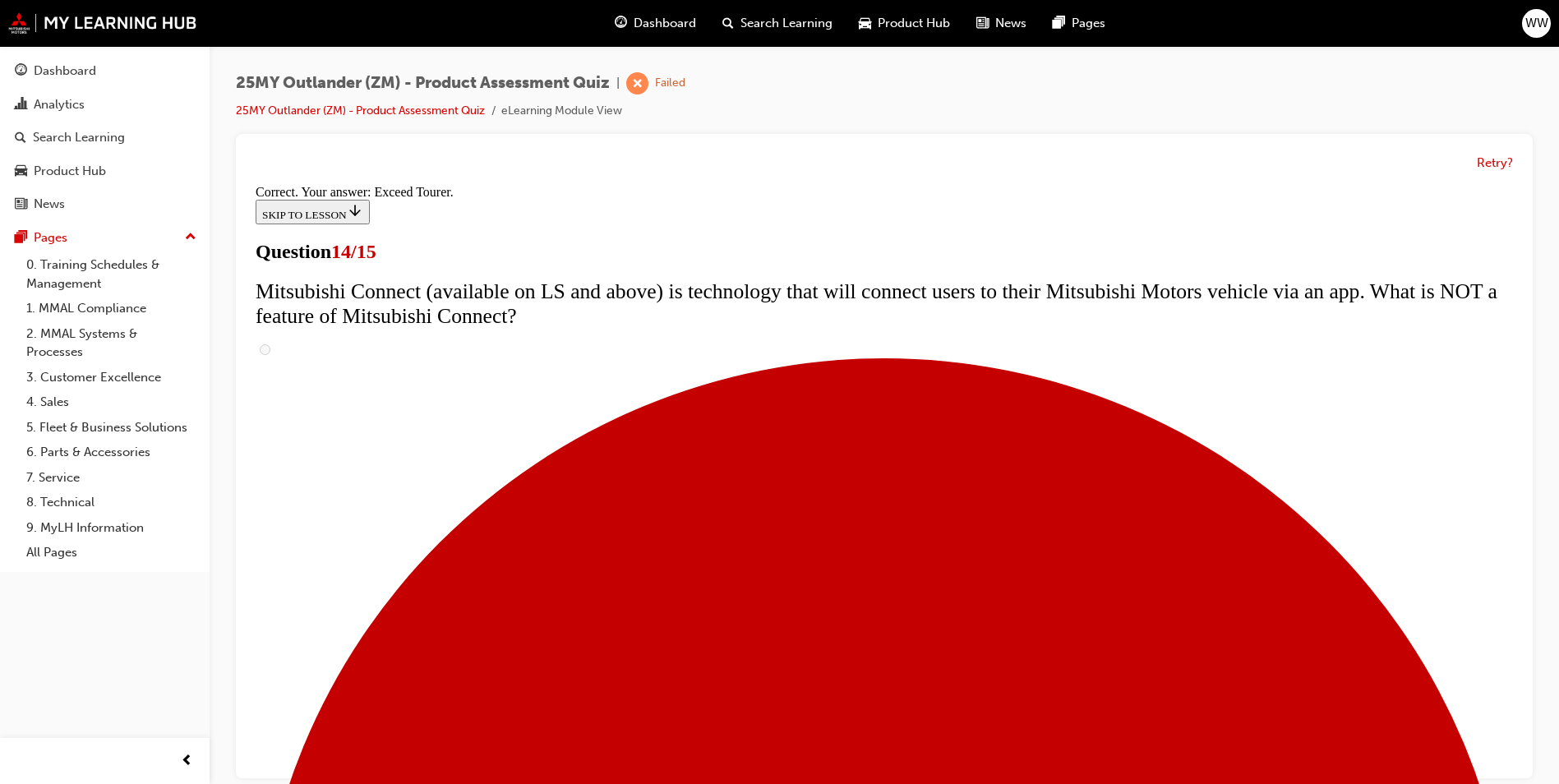
scroll to position [657, 0]
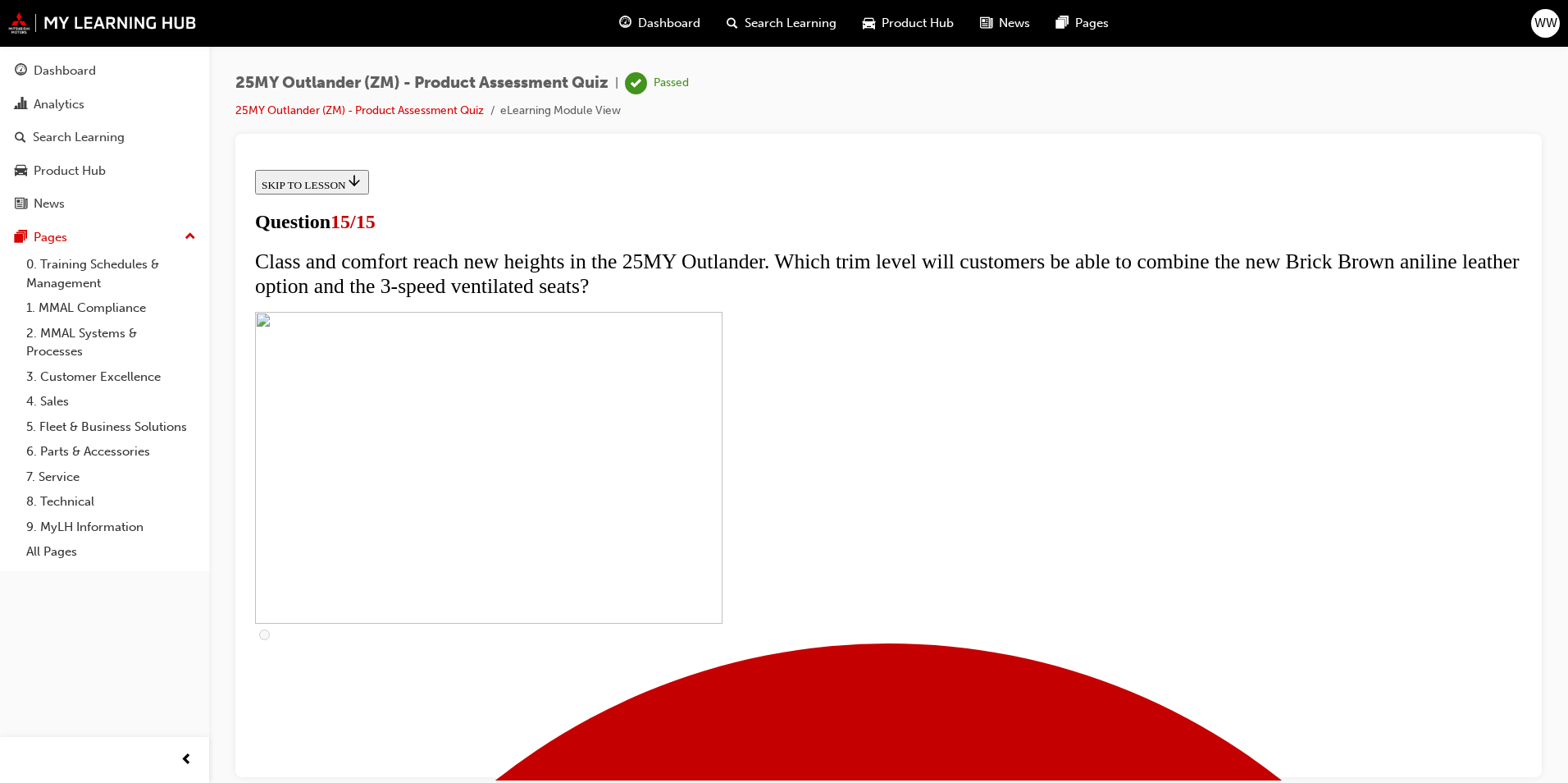
scroll to position [164, 0]
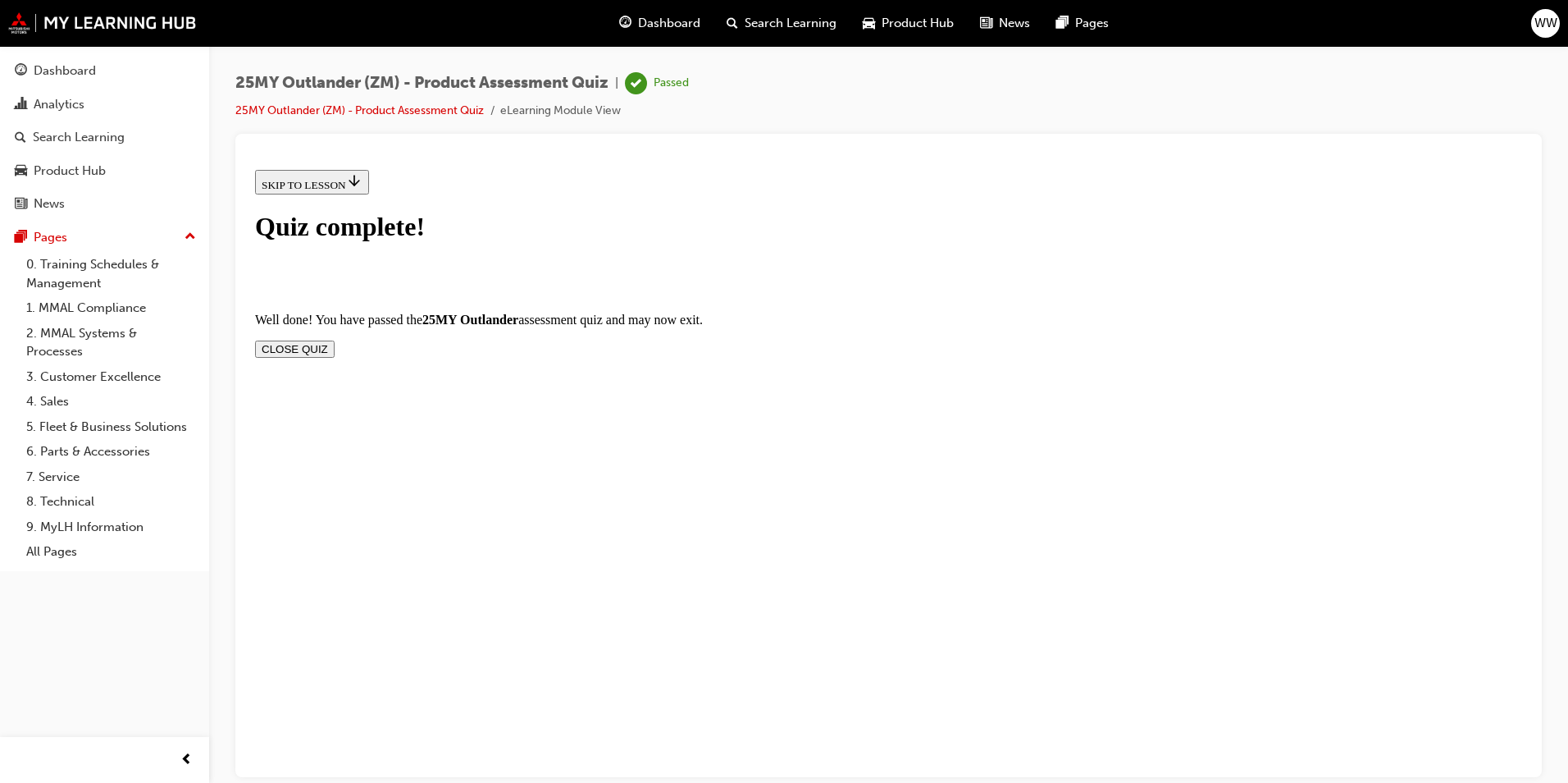
click at [335, 340] on button "CLOSE QUIZ" at bounding box center [295, 348] width 79 height 17
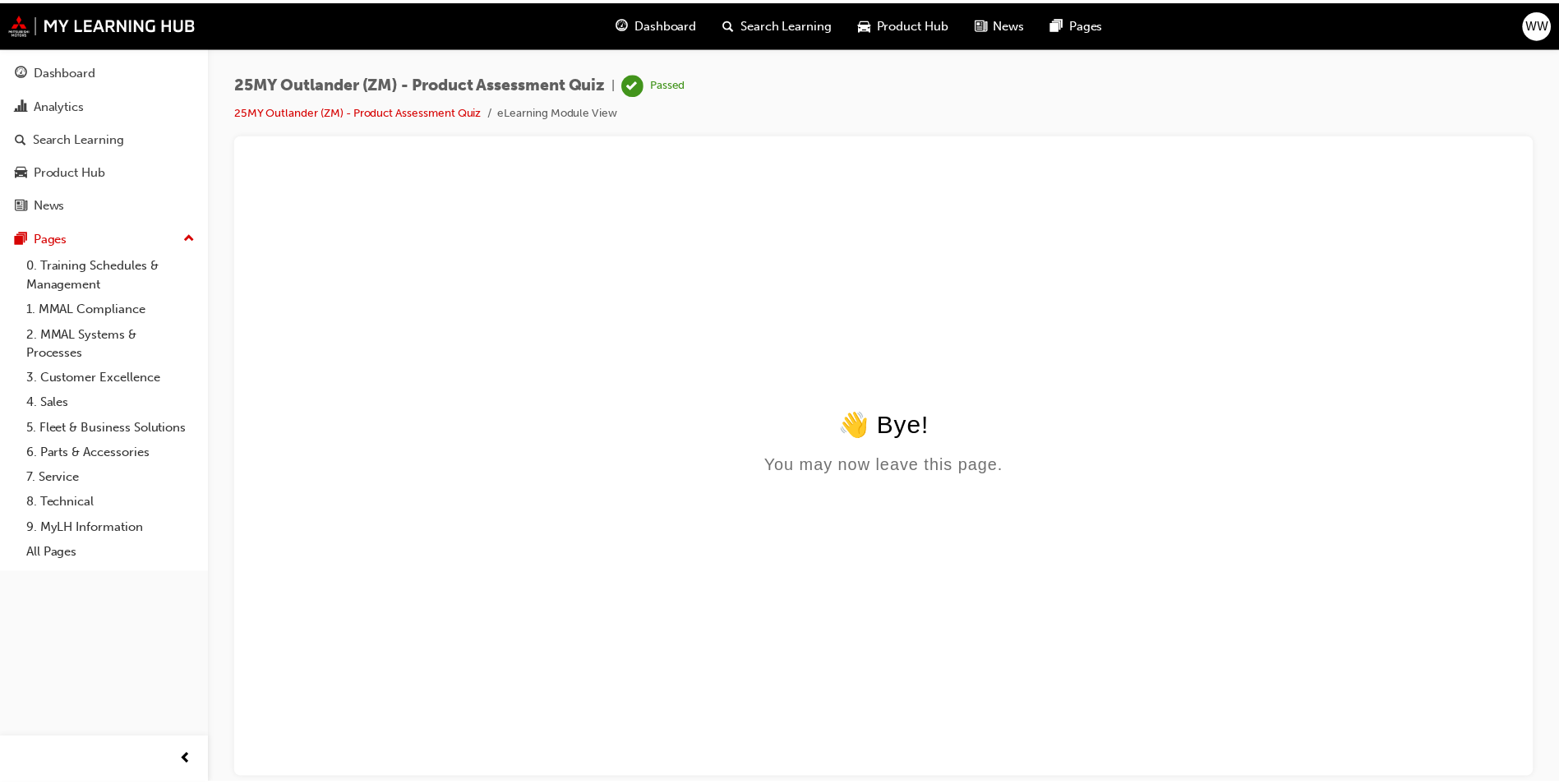
scroll to position [0, 0]
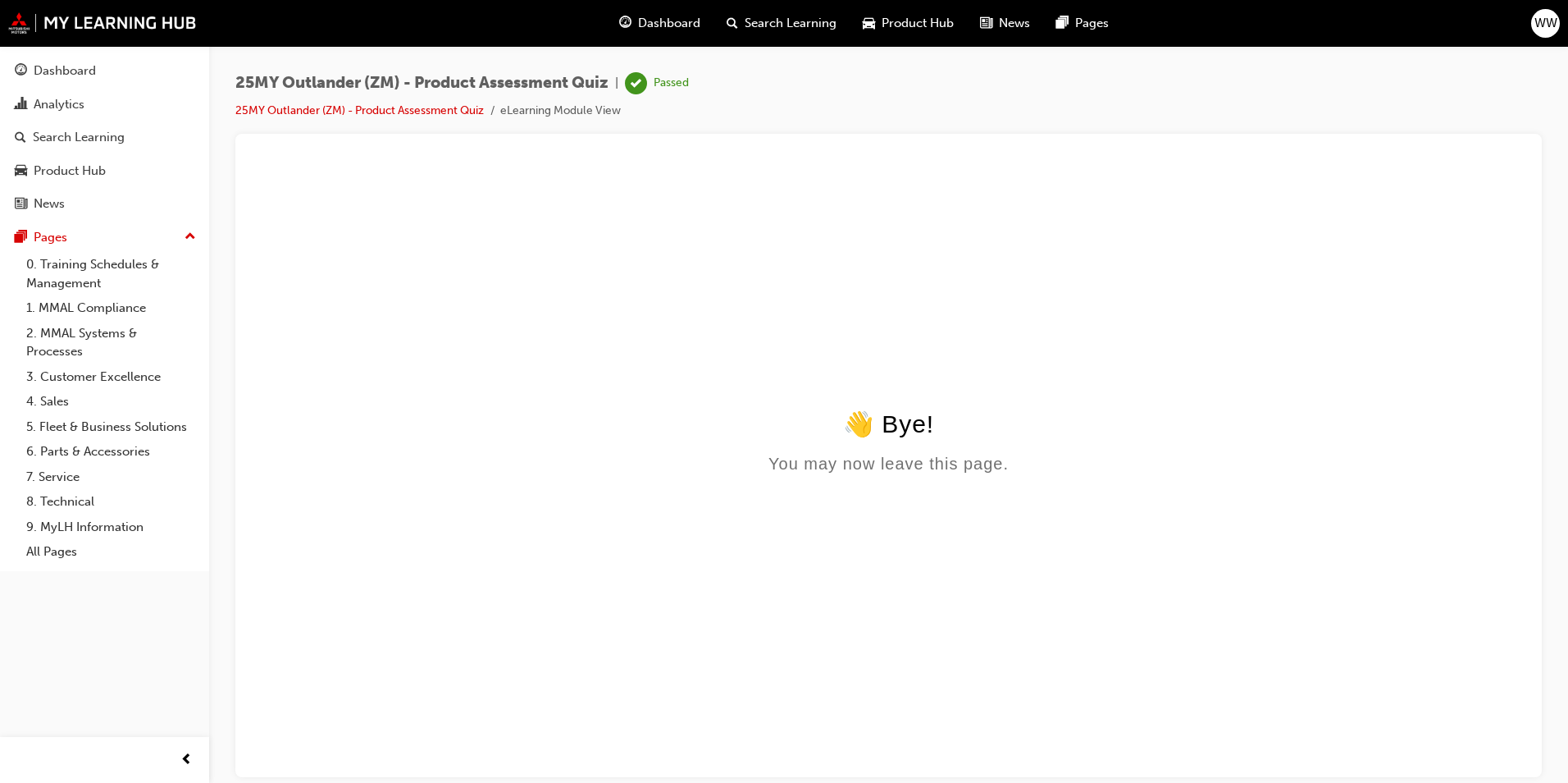
click at [776, 24] on span "Search Learning" at bounding box center [790, 23] width 92 height 19
